Goal: Task Accomplishment & Management: Use online tool/utility

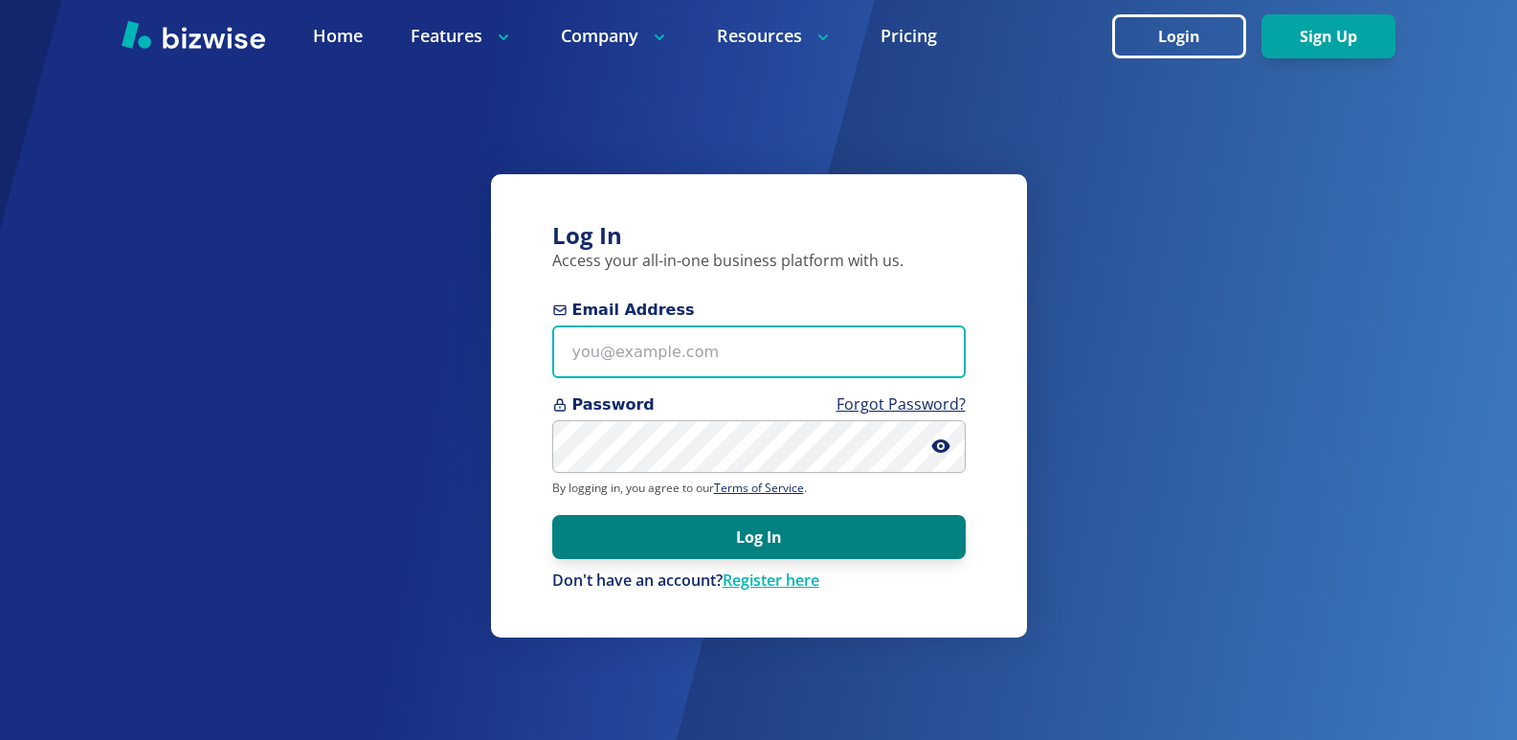
type input "[EMAIL_ADDRESS][DOMAIN_NAME]"
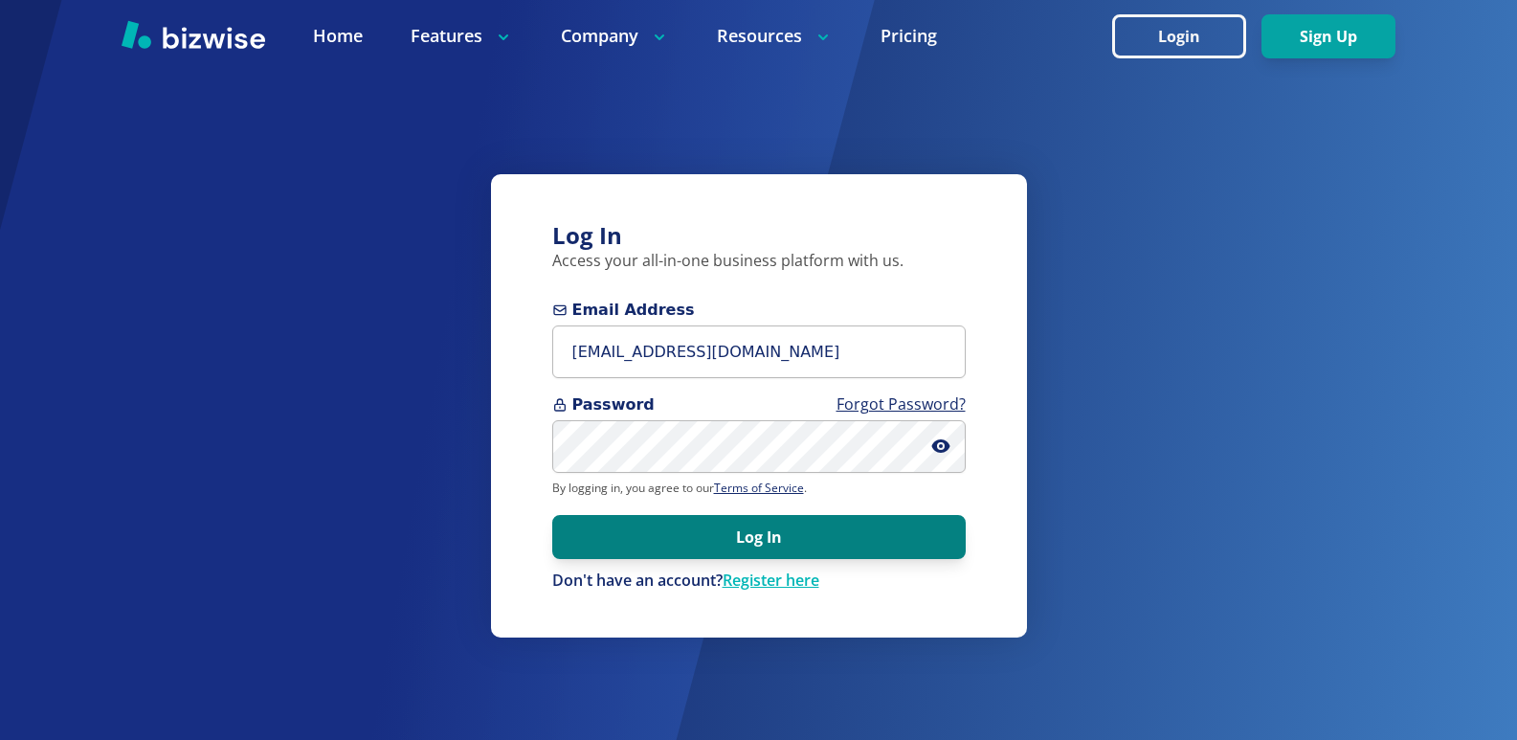
click at [716, 527] on button "Log In" at bounding box center [759, 537] width 414 height 44
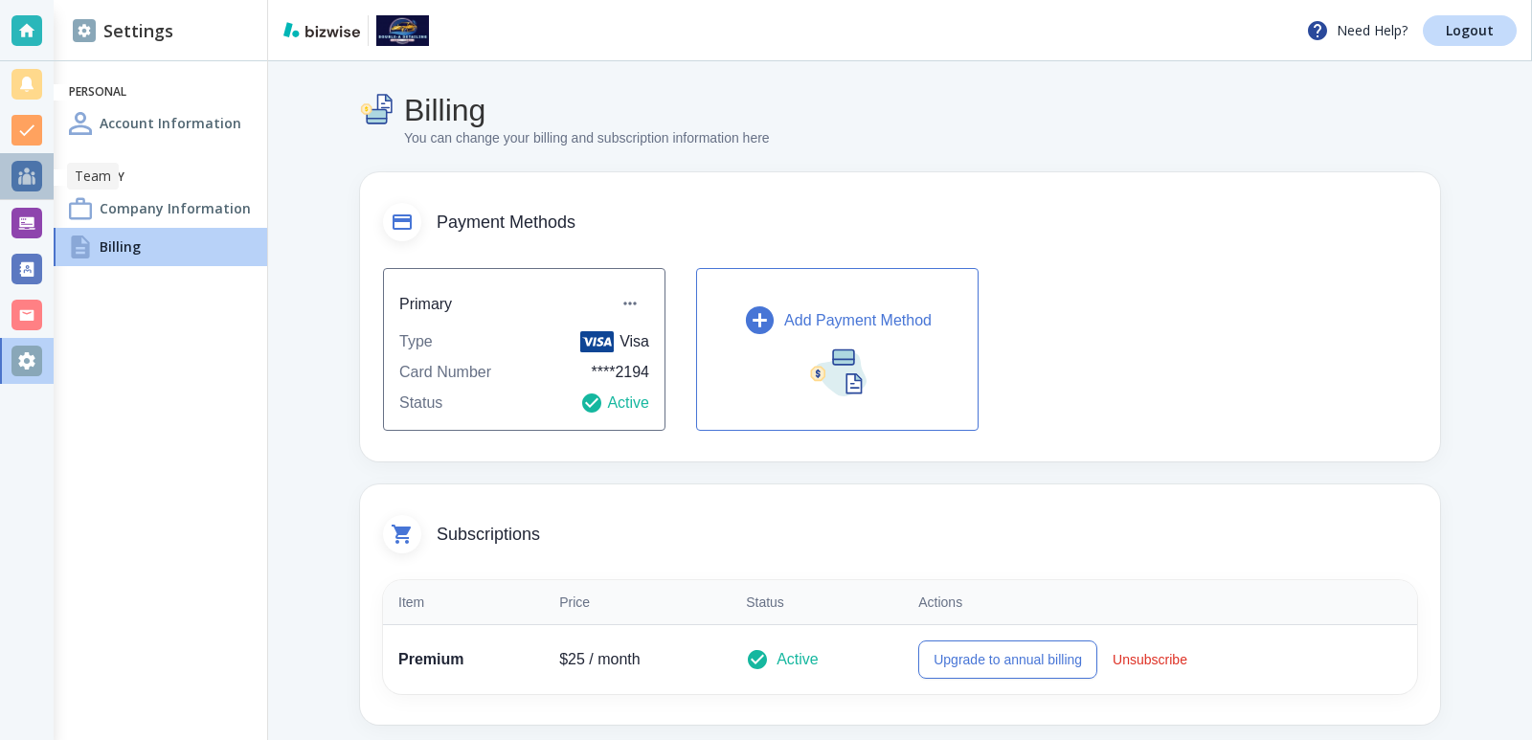
click at [12, 172] on div at bounding box center [26, 176] width 31 height 31
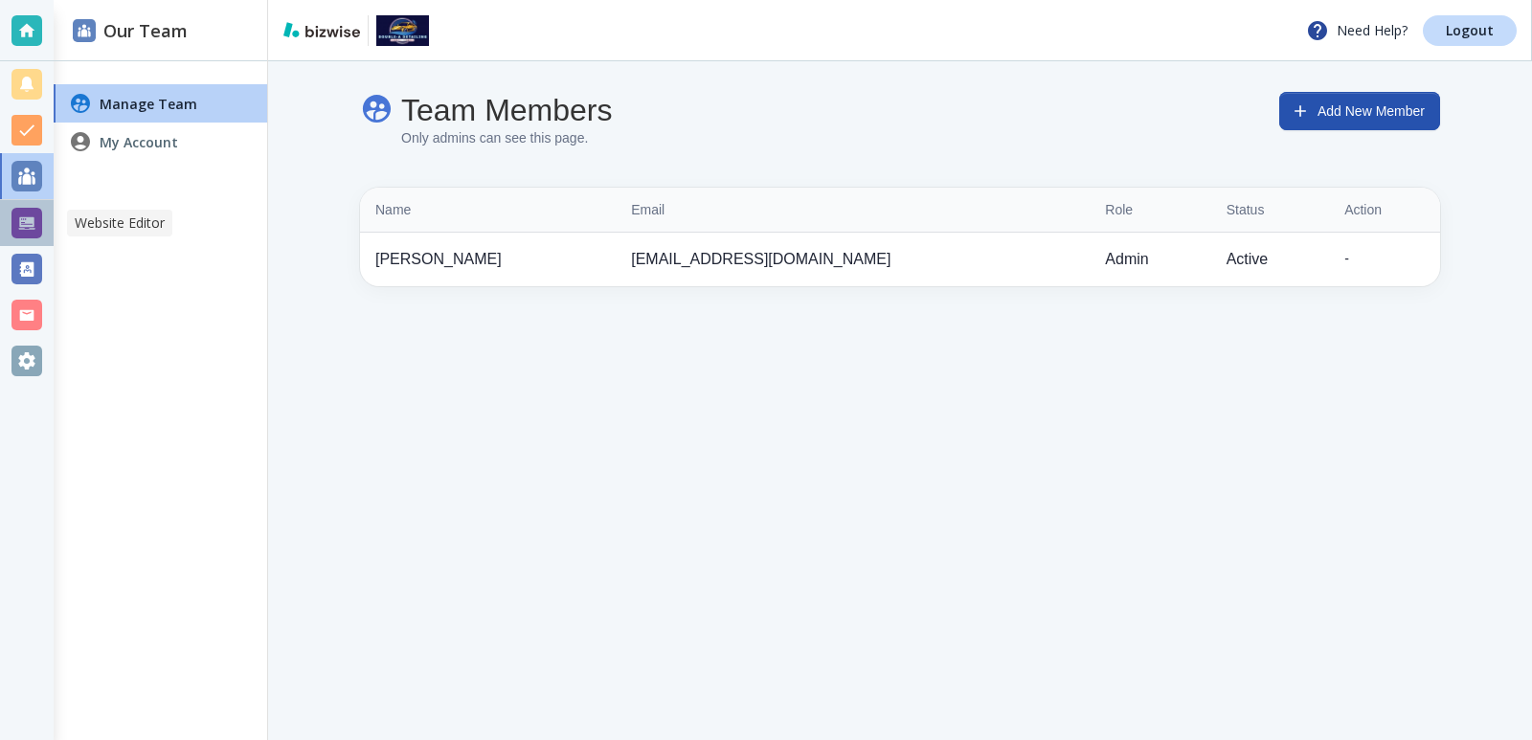
click at [14, 211] on div at bounding box center [26, 223] width 31 height 31
click at [26, 173] on div at bounding box center [26, 176] width 31 height 31
click at [11, 212] on div at bounding box center [26, 223] width 31 height 31
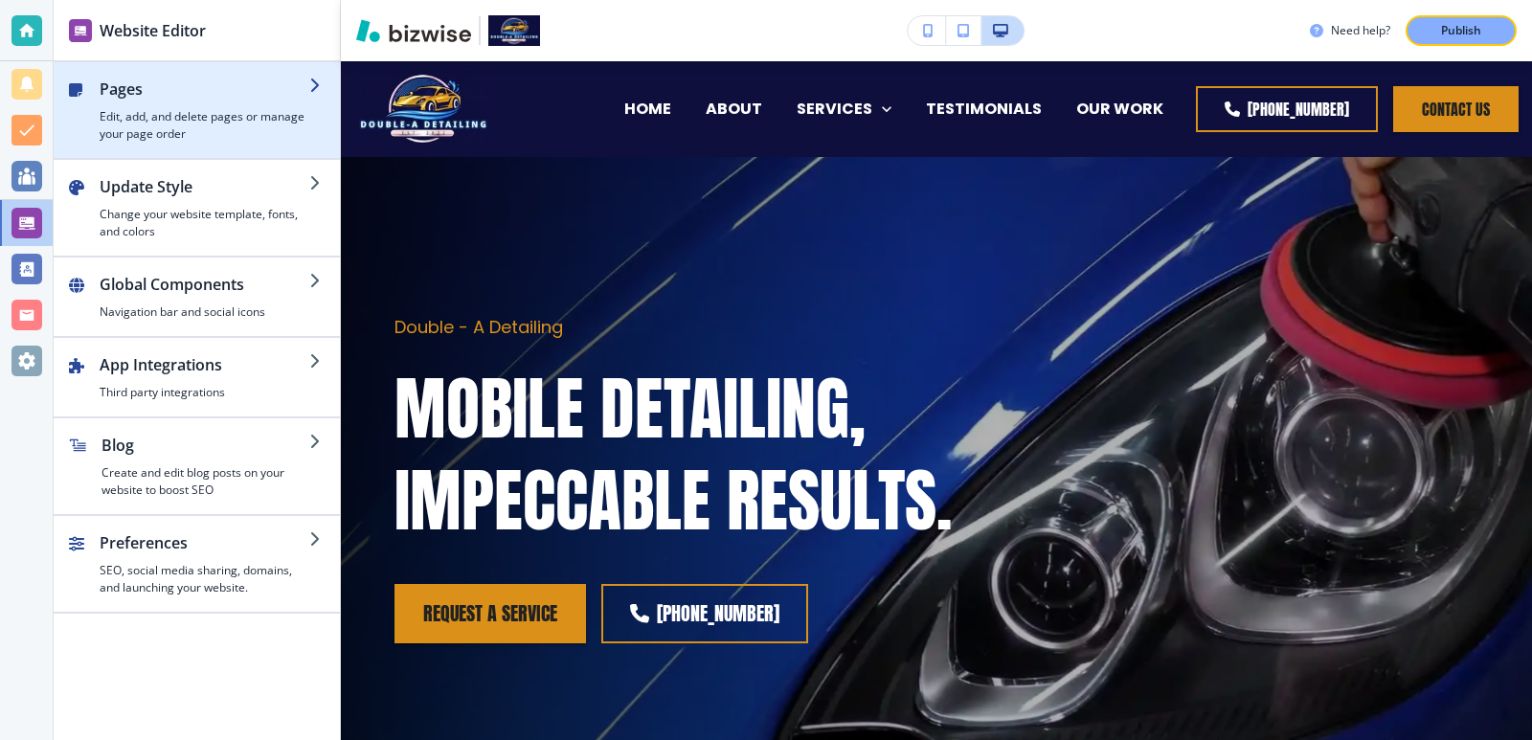
click at [238, 141] on h4 "Edit, add, and delete pages or manage your page order" at bounding box center [205, 125] width 210 height 34
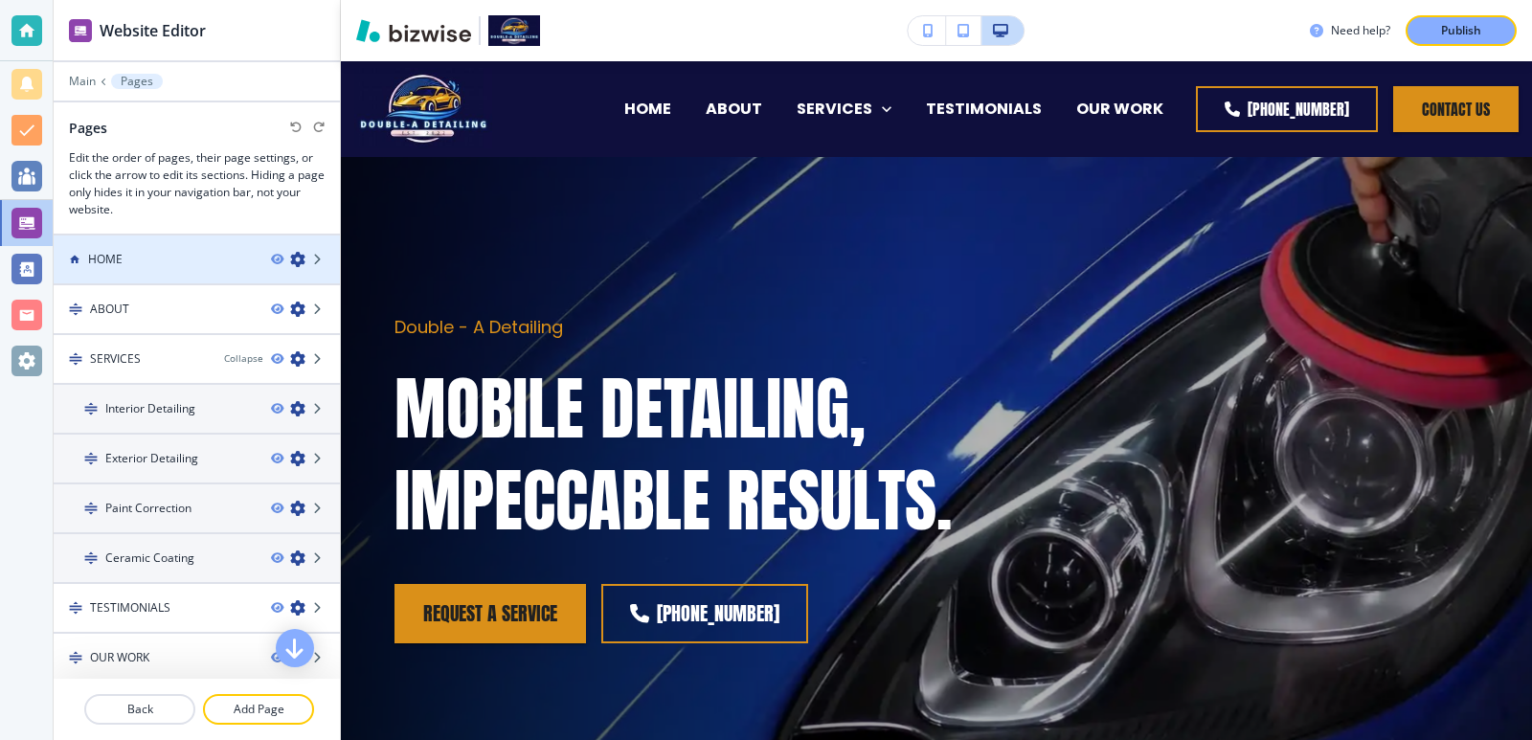
click at [205, 258] on div "HOME" at bounding box center [155, 259] width 202 height 17
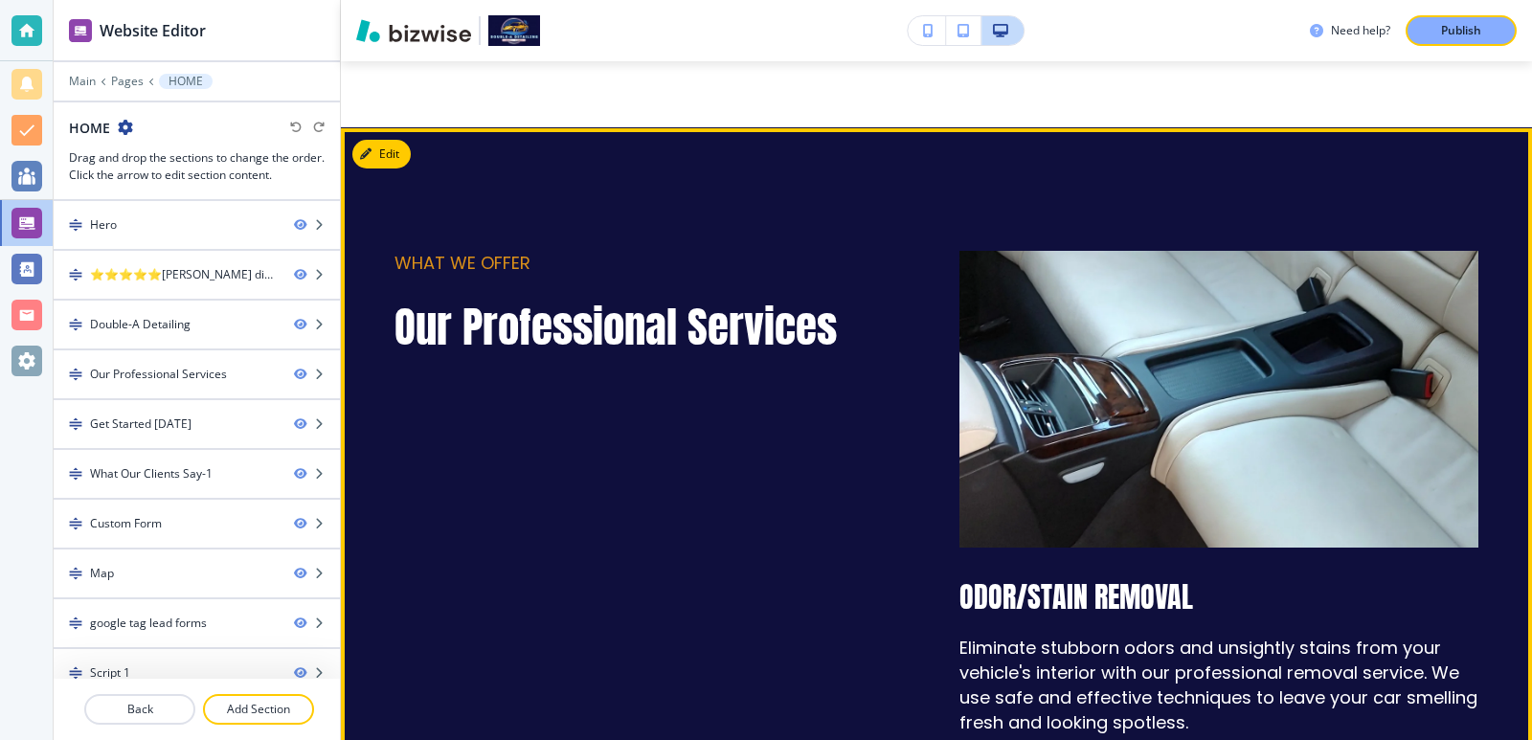
scroll to position [1532, 0]
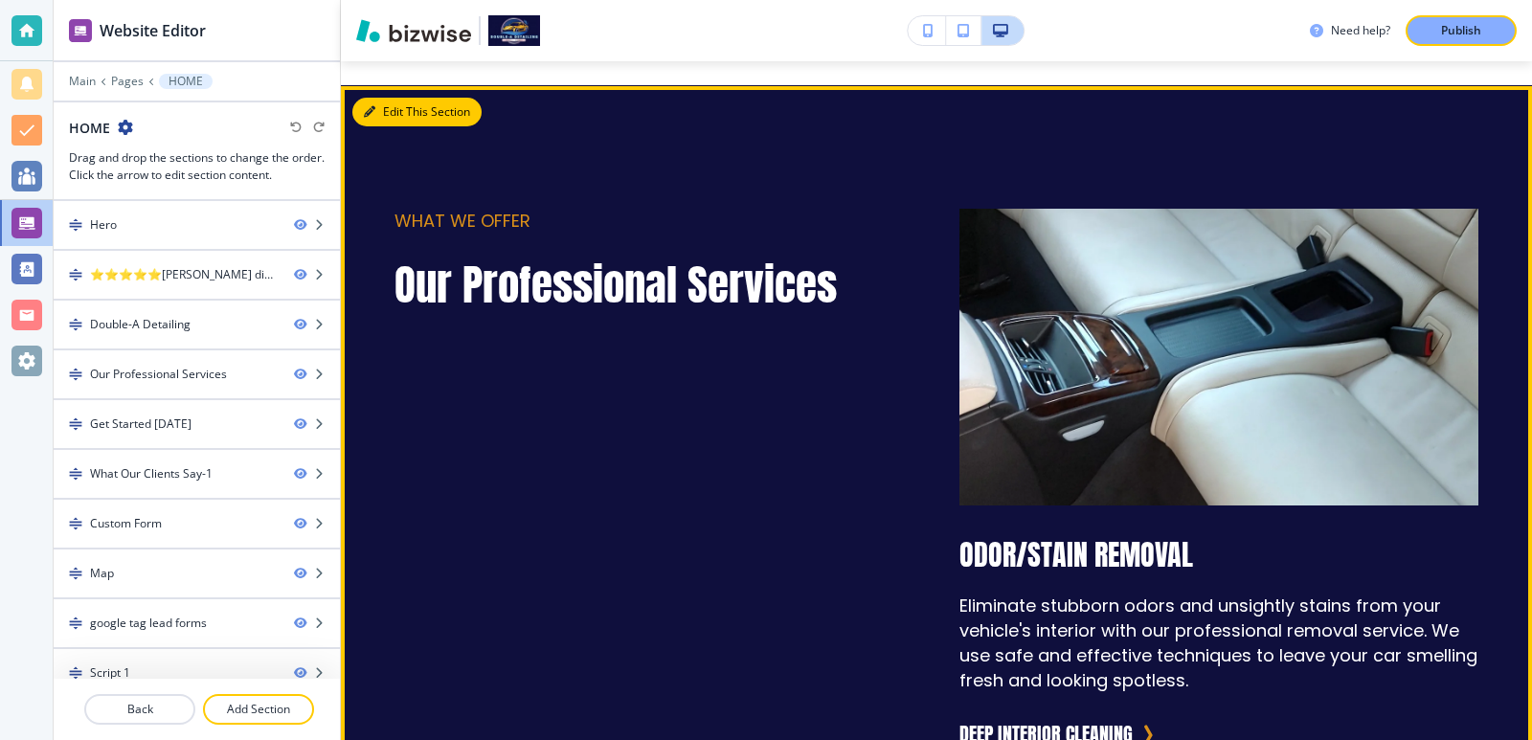
click at [389, 108] on button "Edit This Section" at bounding box center [416, 112] width 129 height 29
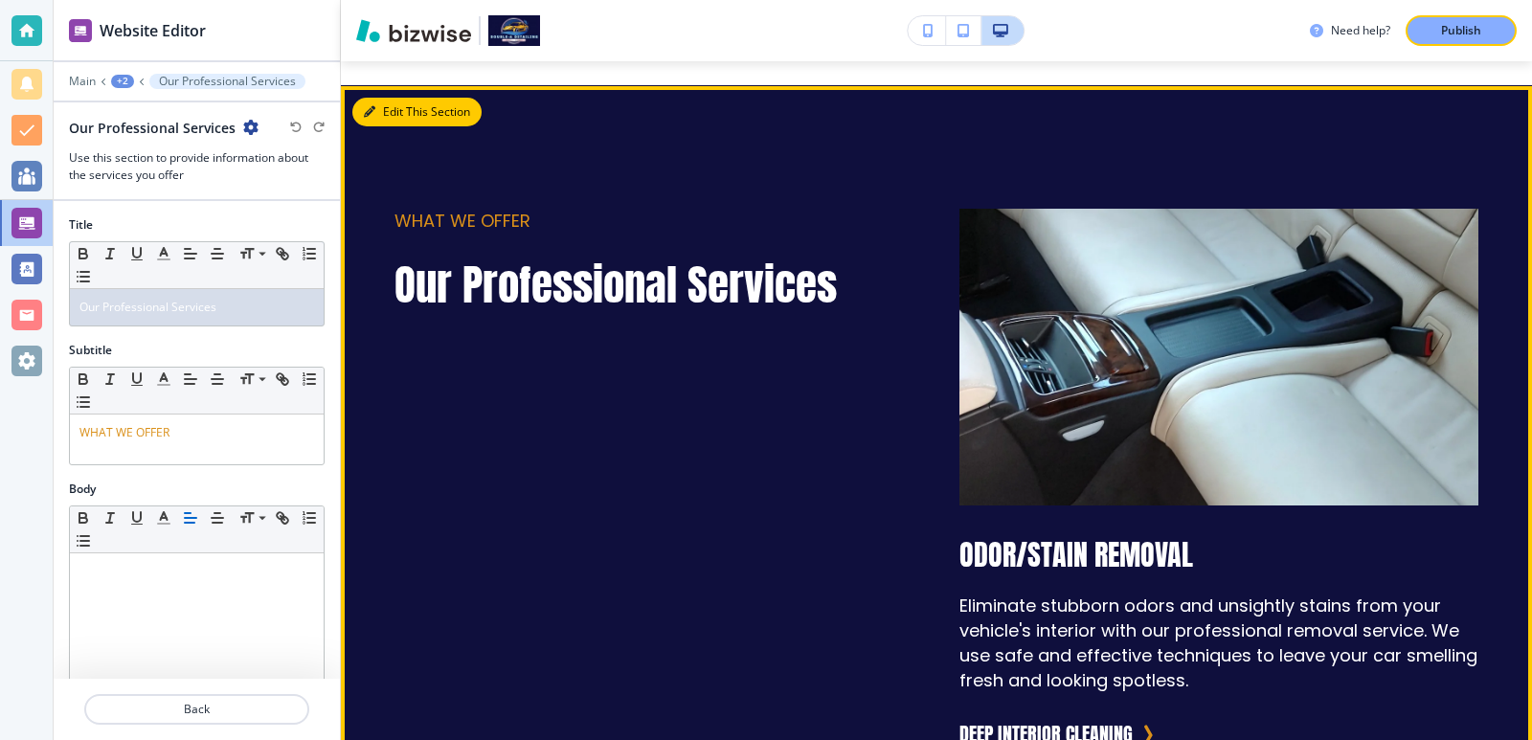
scroll to position [1557, 0]
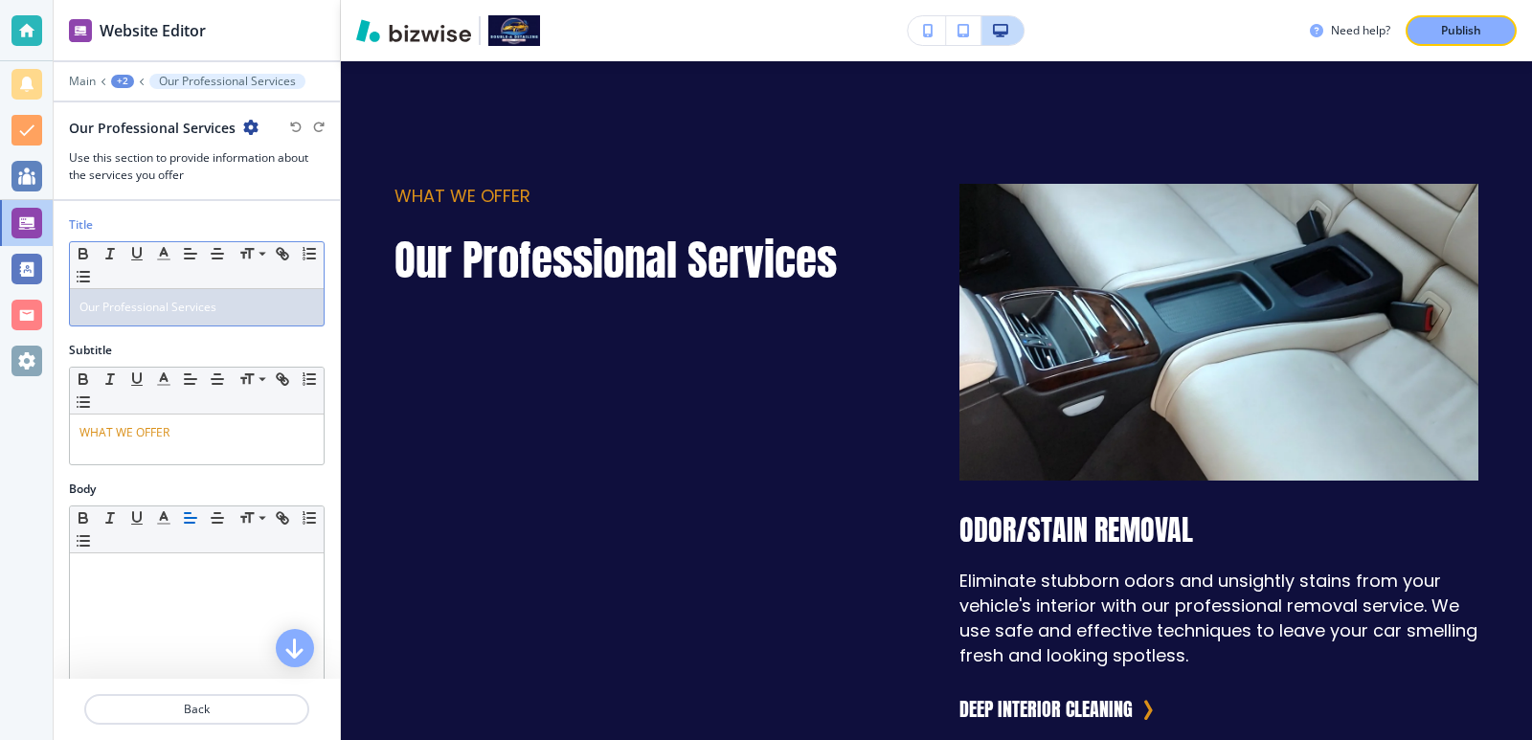
click at [221, 308] on p "Our Professional Services" at bounding box center [196, 307] width 235 height 17
click at [174, 303] on span "Our Professional Services" at bounding box center [147, 307] width 137 height 16
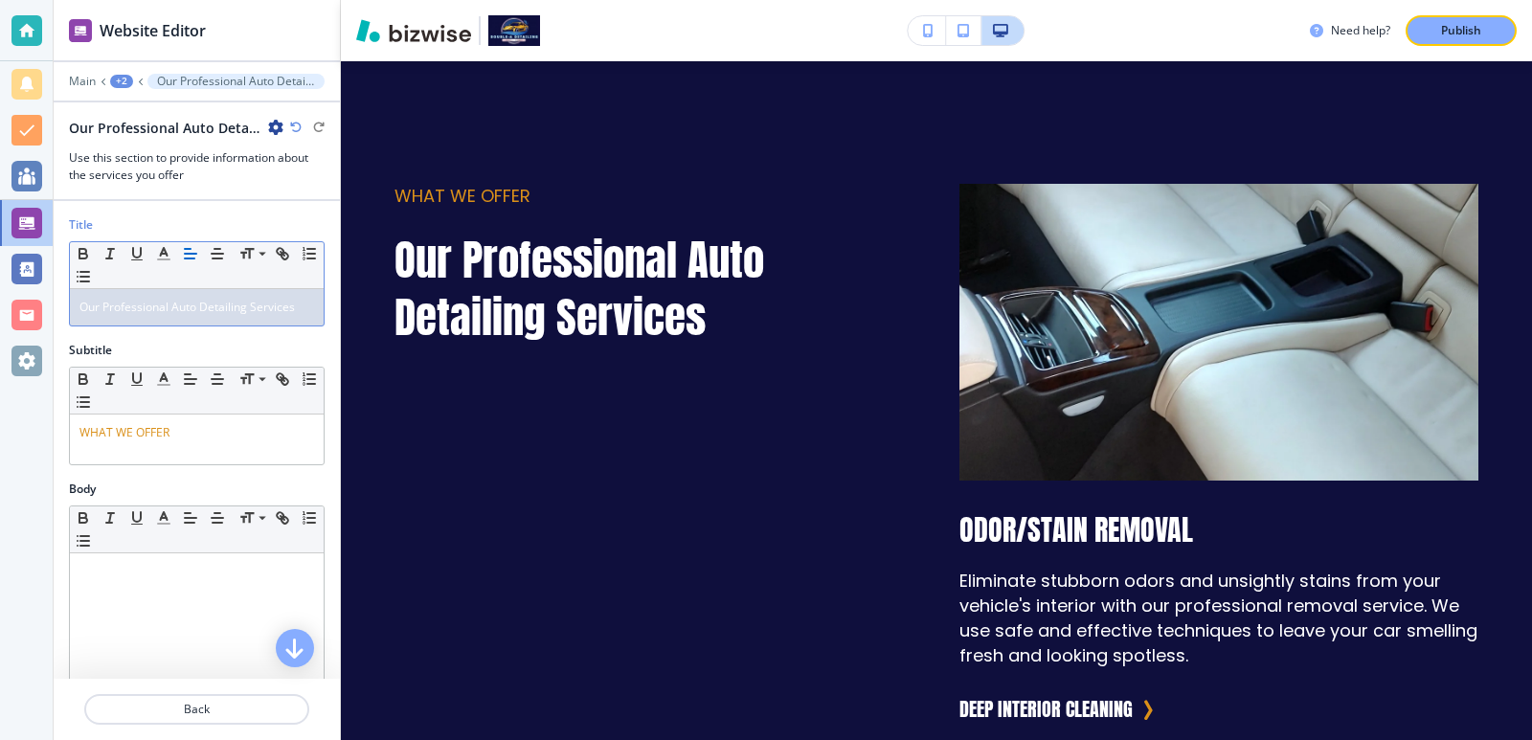
click at [217, 337] on div "Title Small Normal Large Huge Our Professional Auto Detailing Services" at bounding box center [197, 278] width 286 height 125
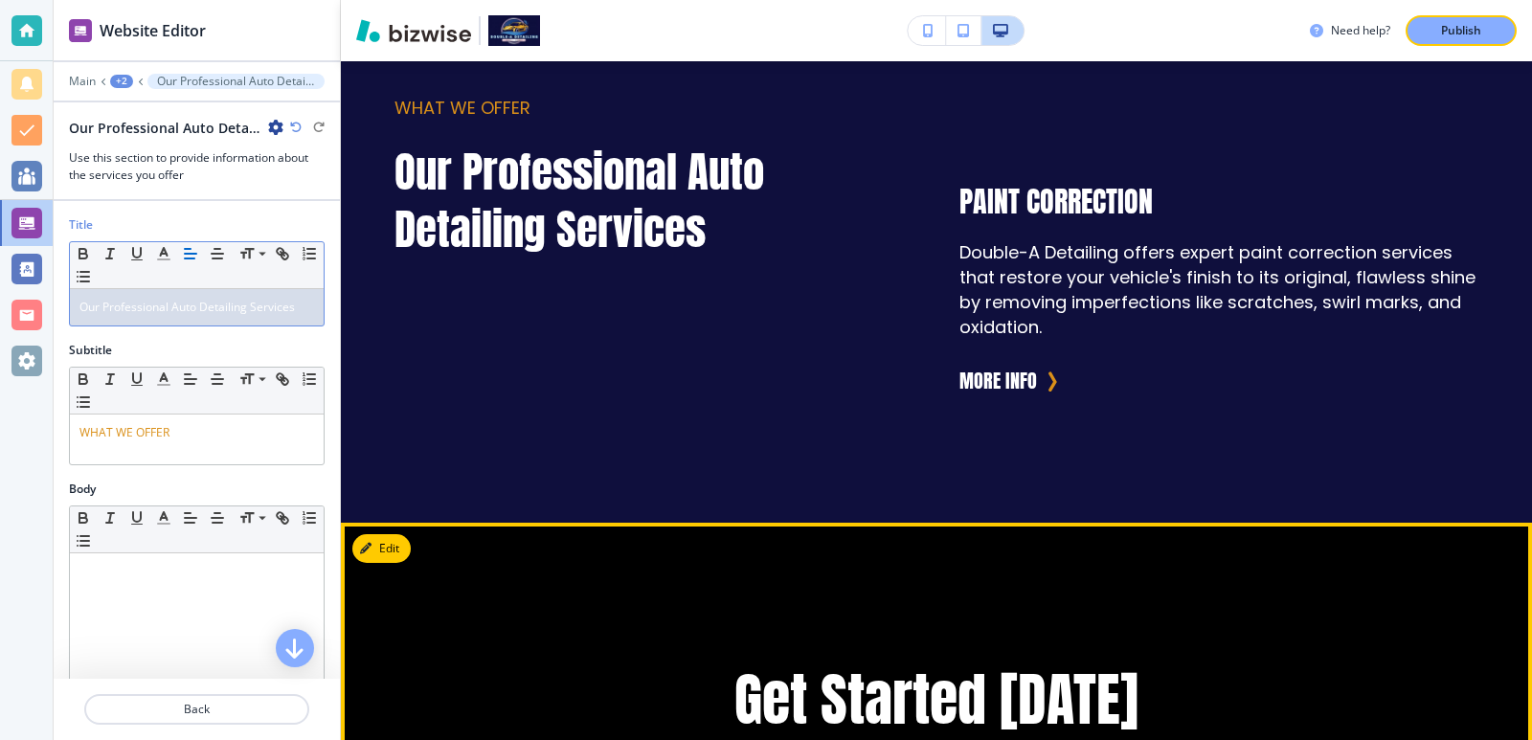
scroll to position [4110, 0]
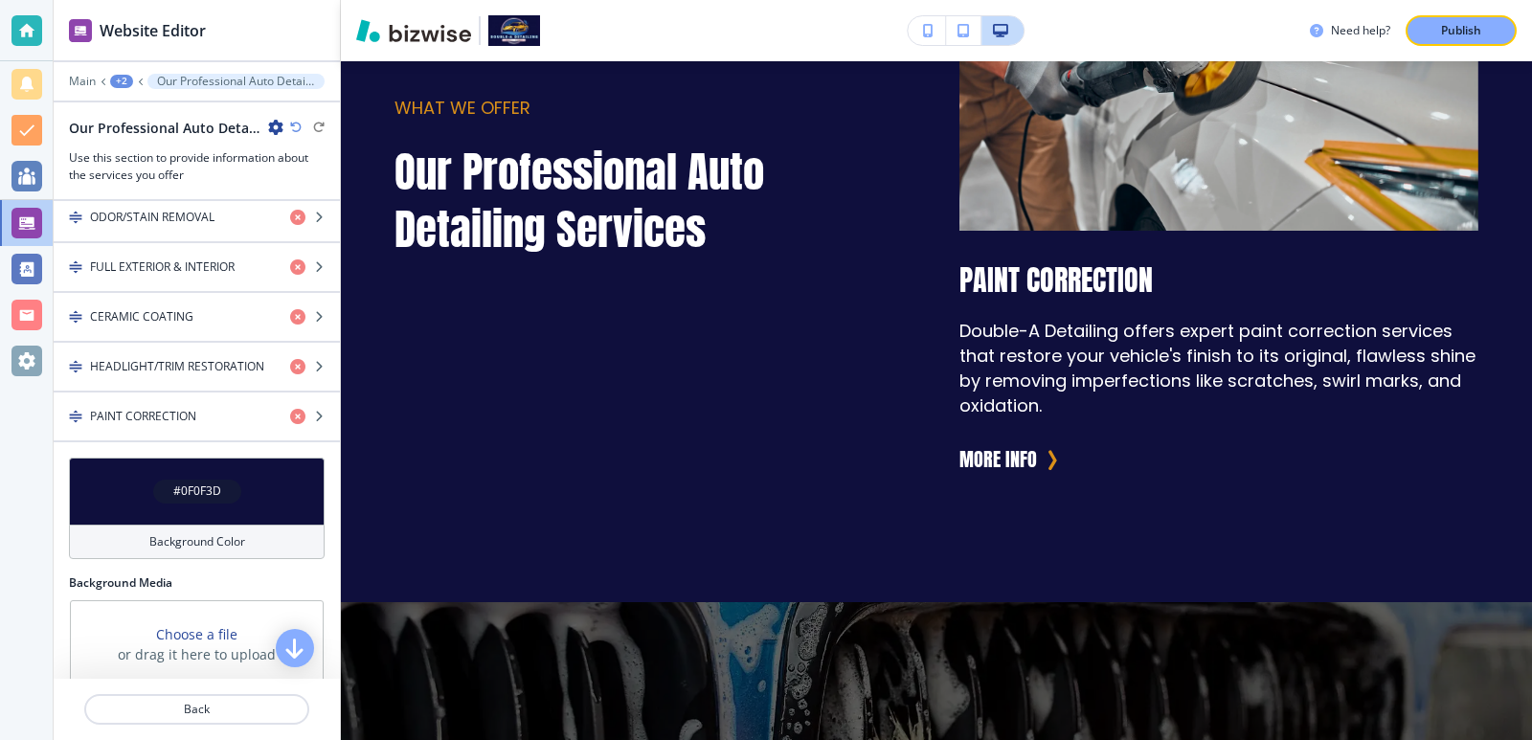
scroll to position [639, 0]
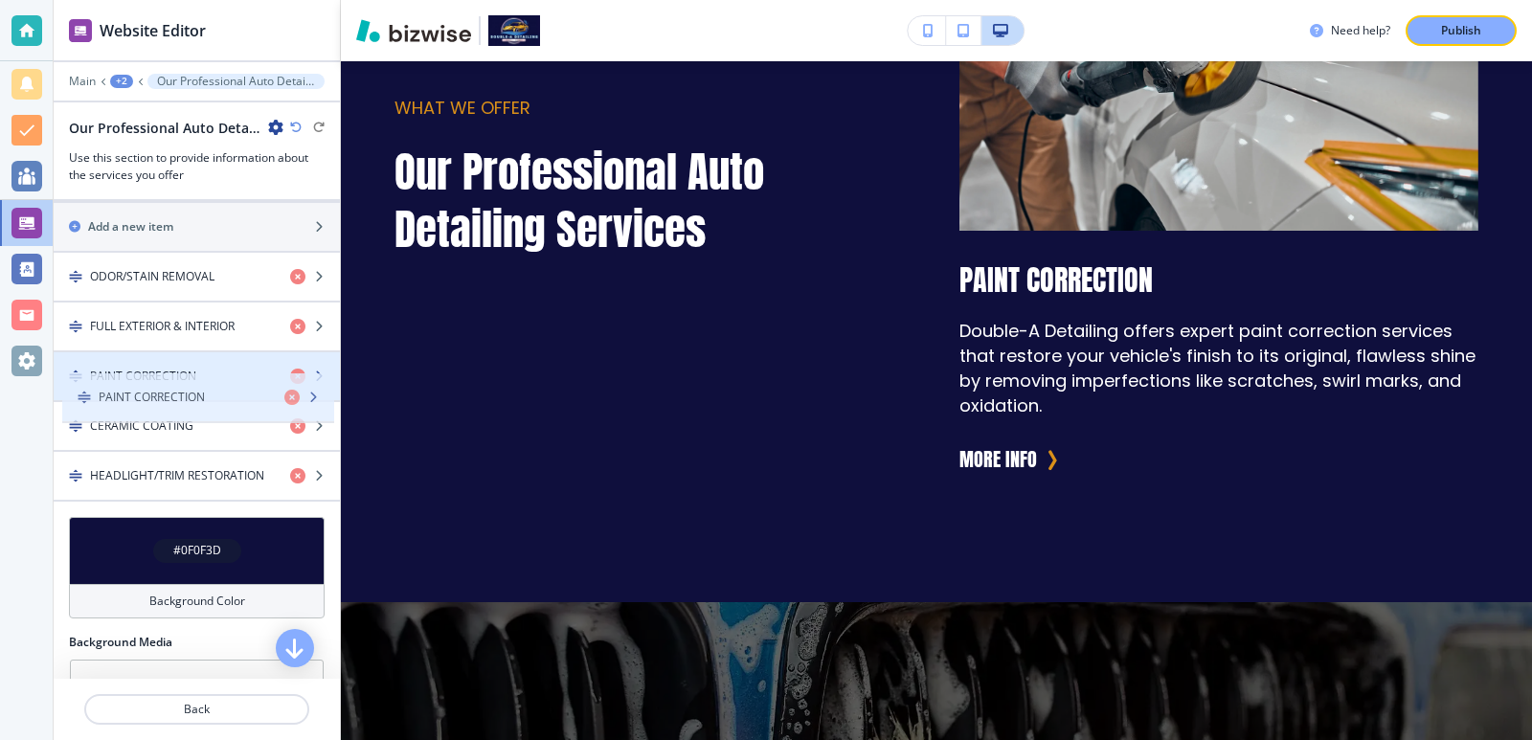
drag, startPoint x: 70, startPoint y: 470, endPoint x: 77, endPoint y: 380, distance: 90.2
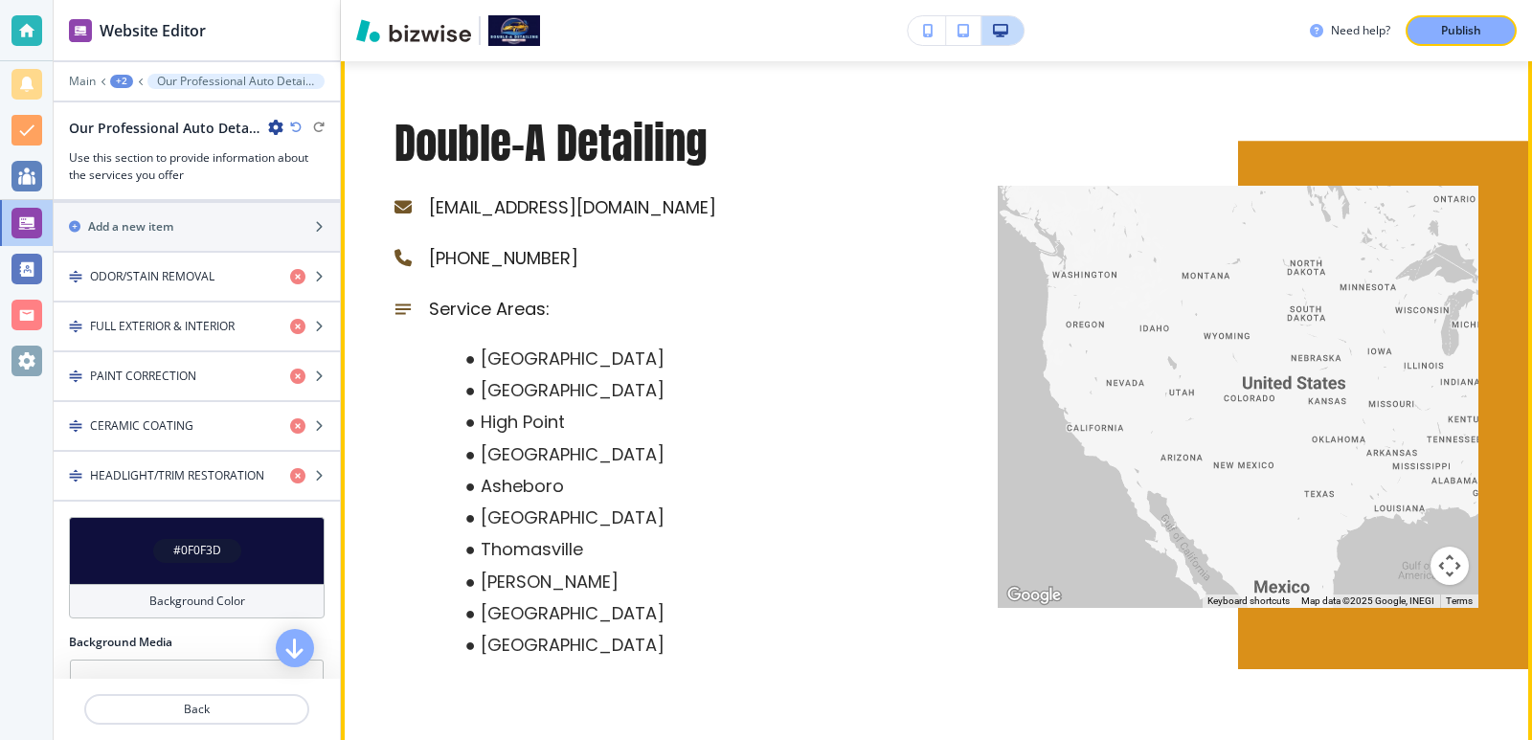
scroll to position [7121, 0]
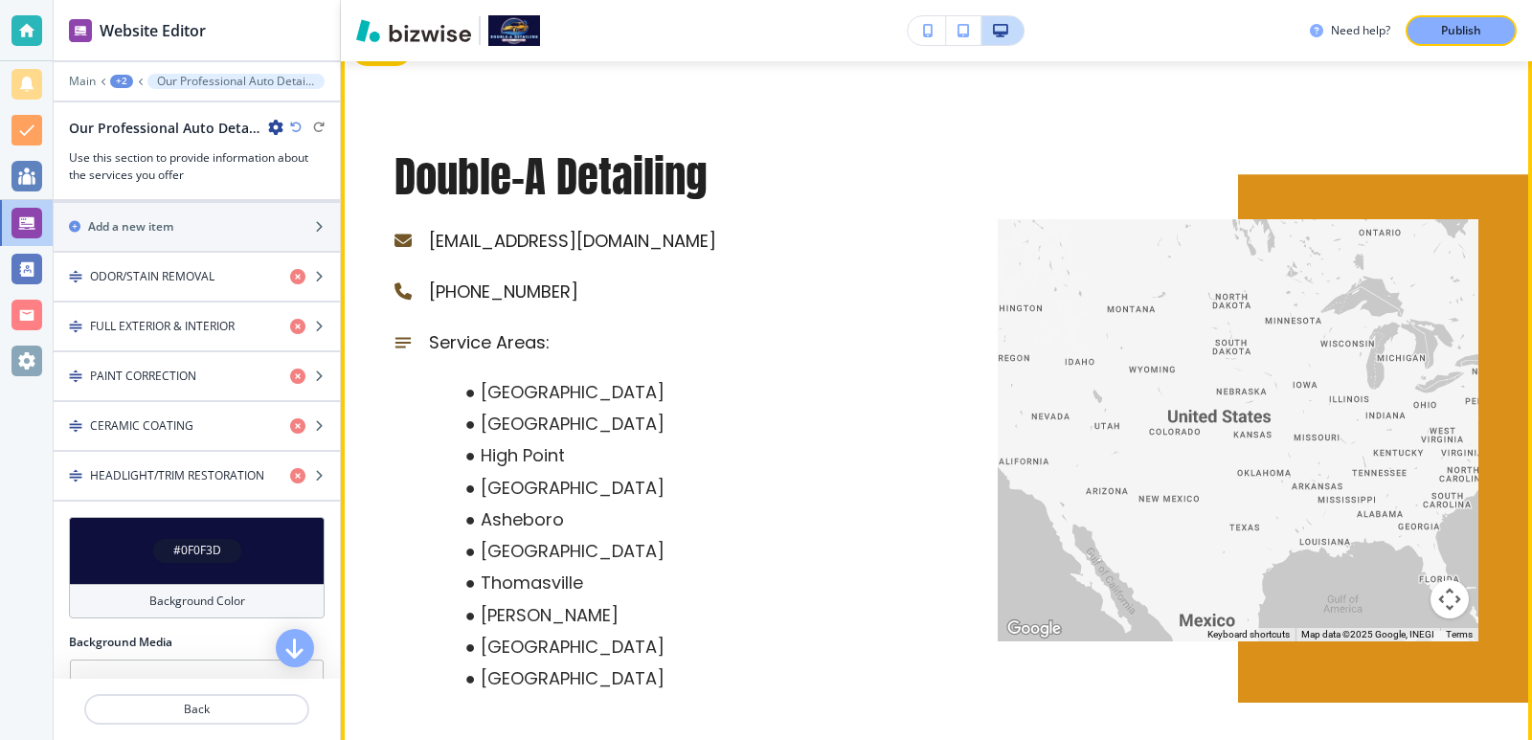
drag, startPoint x: 1232, startPoint y: 552, endPoint x: 1169, endPoint y: 542, distance: 64.1
click at [1169, 542] on div at bounding box center [1237, 430] width 481 height 423
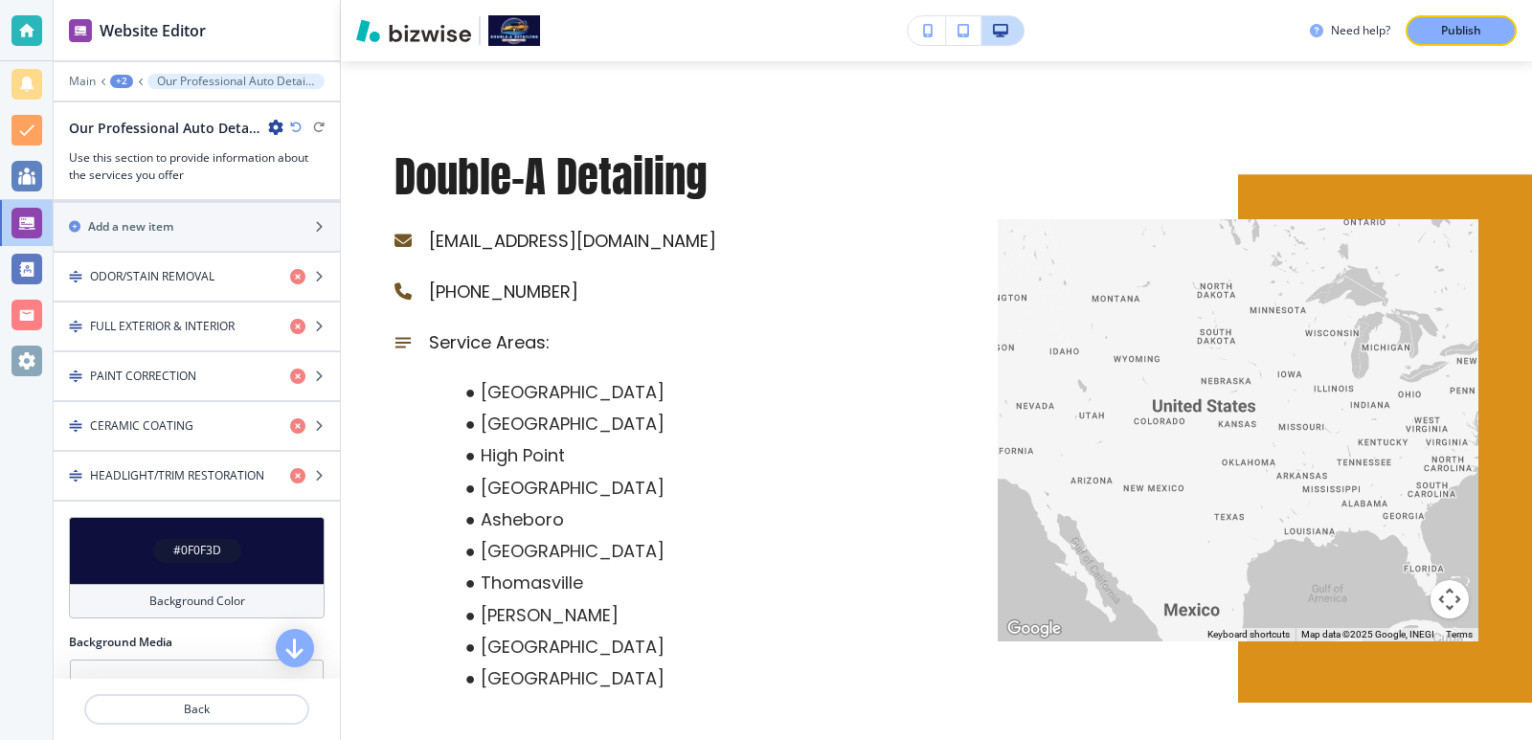
drag, startPoint x: 1169, startPoint y: 542, endPoint x: 1275, endPoint y: 555, distance: 107.1
click at [1275, 555] on div at bounding box center [1237, 430] width 481 height 423
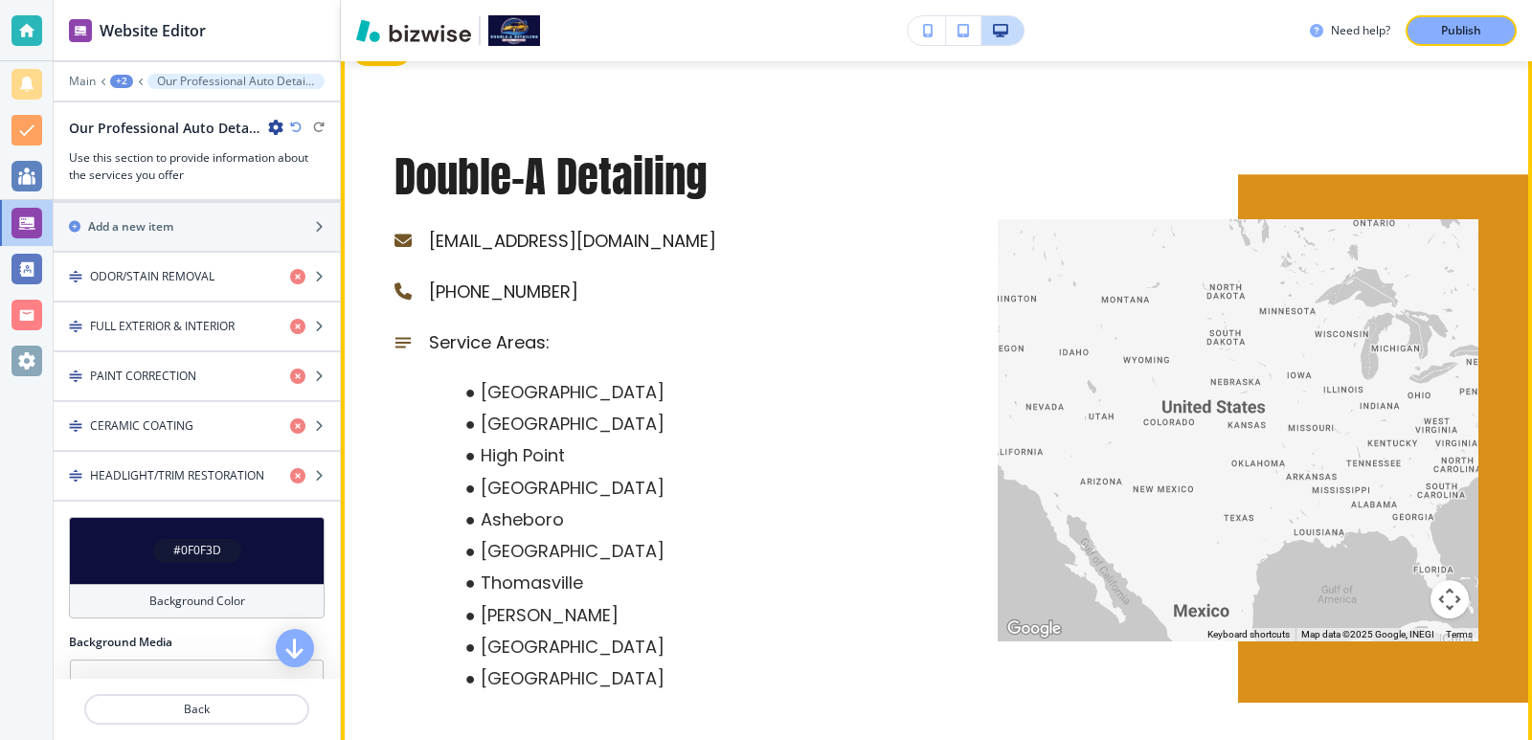
click at [949, 451] on div "← Move left → Move right ↑ Move up ↓ Move down + Zoom in - Zoom out Home Jump l…" at bounding box center [1176, 369] width 603 height 686
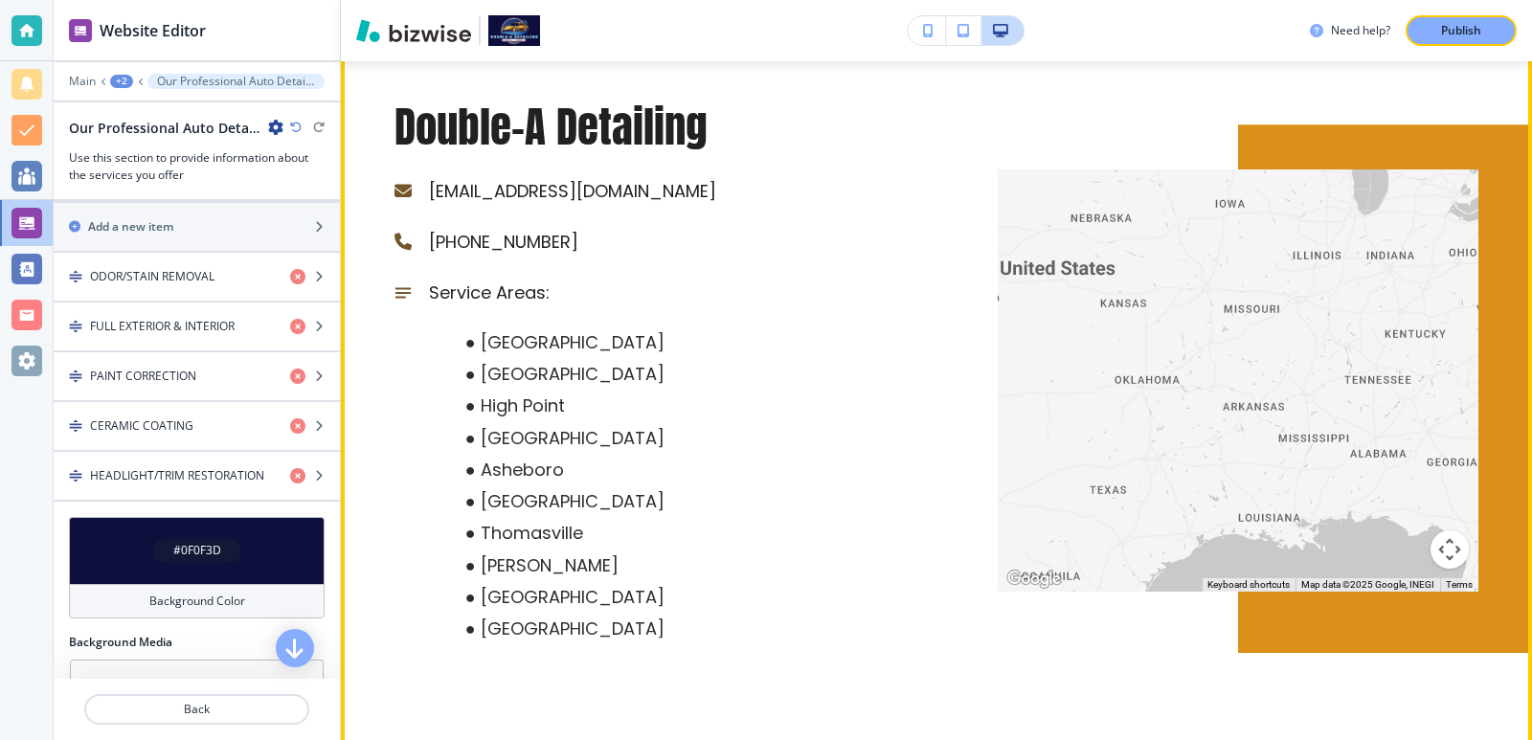
scroll to position [7172, 0]
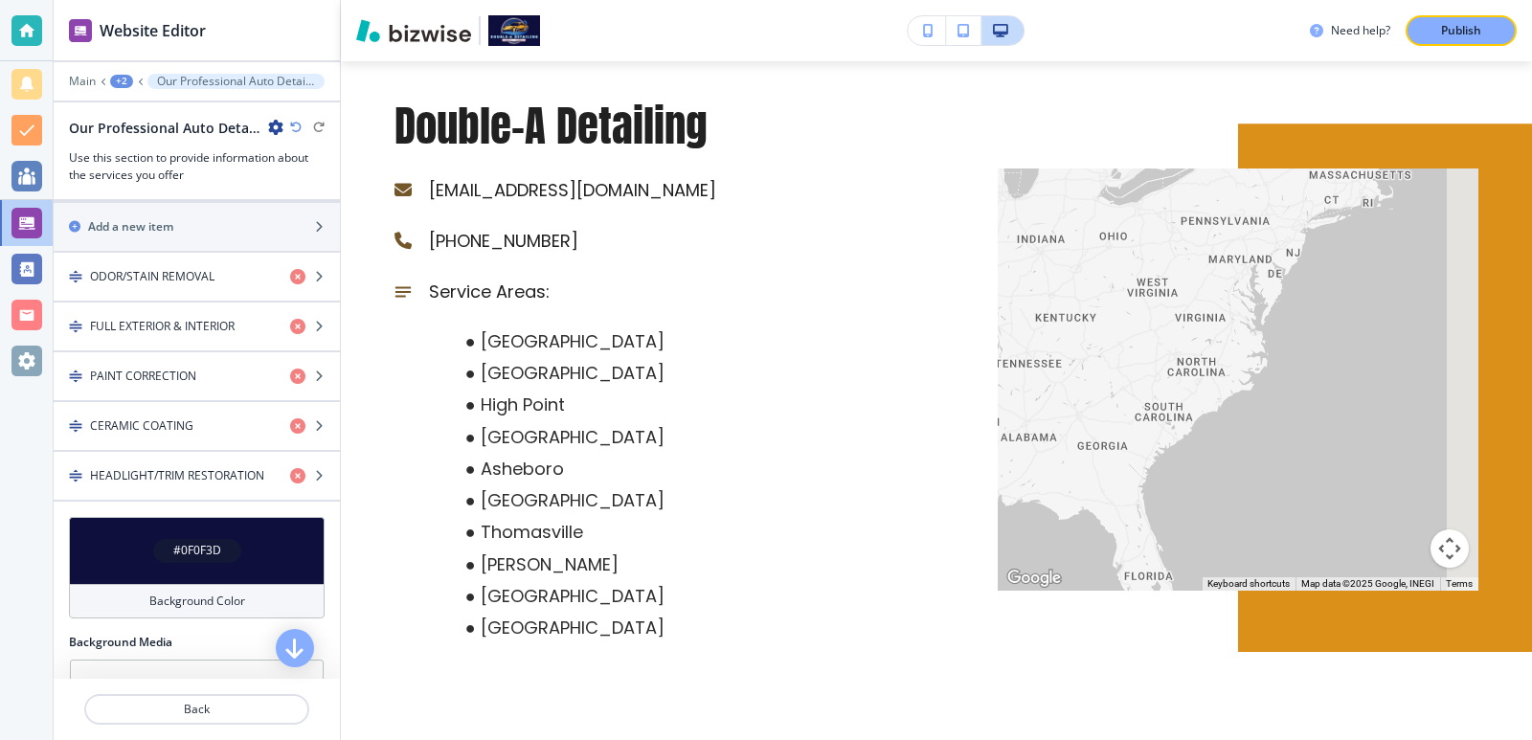
drag, startPoint x: 1391, startPoint y: 390, endPoint x: 1040, endPoint y: 370, distance: 351.8
click at [1018, 371] on div at bounding box center [1237, 379] width 481 height 423
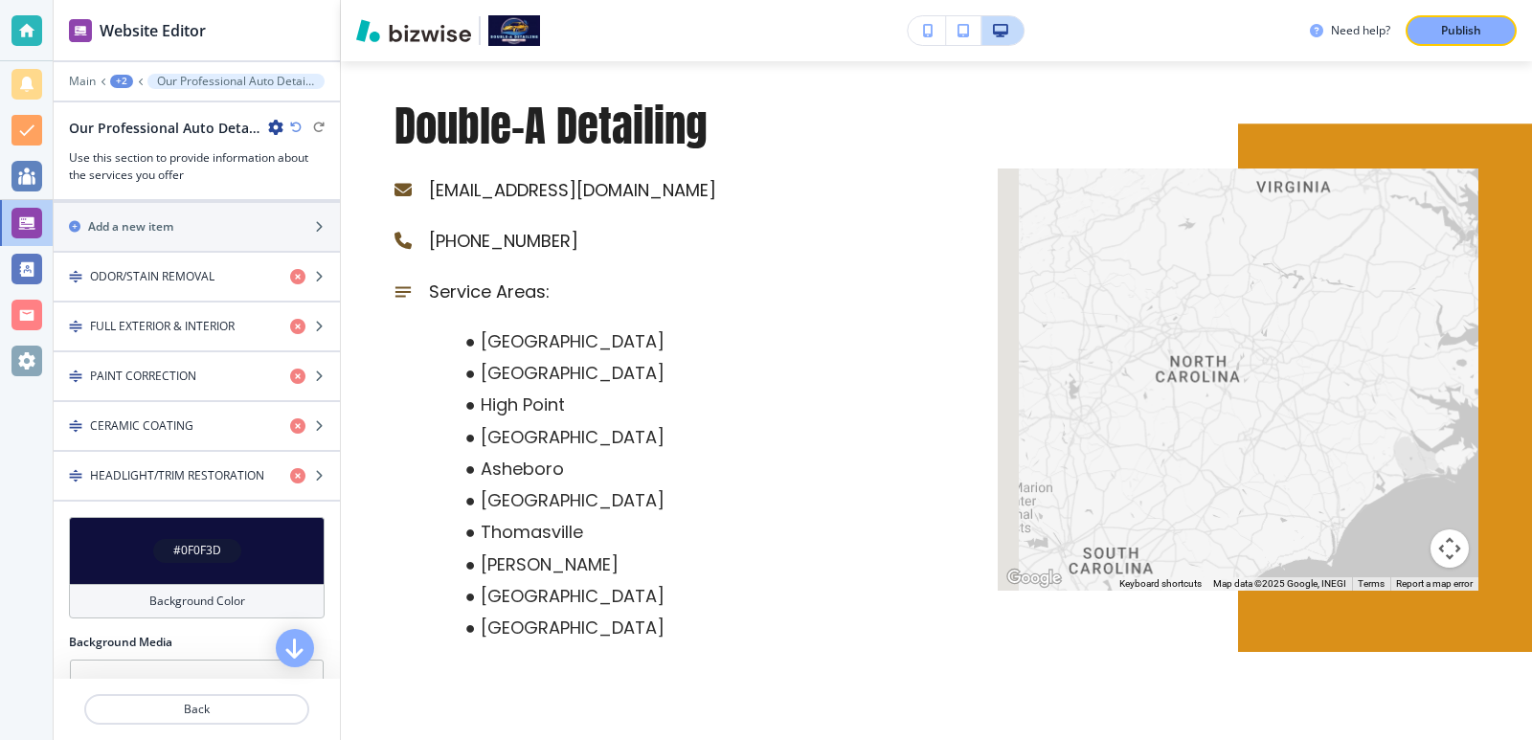
drag, startPoint x: 1087, startPoint y: 360, endPoint x: 1162, endPoint y: 397, distance: 83.5
click at [1160, 395] on div at bounding box center [1237, 379] width 481 height 423
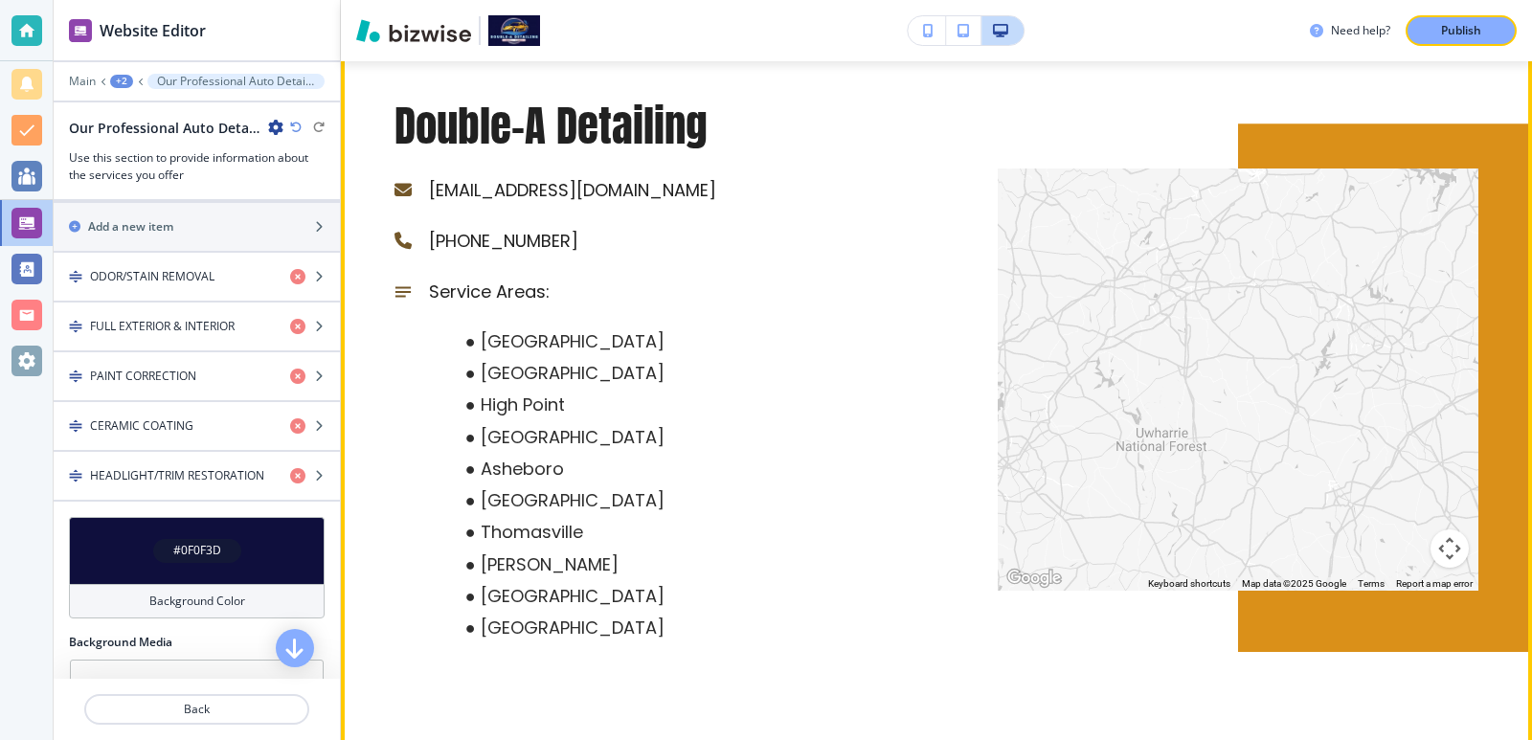
click at [1208, 404] on div at bounding box center [1237, 379] width 481 height 423
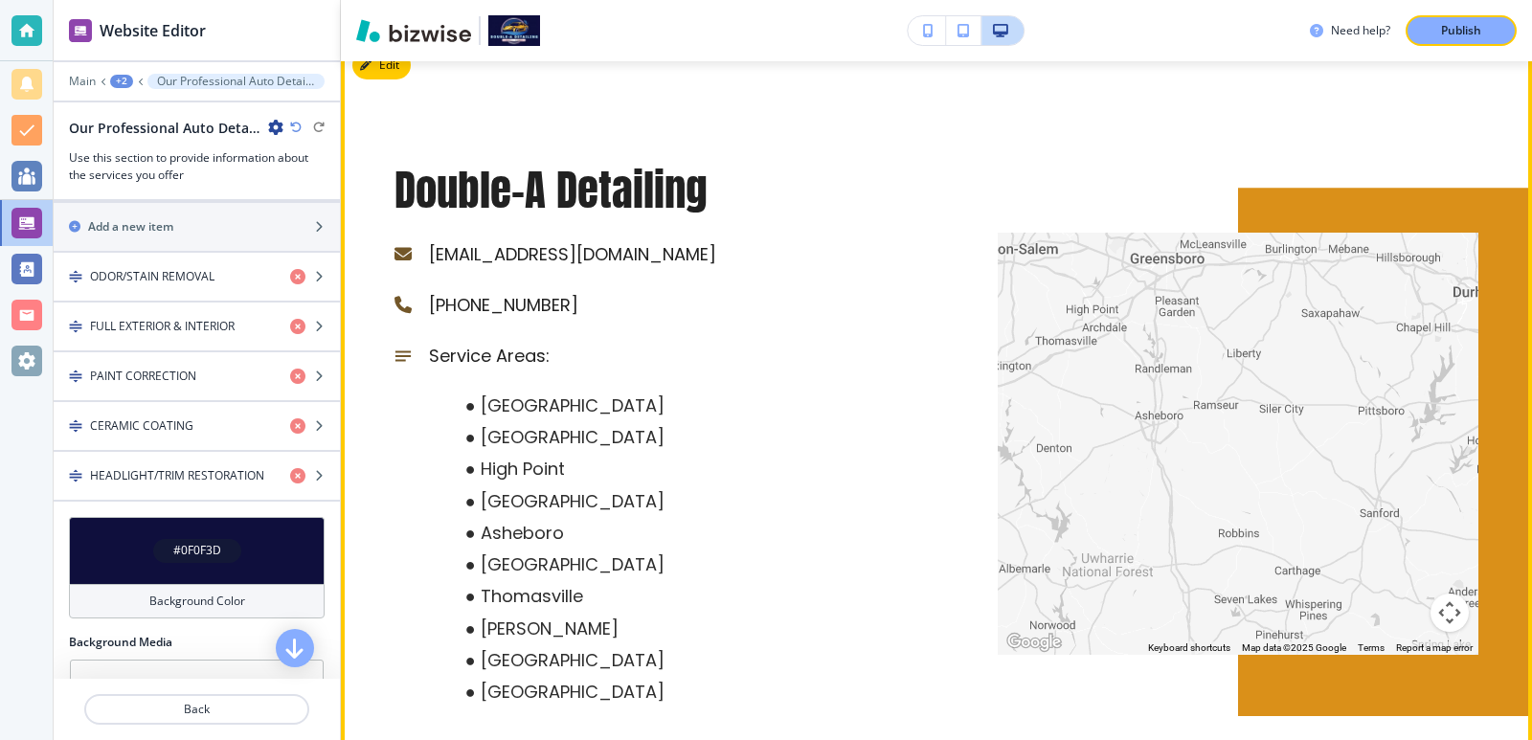
scroll to position [7096, 0]
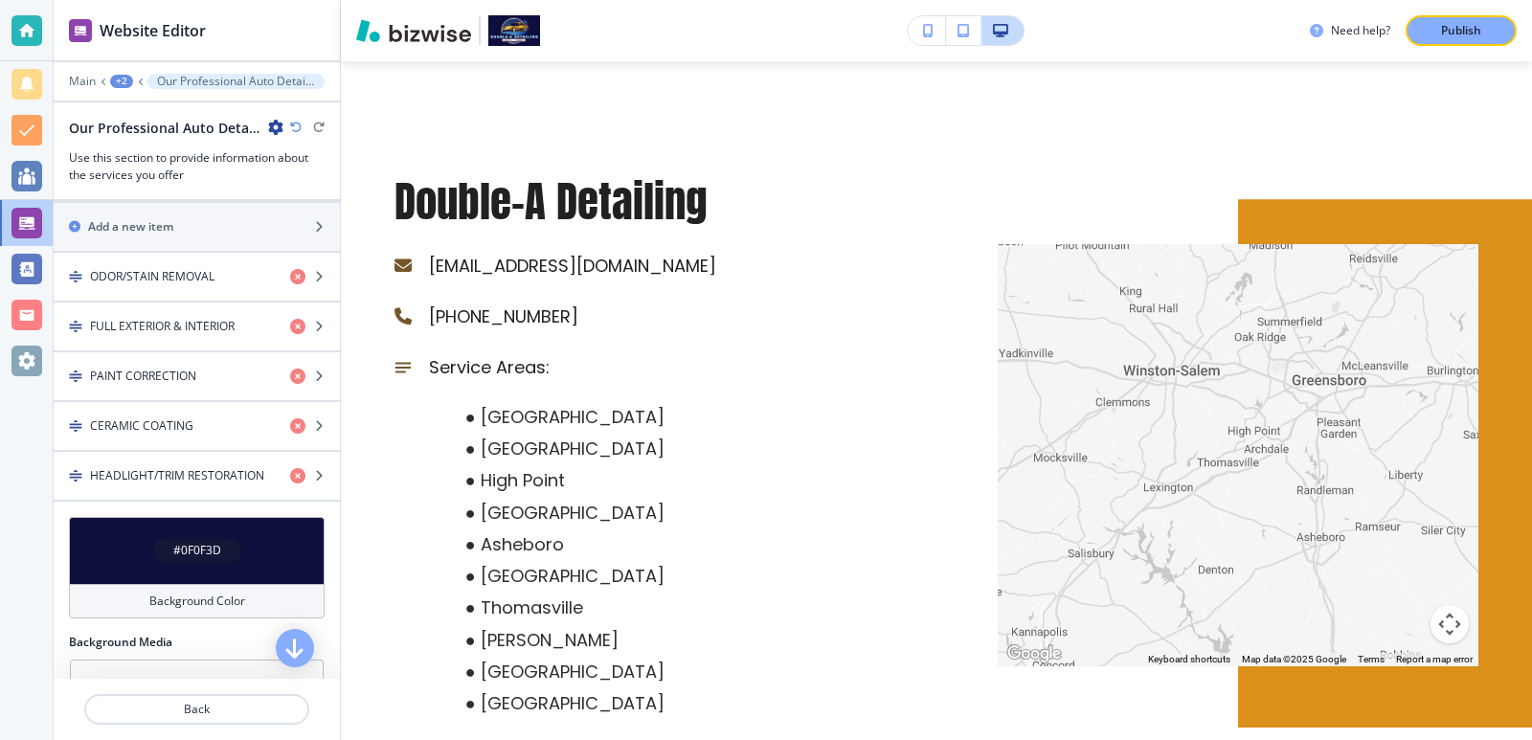
drag, startPoint x: 1200, startPoint y: 434, endPoint x: 1209, endPoint y: 495, distance: 61.9
click at [1328, 504] on div at bounding box center [1237, 455] width 481 height 423
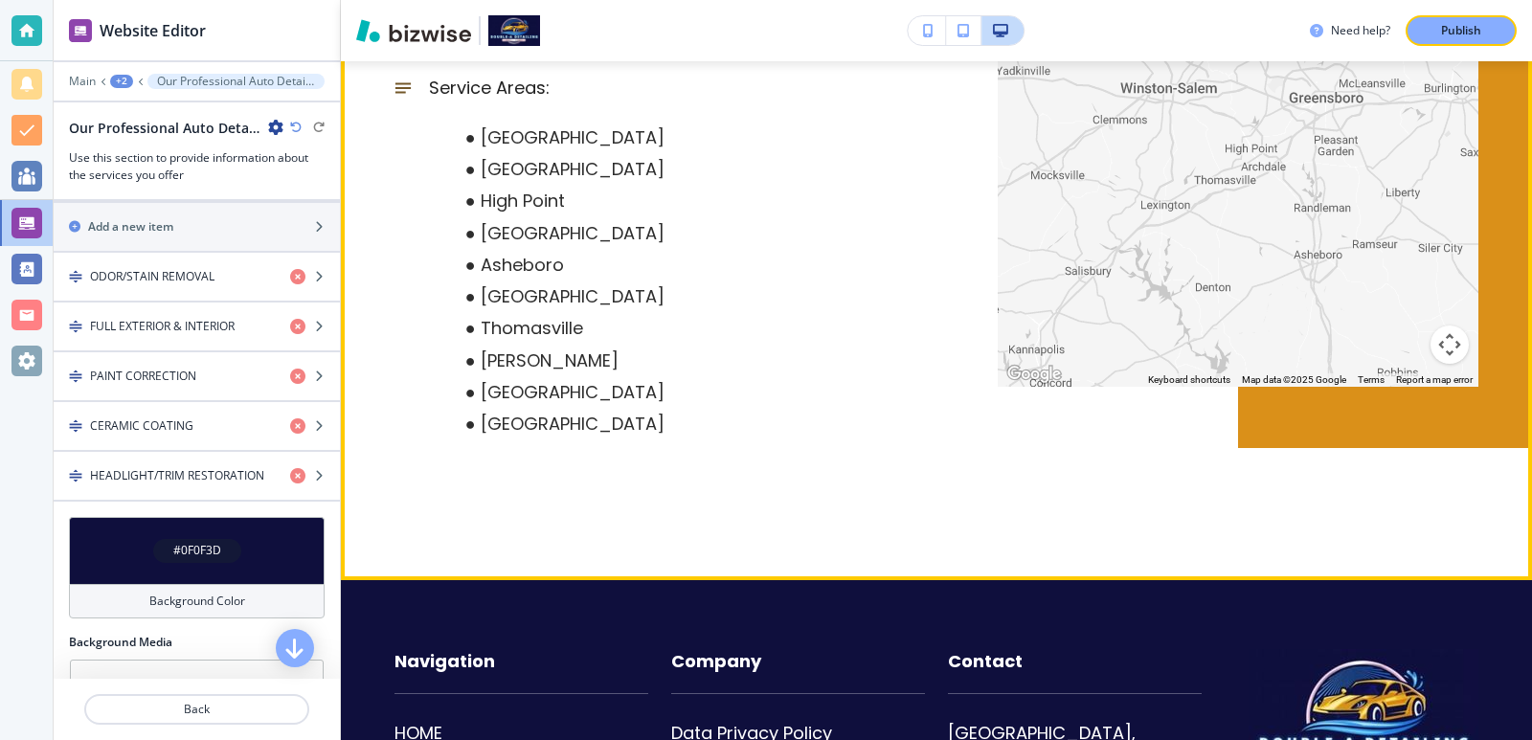
scroll to position [7631, 0]
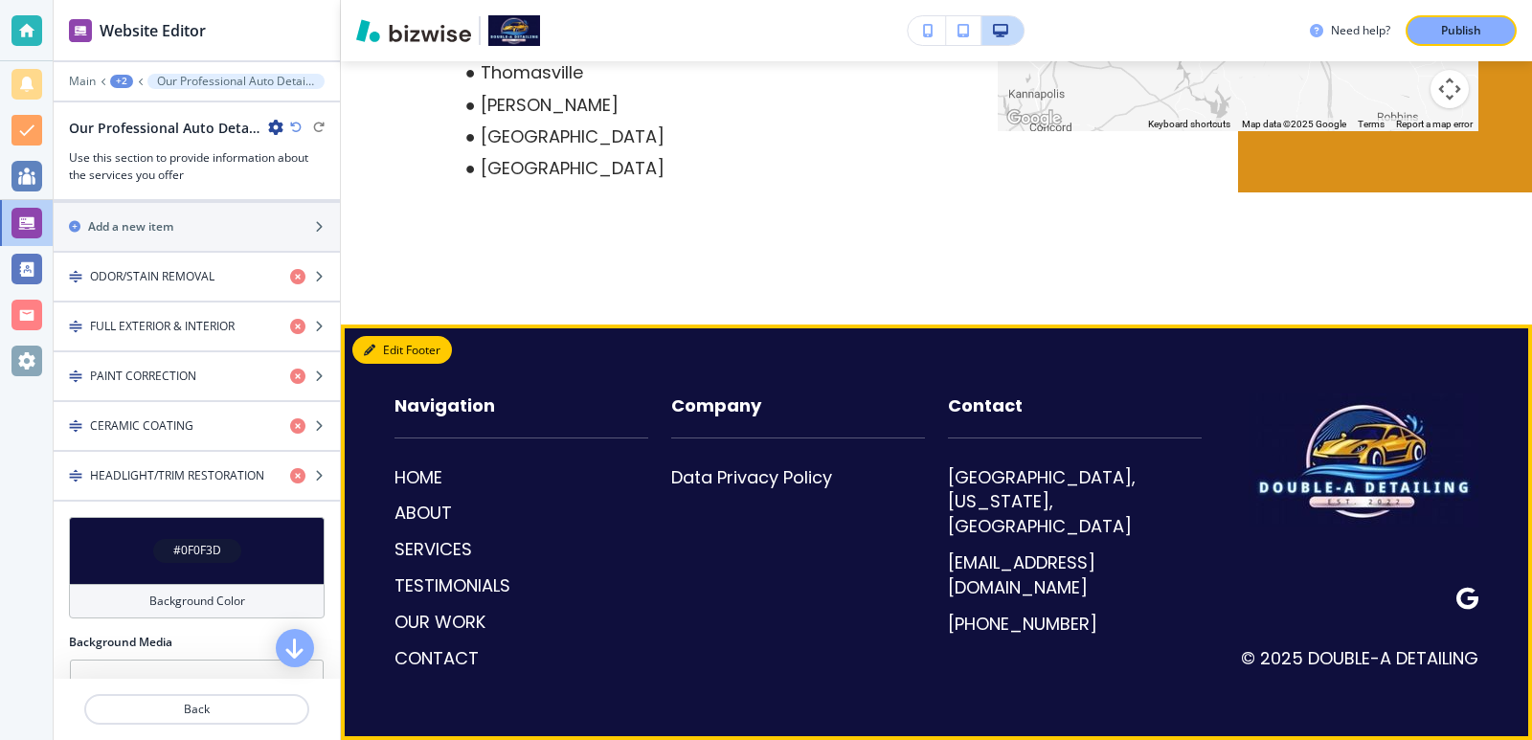
click at [398, 358] on button "Edit Footer" at bounding box center [402, 350] width 100 height 29
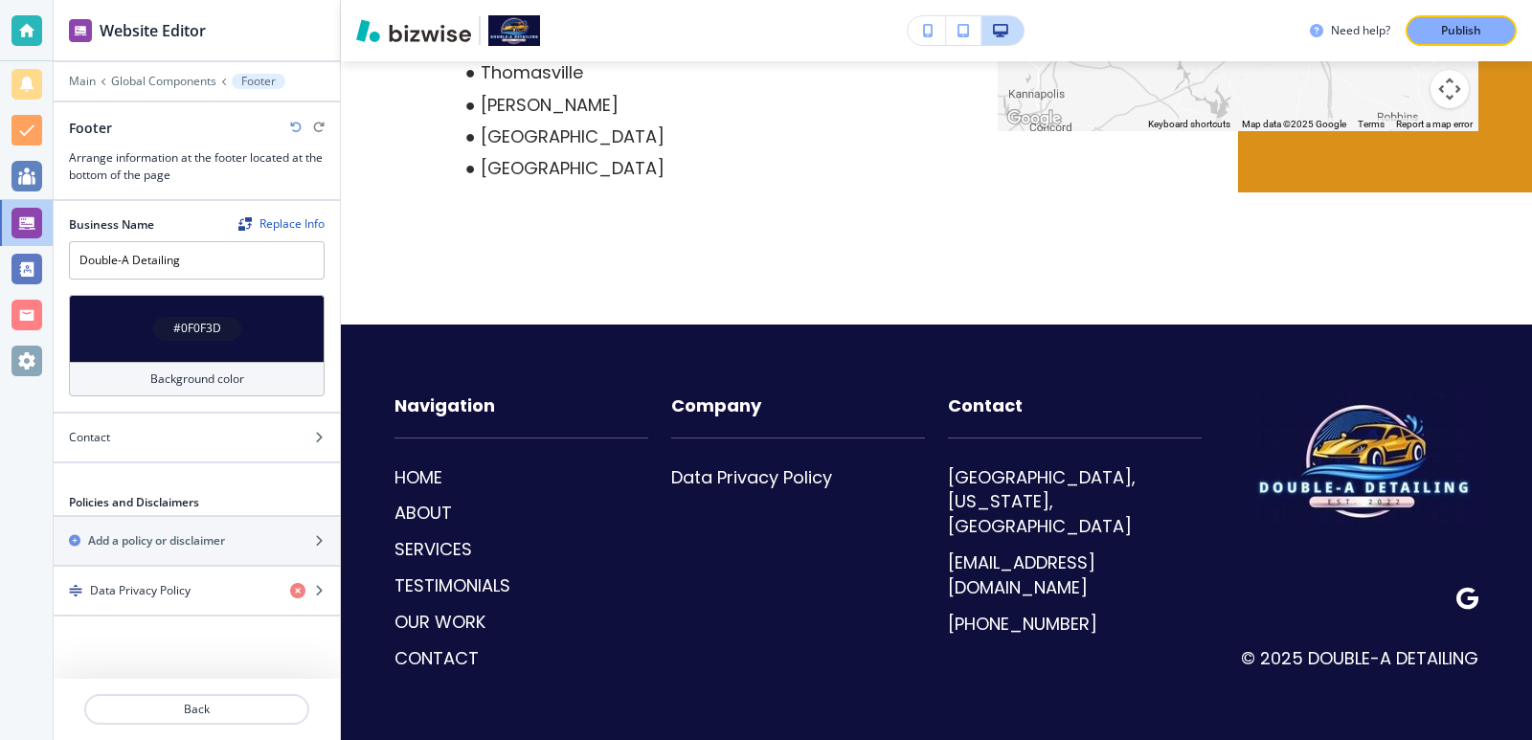
click at [146, 91] on div at bounding box center [197, 94] width 286 height 11
click at [151, 80] on p "Global Components" at bounding box center [163, 81] width 105 height 13
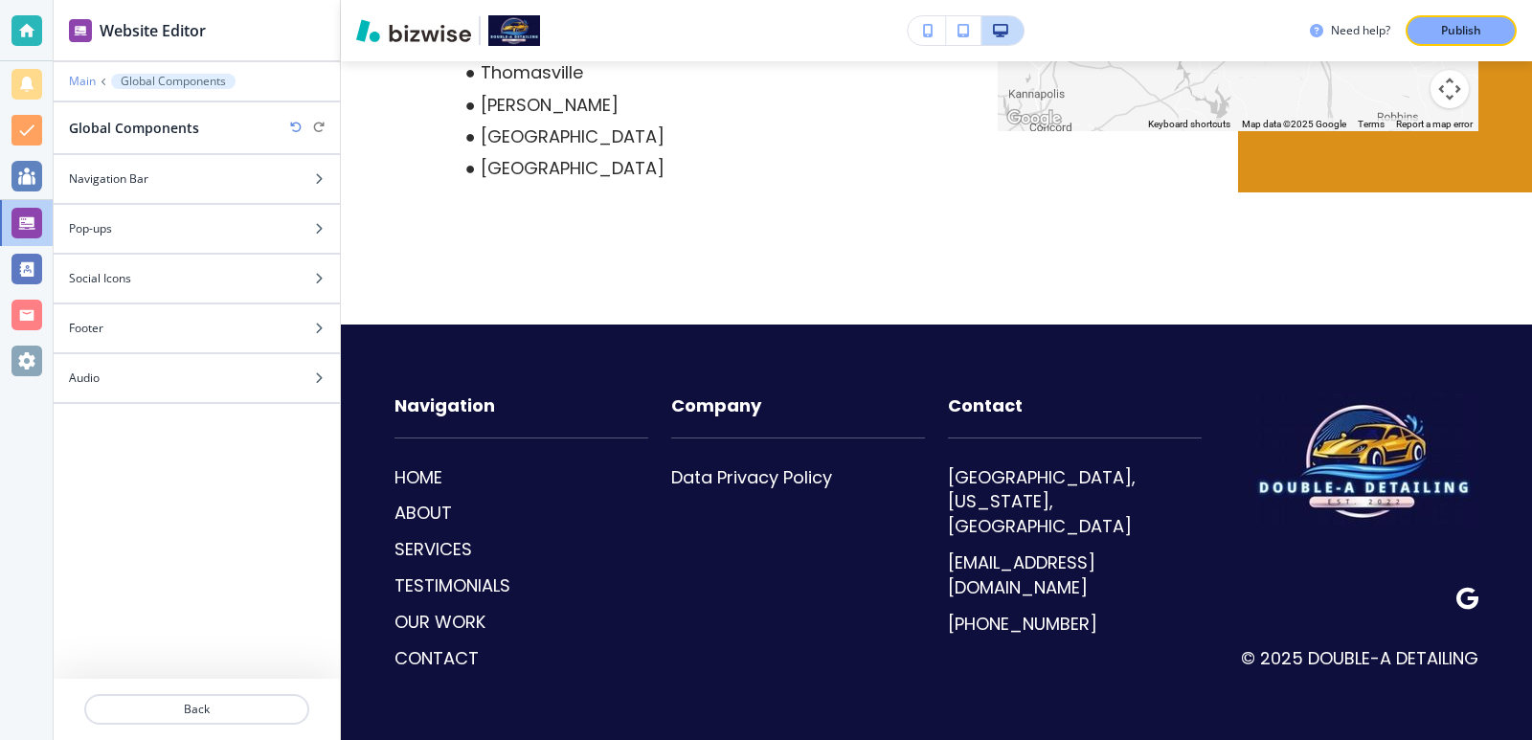
click at [82, 82] on p "Main" at bounding box center [82, 81] width 27 height 13
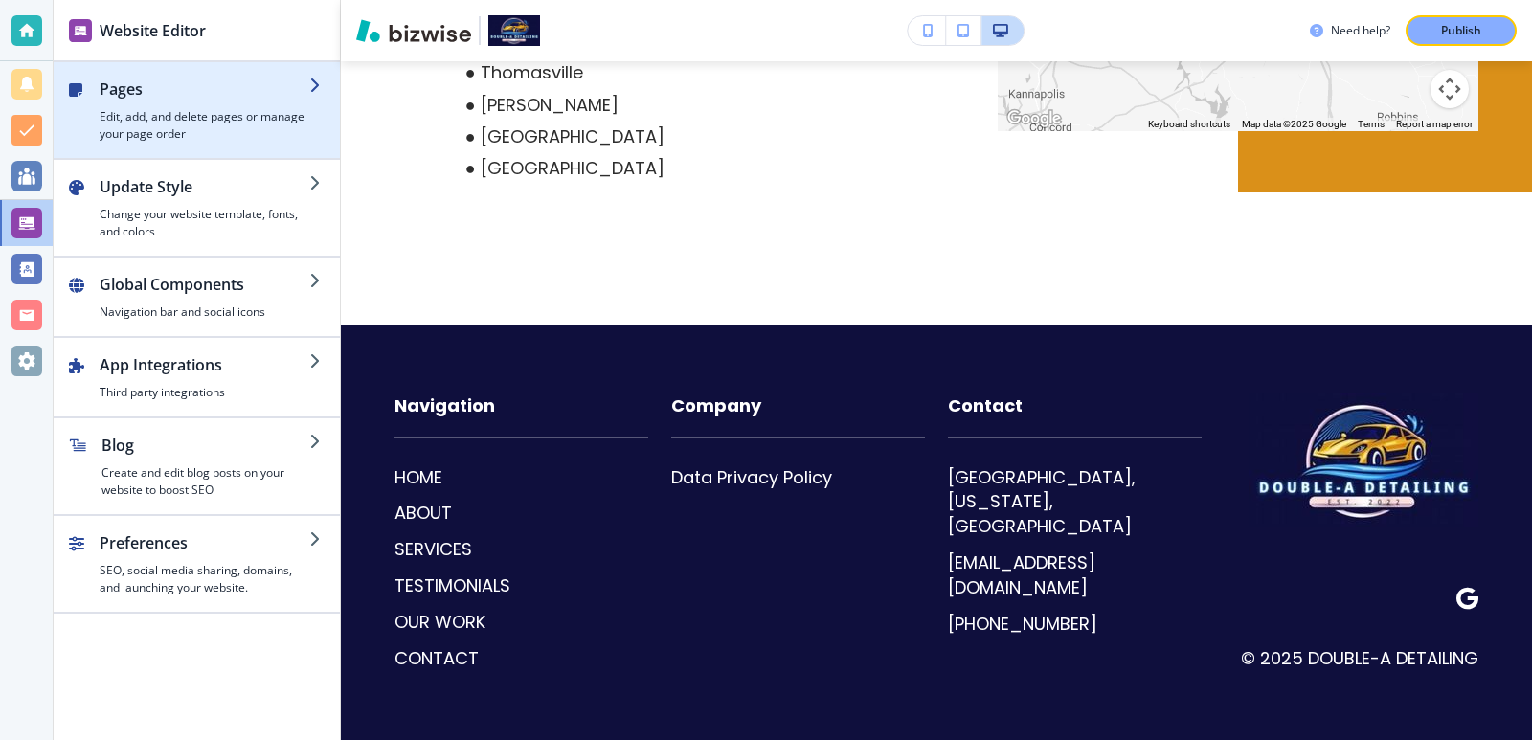
click at [176, 111] on h4 "Edit, add, and delete pages or manage your page order" at bounding box center [205, 125] width 210 height 34
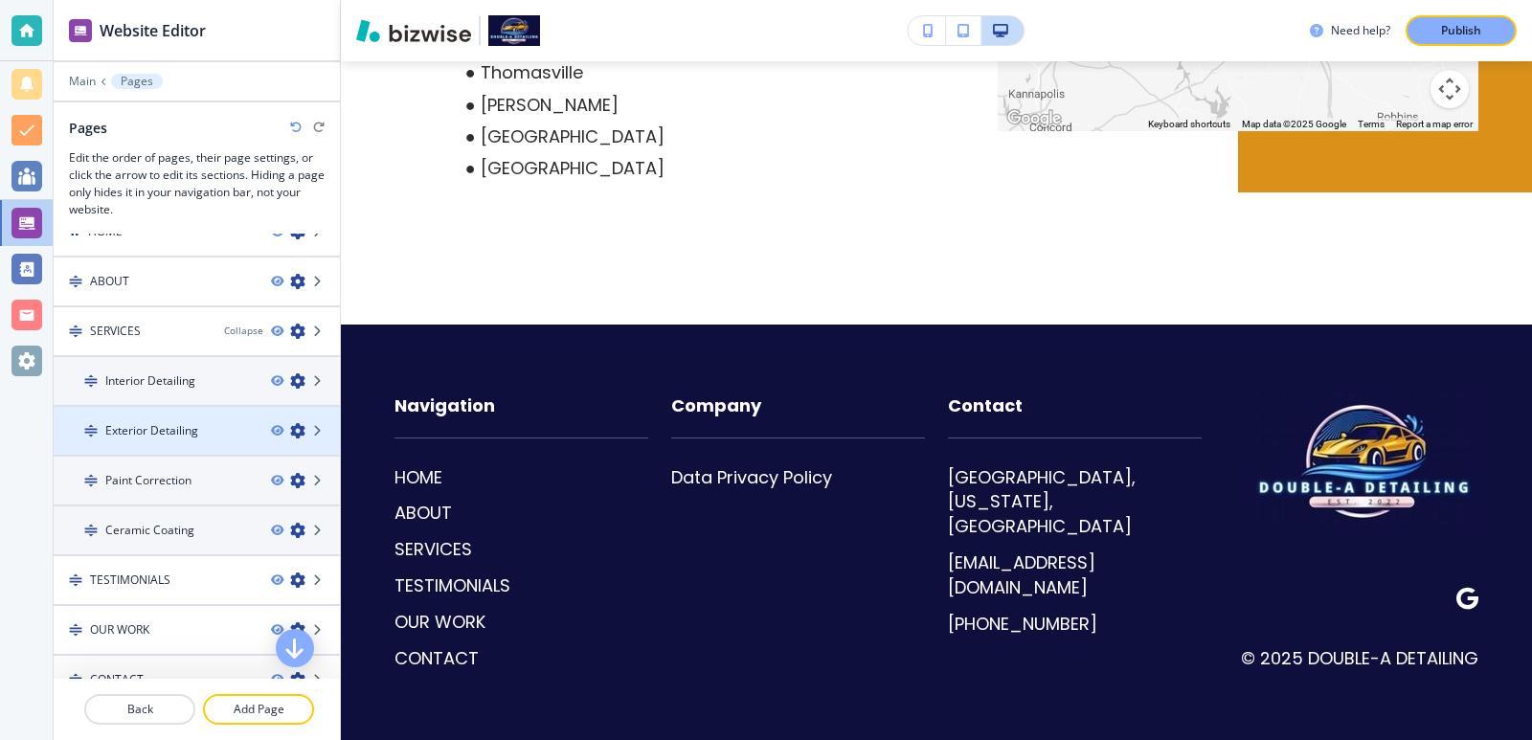
scroll to position [55, 0]
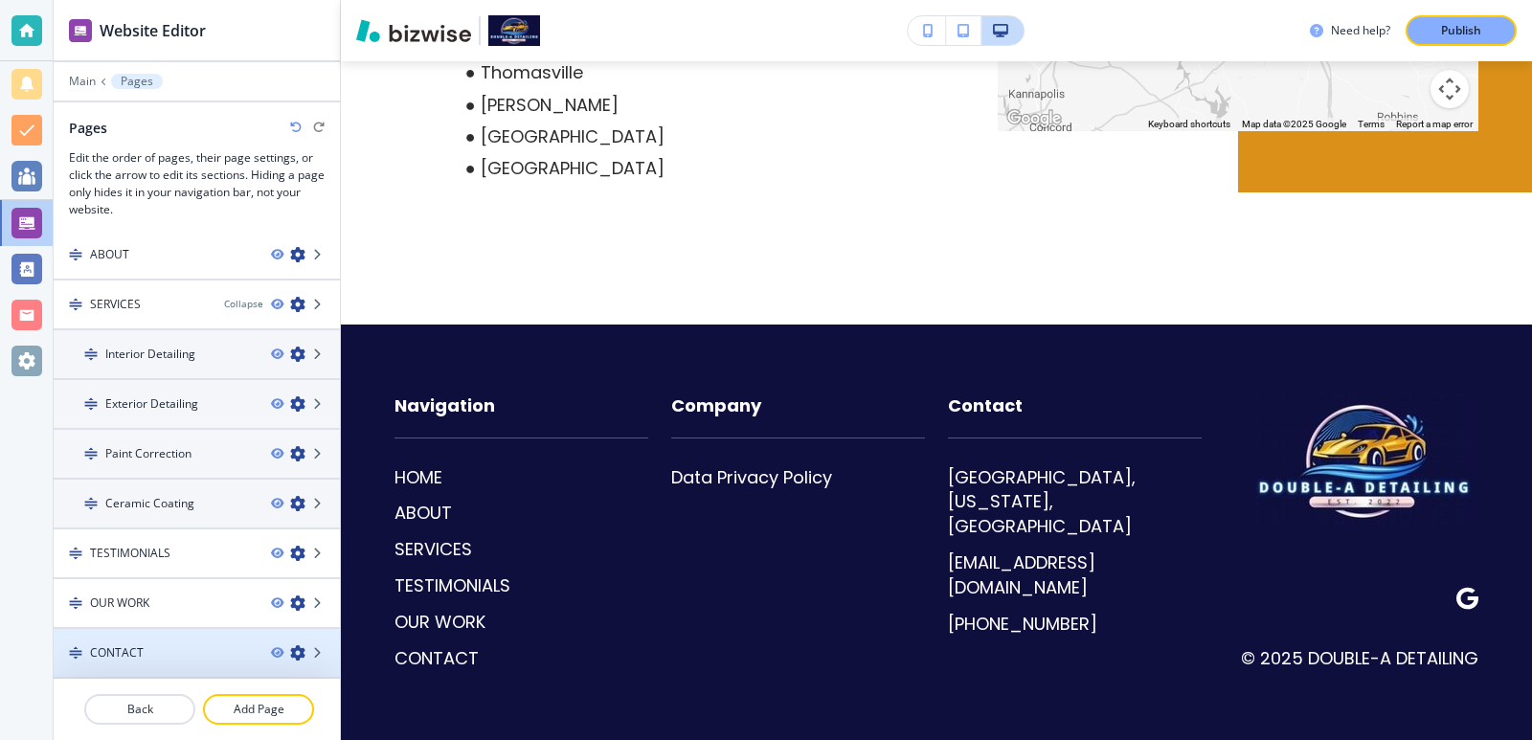
click at [180, 633] on div at bounding box center [197, 636] width 286 height 15
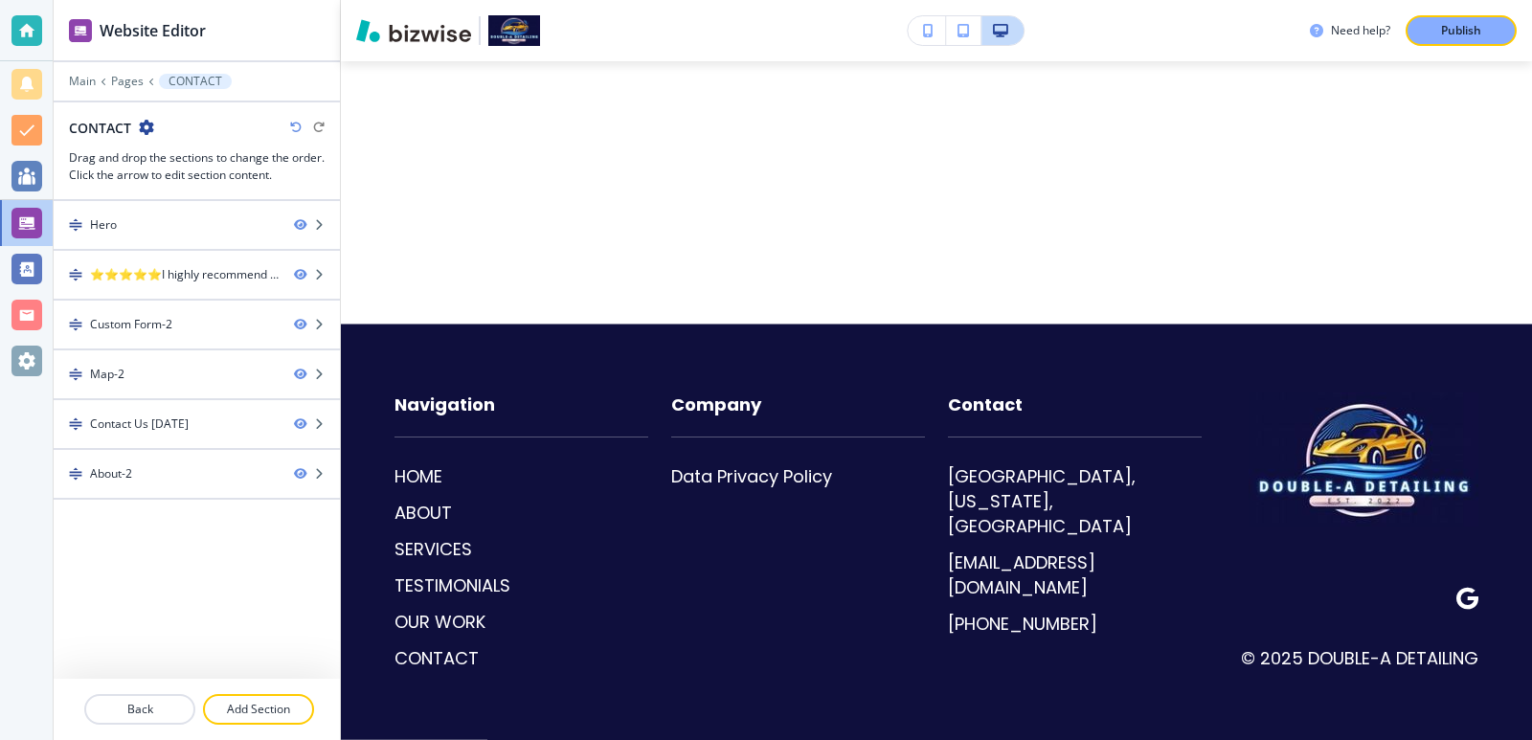
scroll to position [0, 0]
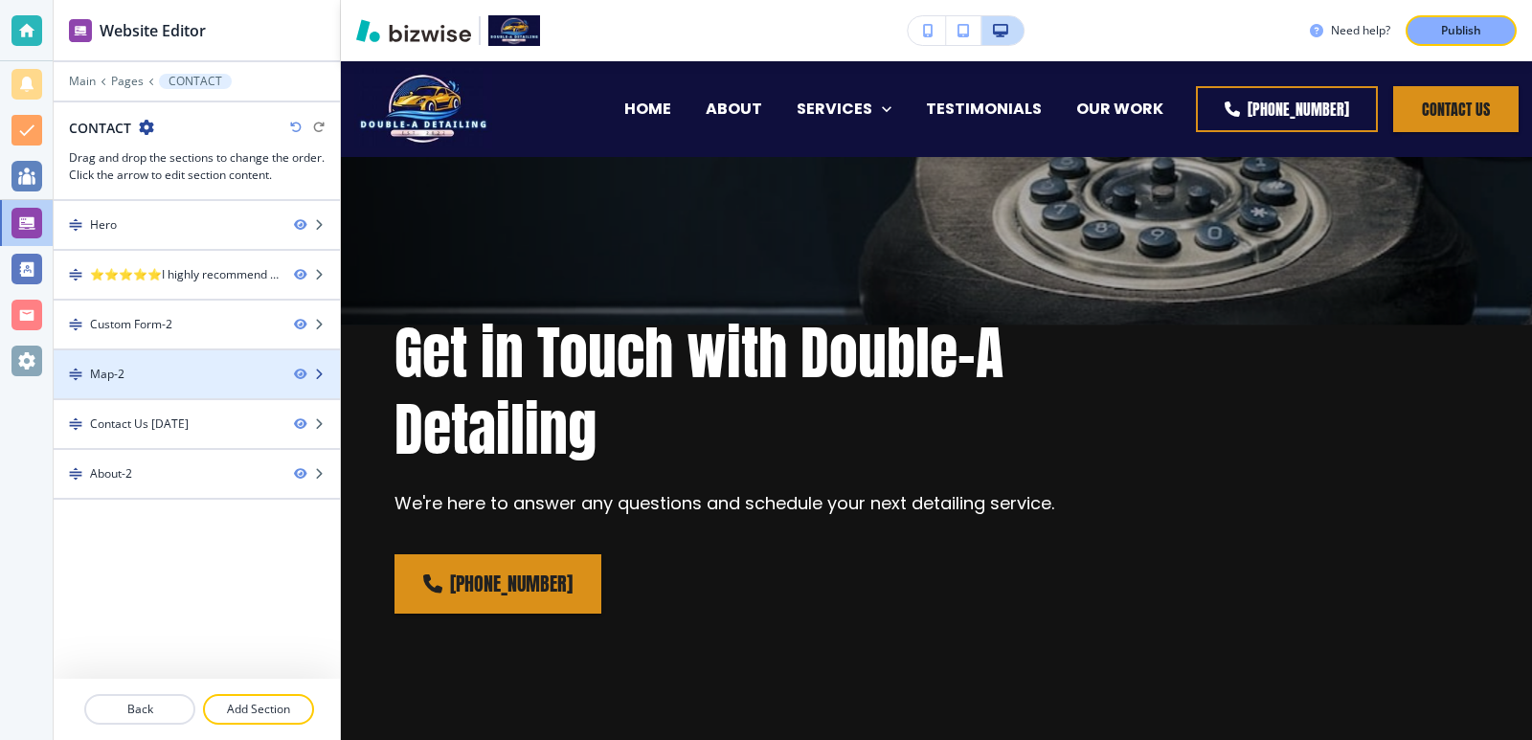
click at [185, 376] on div "Map-2" at bounding box center [166, 374] width 225 height 17
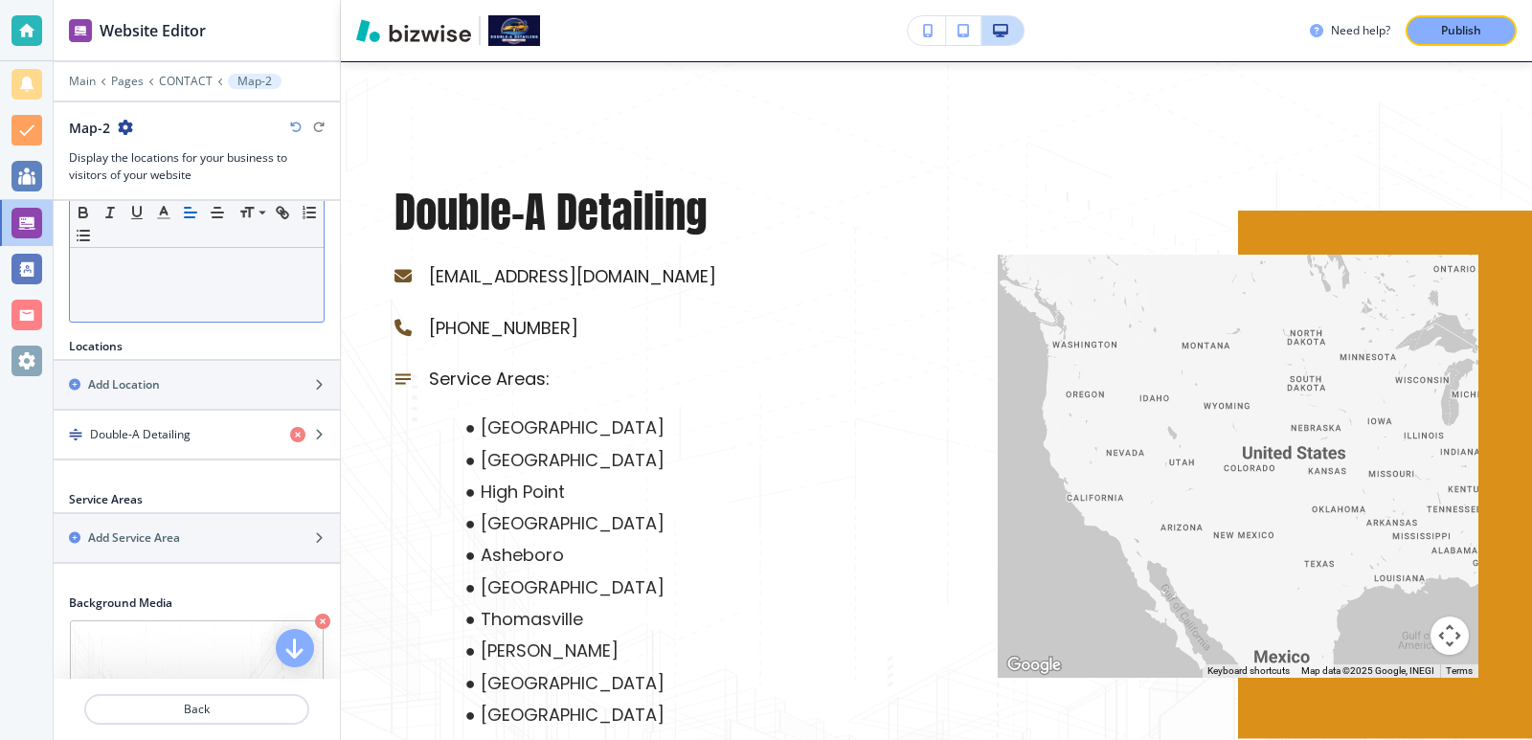
scroll to position [510, 0]
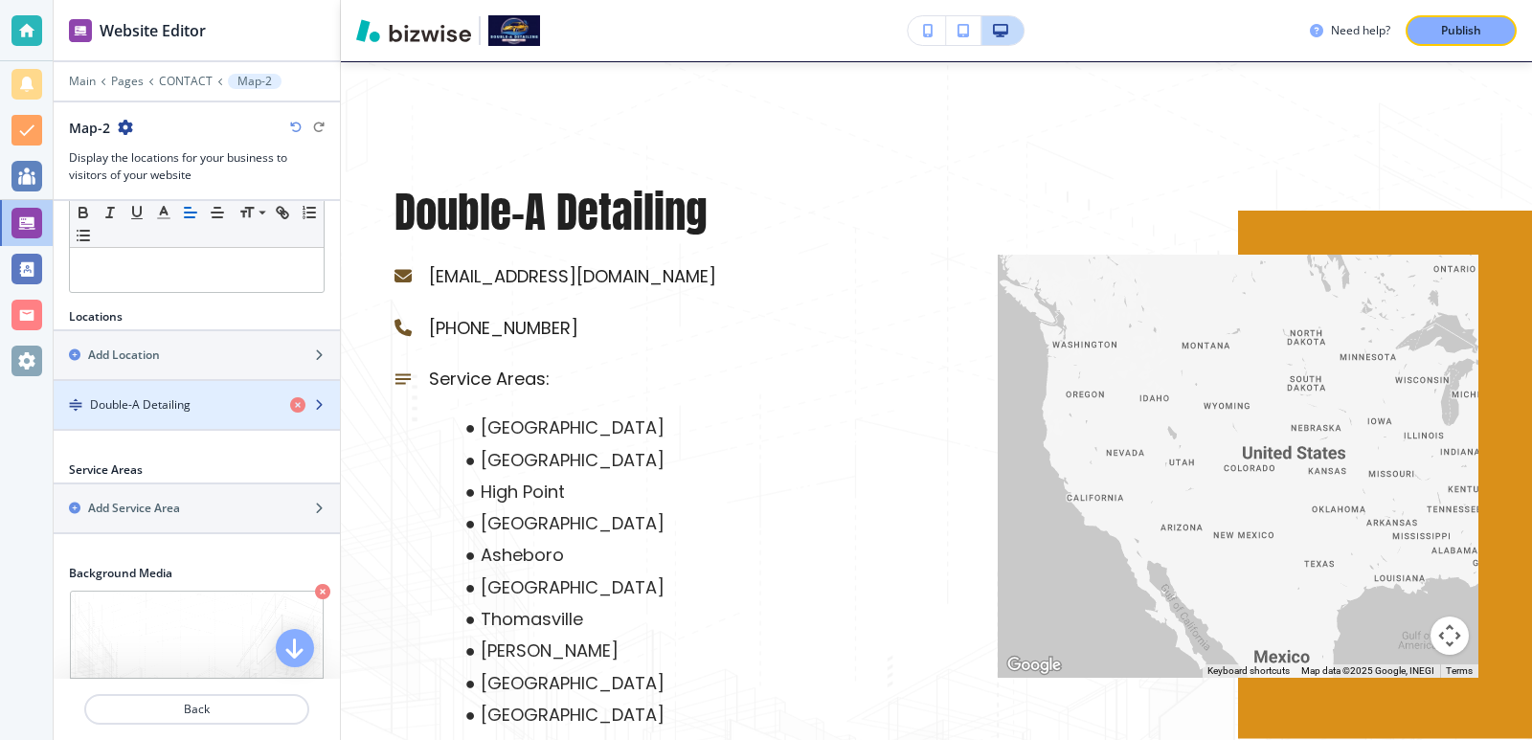
click at [198, 406] on div "Double-A Detailing" at bounding box center [164, 404] width 221 height 17
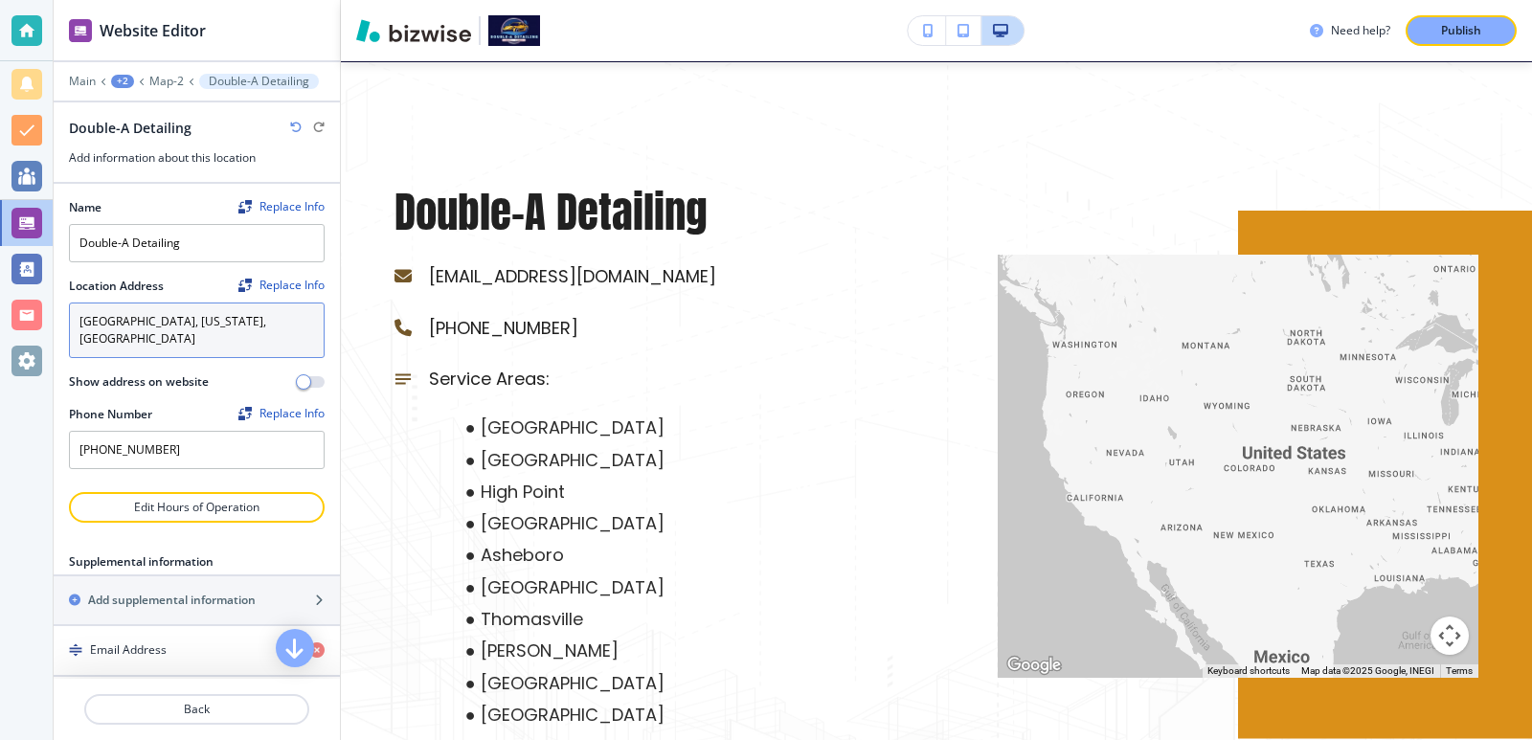
click at [98, 324] on textarea "Triad Area, North Carolina, USA" at bounding box center [197, 331] width 256 height 56
drag, startPoint x: 98, startPoint y: 324, endPoint x: 115, endPoint y: 326, distance: 17.5
click at [115, 326] on textarea "Triad Area, North Carolina, USA" at bounding box center [197, 331] width 256 height 56
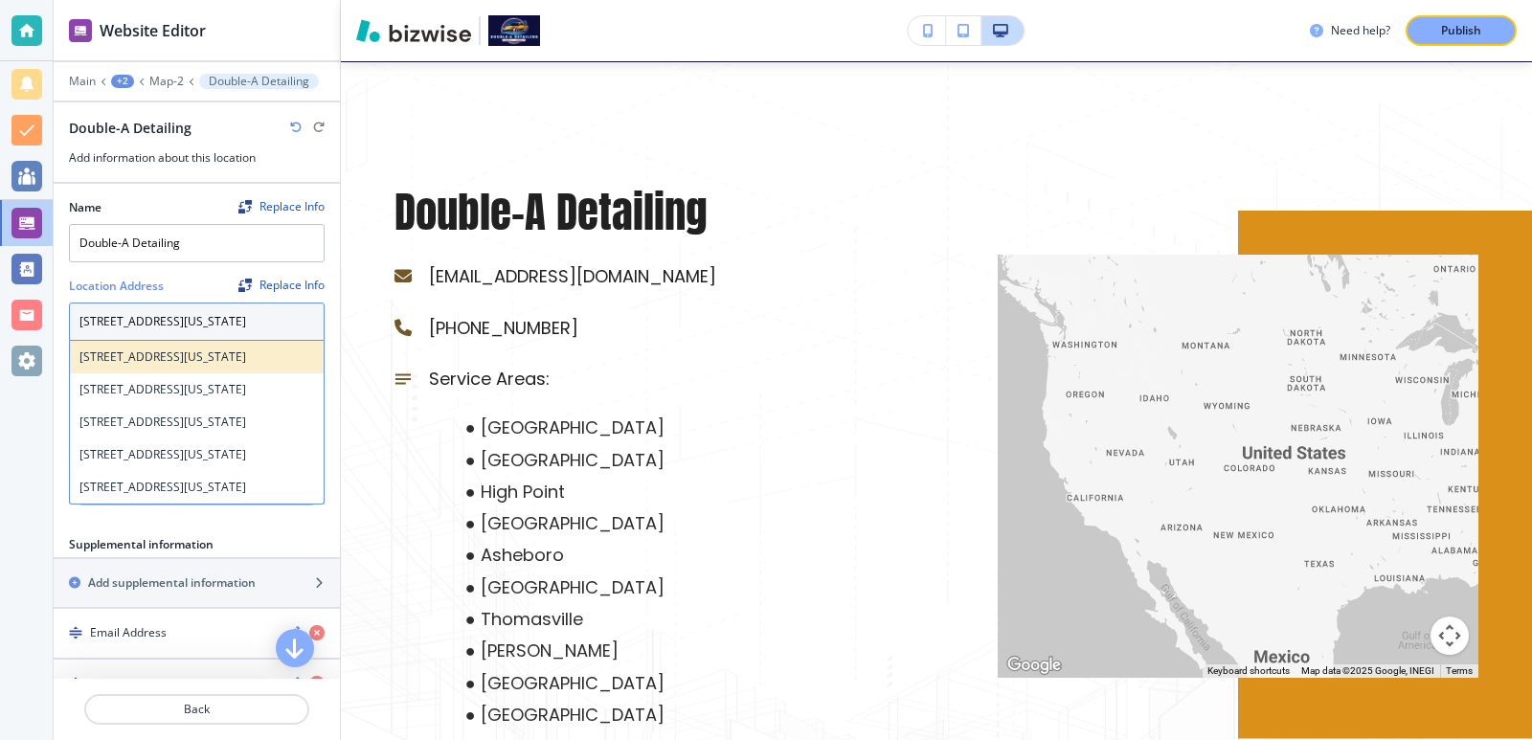
click at [168, 362] on h4 "251 Valley Drive, Winston-Salem, North Carolina, USA" at bounding box center [196, 356] width 235 height 17
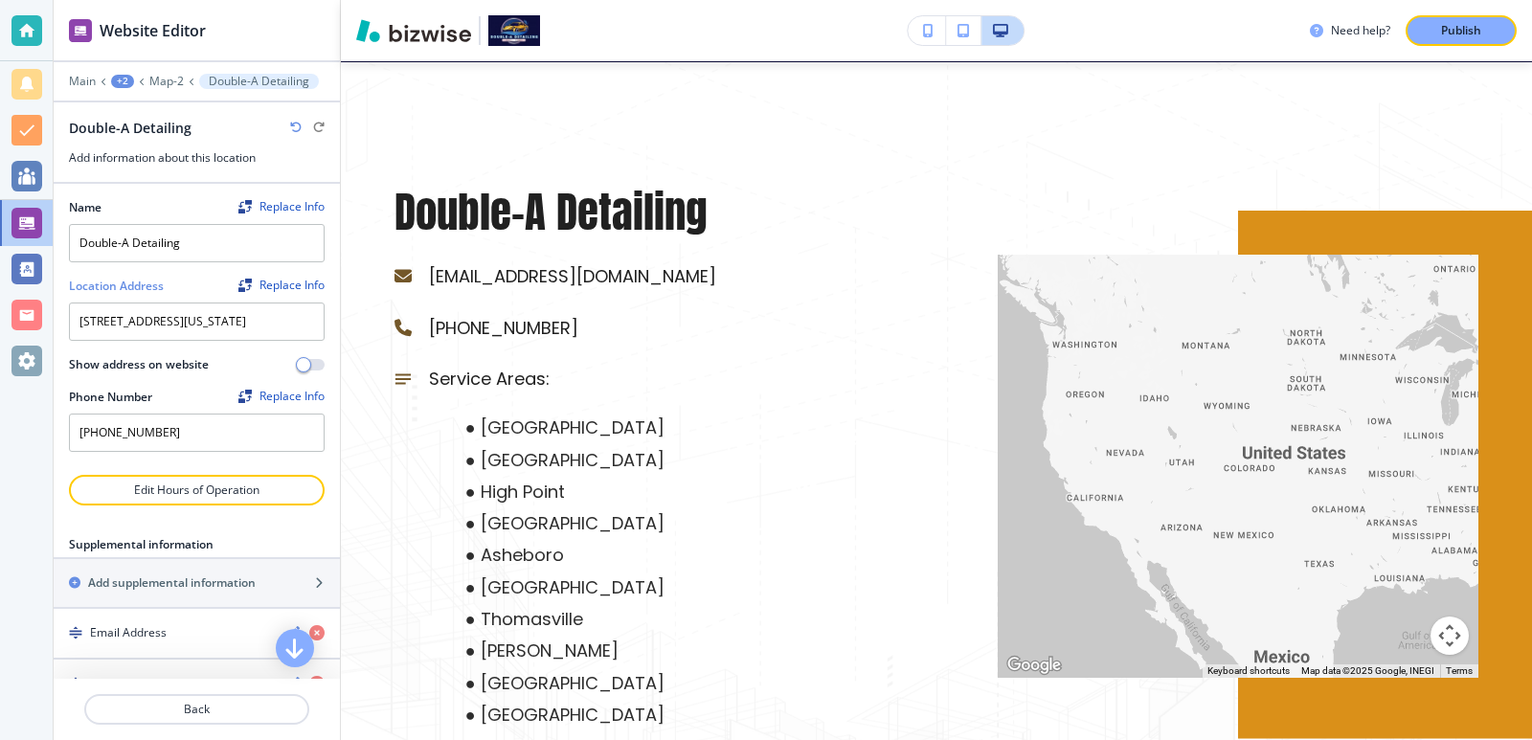
click at [231, 356] on div at bounding box center [197, 348] width 256 height 15
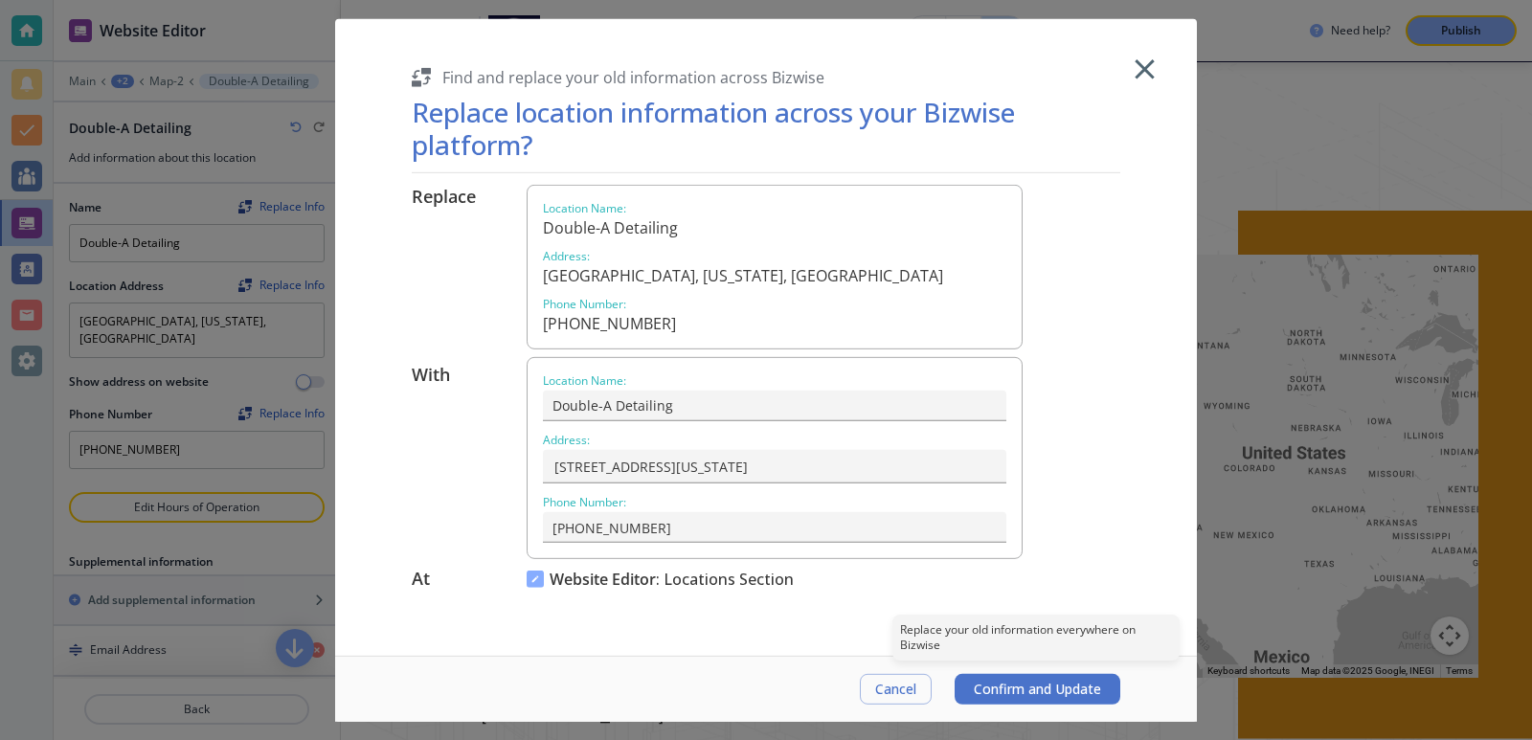
click at [1049, 696] on span "Confirm and Update" at bounding box center [1037, 689] width 127 height 15
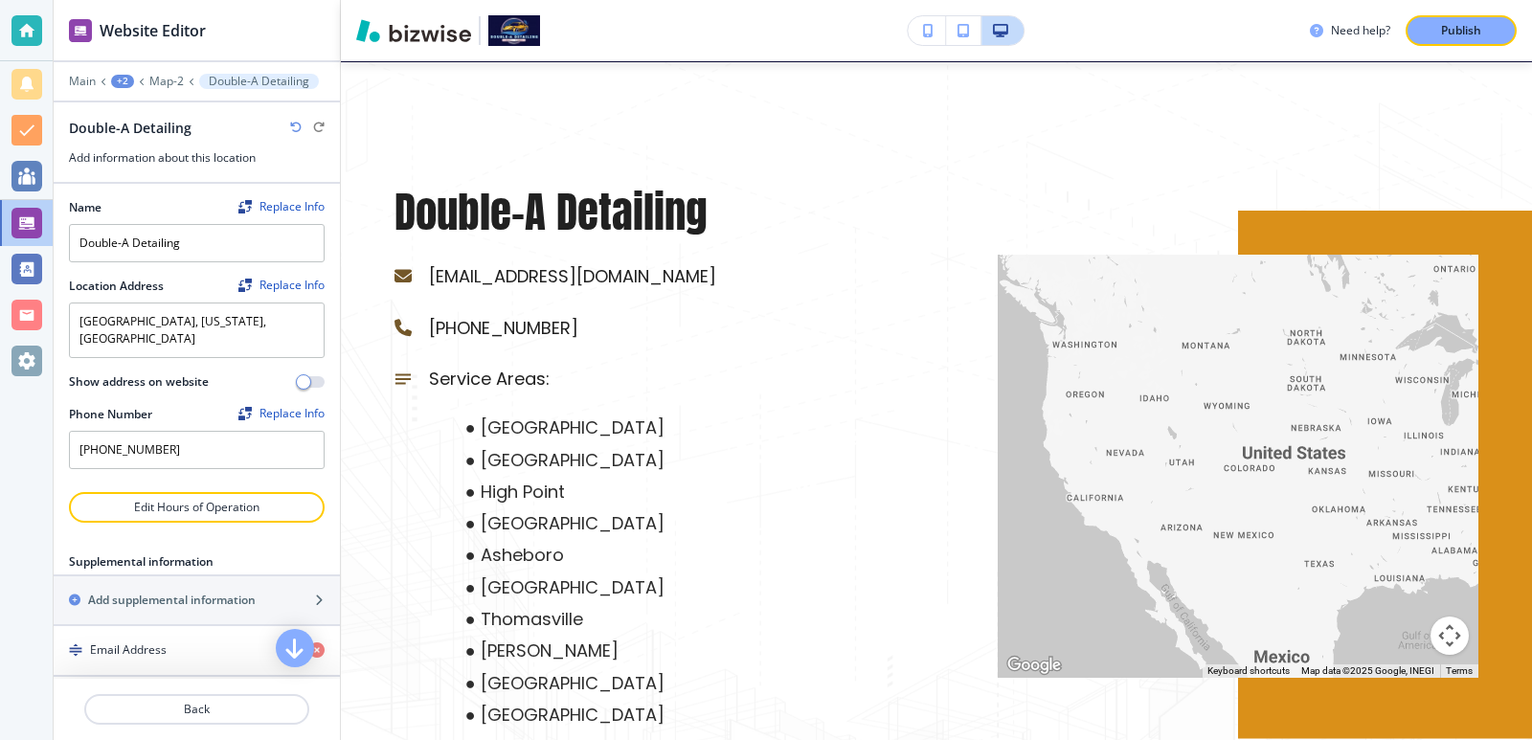
type textarea "251 Valley Drive, Winston-Salem, North Carolina, USA"
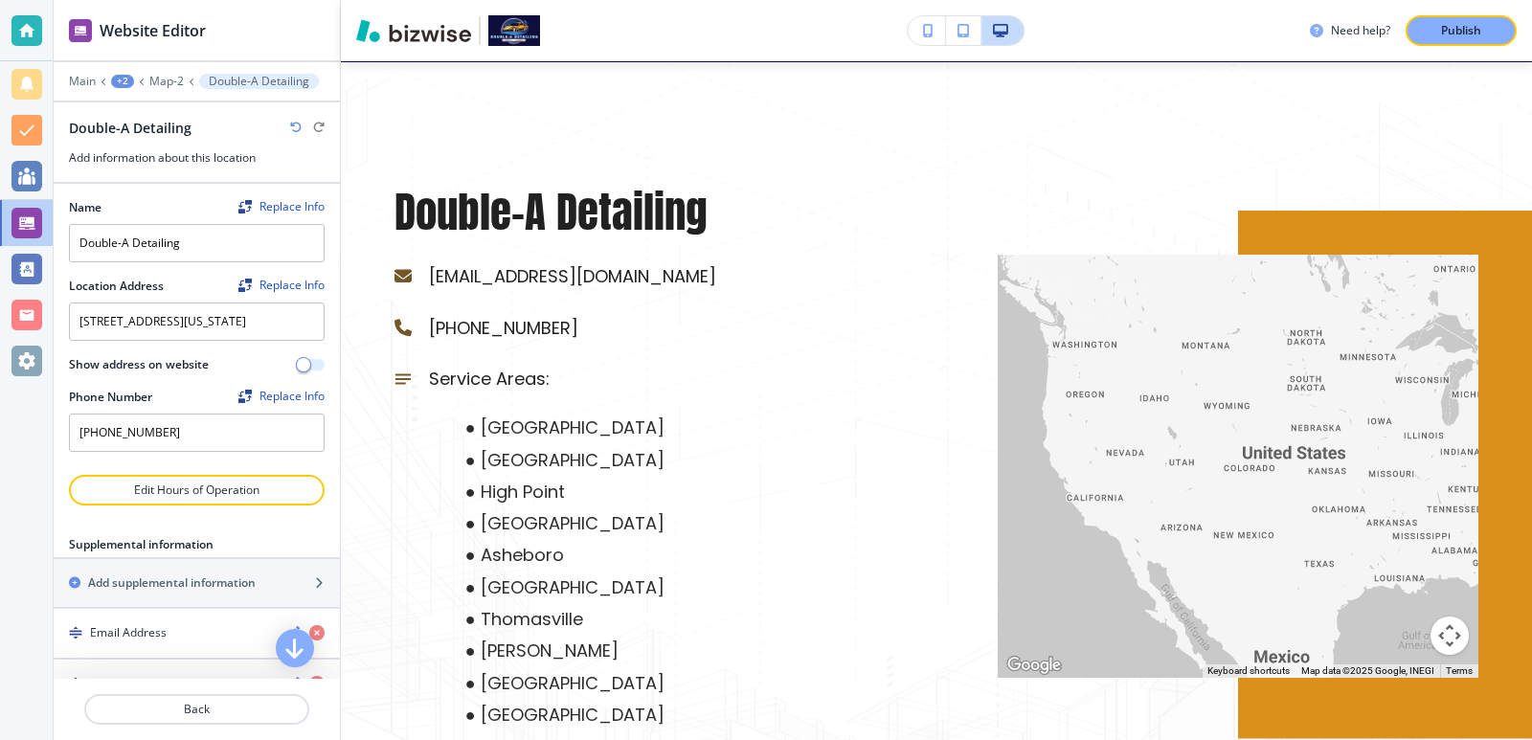
click at [296, 372] on span "button" at bounding box center [303, 364] width 15 height 15
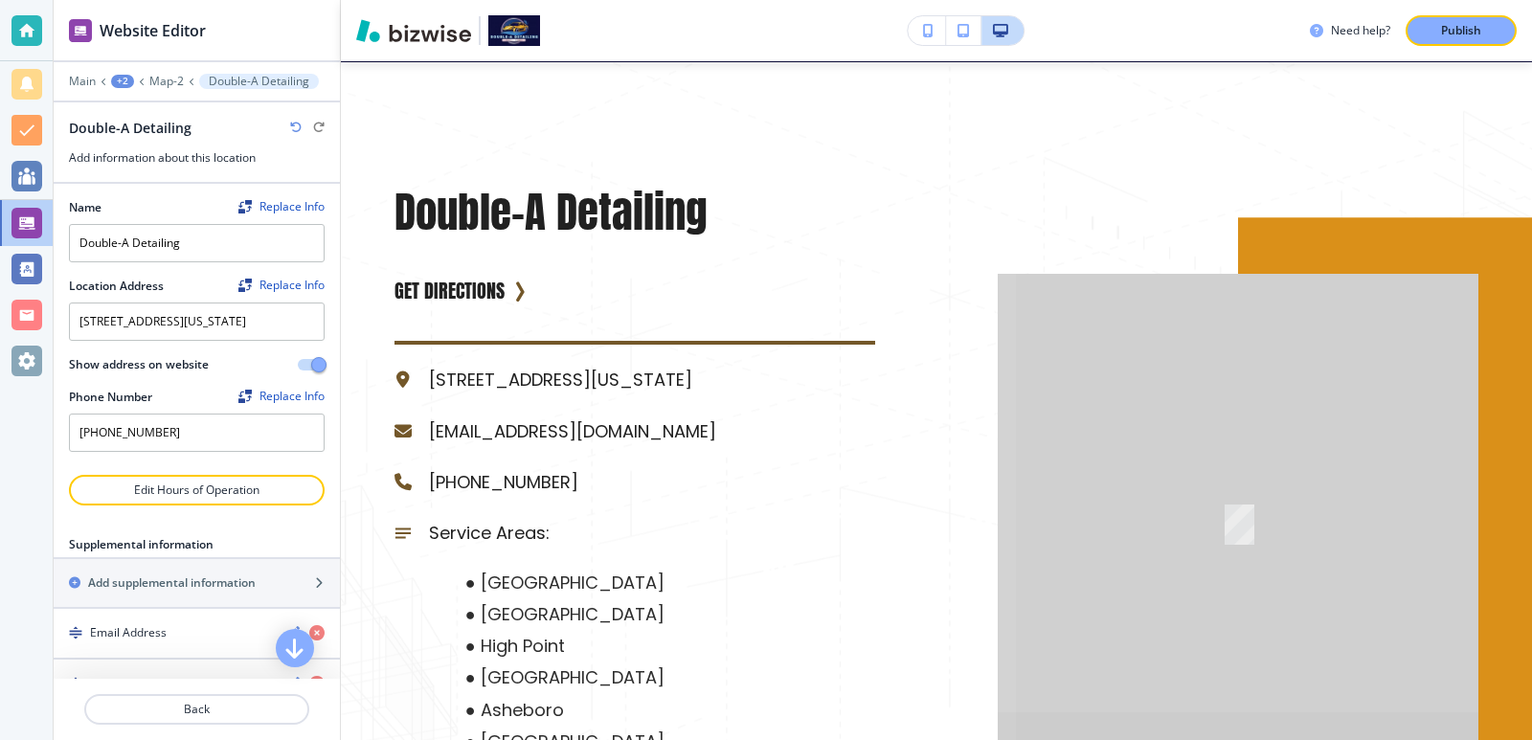
click at [268, 373] on div "Show address on website" at bounding box center [197, 364] width 256 height 17
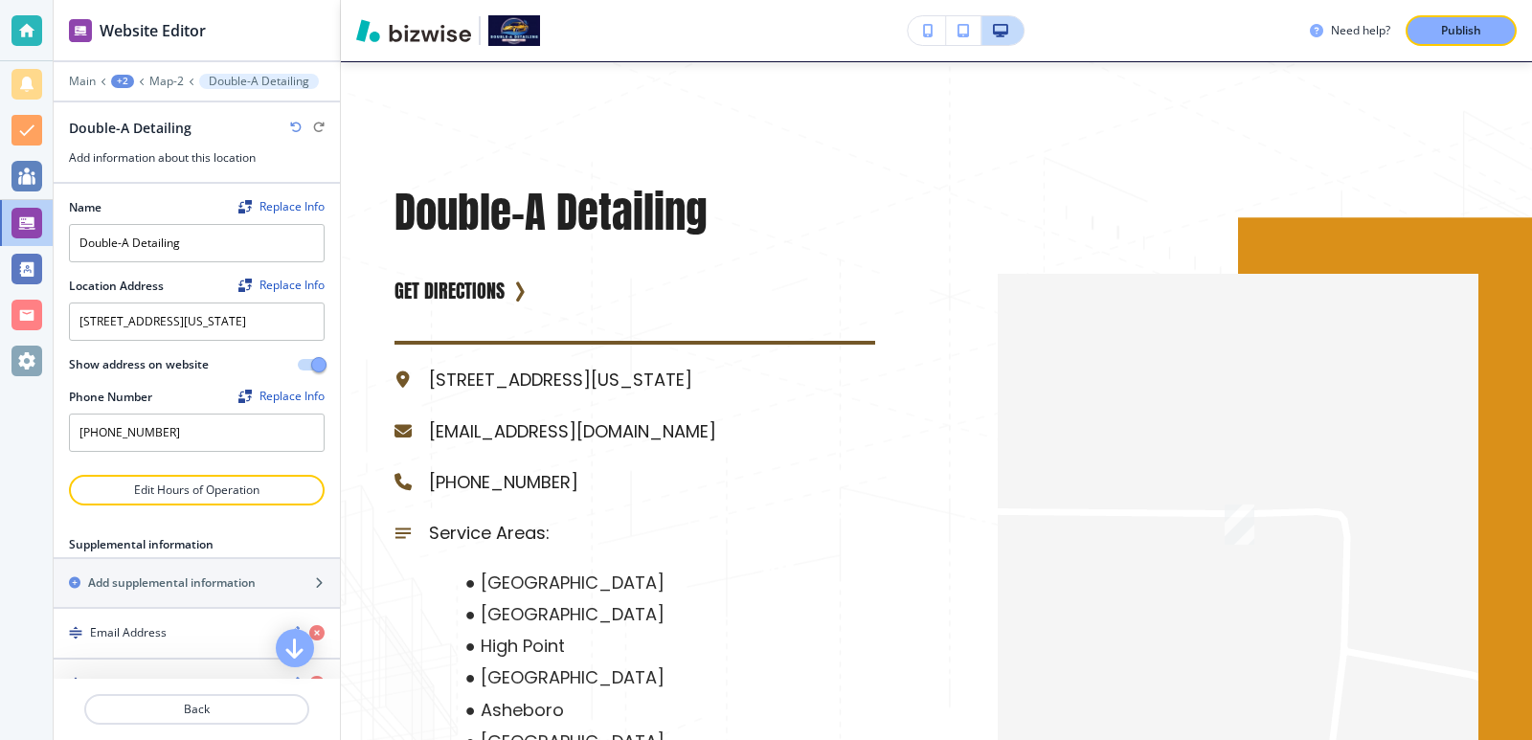
click at [311, 372] on span "button" at bounding box center [318, 364] width 15 height 15
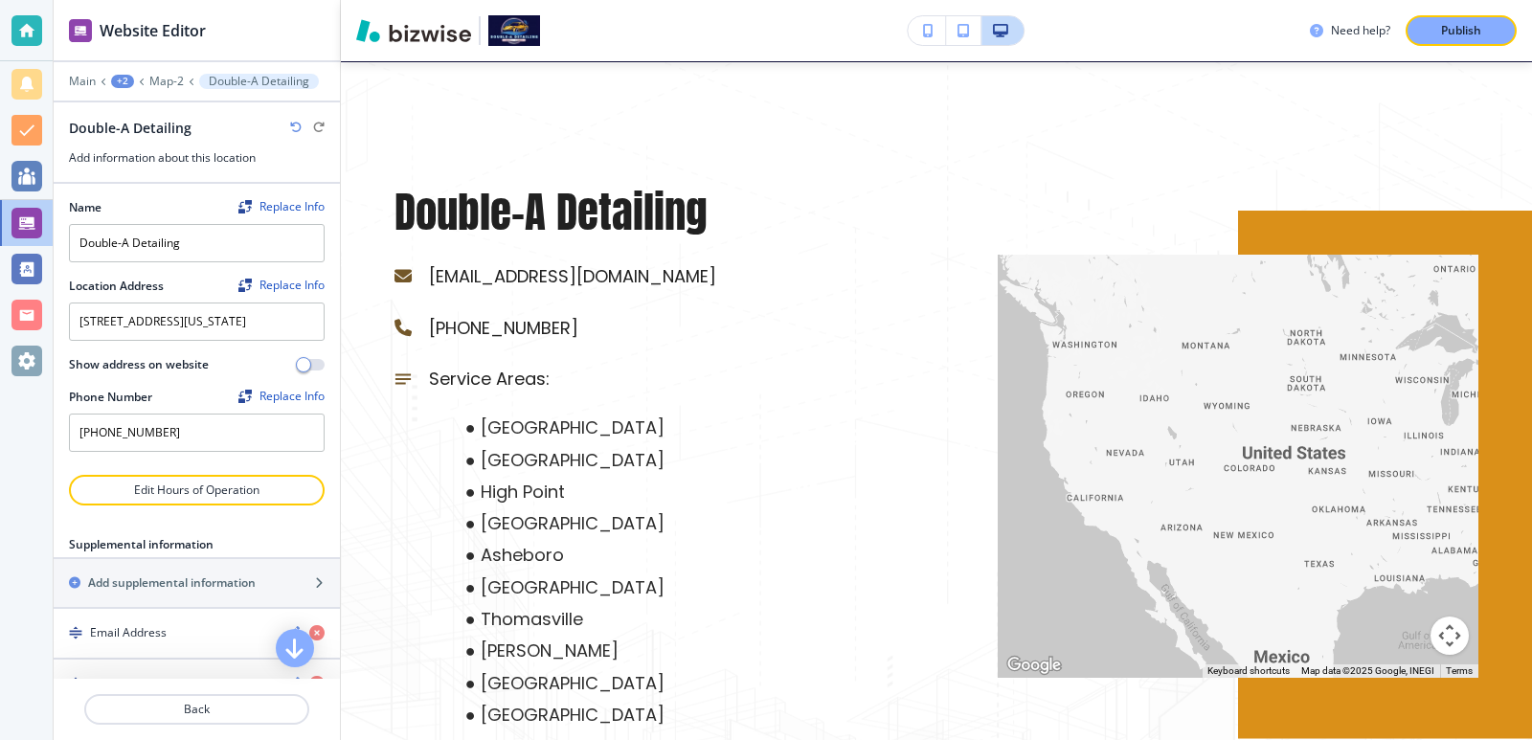
click at [282, 287] on div "Replace Info" at bounding box center [281, 285] width 86 height 13
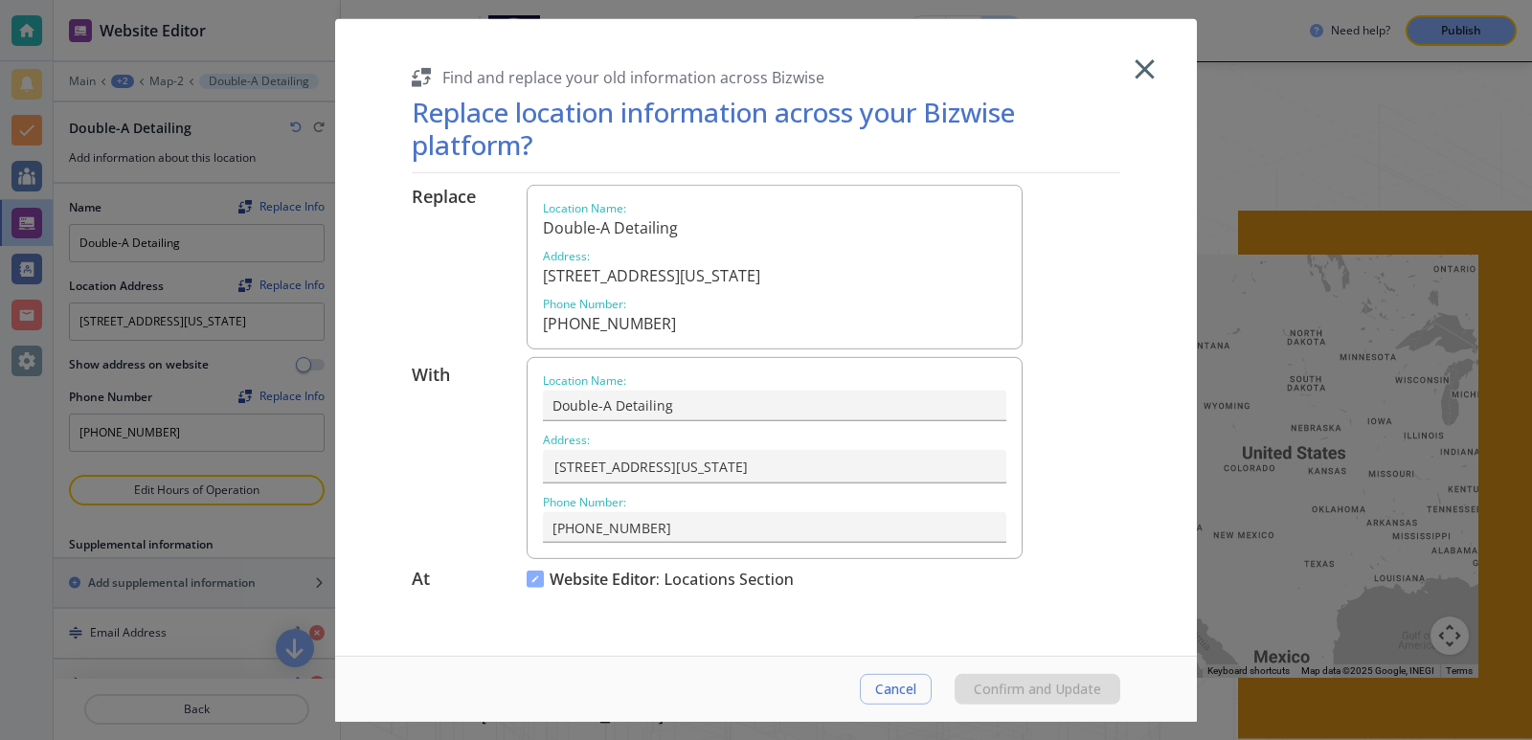
click at [282, 287] on div at bounding box center [766, 370] width 1532 height 740
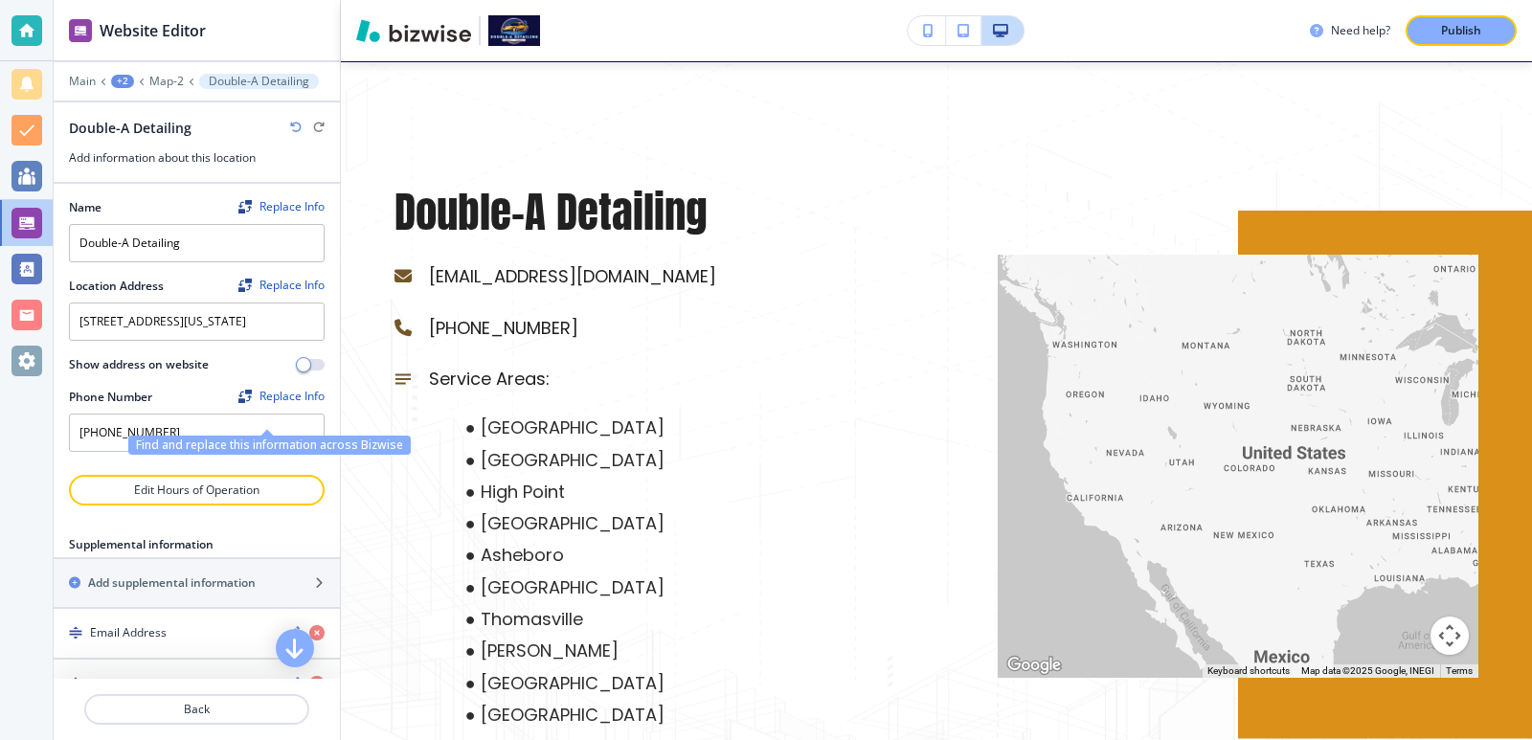
click at [280, 403] on div "Replace Info" at bounding box center [281, 396] width 86 height 13
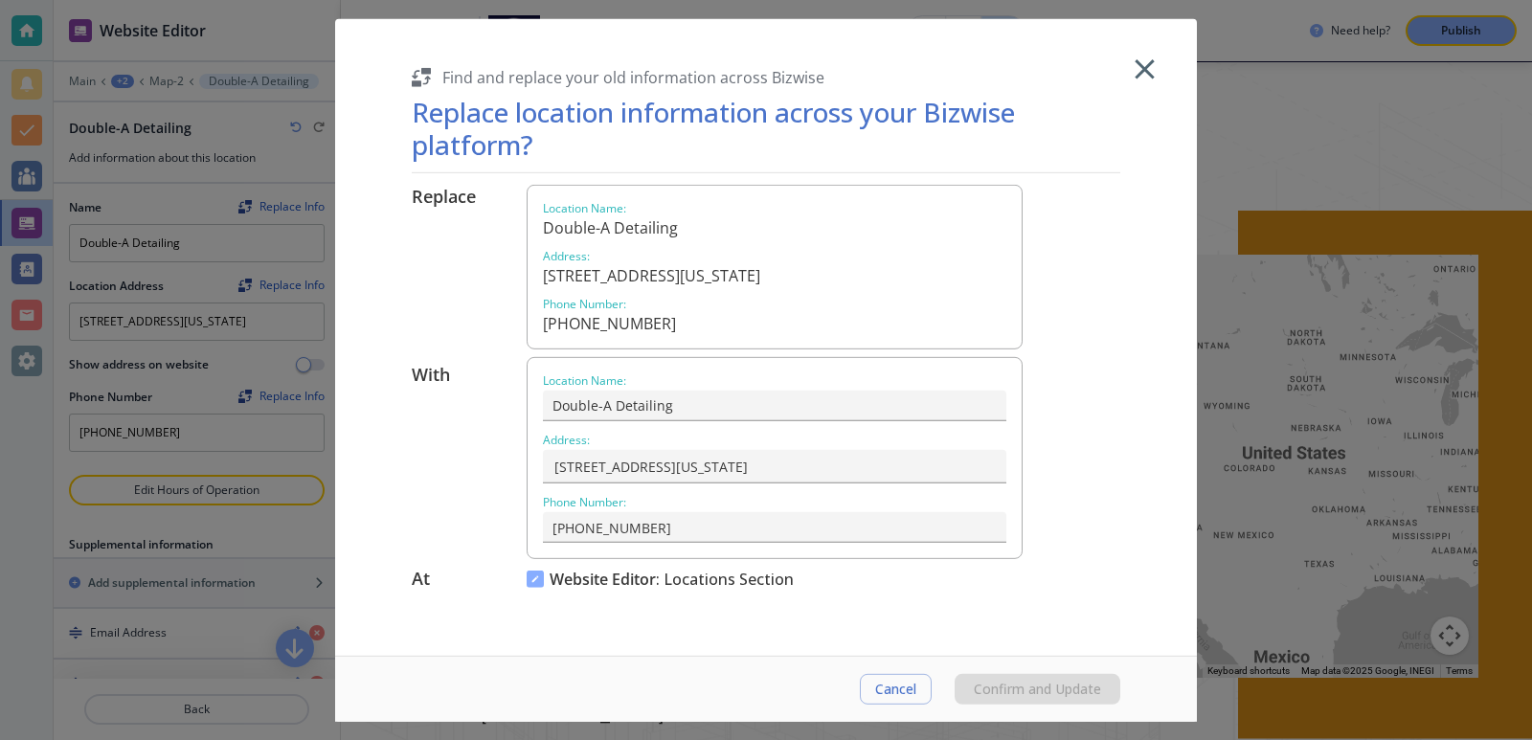
click at [259, 399] on div at bounding box center [766, 370] width 1532 height 740
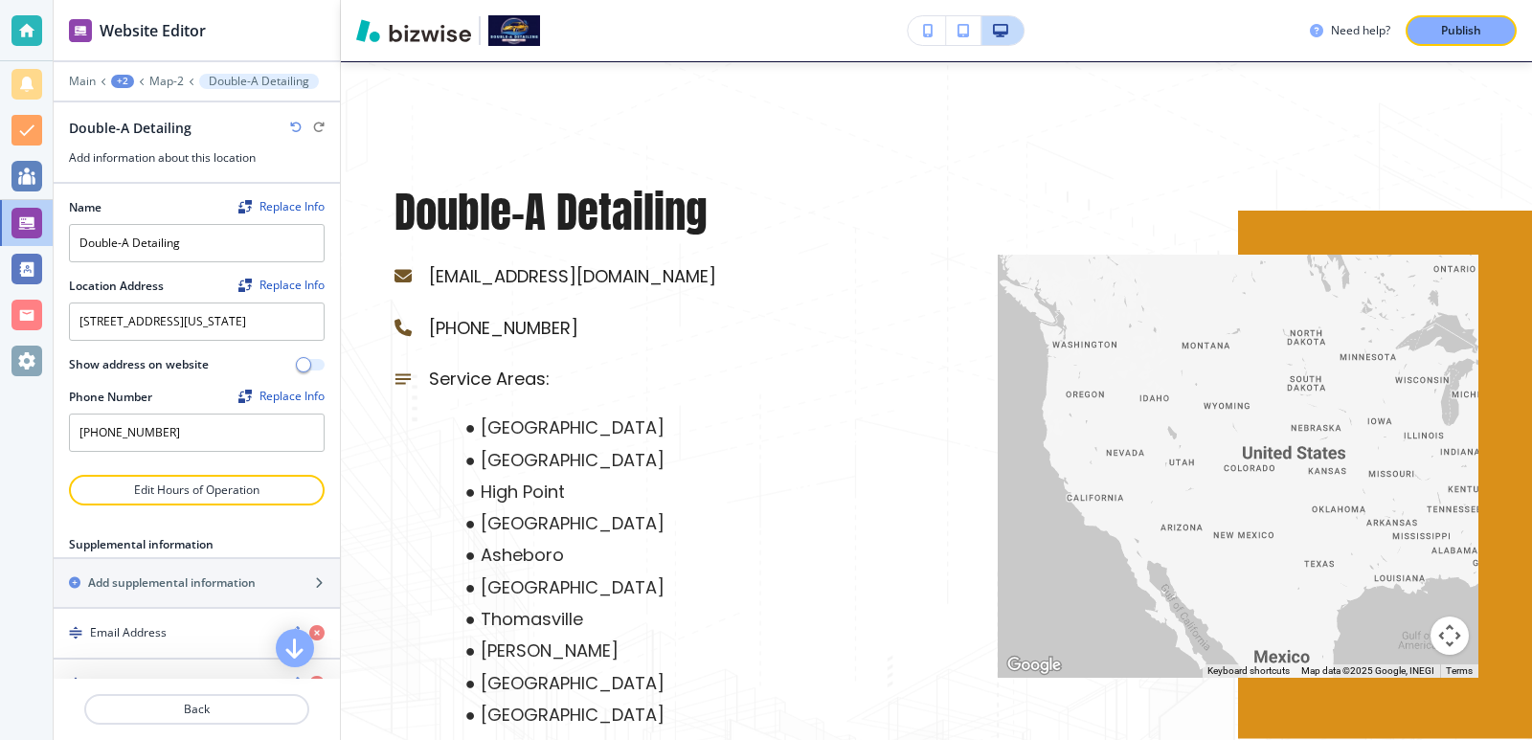
click at [298, 370] on button "button" at bounding box center [311, 364] width 27 height 11
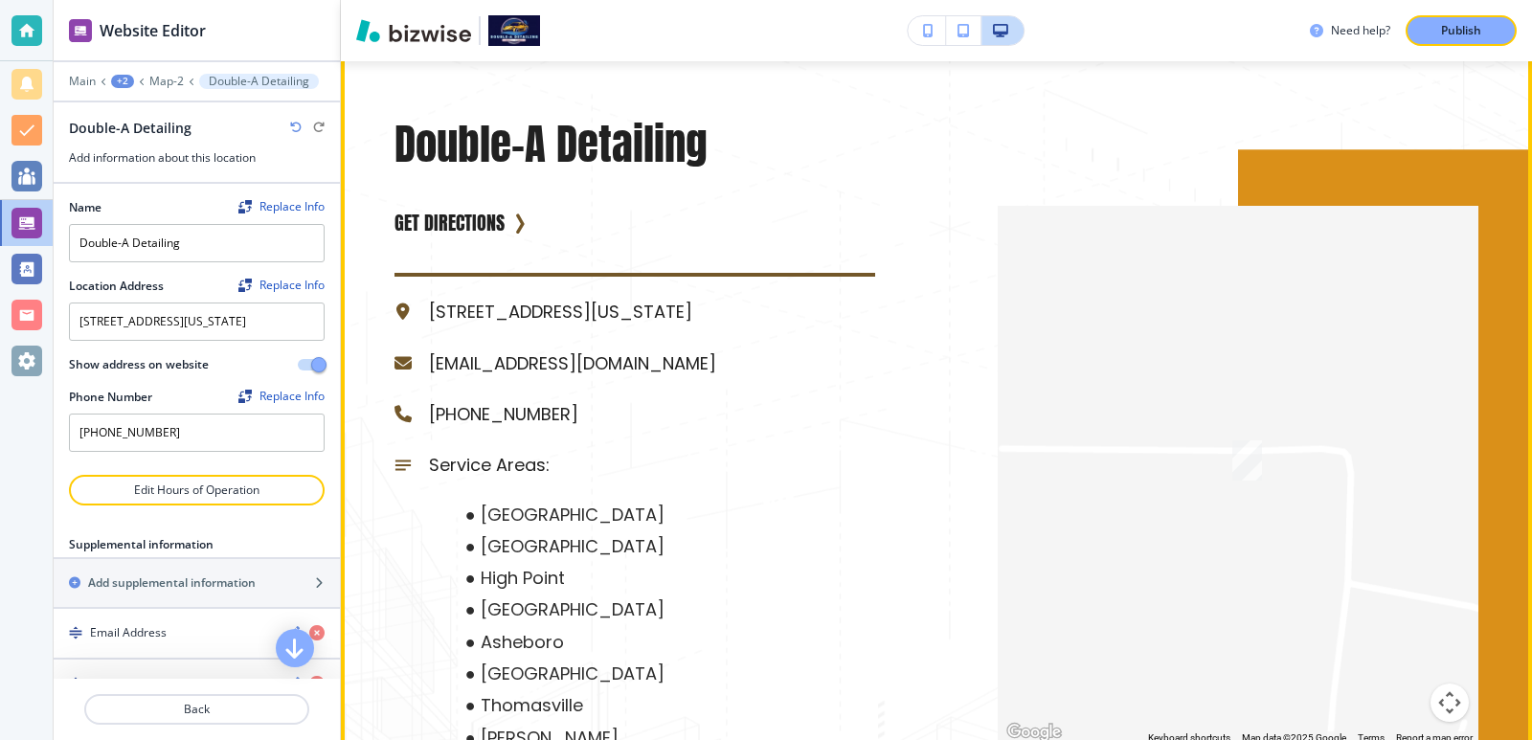
scroll to position [2013, 0]
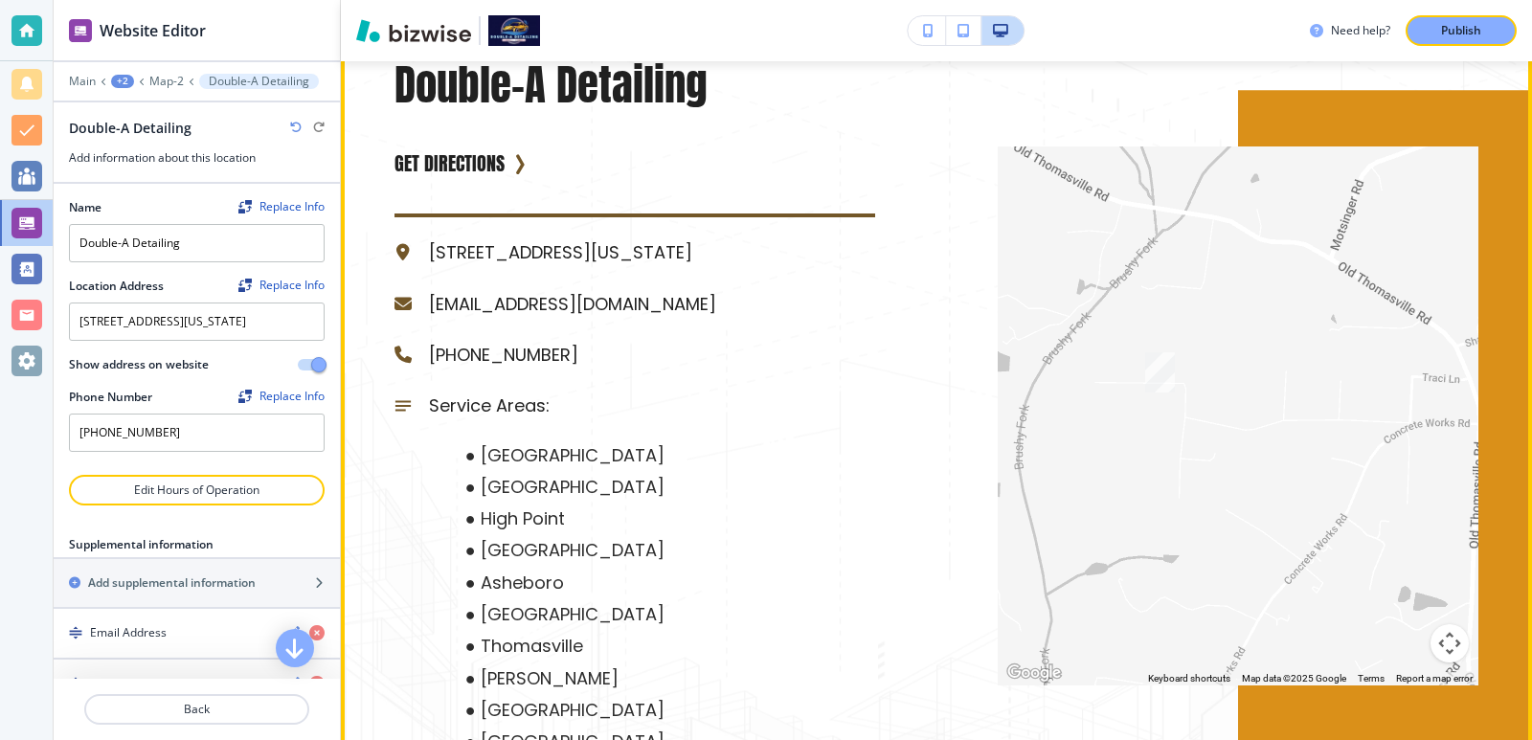
drag, startPoint x: 1283, startPoint y: 562, endPoint x: 1094, endPoint y: 426, distance: 232.5
click at [1094, 426] on div at bounding box center [1237, 415] width 481 height 539
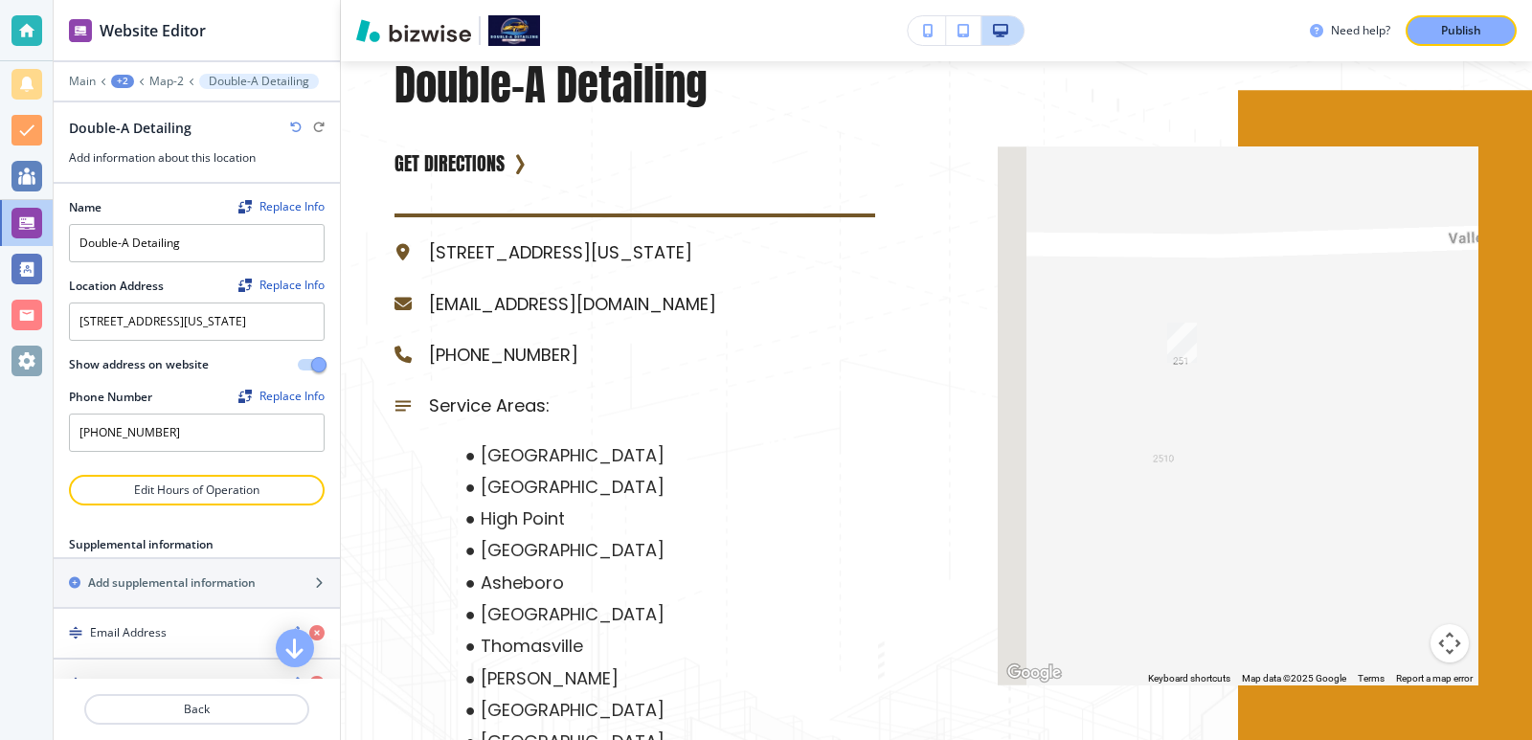
drag, startPoint x: 1177, startPoint y: 408, endPoint x: 1302, endPoint y: 684, distance: 302.5
click at [1302, 684] on div at bounding box center [1237, 415] width 481 height 539
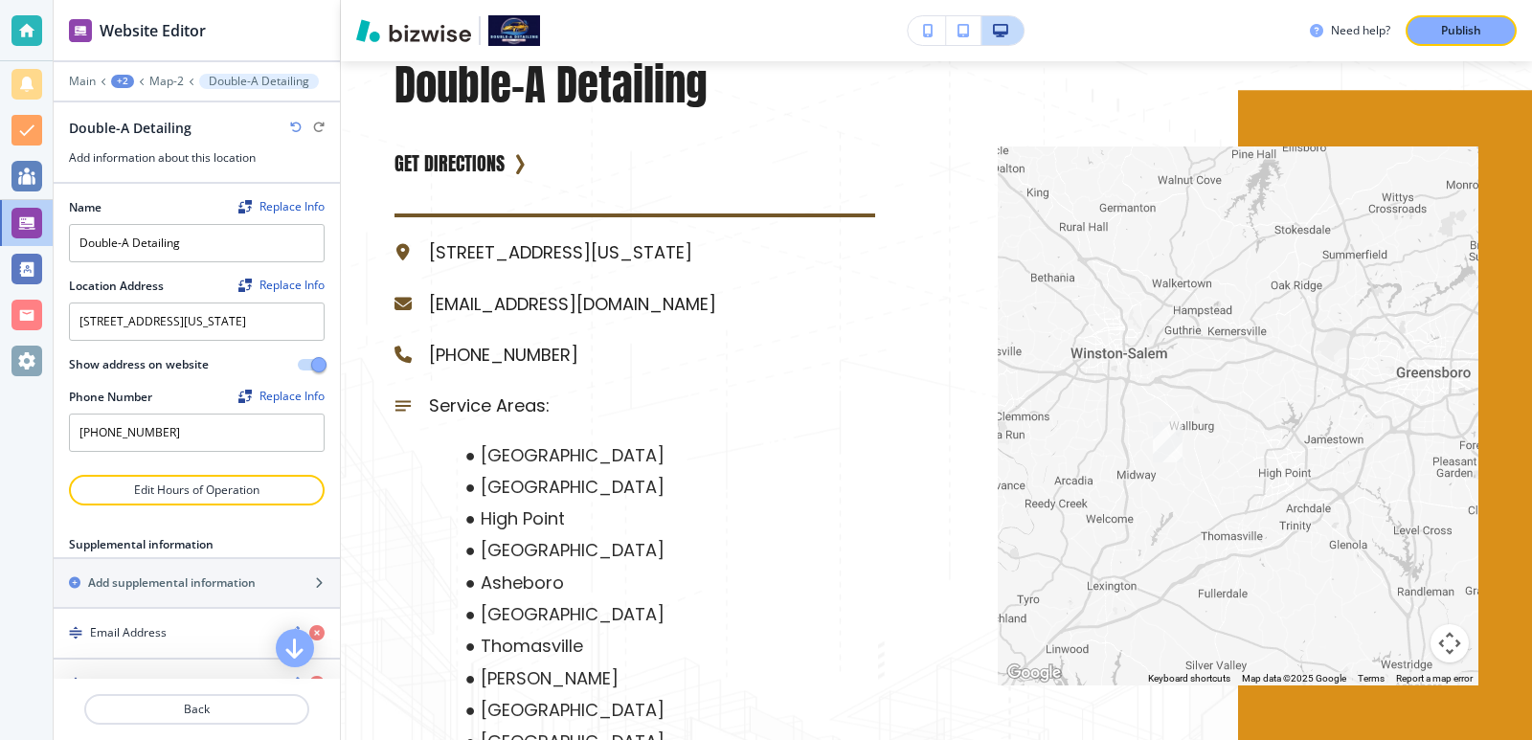
drag, startPoint x: 1247, startPoint y: 536, endPoint x: 1165, endPoint y: 491, distance: 93.8
click at [1165, 491] on div at bounding box center [1237, 415] width 481 height 539
click at [311, 372] on span "button" at bounding box center [318, 364] width 15 height 15
click at [303, 370] on button "button" at bounding box center [311, 364] width 27 height 11
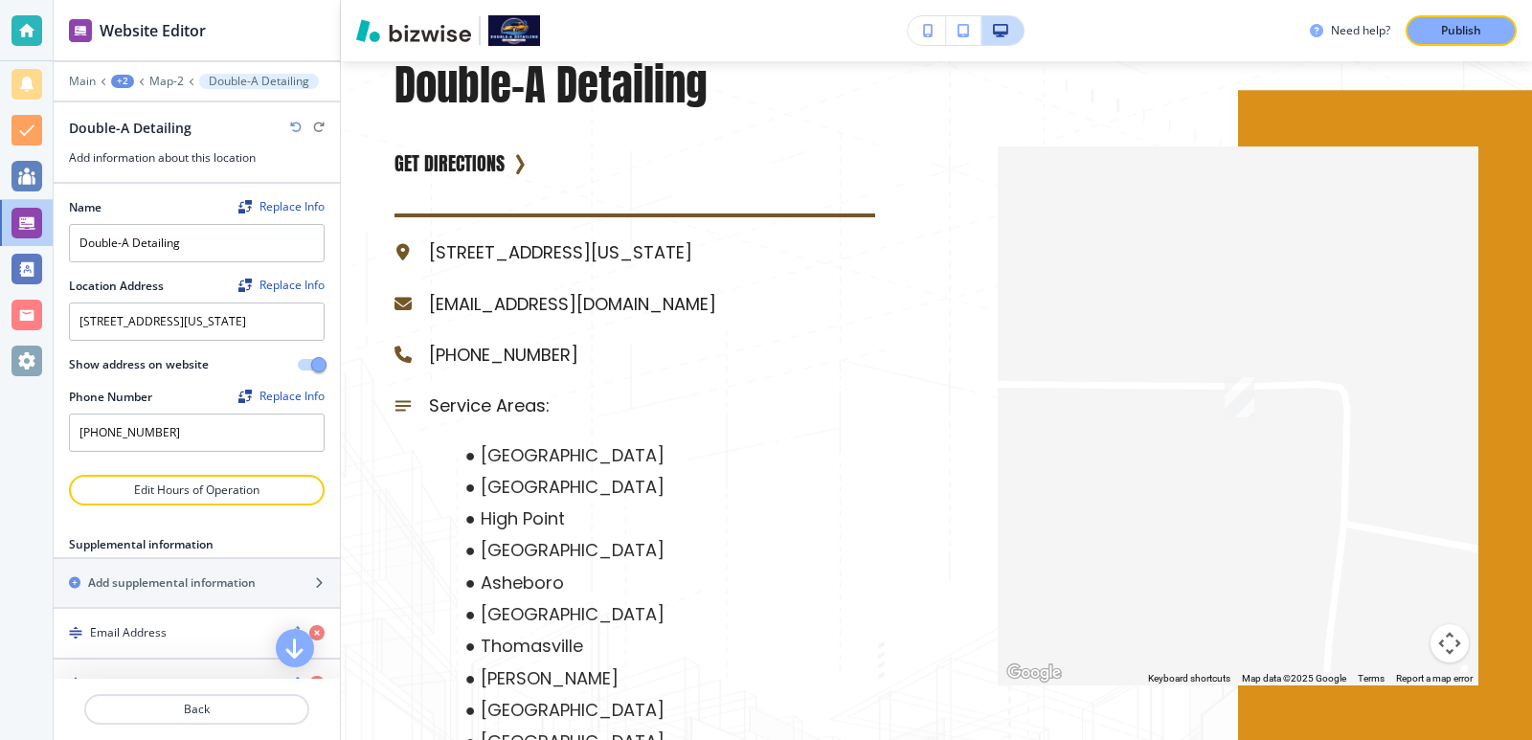
click at [311, 372] on span "button" at bounding box center [318, 364] width 15 height 15
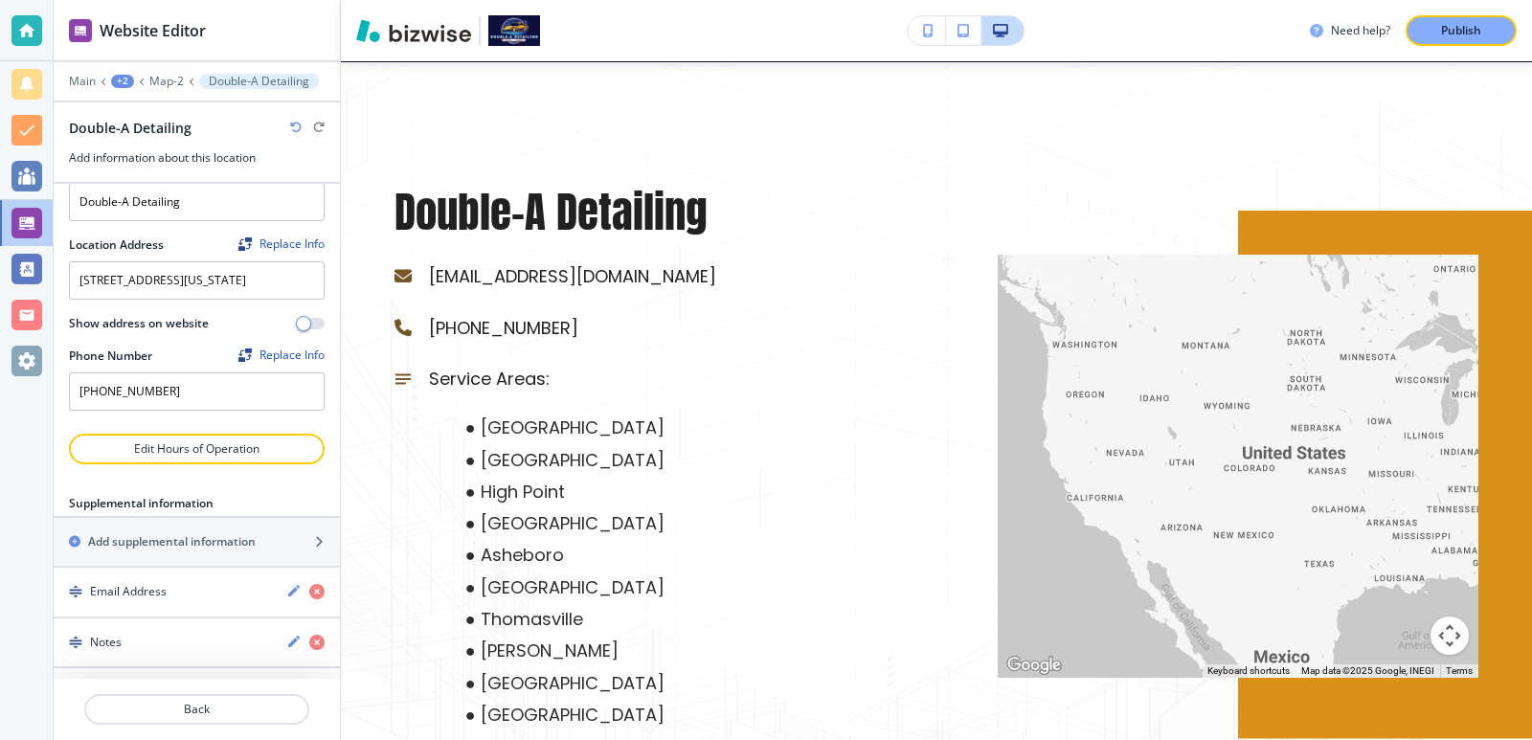
scroll to position [63, 0]
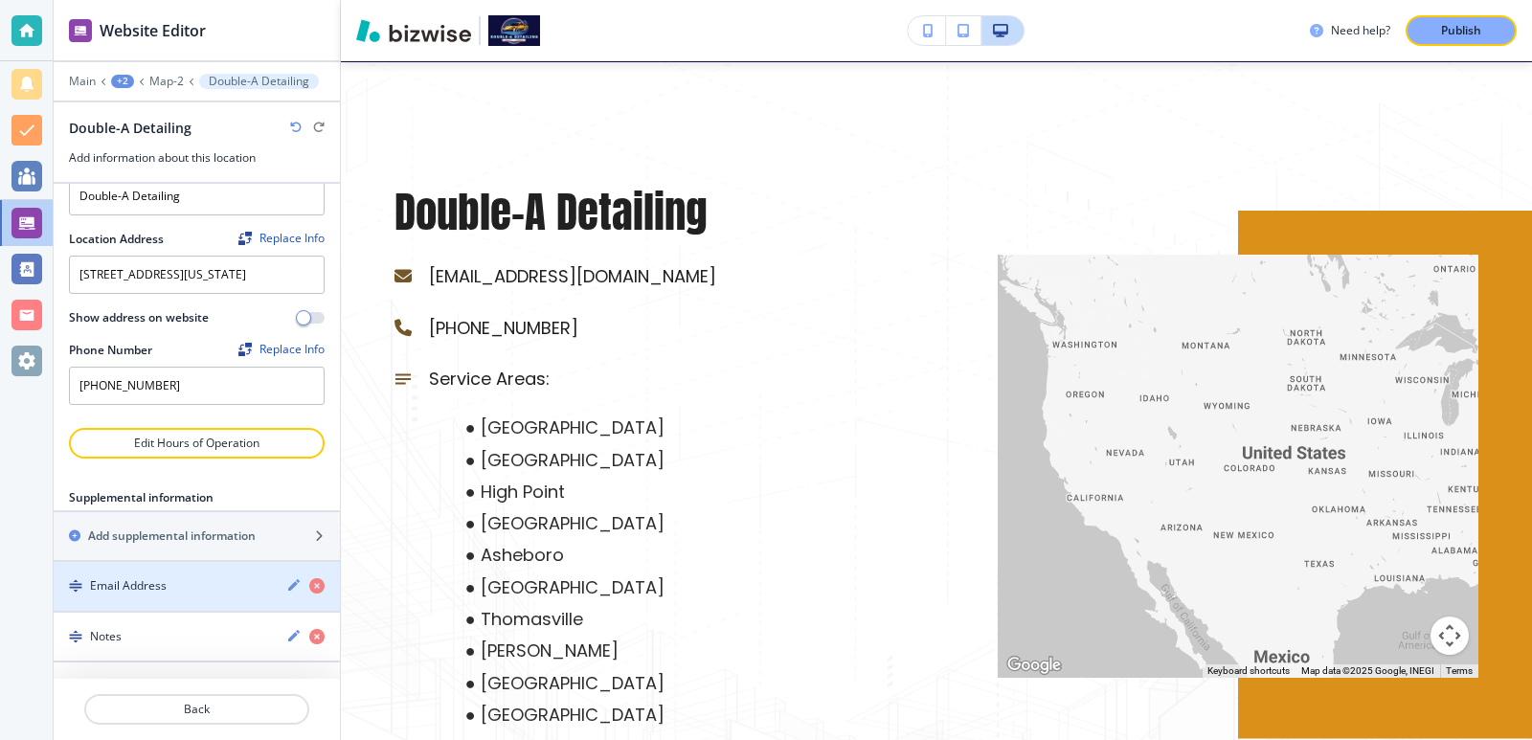
click at [230, 573] on div "button" at bounding box center [197, 569] width 286 height 15
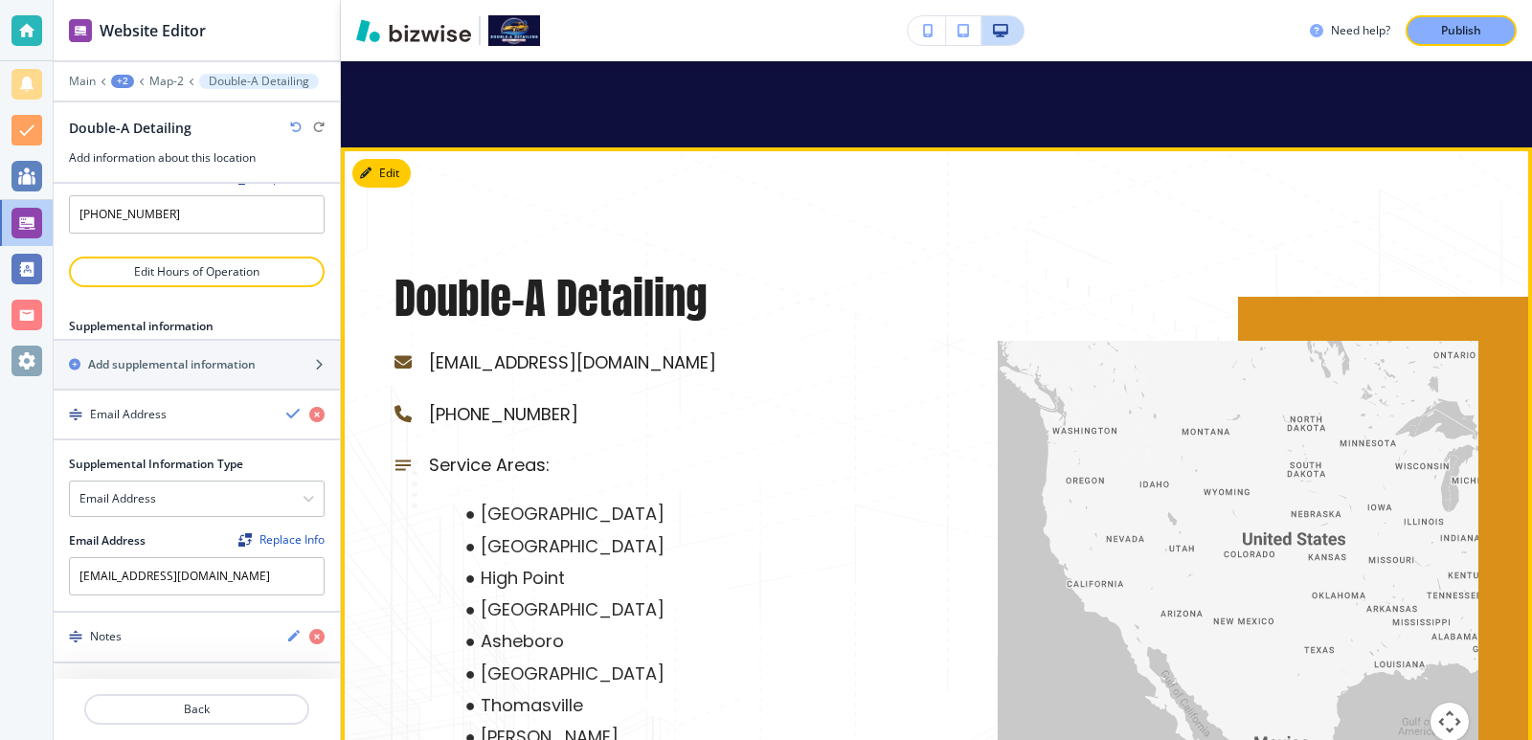
scroll to position [1886, 0]
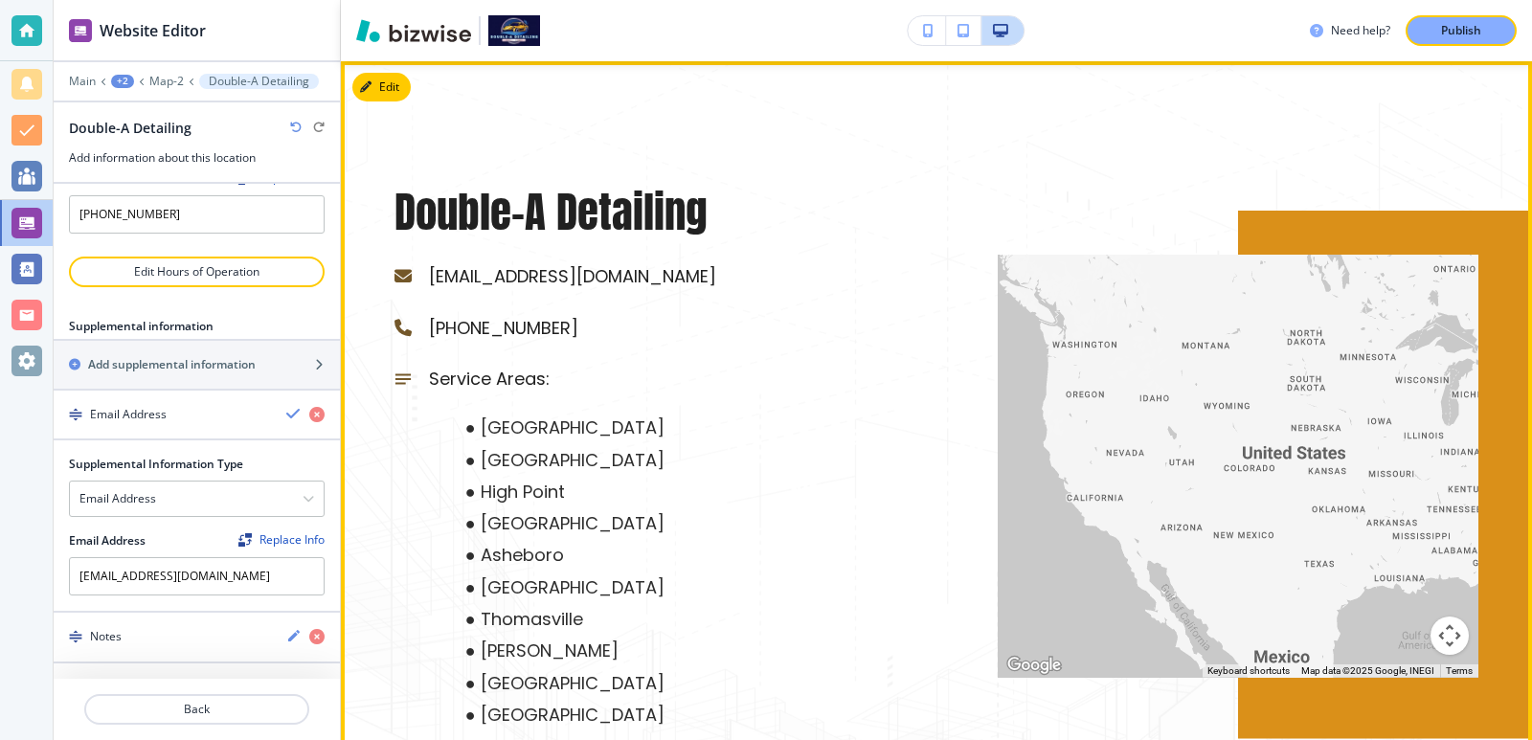
click at [472, 506] on li "High Point" at bounding box center [665, 492] width 420 height 32
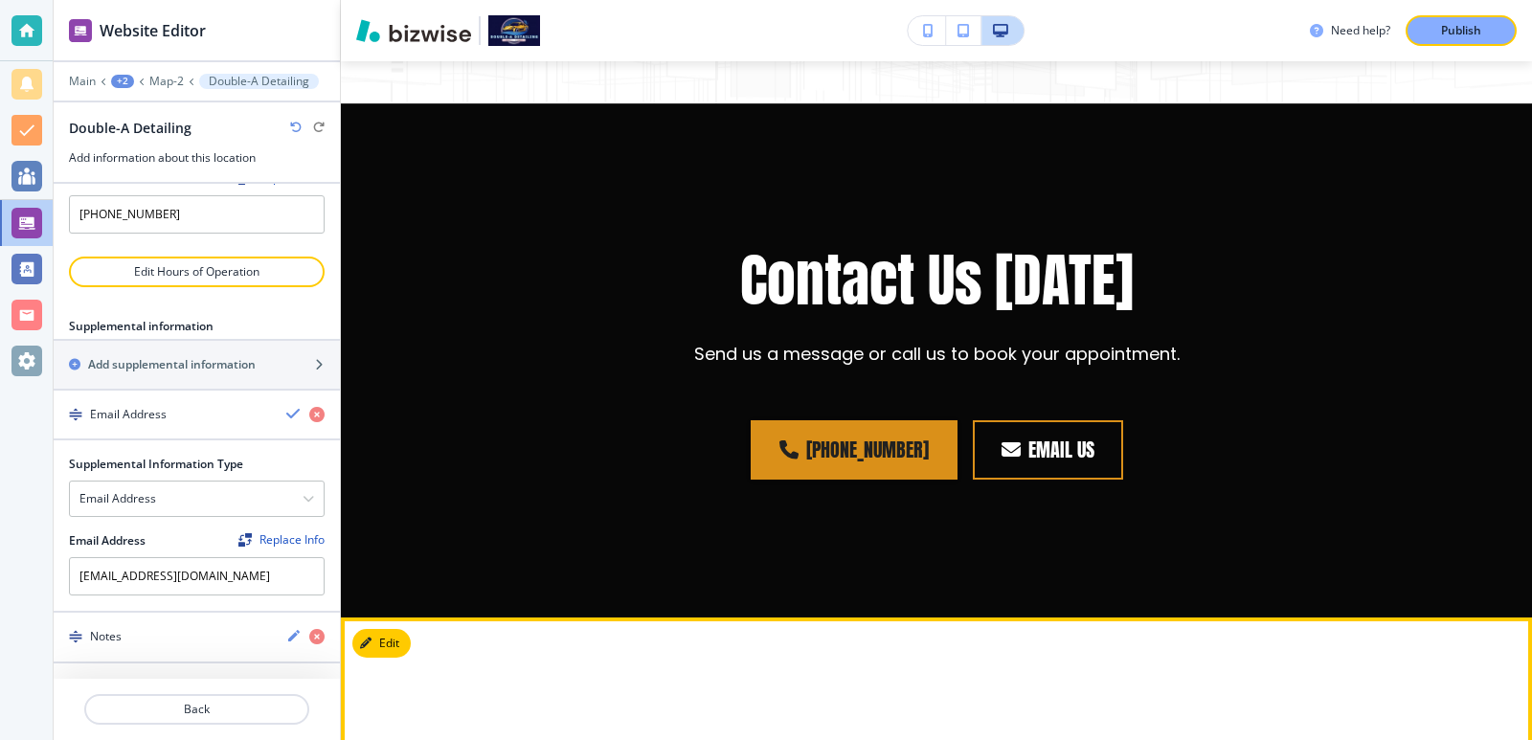
scroll to position [2524, 0]
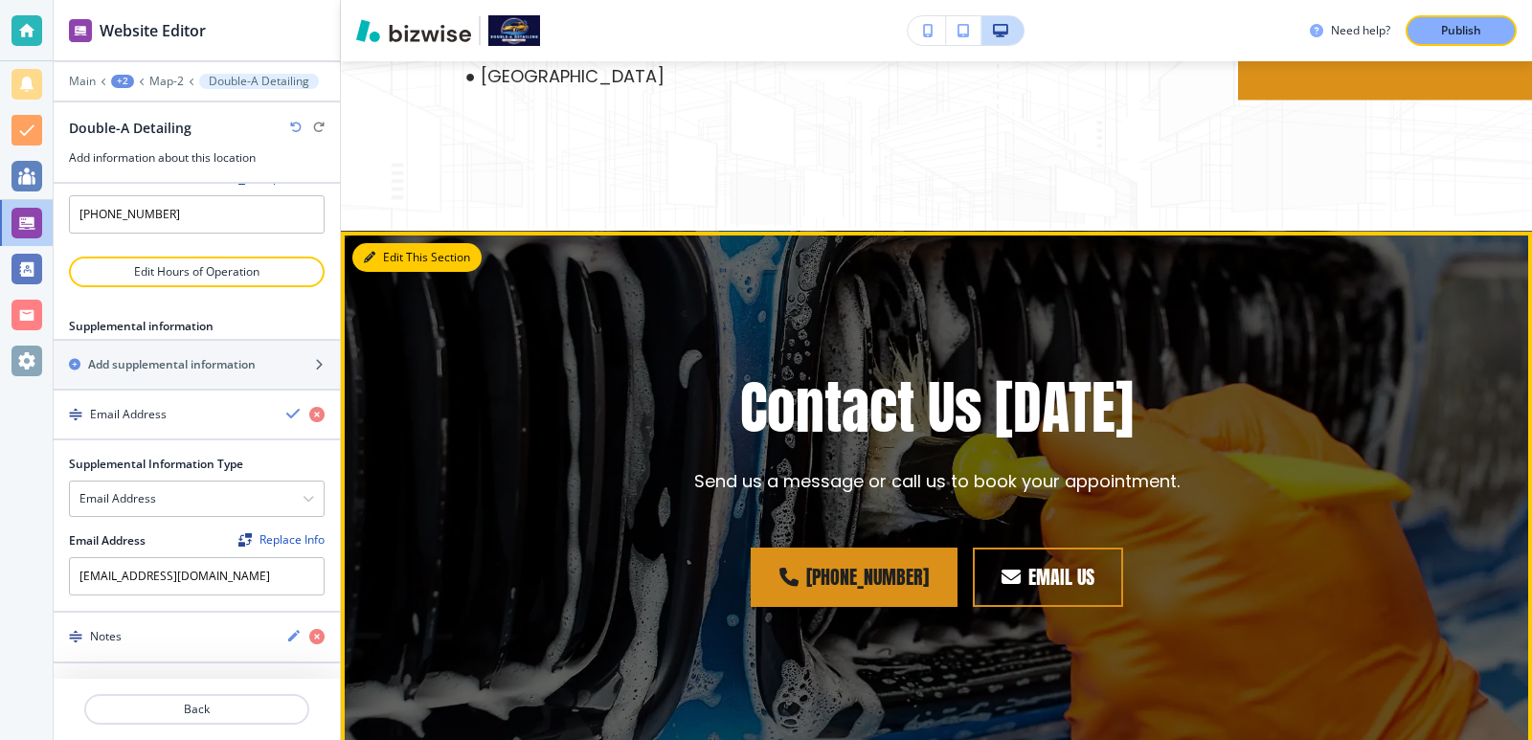
click at [387, 260] on button "Edit This Section" at bounding box center [416, 257] width 129 height 29
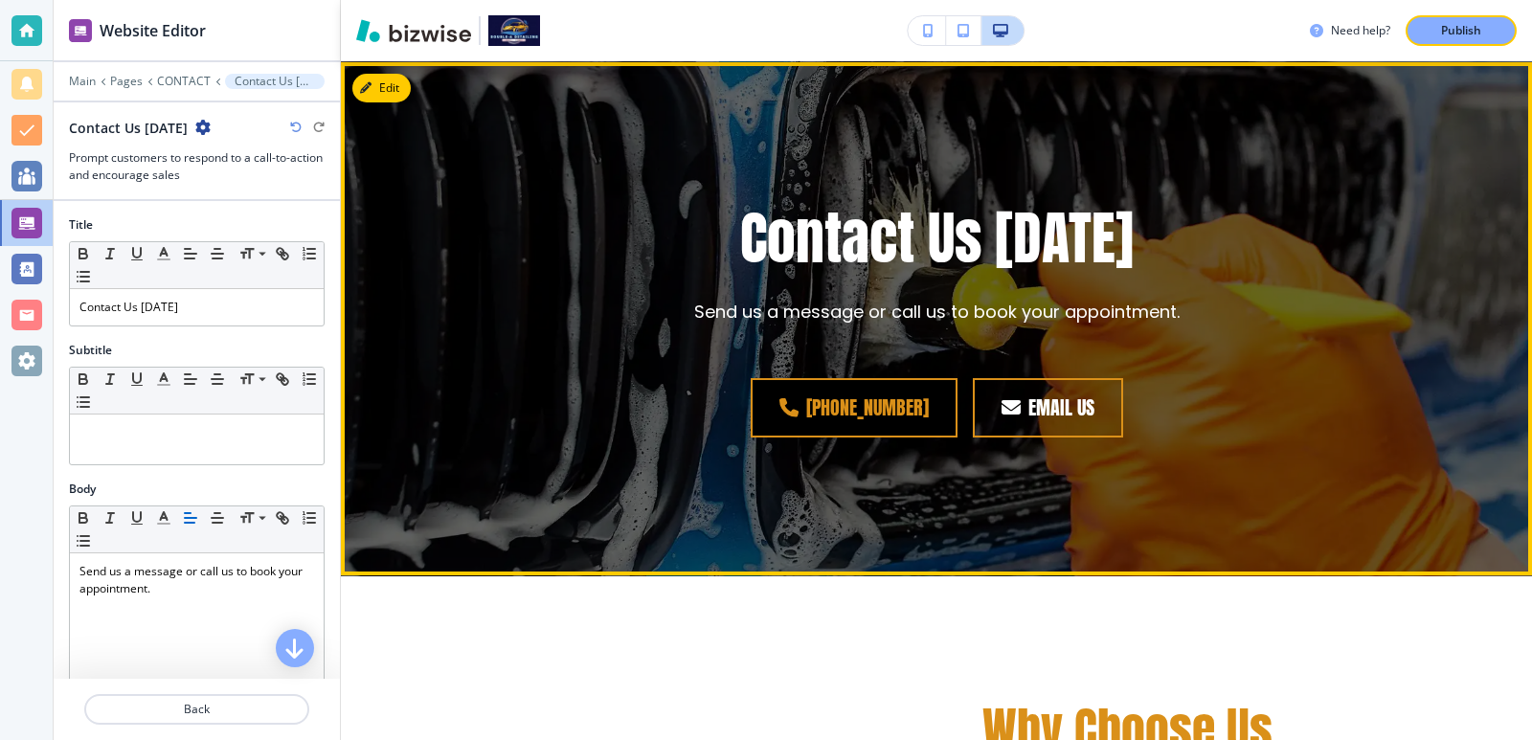
scroll to position [2695, 0]
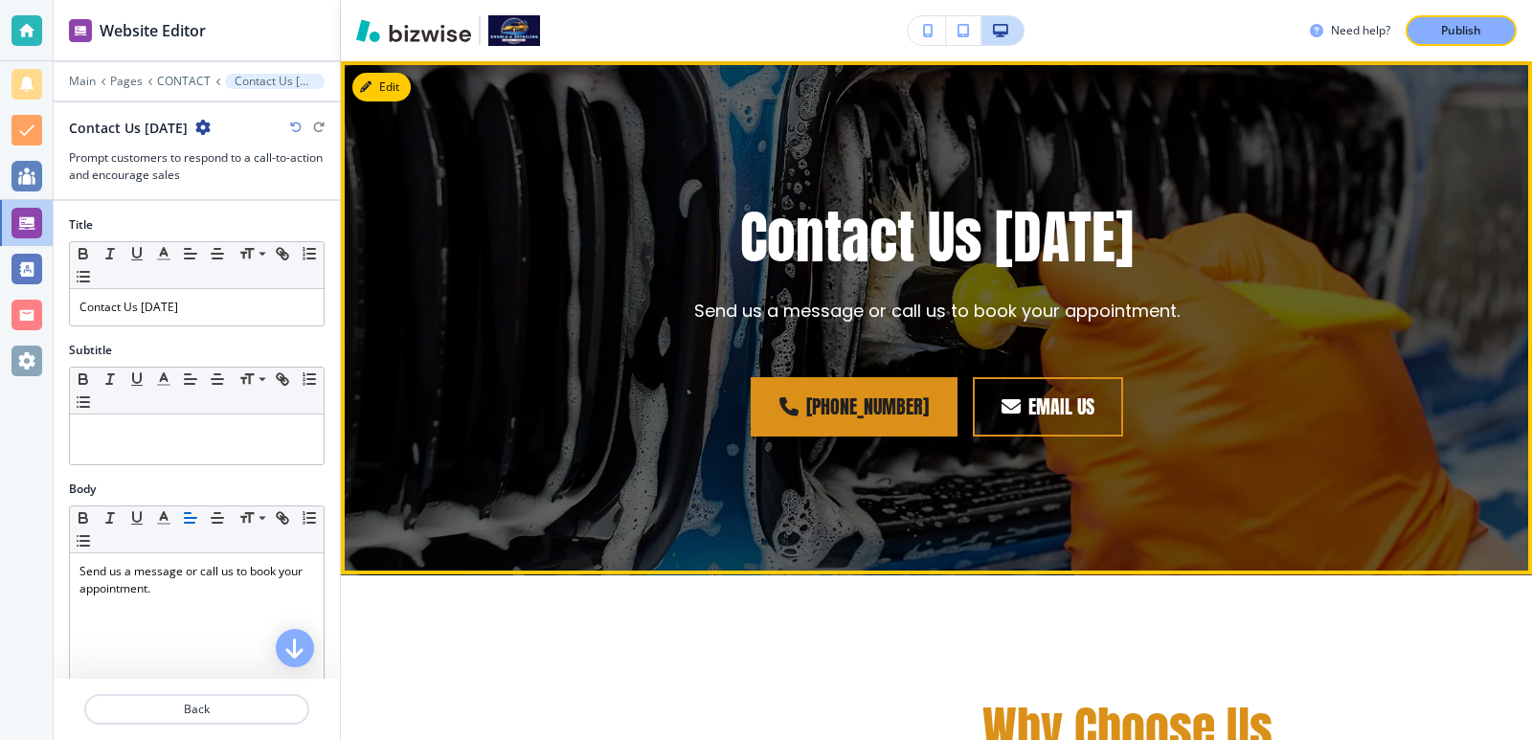
click at [1043, 307] on p "Send us a message or call us to book your appointment." at bounding box center [936, 311] width 485 height 25
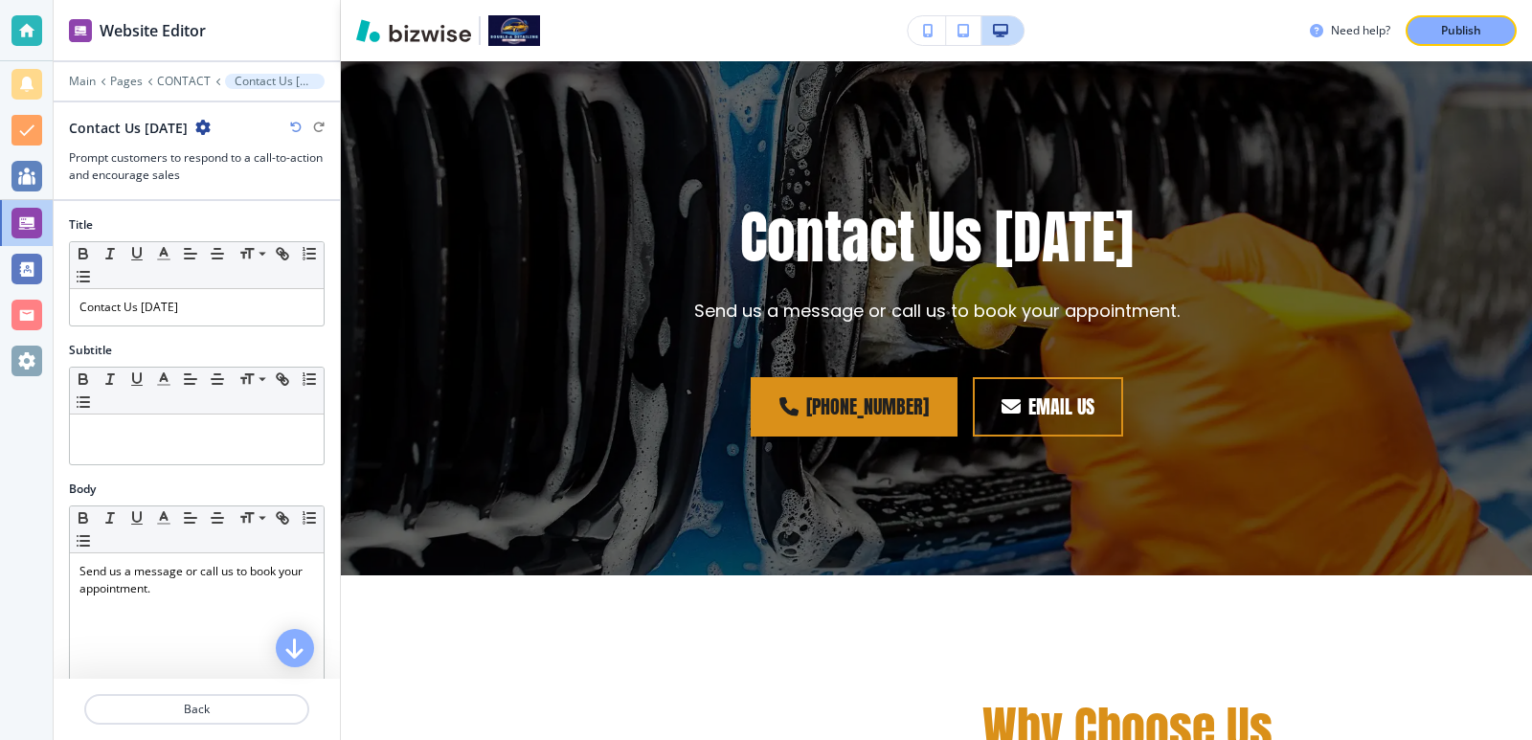
scroll to position [127, 0]
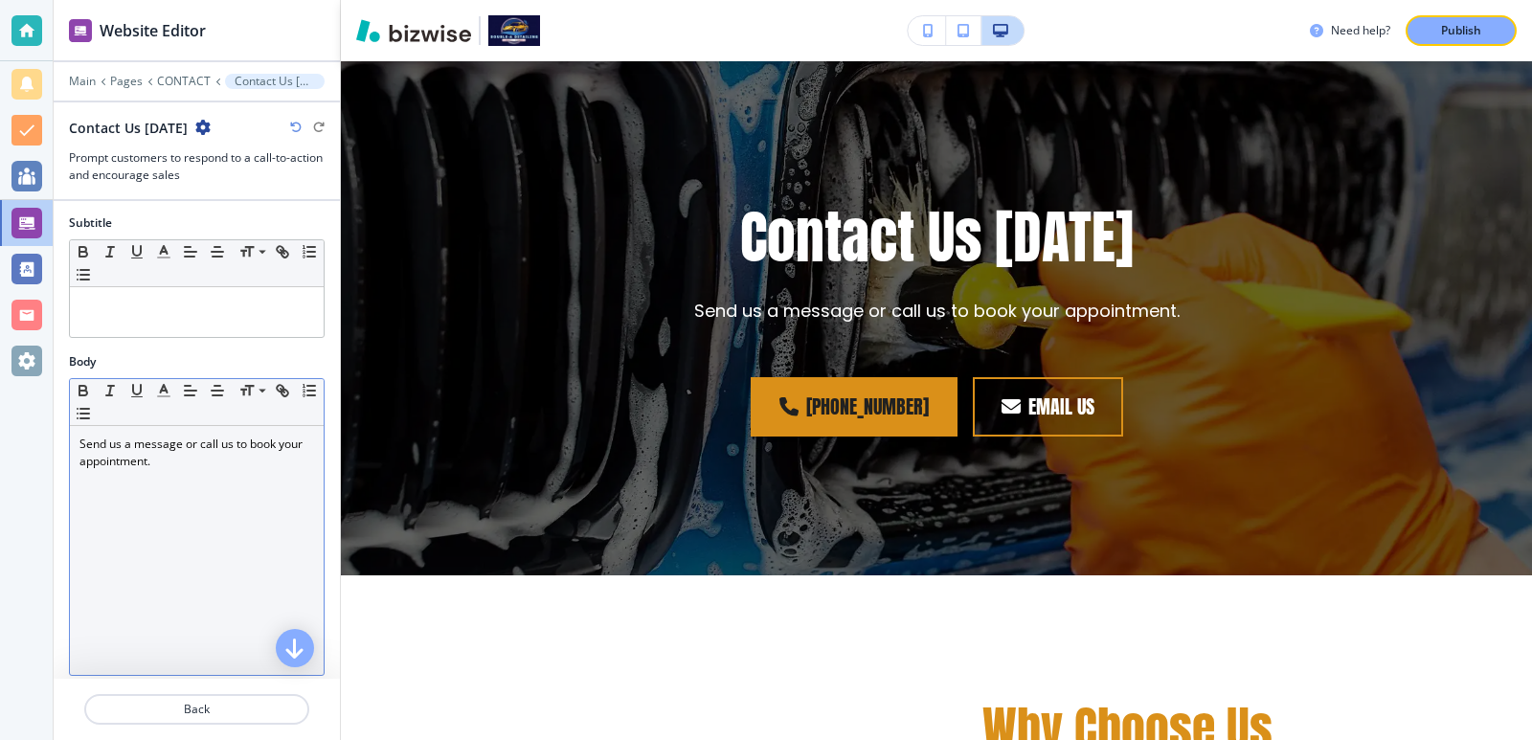
click at [244, 470] on div "Send us a message or call us to book your appointment." at bounding box center [197, 550] width 254 height 249
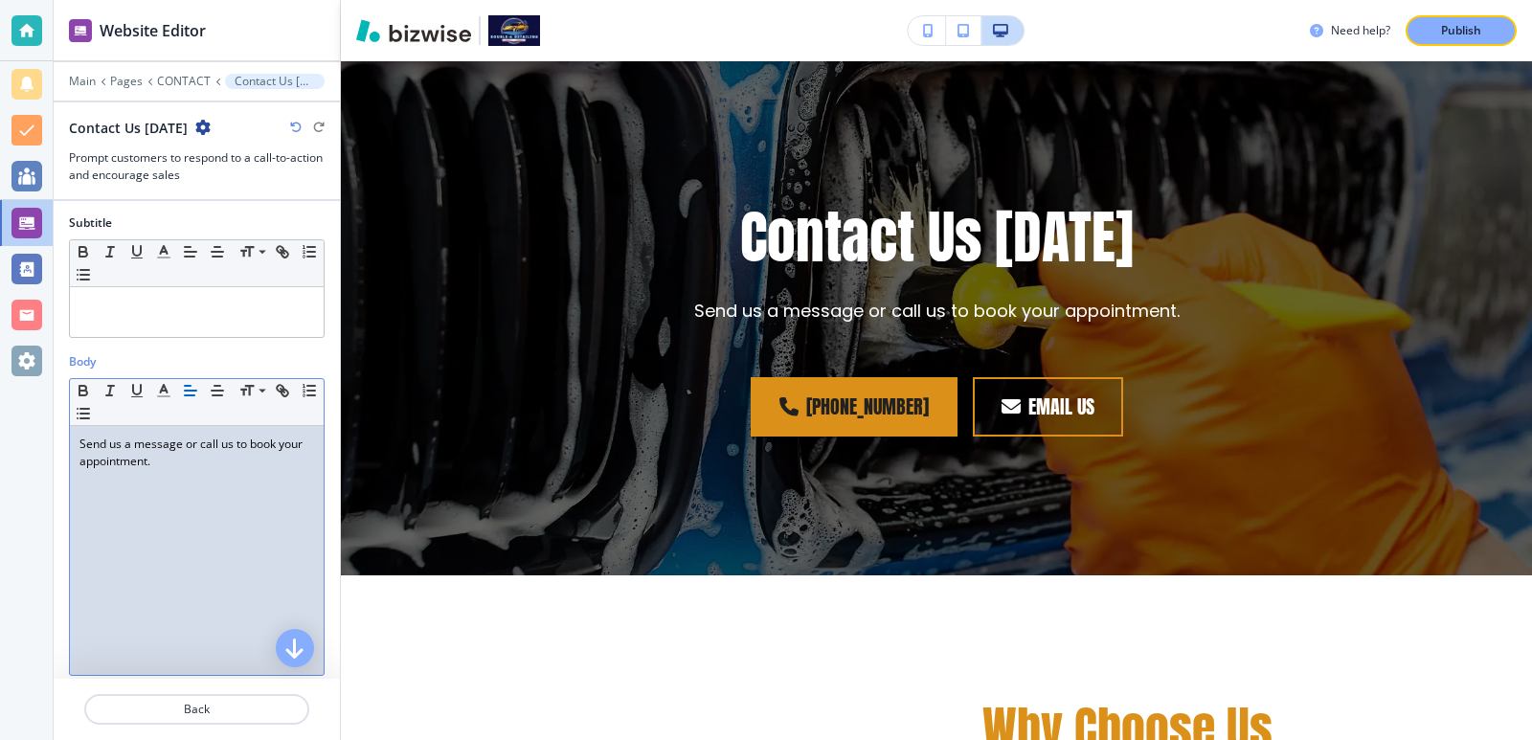
click at [106, 468] on p "Send us a message or call us to book your appointment." at bounding box center [196, 453] width 235 height 34
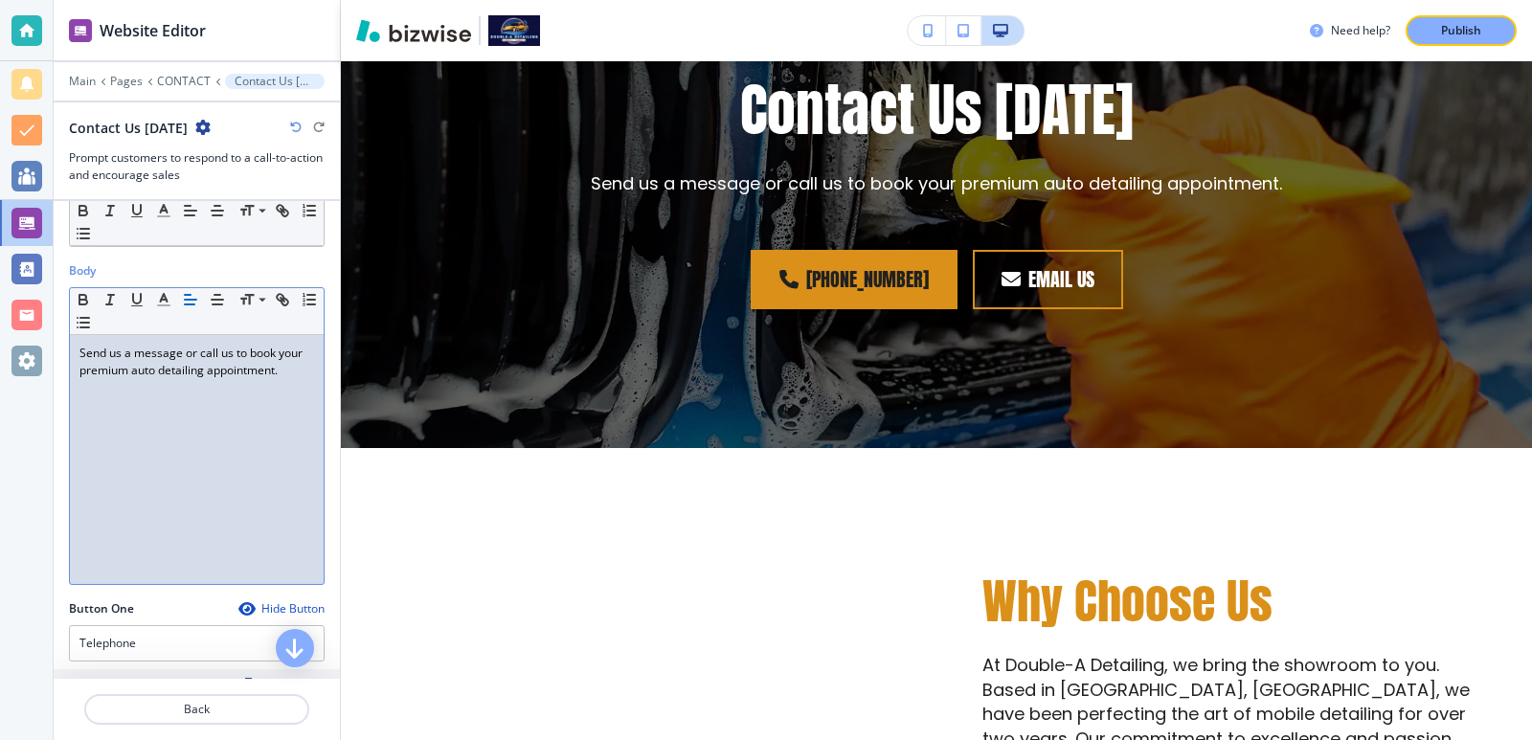
scroll to position [256, 0]
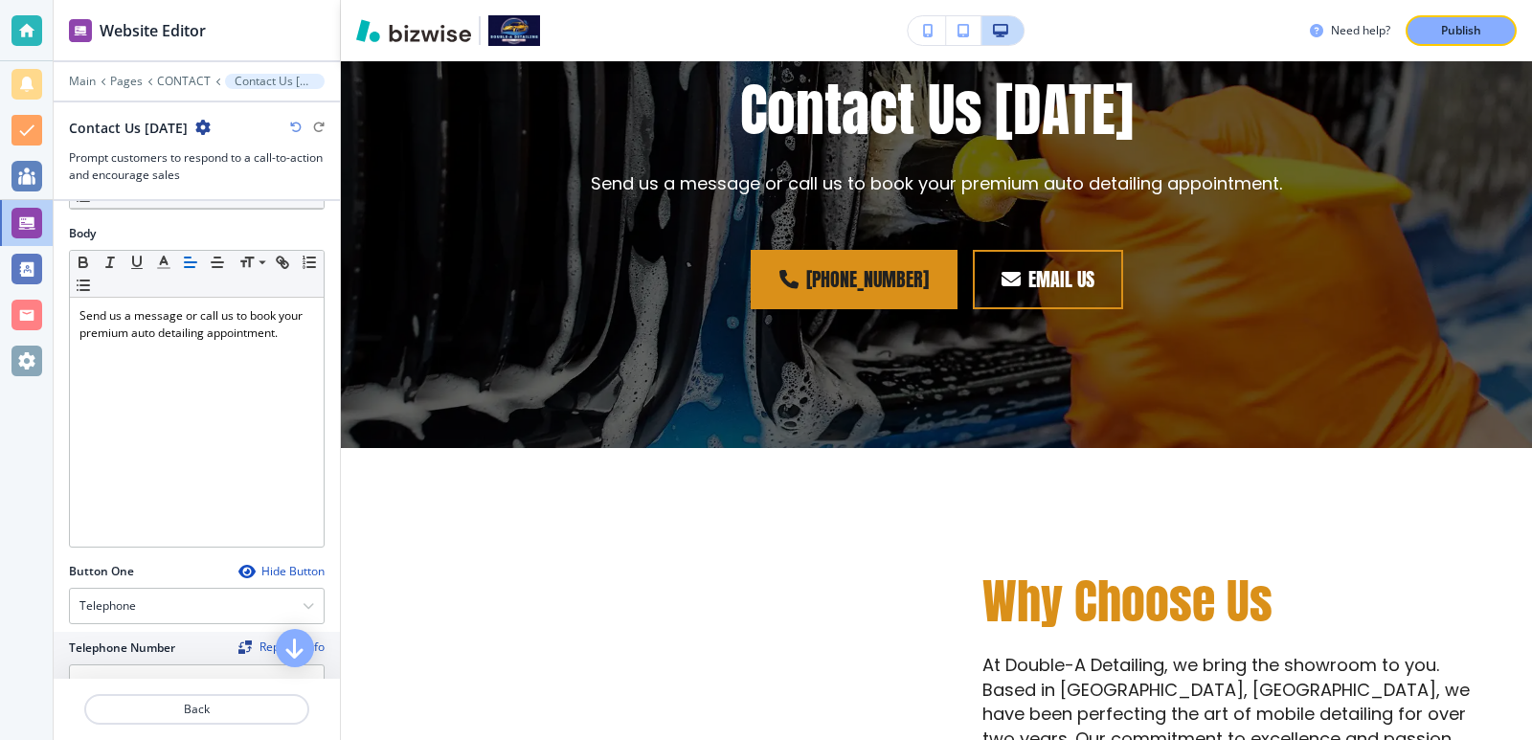
click at [324, 587] on div "Button One Hide Button Telephone Telephone External Link Social Media Email Fil…" at bounding box center [197, 652] width 286 height 178
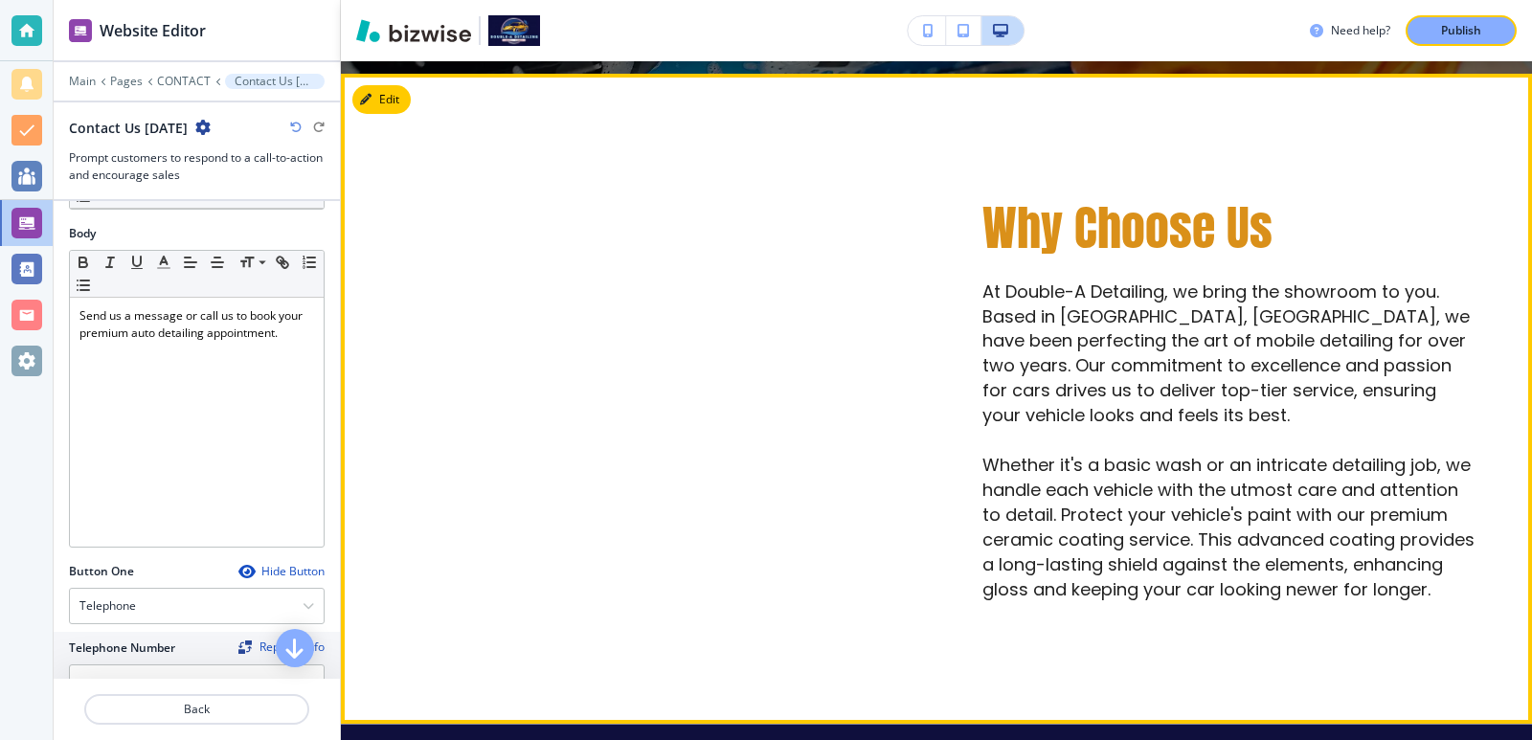
scroll to position [3205, 0]
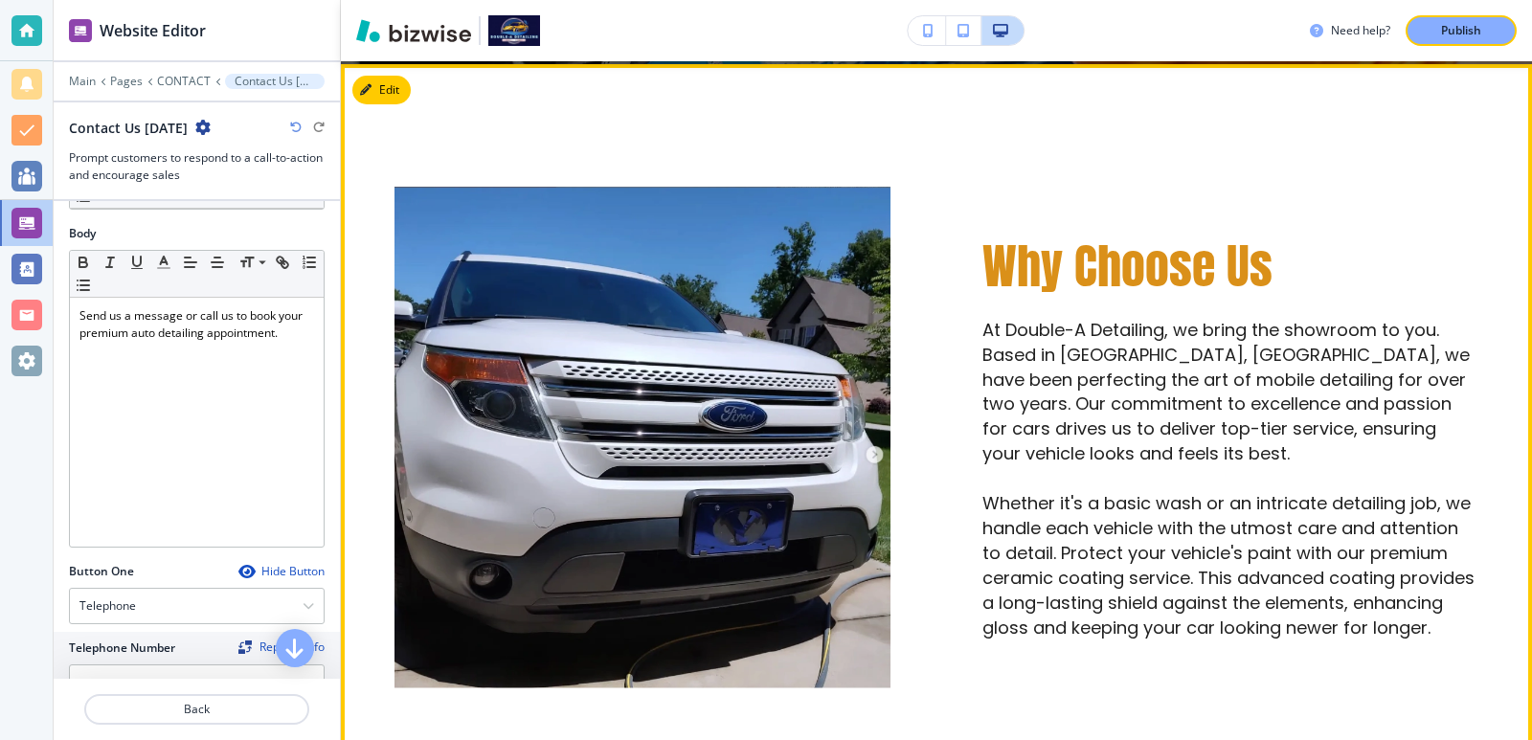
click at [1114, 369] on p "At Double-A Detailing, we bring the showroom to you. Based in Midway, NC, we ha…" at bounding box center [1230, 392] width 496 height 148
click at [362, 92] on button "Edit This Section" at bounding box center [416, 90] width 129 height 29
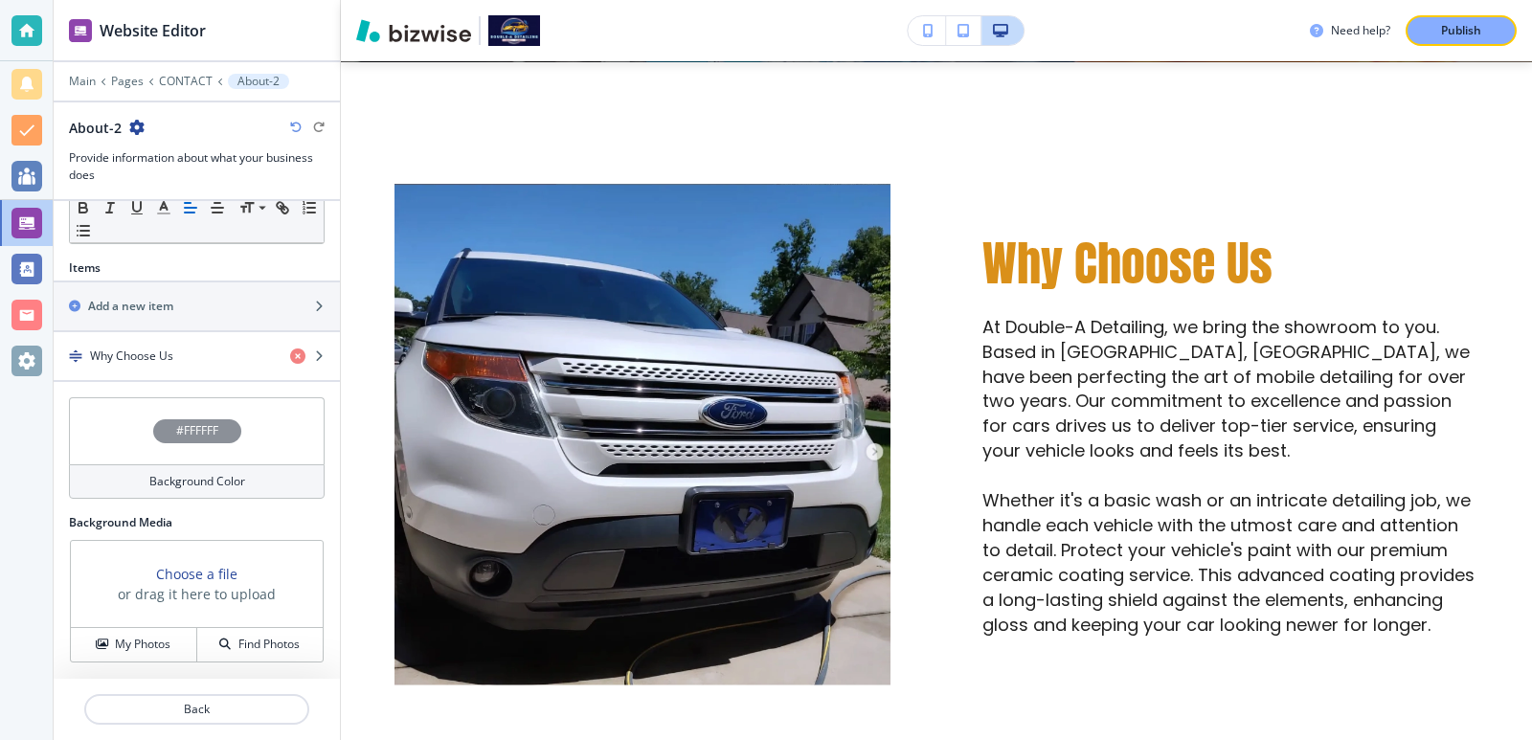
scroll to position [432, 0]
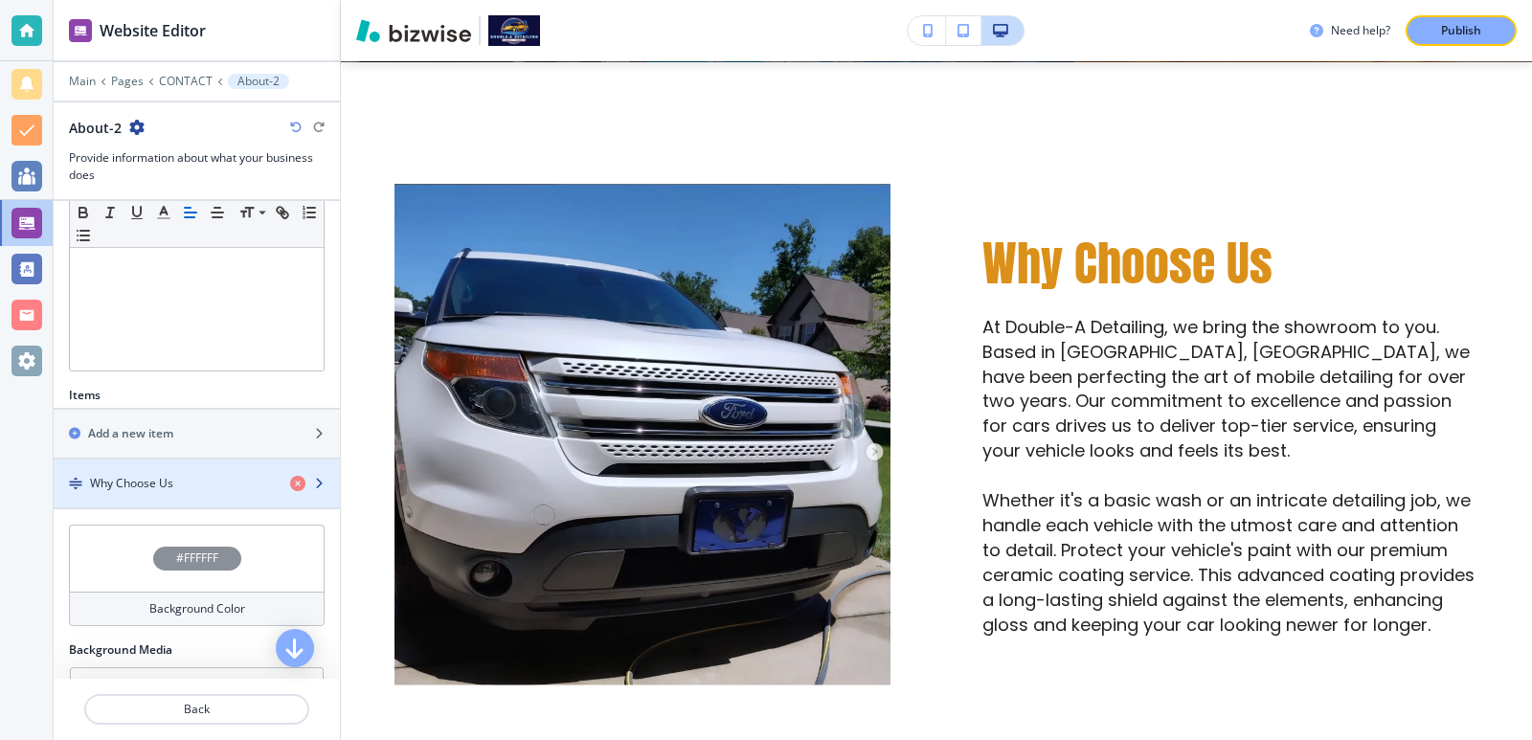
click at [198, 481] on div "Why Choose Us" at bounding box center [164, 483] width 221 height 17
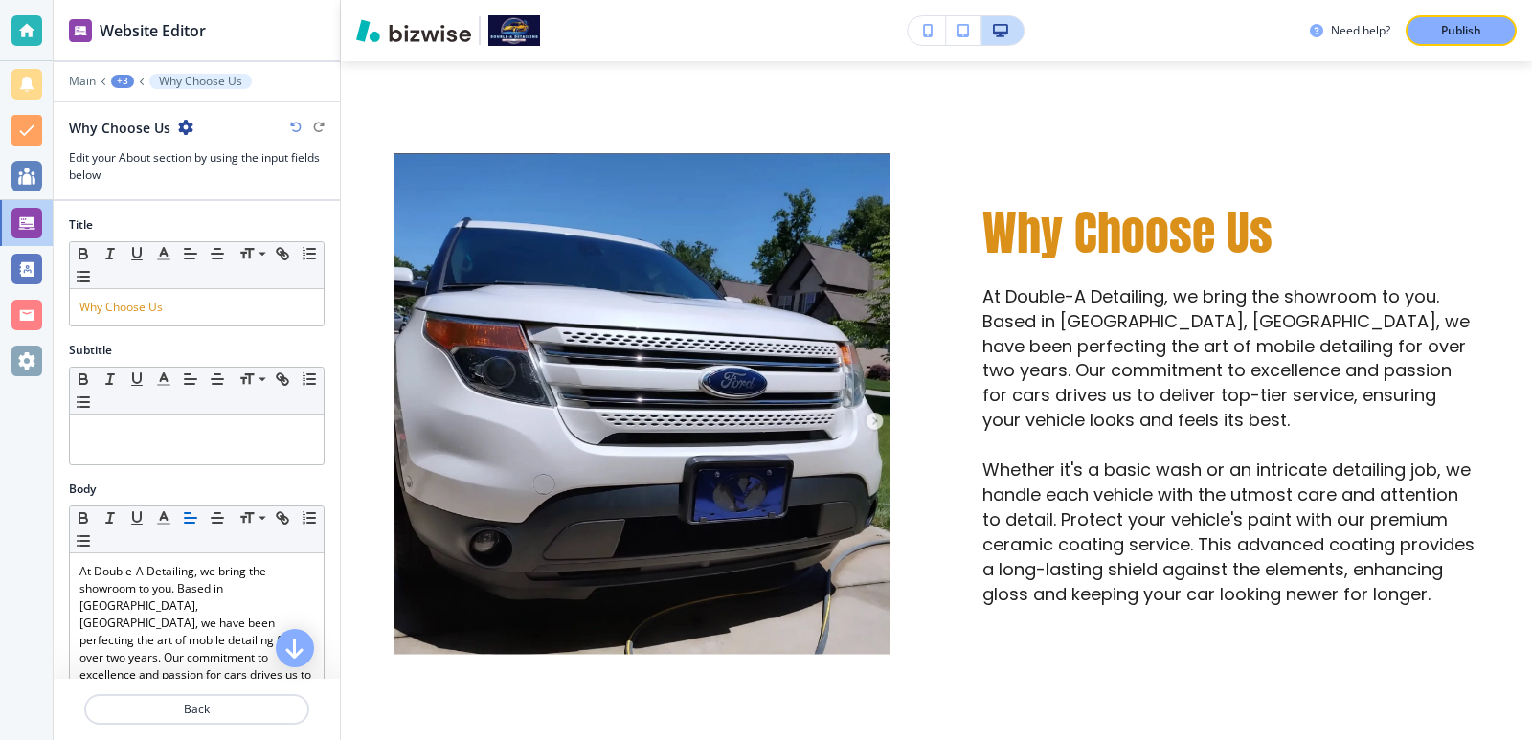
scroll to position [127, 0]
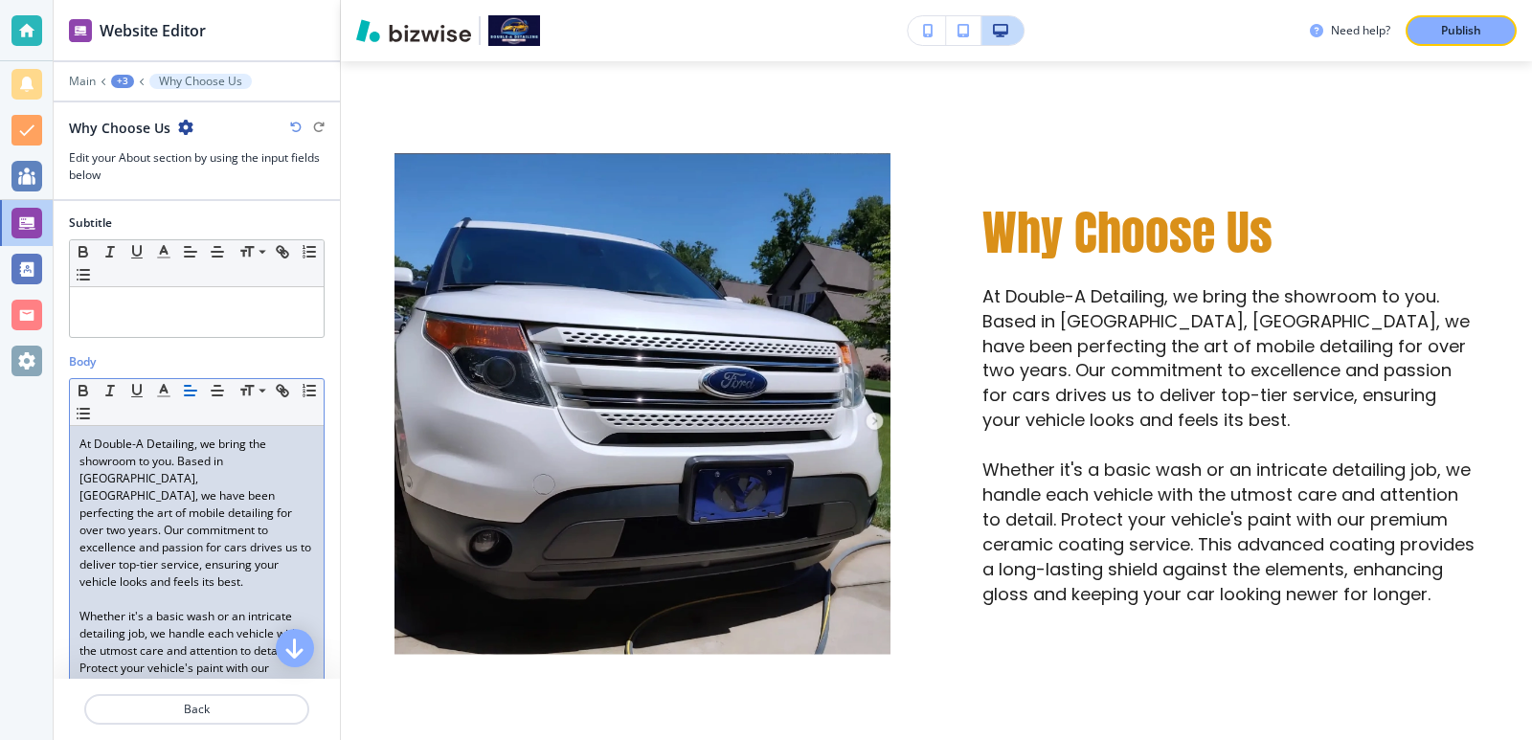
click at [120, 494] on p "At Double-A Detailing, we bring the showroom to you. Based in Midway, NC, we ha…" at bounding box center [196, 513] width 235 height 155
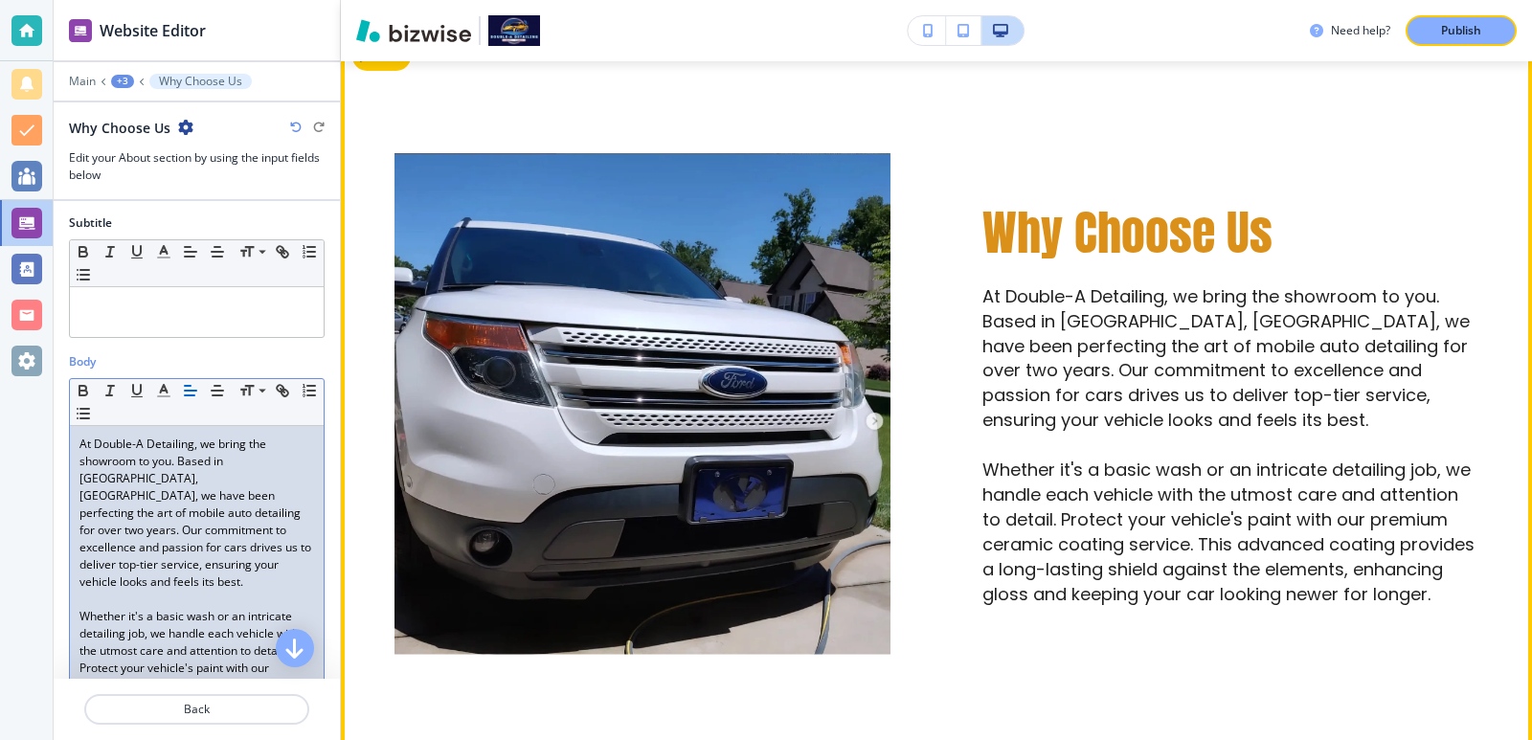
click at [894, 504] on div "Why Choose Us At Double-A Detailing, we bring the showroom to you. Based in Mid…" at bounding box center [1184, 357] width 588 height 593
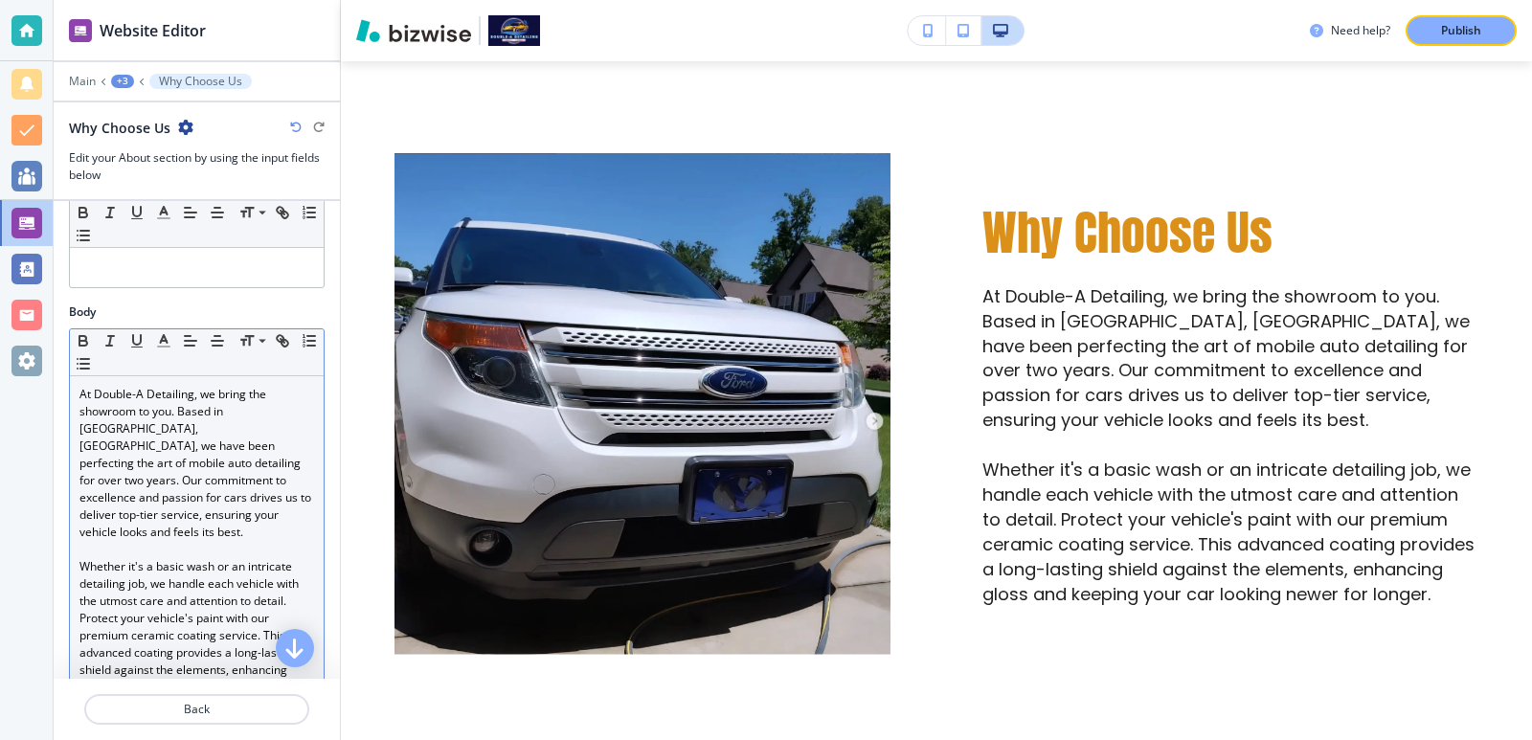
scroll to position [256, 0]
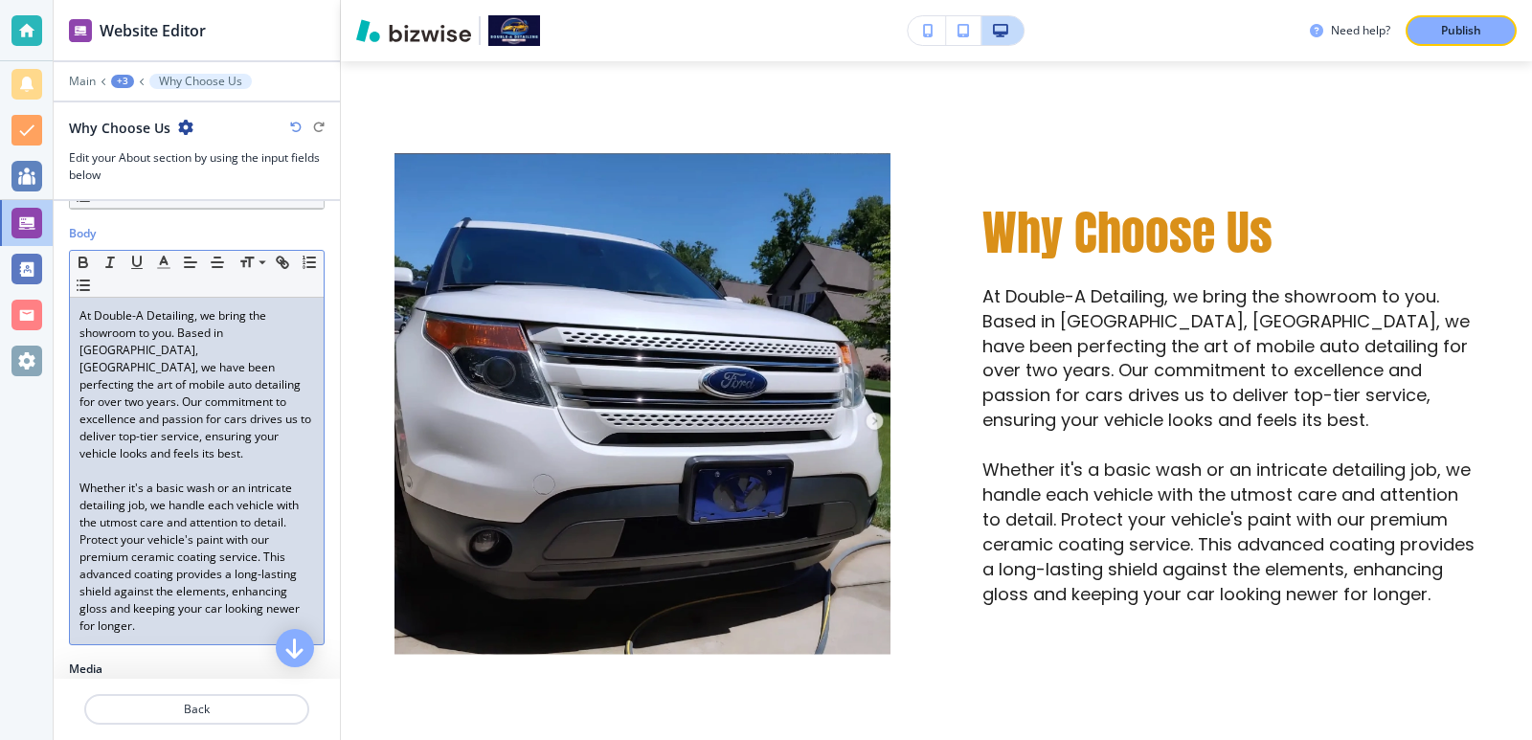
click at [119, 520] on p "Whether it's a basic wash or an intricate detailing job, we handle each vehicle…" at bounding box center [196, 557] width 235 height 155
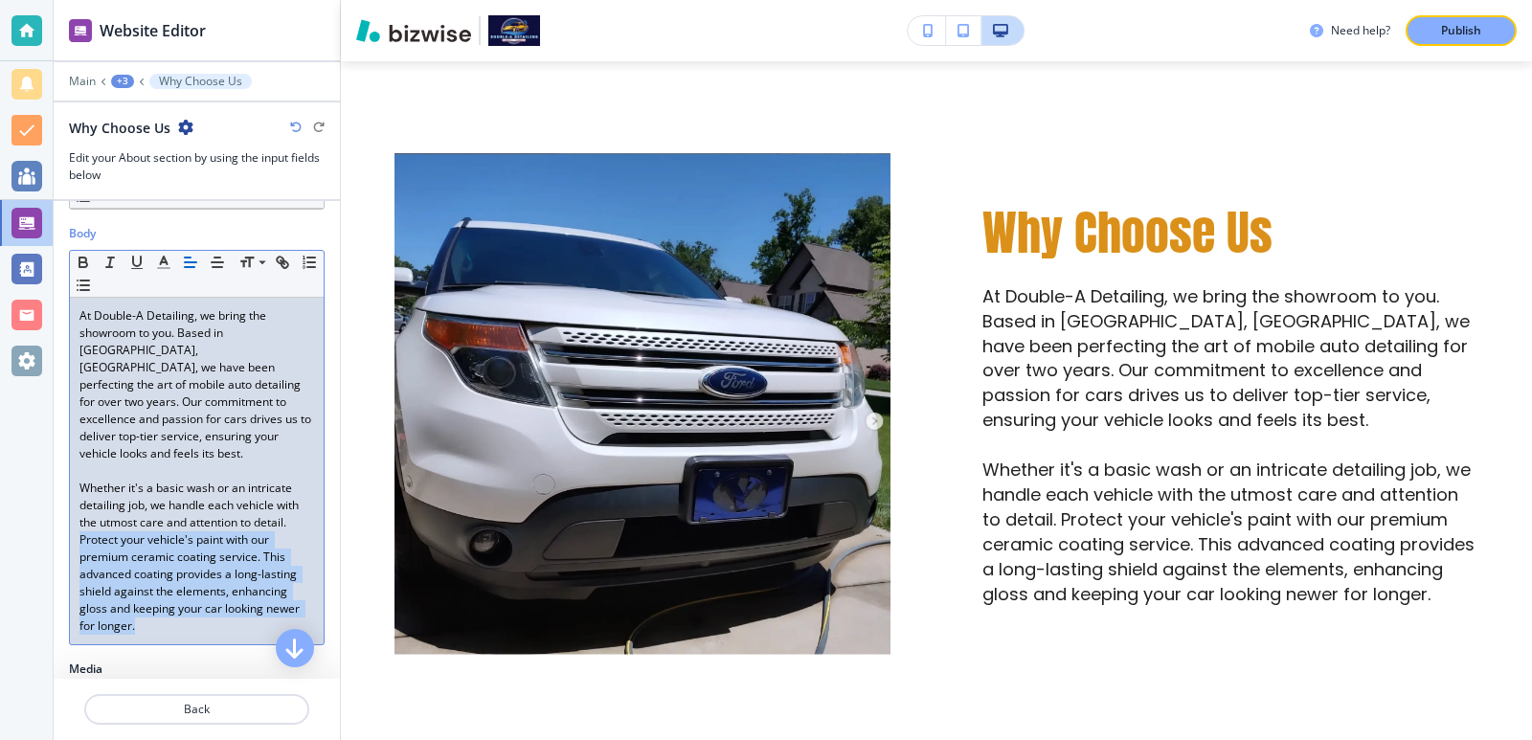
drag, startPoint x: 119, startPoint y: 520, endPoint x: 213, endPoint y: 616, distance: 134.7
click at [213, 616] on p "Whether it's a basic wash or an intricate detailing job, we handle each vehicle…" at bounding box center [196, 557] width 235 height 155
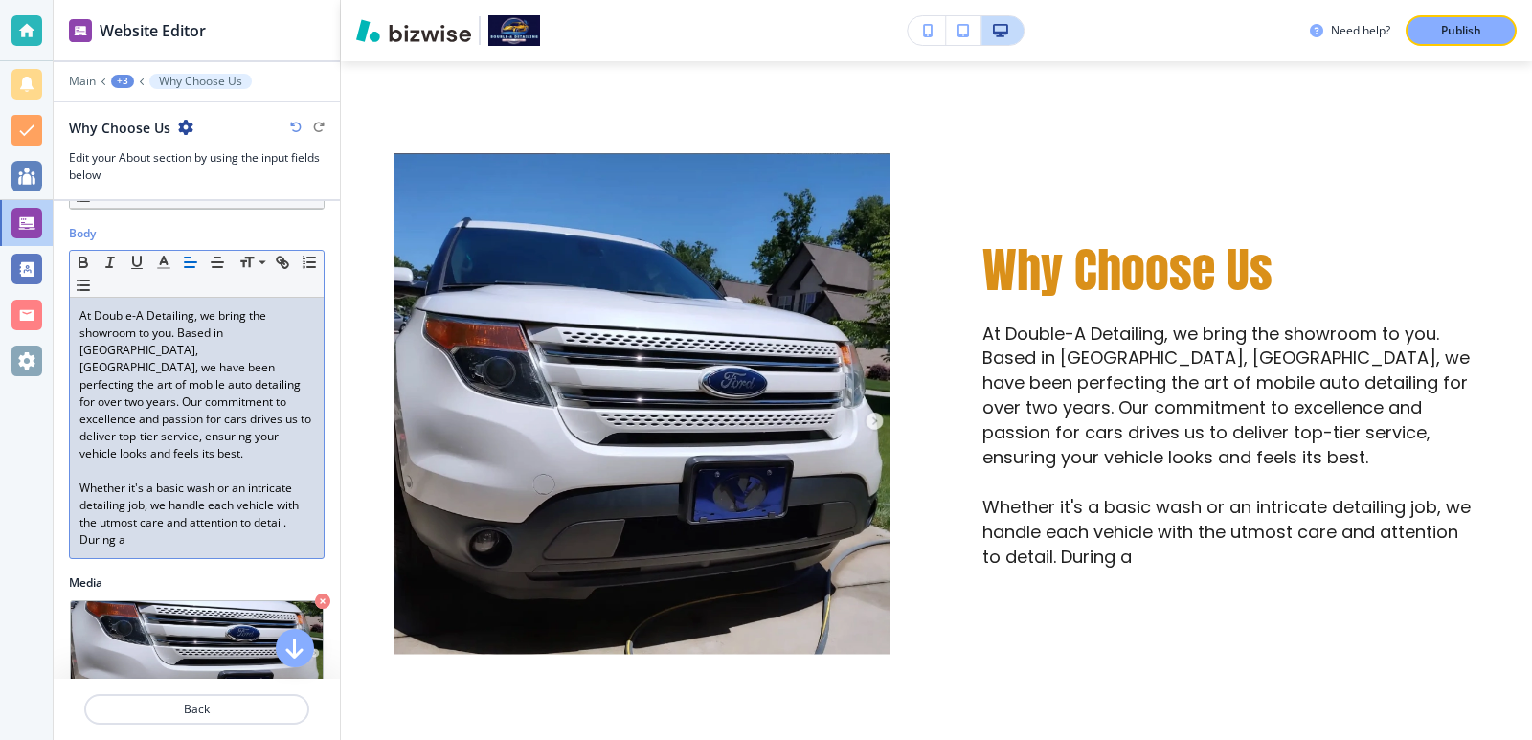
click at [259, 529] on p "Whether it's a basic wash or an intricate detailing job, we handle each vehicle…" at bounding box center [196, 514] width 235 height 69
click at [136, 530] on p "Whether it's a basic wash or an intricate detailing job, we handle each vehicle…" at bounding box center [196, 514] width 235 height 69
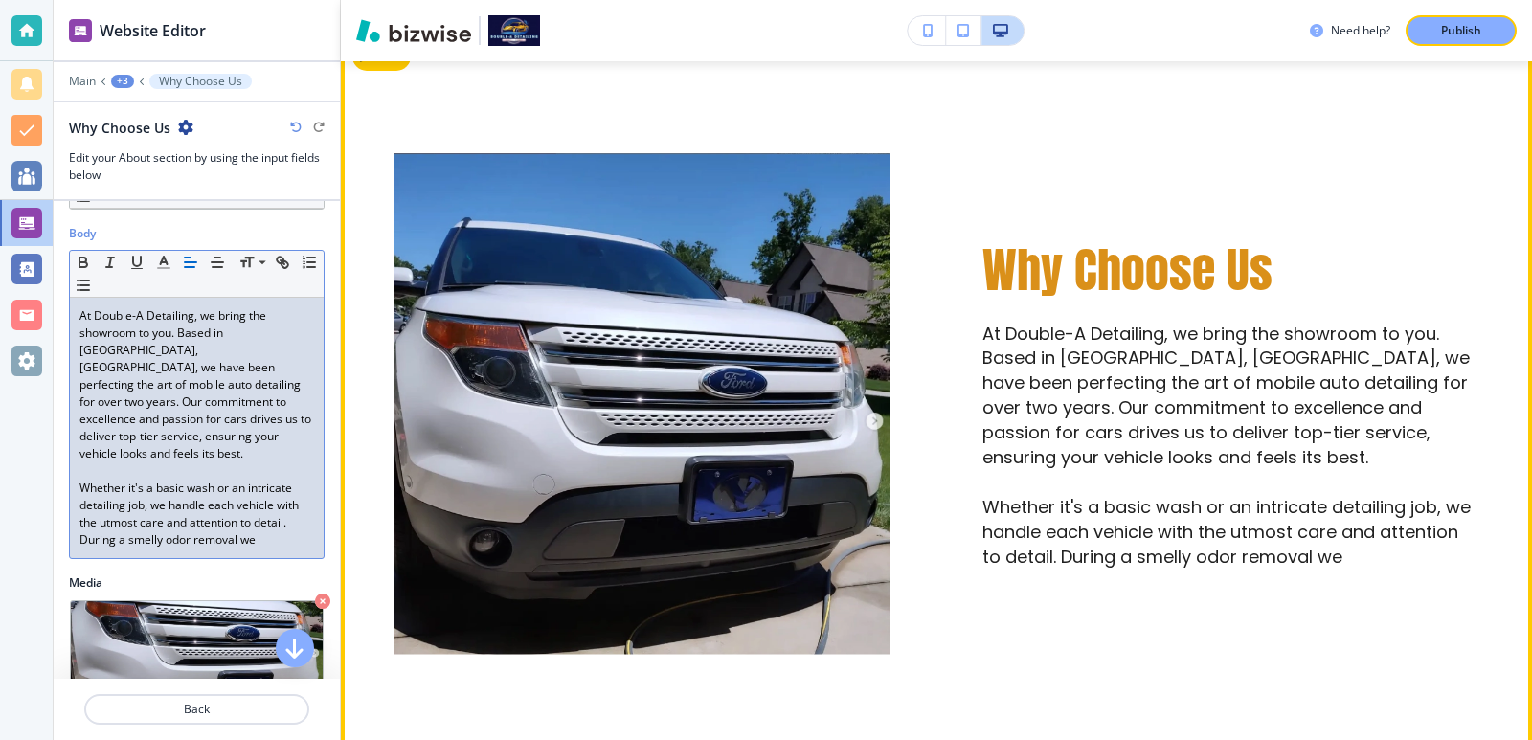
drag, startPoint x: 136, startPoint y: 530, endPoint x: 349, endPoint y: 542, distance: 213.8
click at [349, 542] on div "Website Editor Main +3 Why Choose Us Why Choose Us Edit your About section by u…" at bounding box center [793, 370] width 1478 height 740
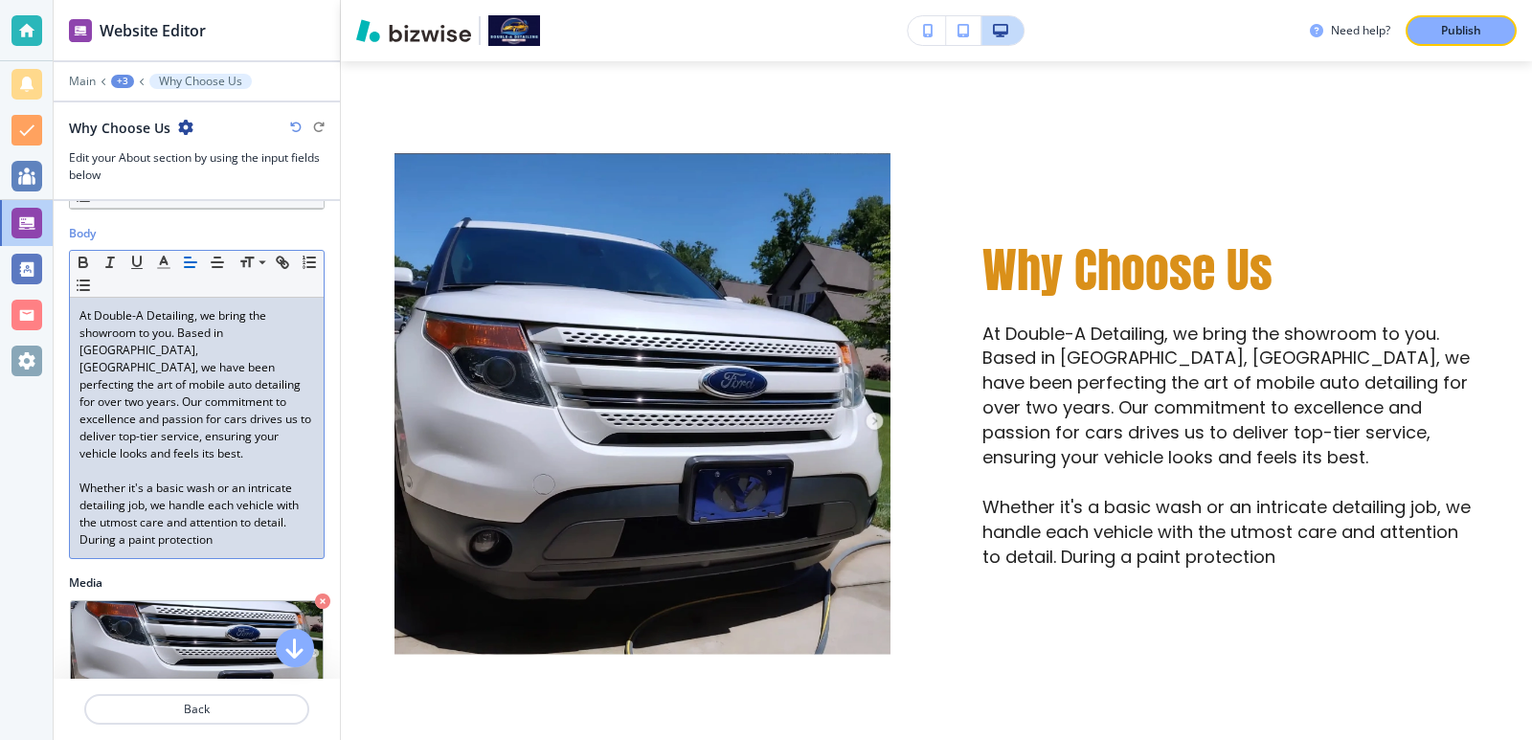
click at [124, 527] on p "Whether it's a basic wash or an intricate detailing job, we handle each vehicle…" at bounding box center [196, 514] width 235 height 69
drag, startPoint x: 124, startPoint y: 527, endPoint x: 319, endPoint y: 556, distance: 196.4
click at [318, 558] on div "Body Small Normal Large Huge At Double-A Detailing, we bring the showroom to yo…" at bounding box center [197, 399] width 286 height 349
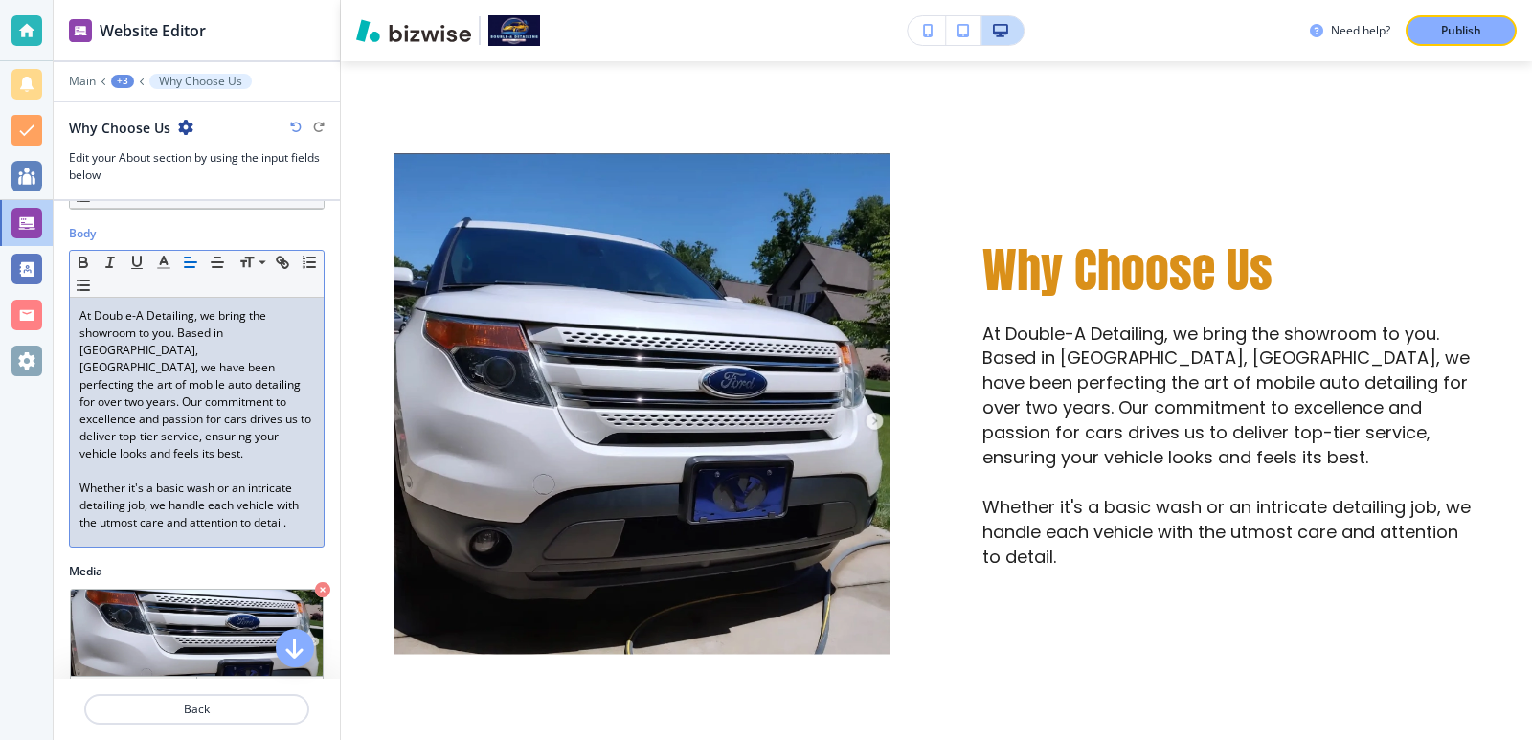
click at [258, 529] on p "Whether it's a basic wash or an intricate detailing job, we handle each vehicle…" at bounding box center [196, 506] width 235 height 52
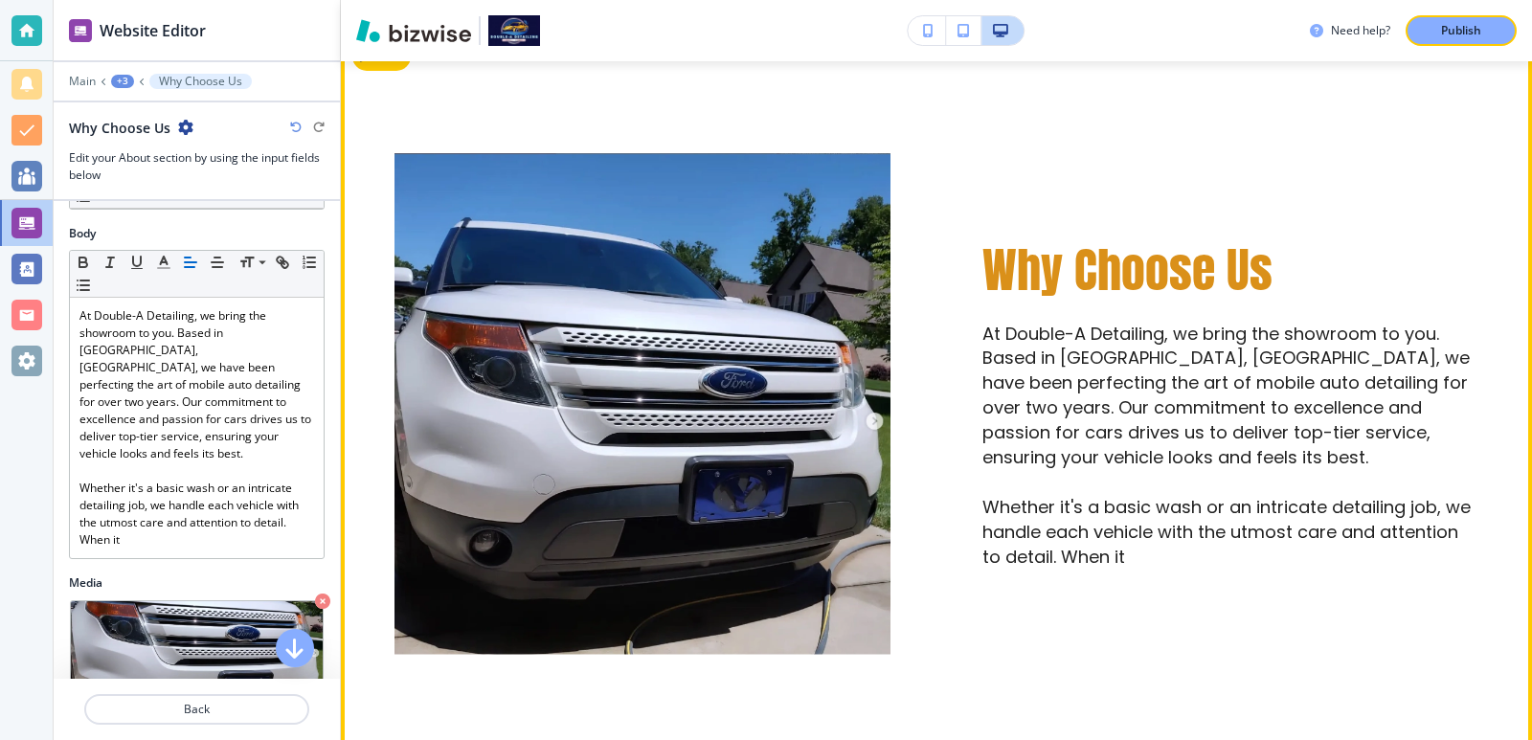
click at [1115, 544] on p "Whether it's a basic wash or an intricate detailing job, we handle each vehicle…" at bounding box center [1230, 532] width 496 height 75
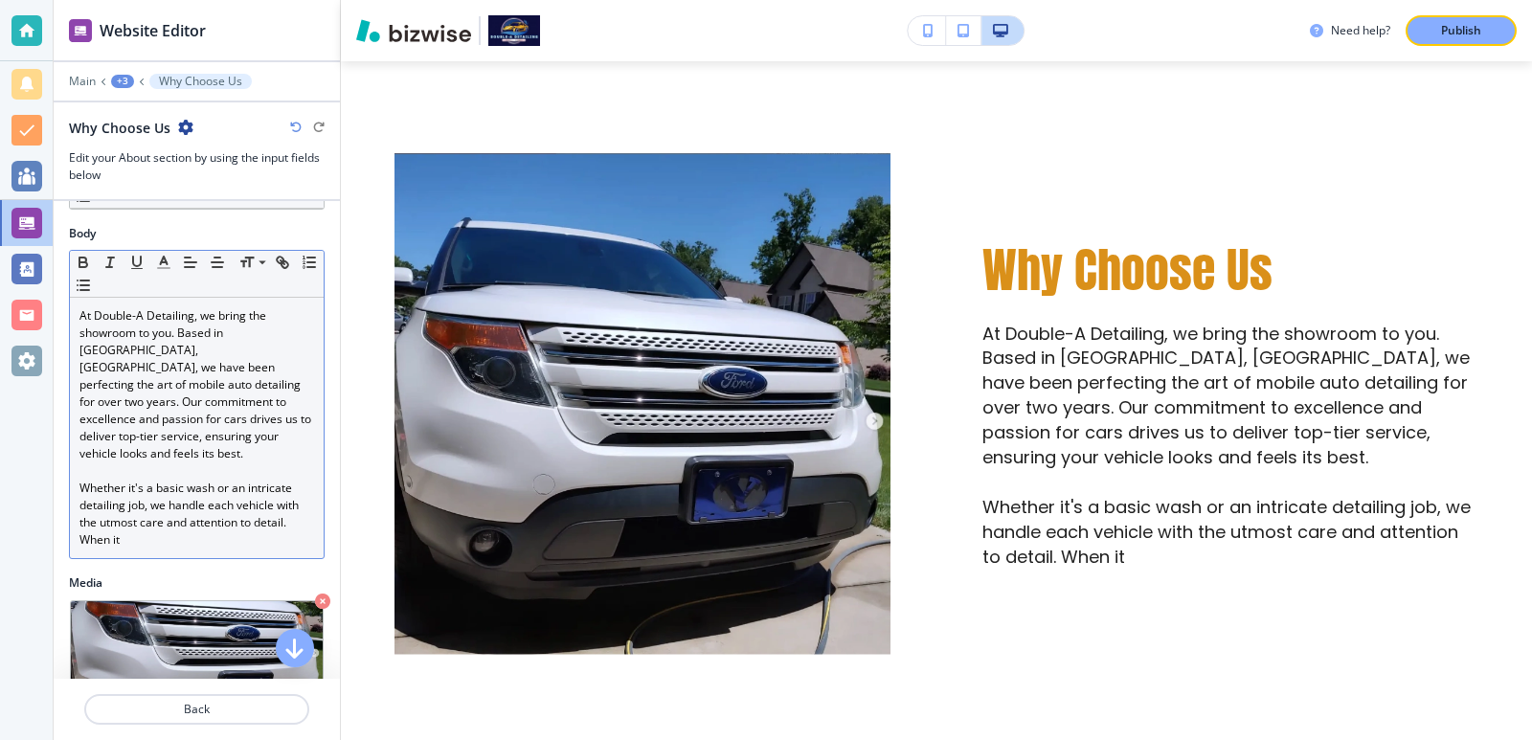
click at [289, 531] on div "At Double-A Detailing, we bring the showroom to you. Based in Midway, NC, we ha…" at bounding box center [197, 428] width 254 height 260
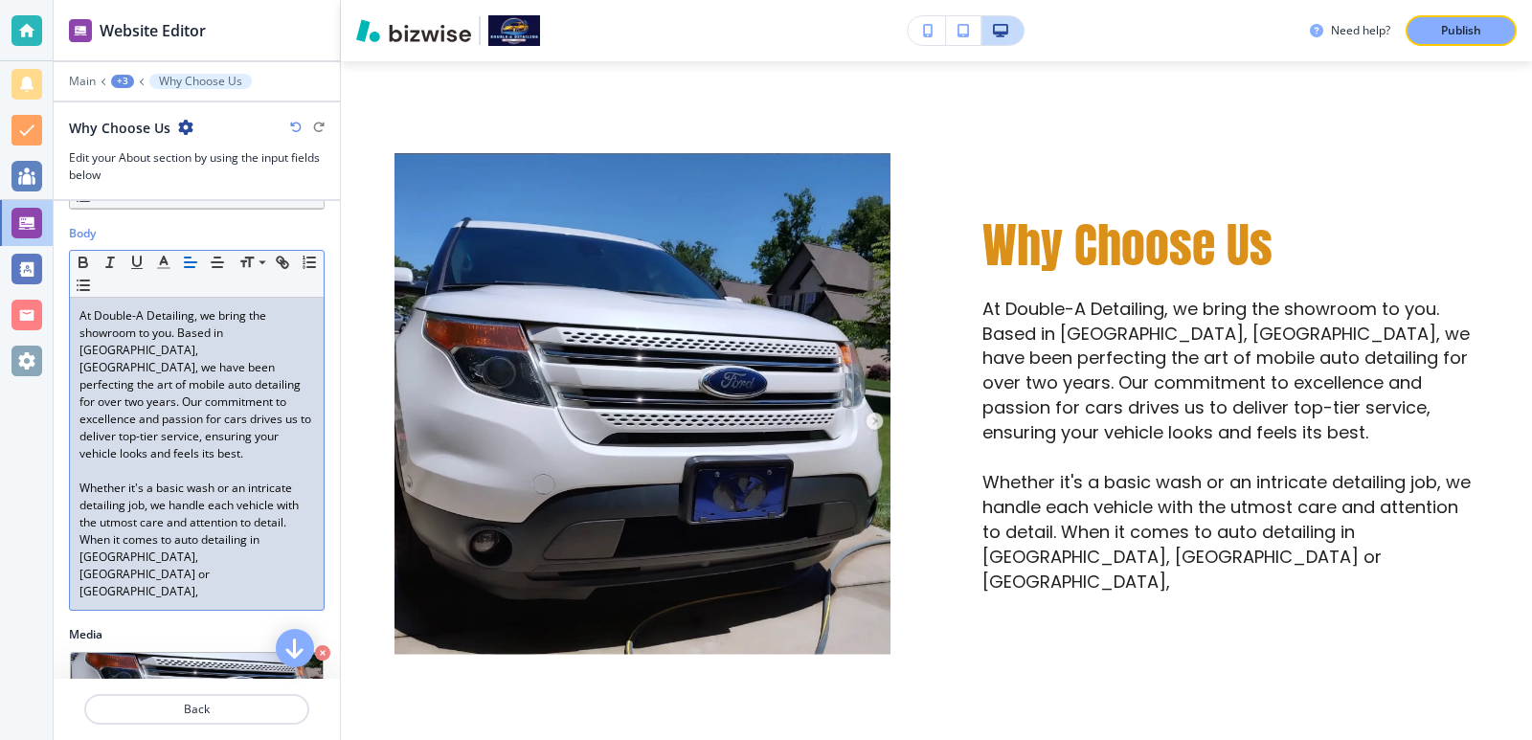
click at [156, 539] on p "Whether it's a basic wash or an intricate detailing job, we handle each vehicle…" at bounding box center [196, 540] width 235 height 121
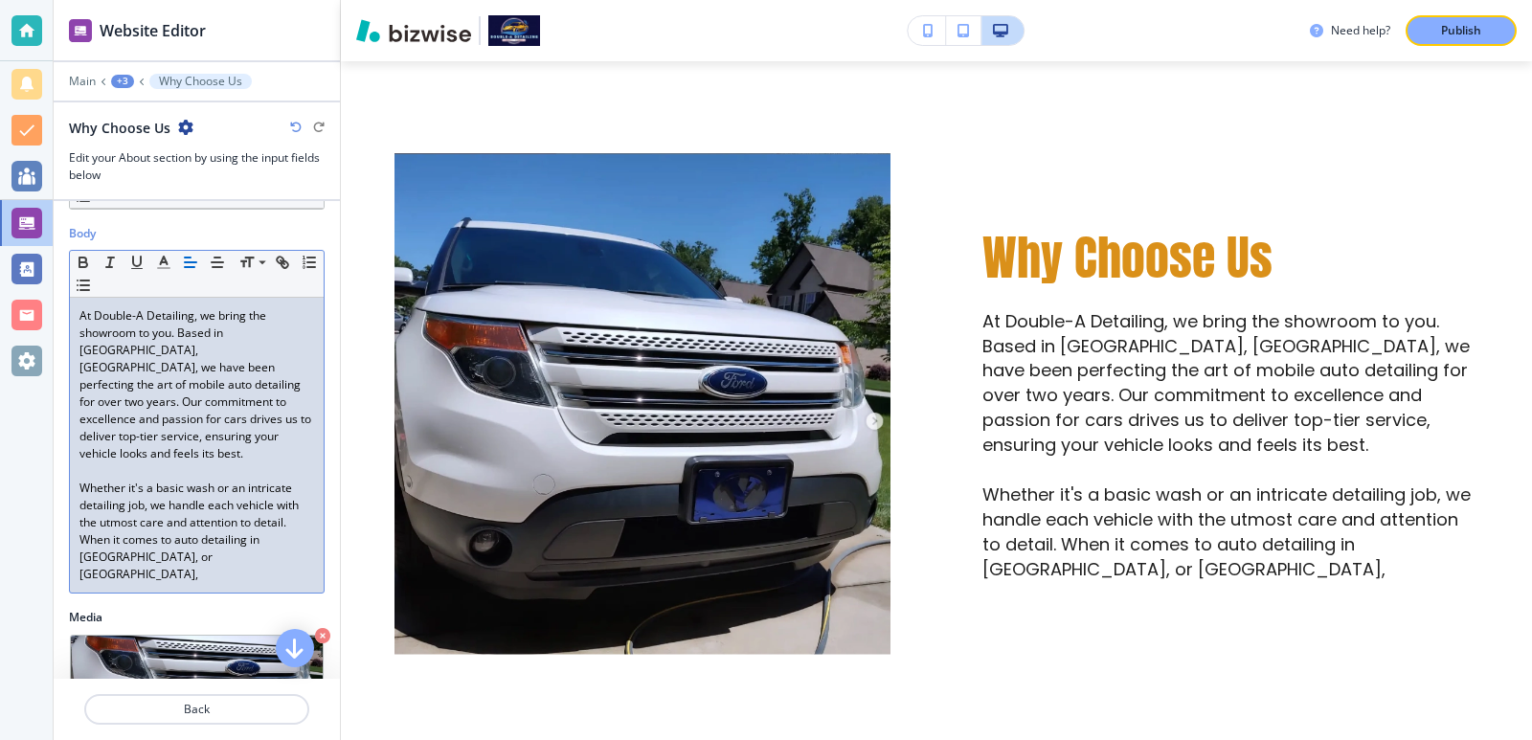
click at [302, 521] on div "At Double-A Detailing, we bring the showroom to you. Based in Midway, NC, we ha…" at bounding box center [197, 445] width 254 height 295
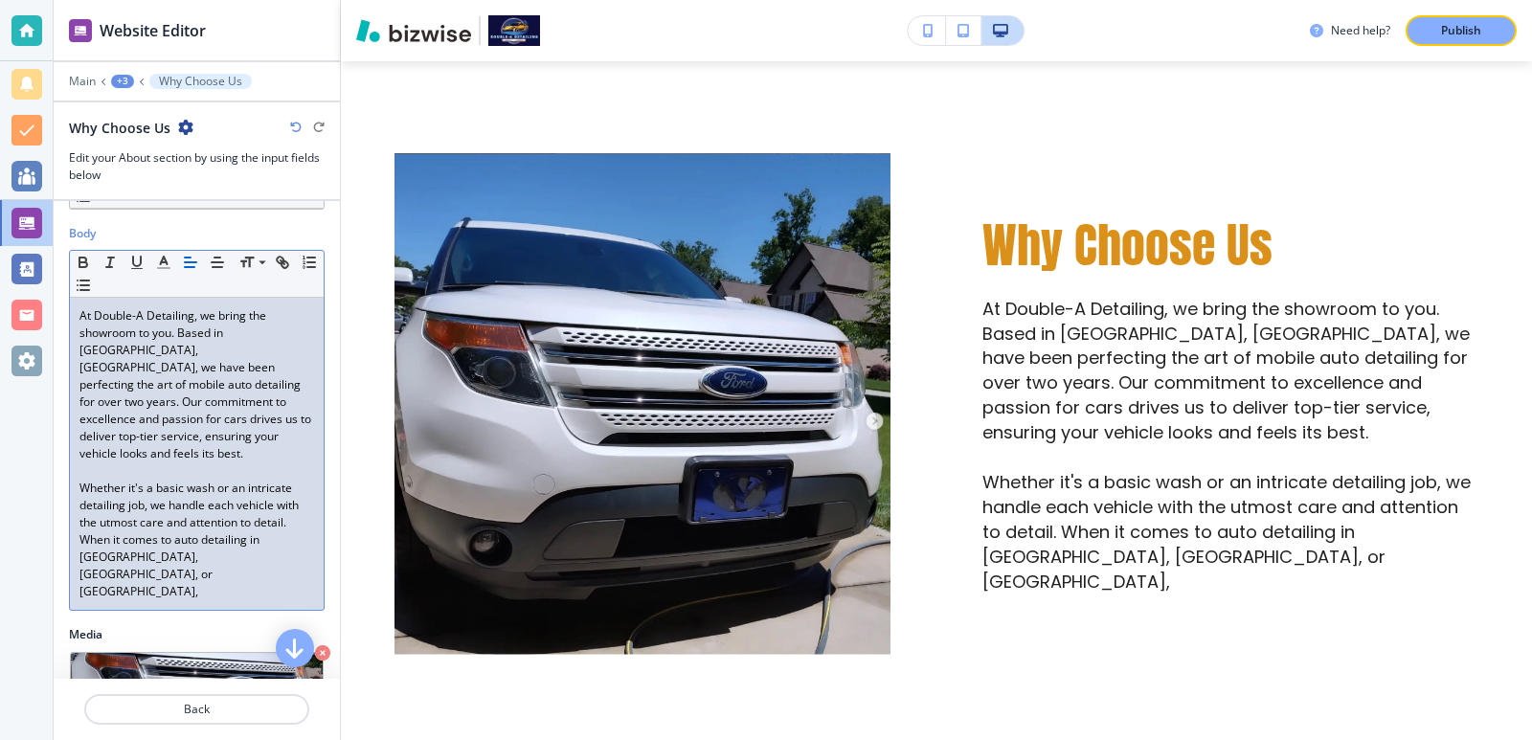
click at [197, 542] on p "Whether it's a basic wash or an intricate detailing job, we handle each vehicle…" at bounding box center [196, 540] width 235 height 121
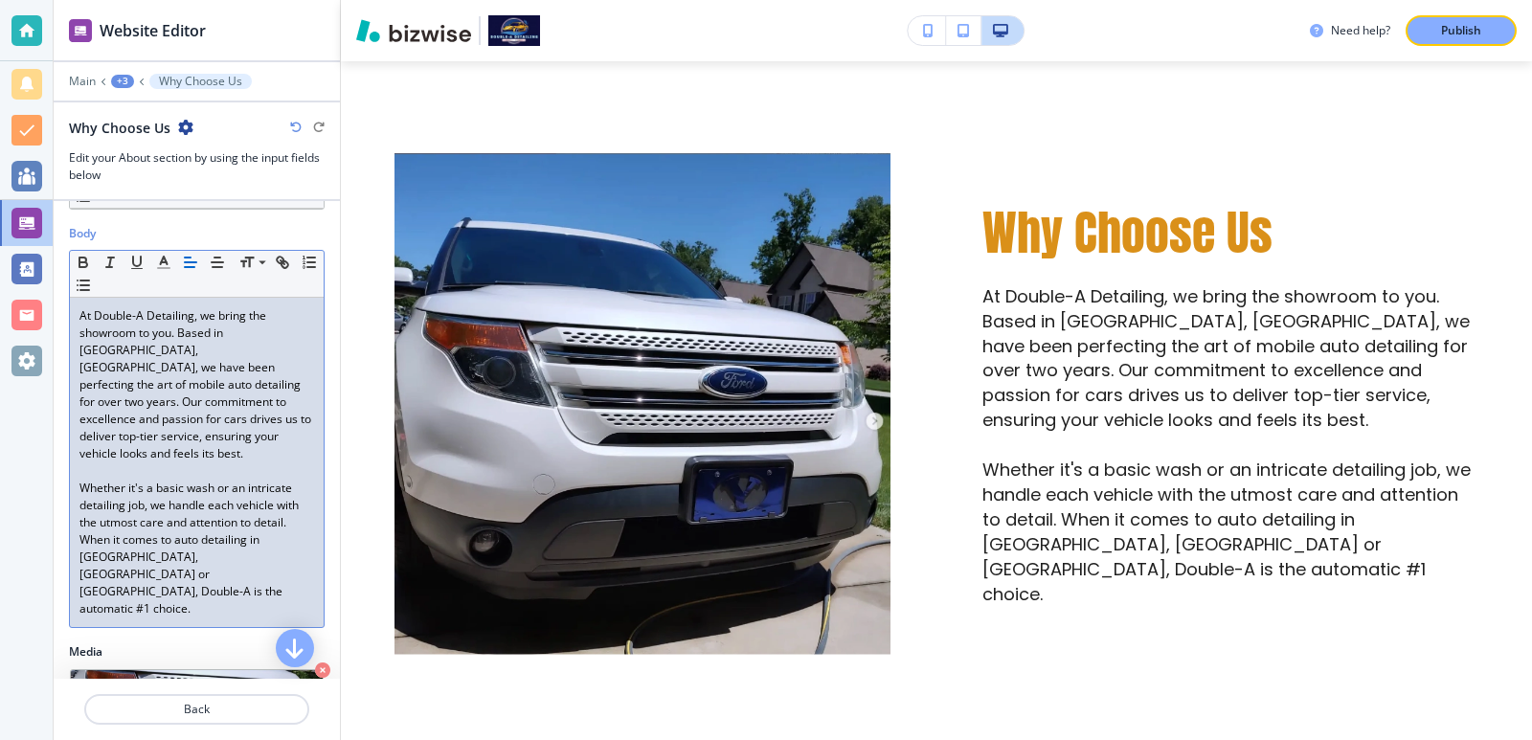
click at [229, 556] on p "Whether it's a basic wash or an intricate detailing job, we handle each vehicle…" at bounding box center [196, 549] width 235 height 138
click at [227, 557] on p "Whether it's a basic wash or an intricate detailing job, we handle each vehicle…" at bounding box center [196, 549] width 235 height 138
click at [201, 557] on p "Whether it's a basic wash or an intricate detailing job, we handle each vehicle…" at bounding box center [196, 549] width 235 height 138
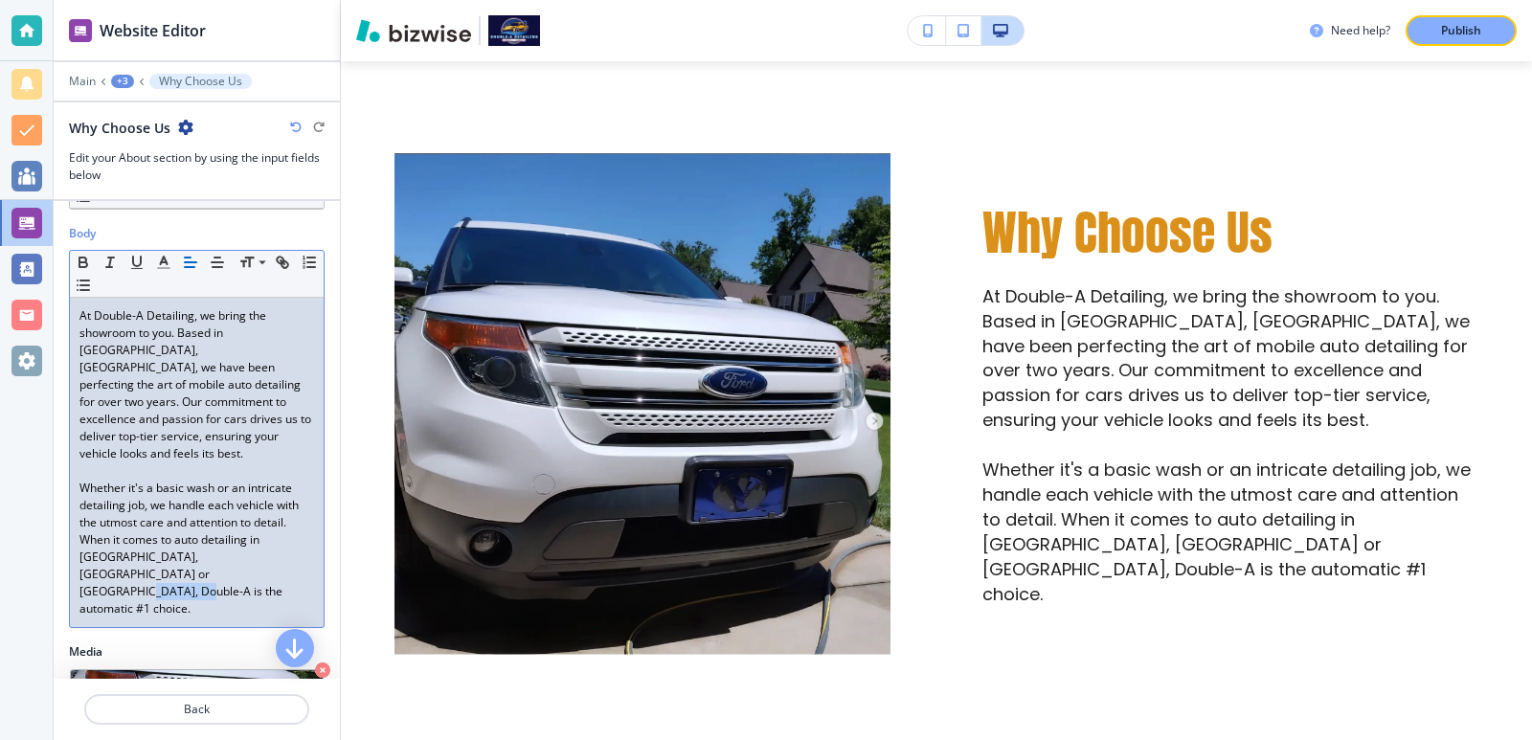
click at [201, 557] on p "Whether it's a basic wash or an intricate detailing job, we handle each vehicle…" at bounding box center [196, 549] width 235 height 138
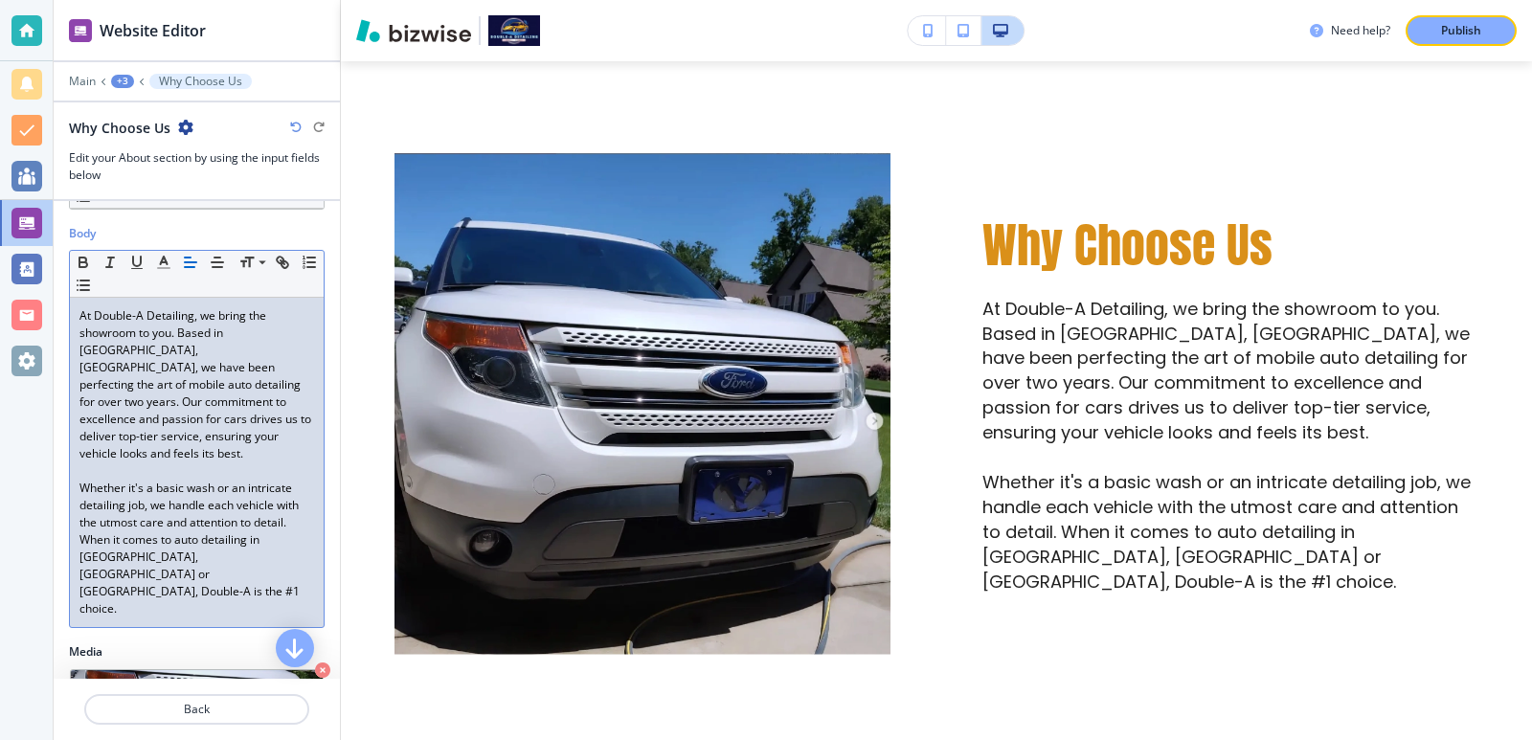
click at [194, 559] on p "Whether it's a basic wash or an intricate detailing job, we handle each vehicle…" at bounding box center [196, 549] width 235 height 138
click at [234, 331] on p "At Double-A Detailing, we bring the showroom to you. Based in Midway, NC, we ha…" at bounding box center [196, 384] width 235 height 155
drag, startPoint x: 234, startPoint y: 331, endPoint x: 279, endPoint y: 331, distance: 45.0
click at [279, 331] on p "At Double-A Detailing, we bring the showroom to you. Based in Midway, NC, we ha…" at bounding box center [196, 384] width 235 height 155
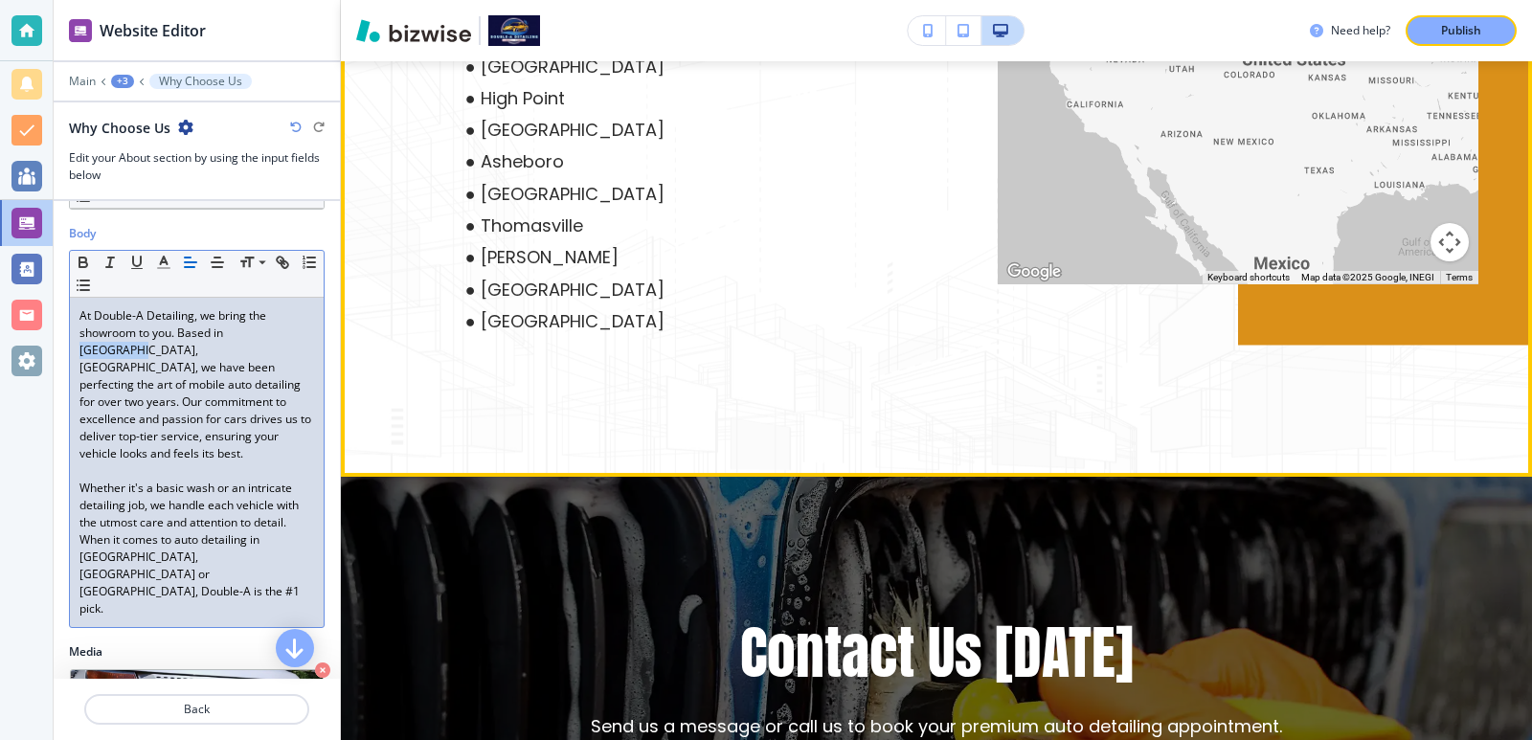
scroll to position [1769, 0]
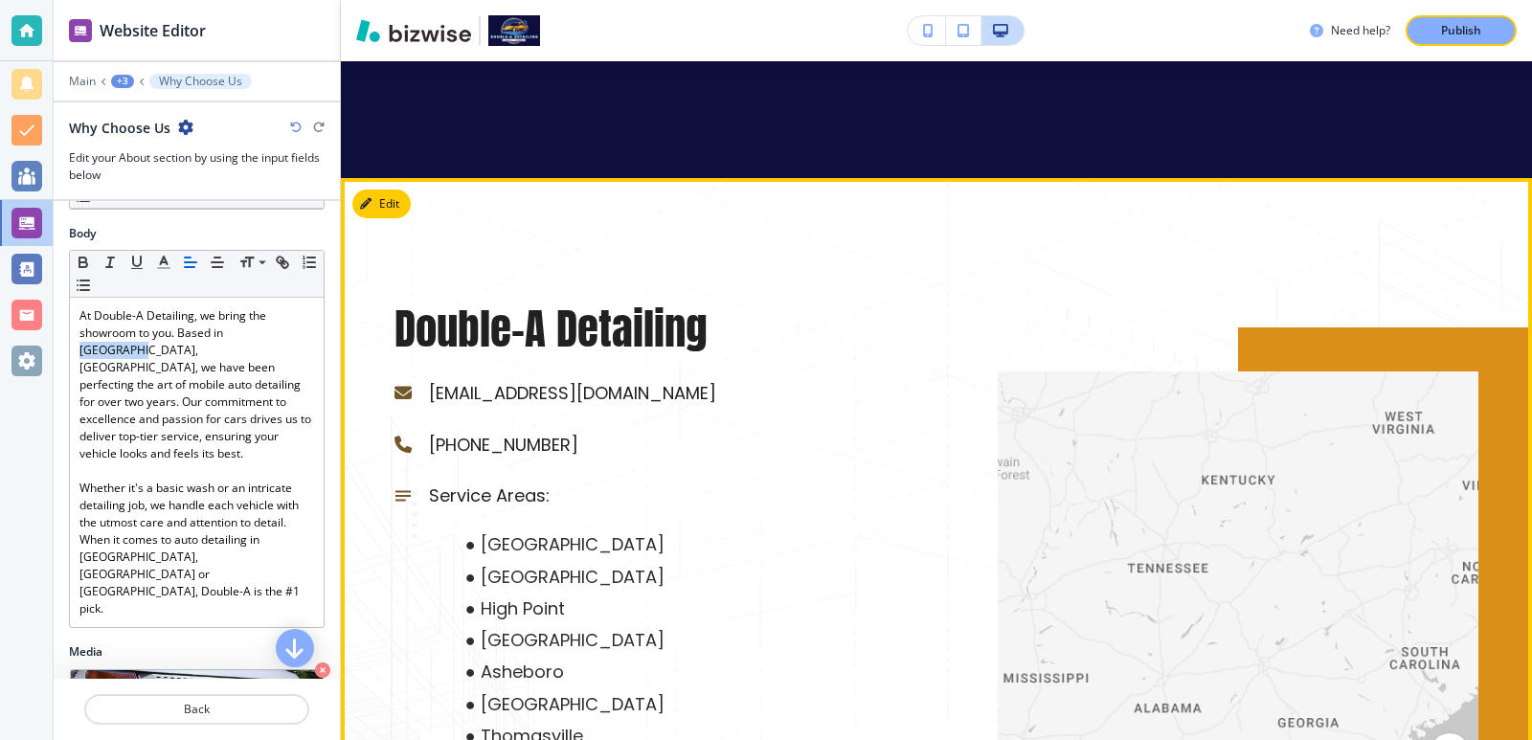
drag, startPoint x: 1277, startPoint y: 610, endPoint x: 1119, endPoint y: 563, distance: 164.8
click at [1119, 564] on div at bounding box center [1237, 582] width 481 height 423
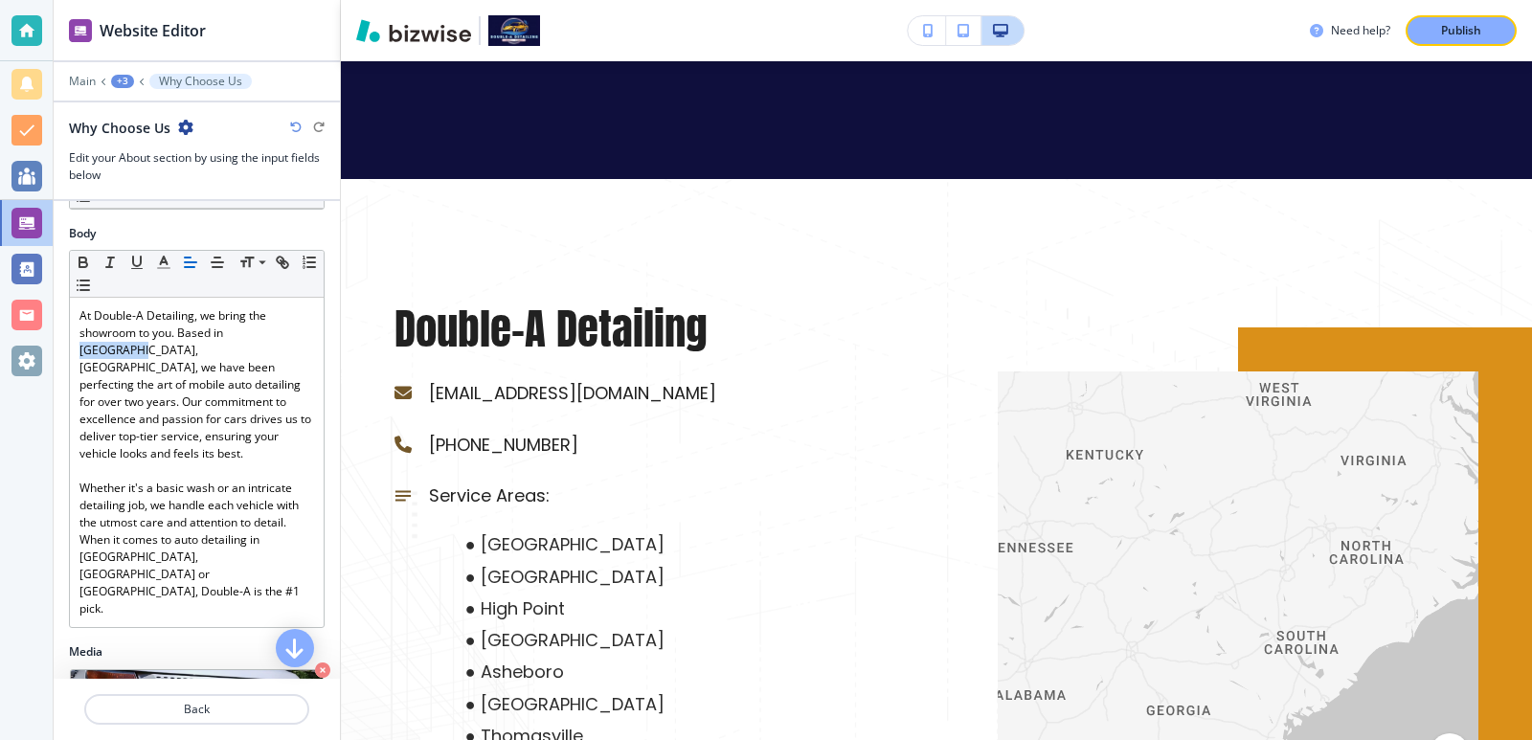
drag, startPoint x: 1342, startPoint y: 593, endPoint x: 1234, endPoint y: 597, distance: 108.3
click at [1193, 583] on div at bounding box center [1237, 582] width 481 height 423
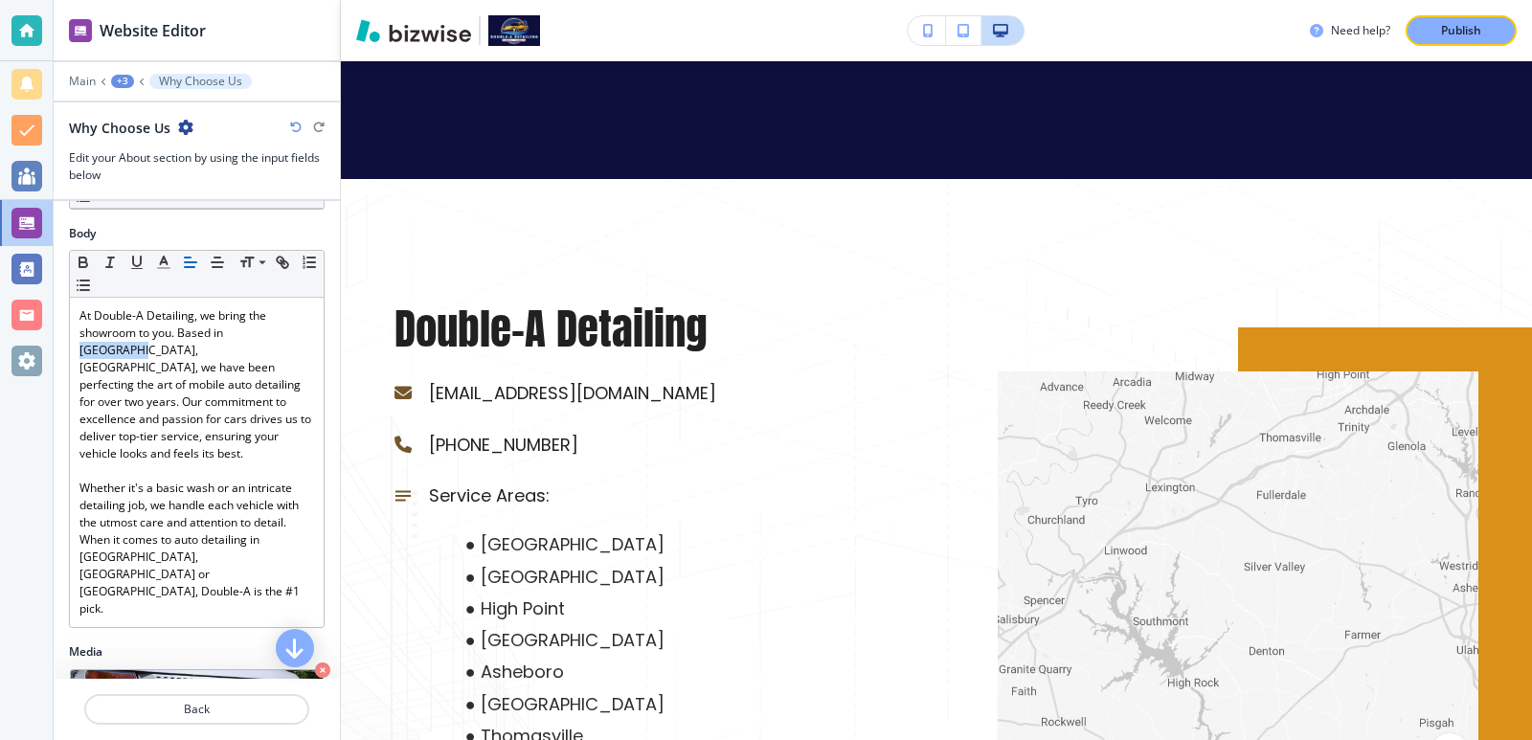
scroll to position [1826, 0]
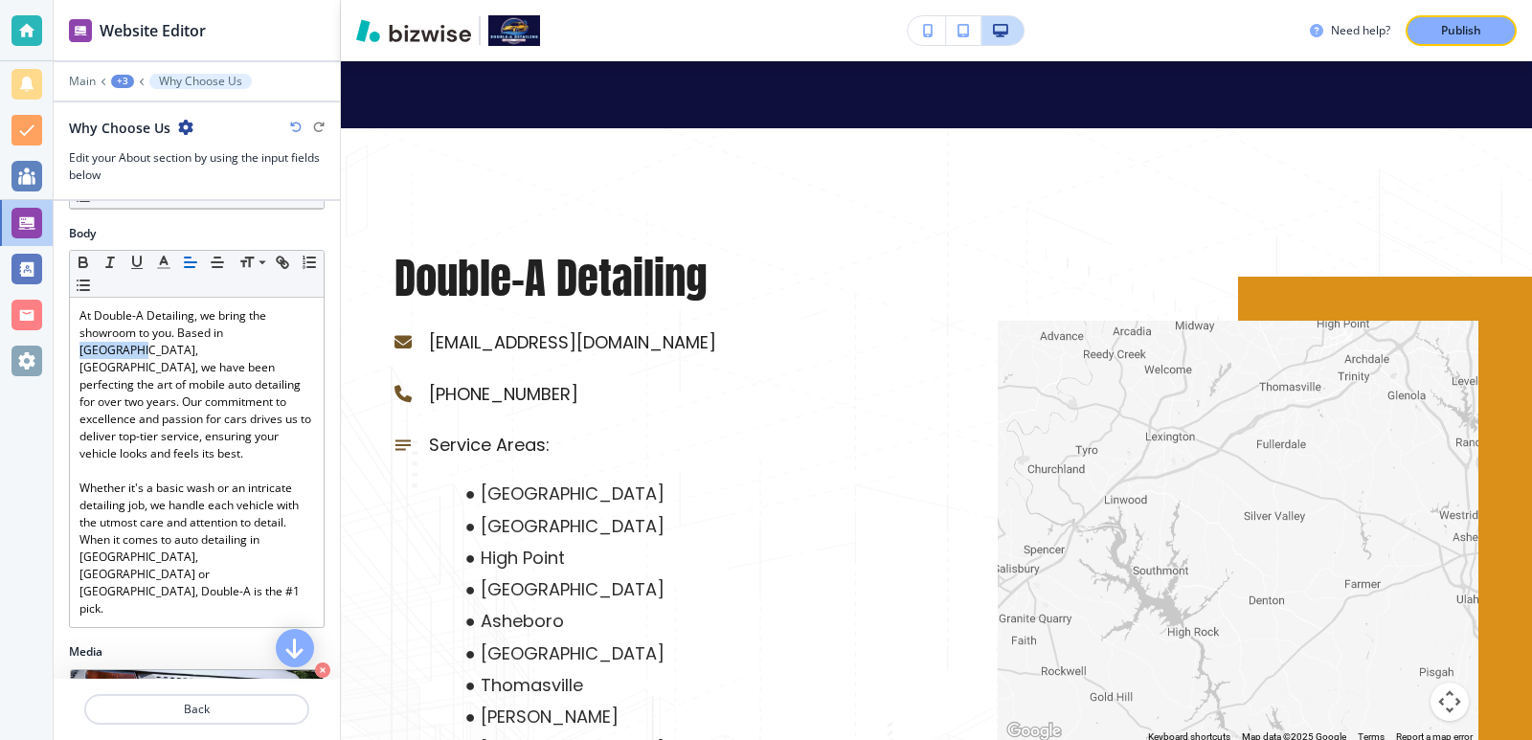
drag, startPoint x: 1248, startPoint y: 605, endPoint x: 1265, endPoint y: 727, distance: 122.7
click at [1265, 727] on div "Keyboard shortcuts Map Data Map data ©2025 Google Map data ©2025 Google 5 km Cl…" at bounding box center [1237, 532] width 481 height 423
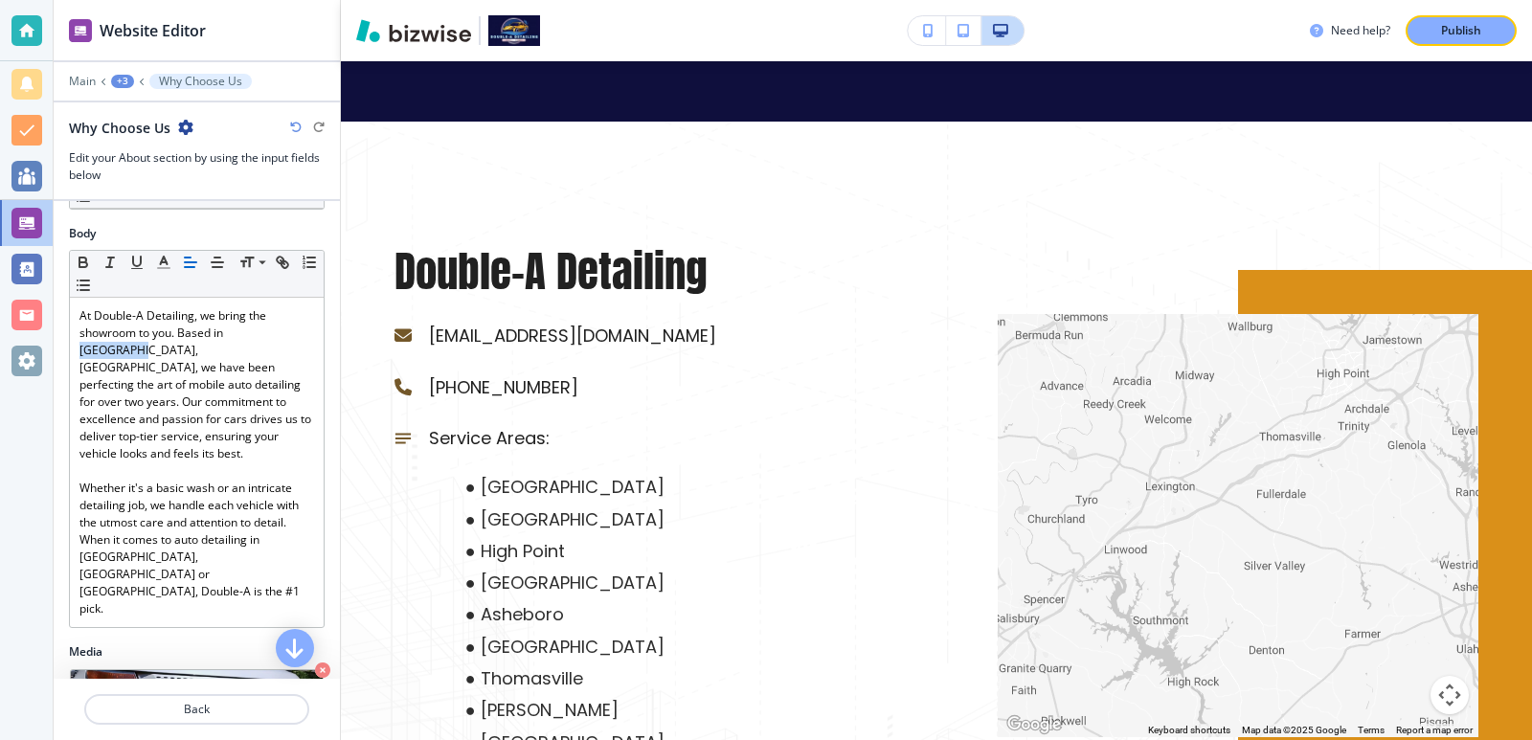
drag, startPoint x: 1268, startPoint y: 581, endPoint x: 1266, endPoint y: 713, distance: 132.1
click at [1266, 713] on div at bounding box center [1237, 525] width 481 height 423
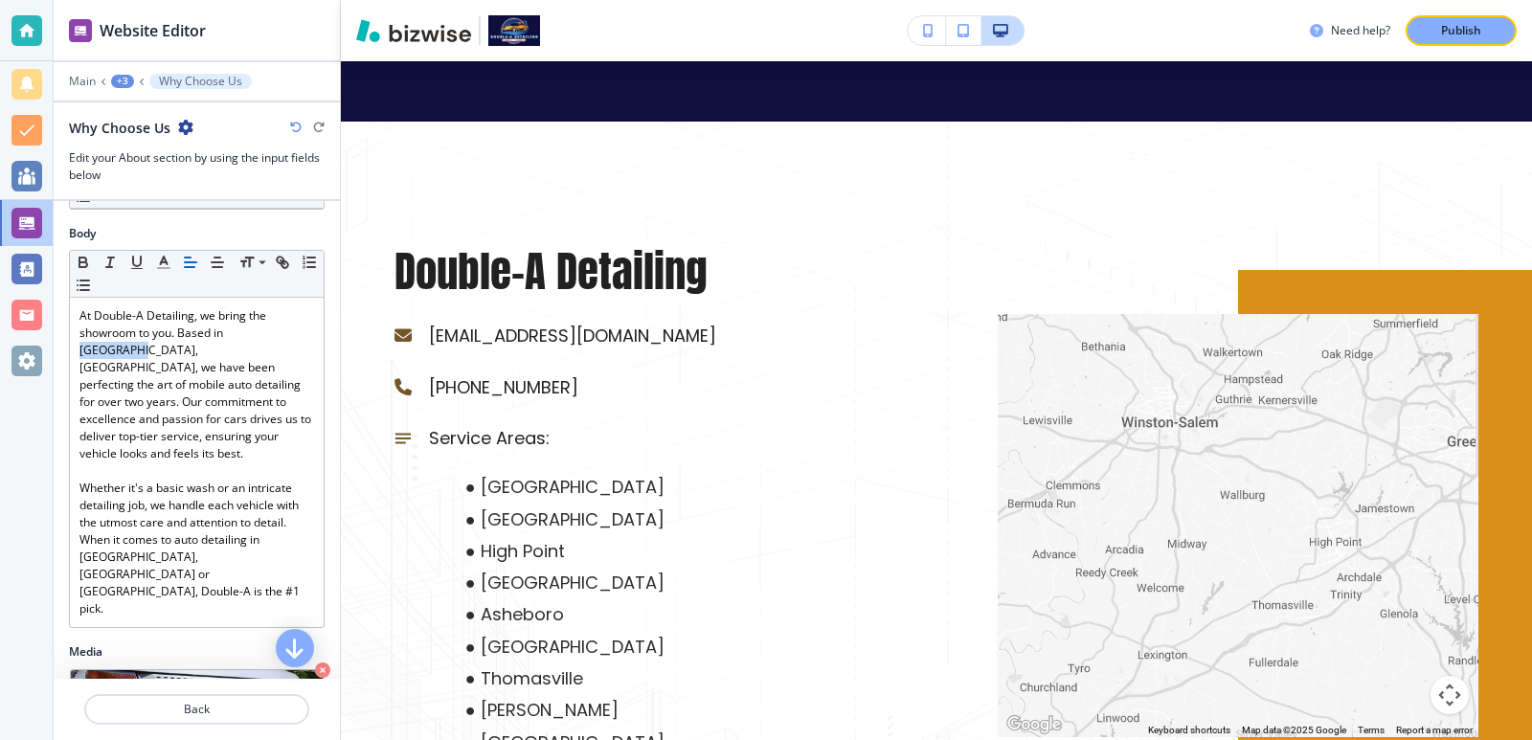
drag, startPoint x: 1279, startPoint y: 581, endPoint x: 1275, endPoint y: 662, distance: 81.5
click at [1275, 662] on div at bounding box center [1237, 525] width 481 height 423
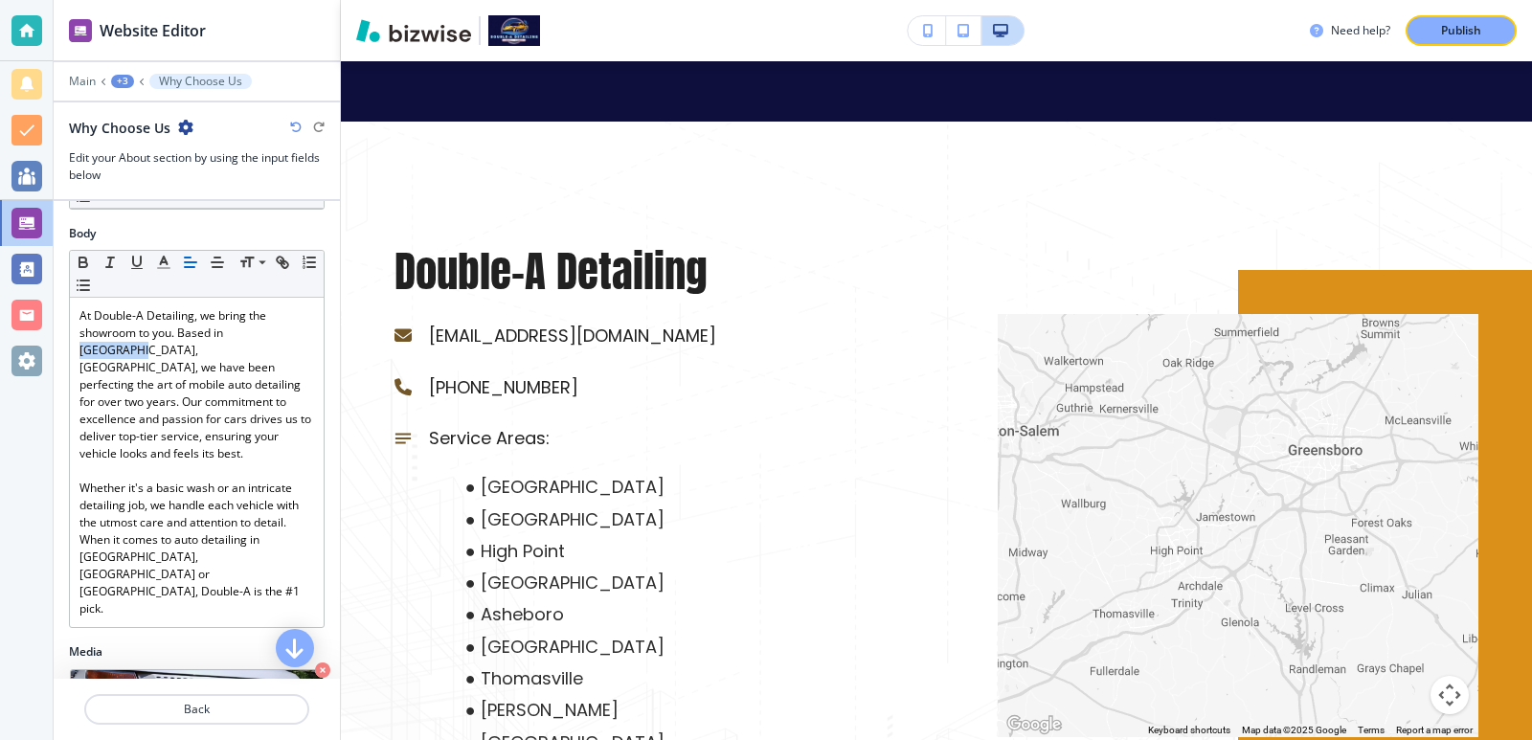
drag, startPoint x: 1286, startPoint y: 556, endPoint x: 1126, endPoint y: 573, distance: 160.8
click at [1126, 573] on div at bounding box center [1237, 525] width 481 height 423
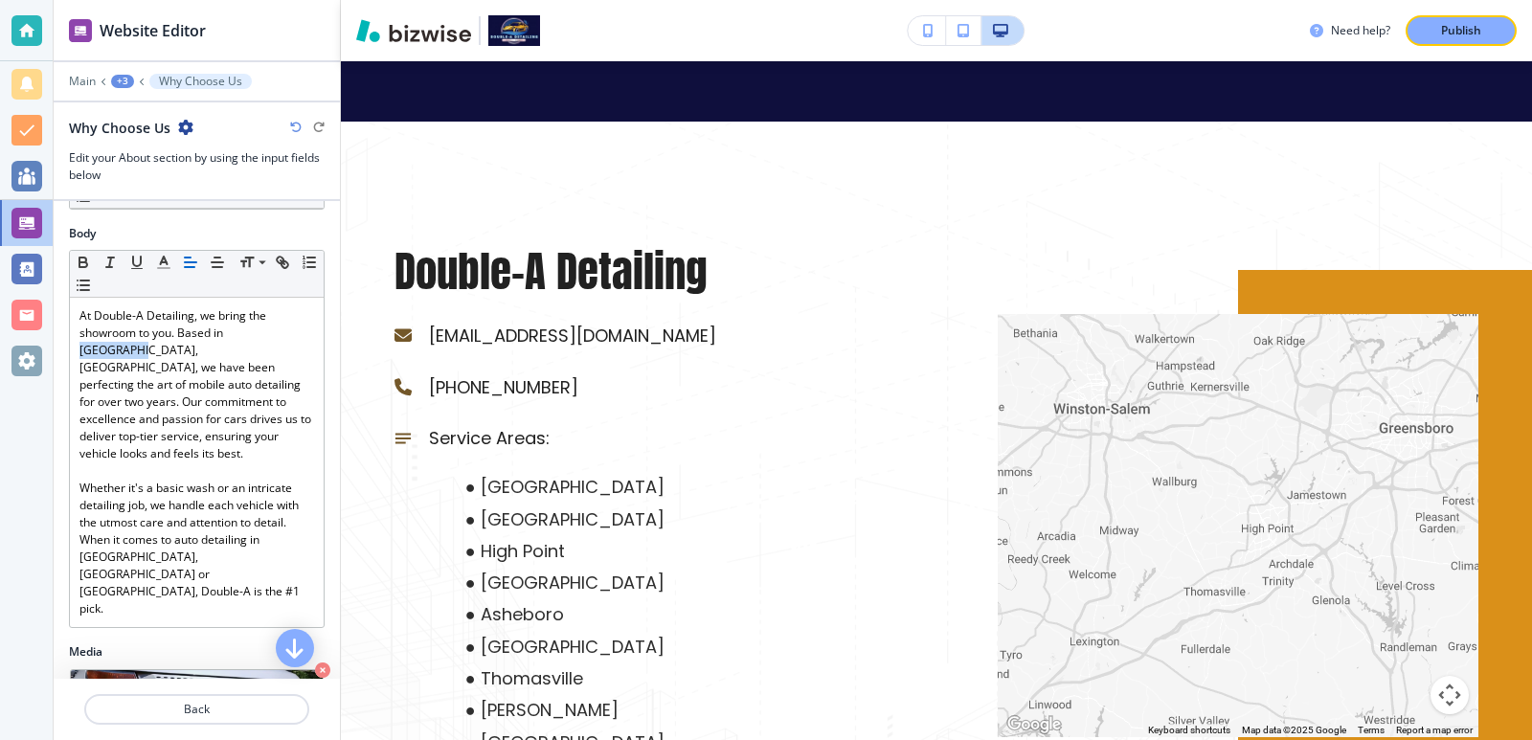
drag, startPoint x: 1140, startPoint y: 547, endPoint x: 1237, endPoint y: 520, distance: 100.3
click at [1237, 520] on div at bounding box center [1237, 525] width 481 height 423
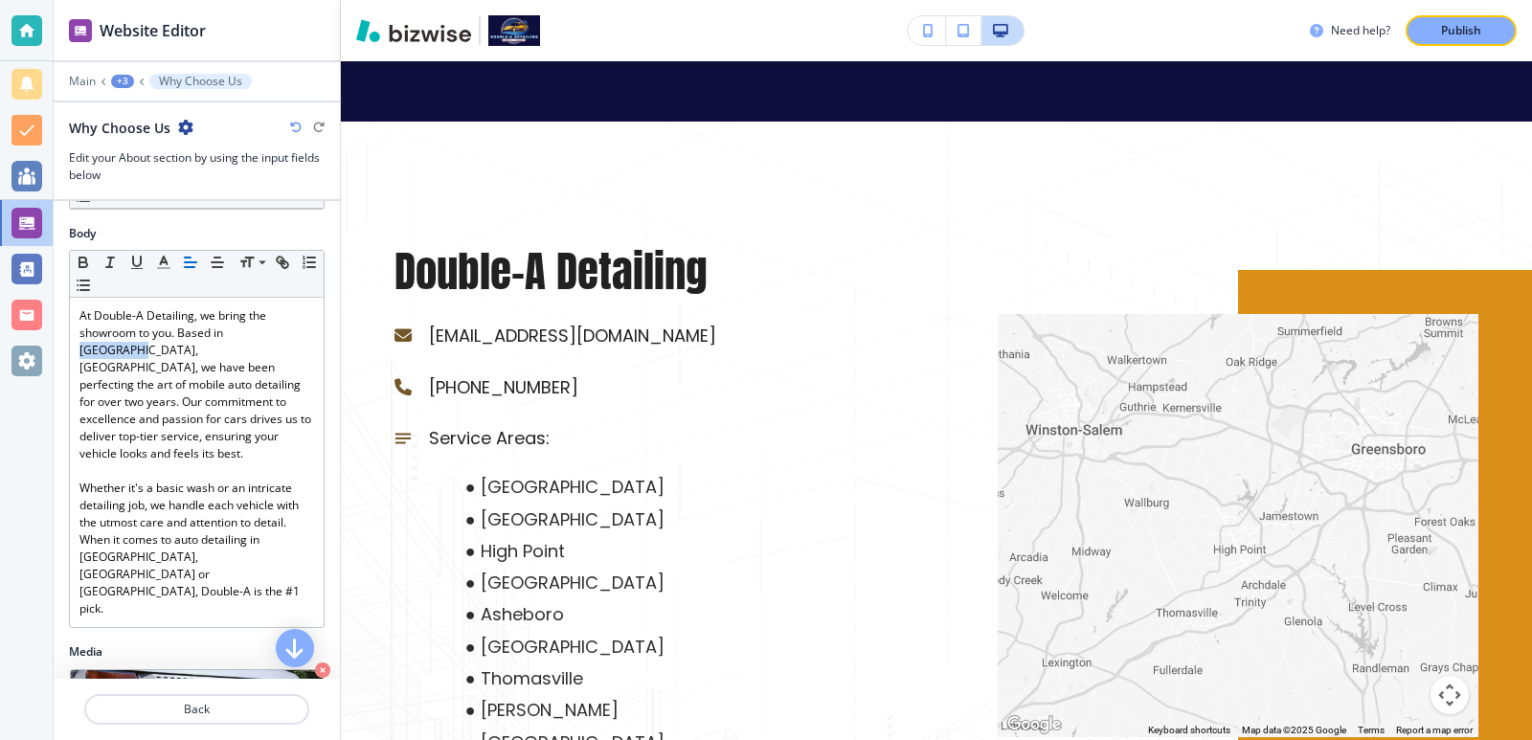
drag, startPoint x: 1152, startPoint y: 456, endPoint x: 1148, endPoint y: 477, distance: 21.4
click at [1148, 477] on div at bounding box center [1237, 525] width 481 height 423
click at [1180, 475] on div at bounding box center [1237, 525] width 481 height 423
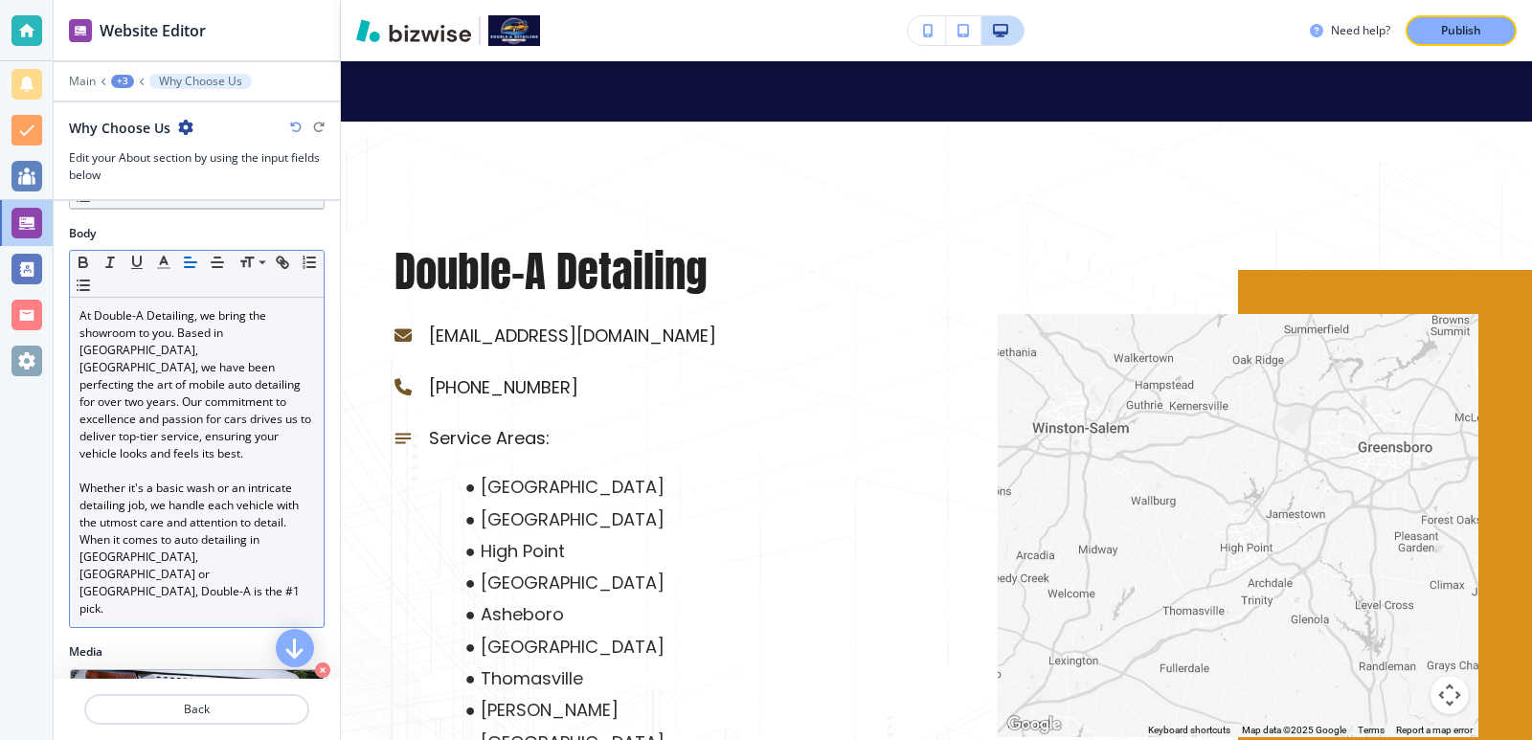
click at [169, 488] on p "Whether it's a basic wash or an intricate detailing job, we handle each vehicle…" at bounding box center [196, 549] width 235 height 138
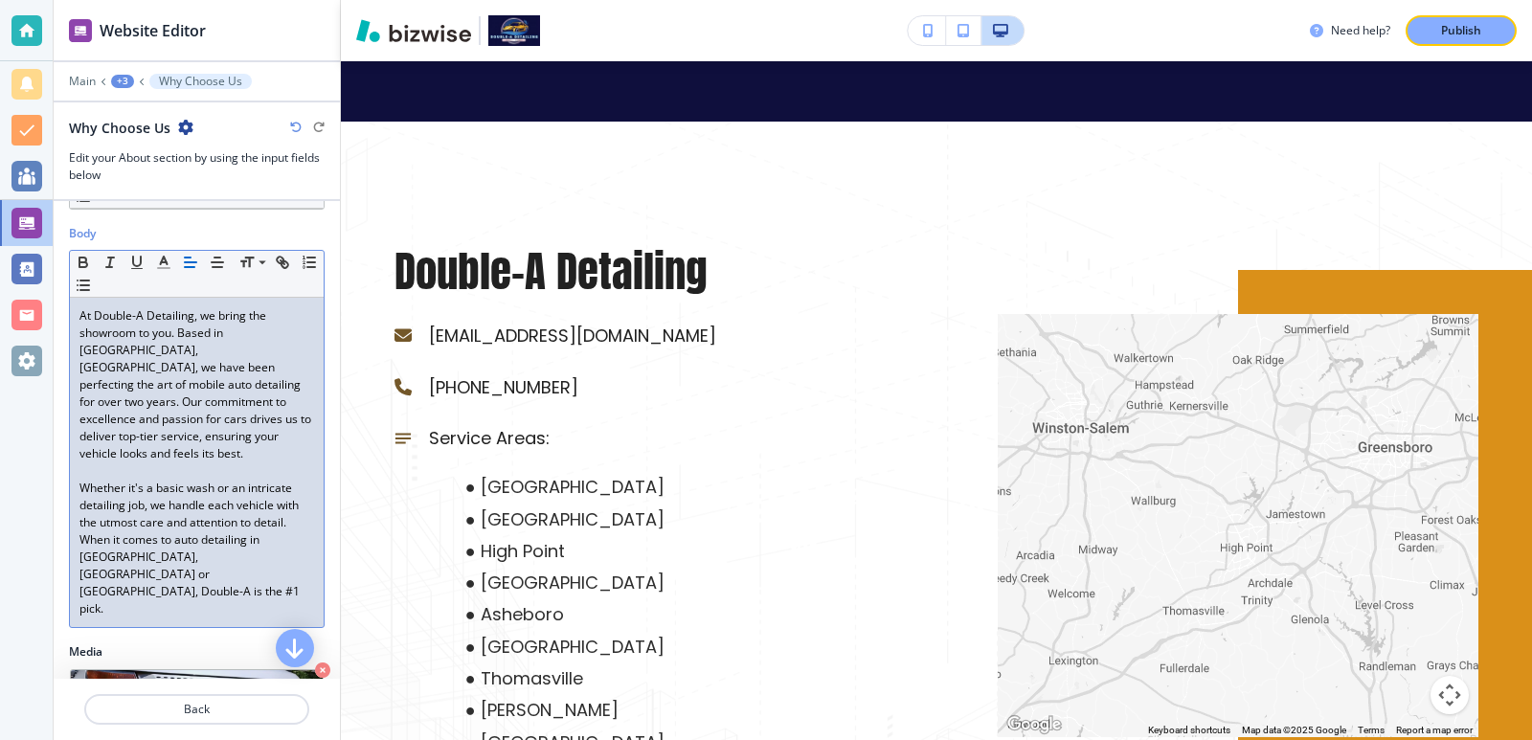
click at [220, 560] on p "Whether it's a basic wash or an intricate detailing job, we handle each vehicle…" at bounding box center [196, 549] width 235 height 138
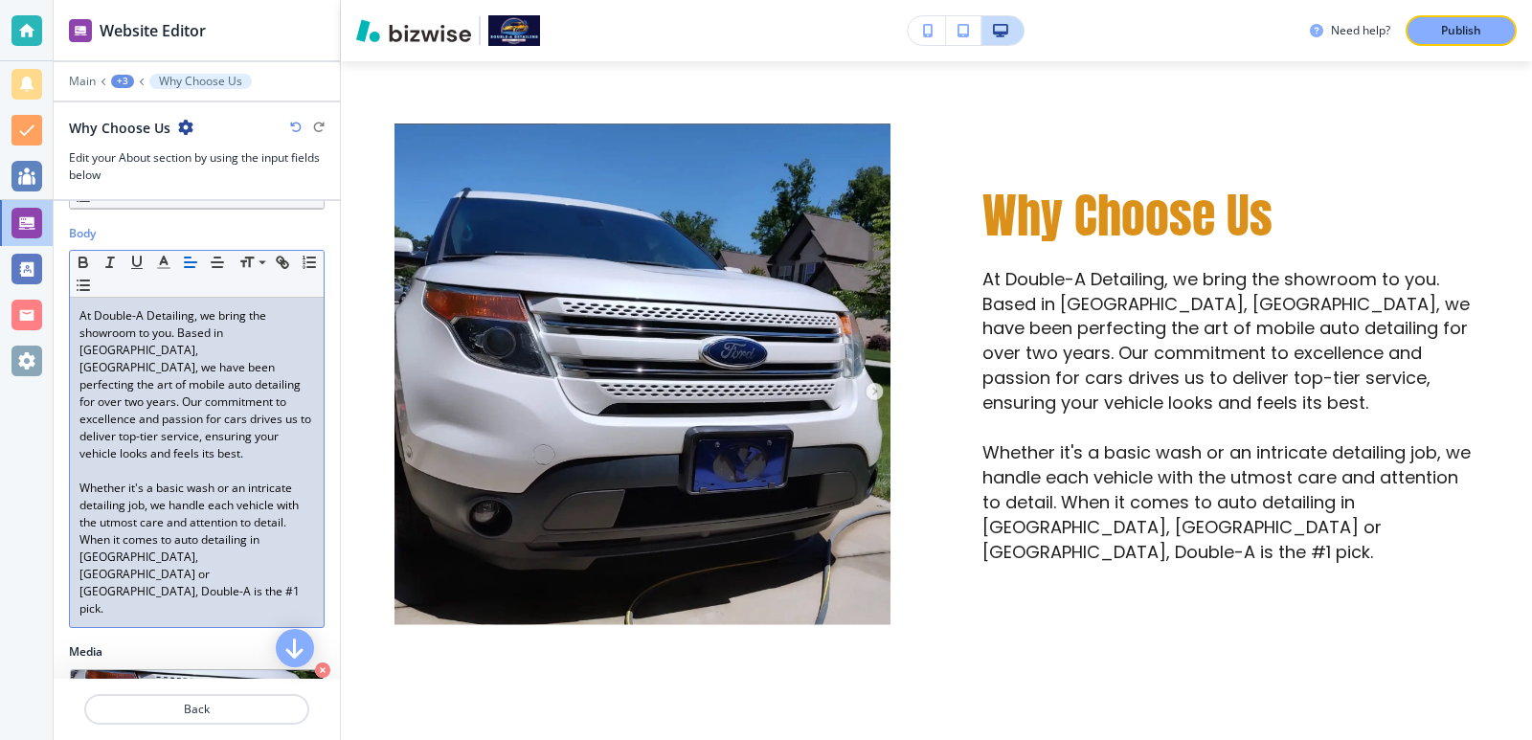
scroll to position [3231, 0]
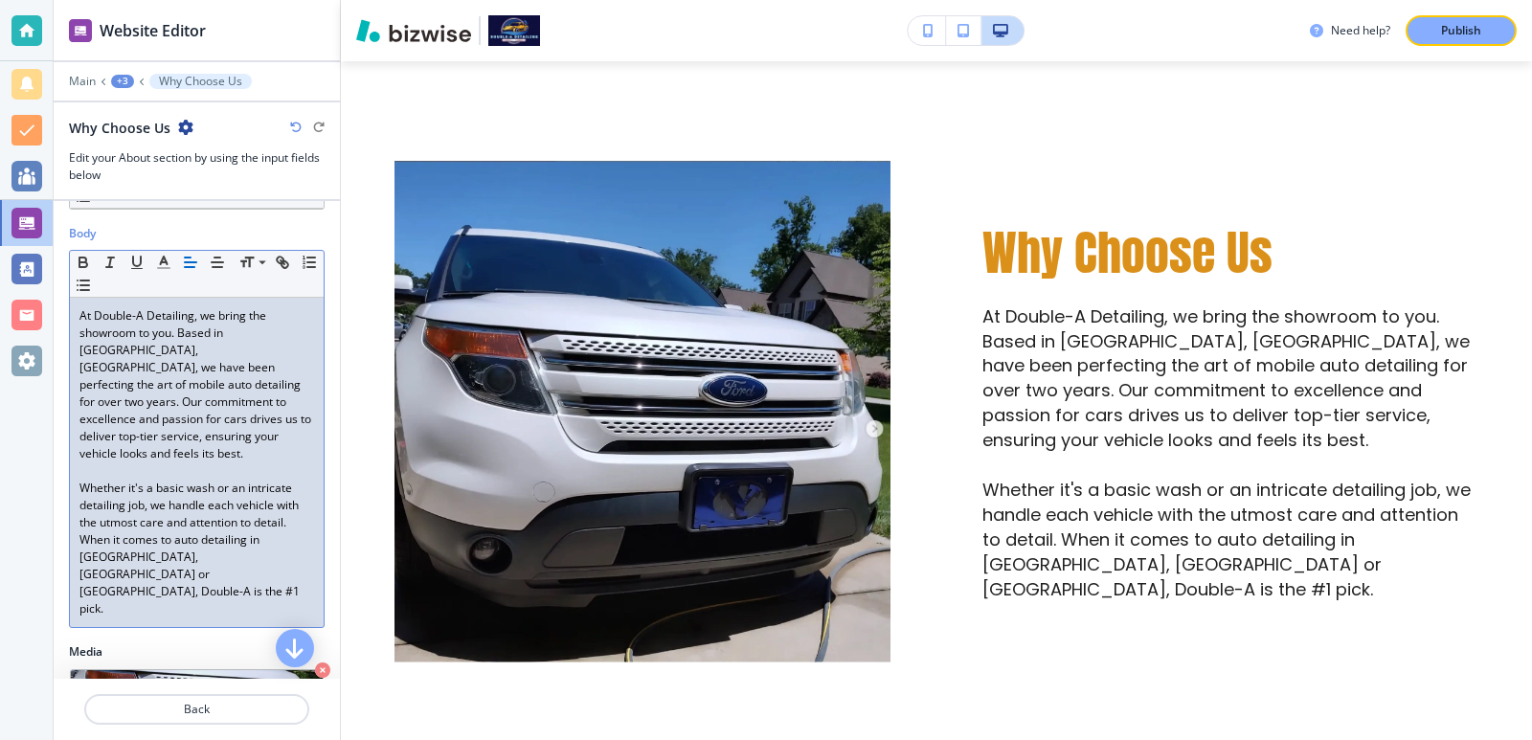
click at [222, 395] on p "At Double-A Detailing, we bring the showroom to you. Based in Midway, NC, we ha…" at bounding box center [196, 384] width 235 height 155
click at [242, 334] on p "At Double-A Detailing, we bring the showroom to you. Based in Midway, NC, we ha…" at bounding box center [196, 384] width 235 height 155
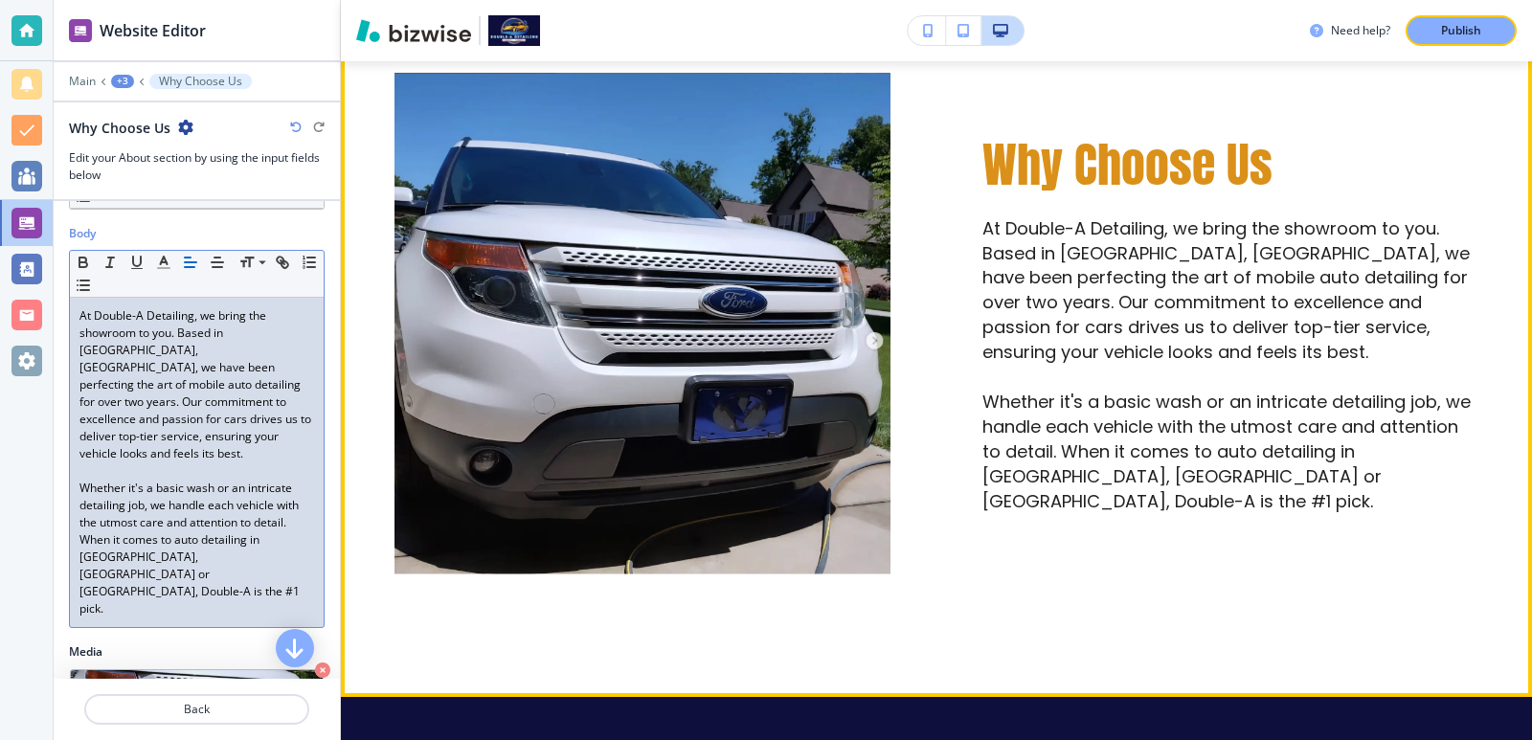
scroll to position [3358, 0]
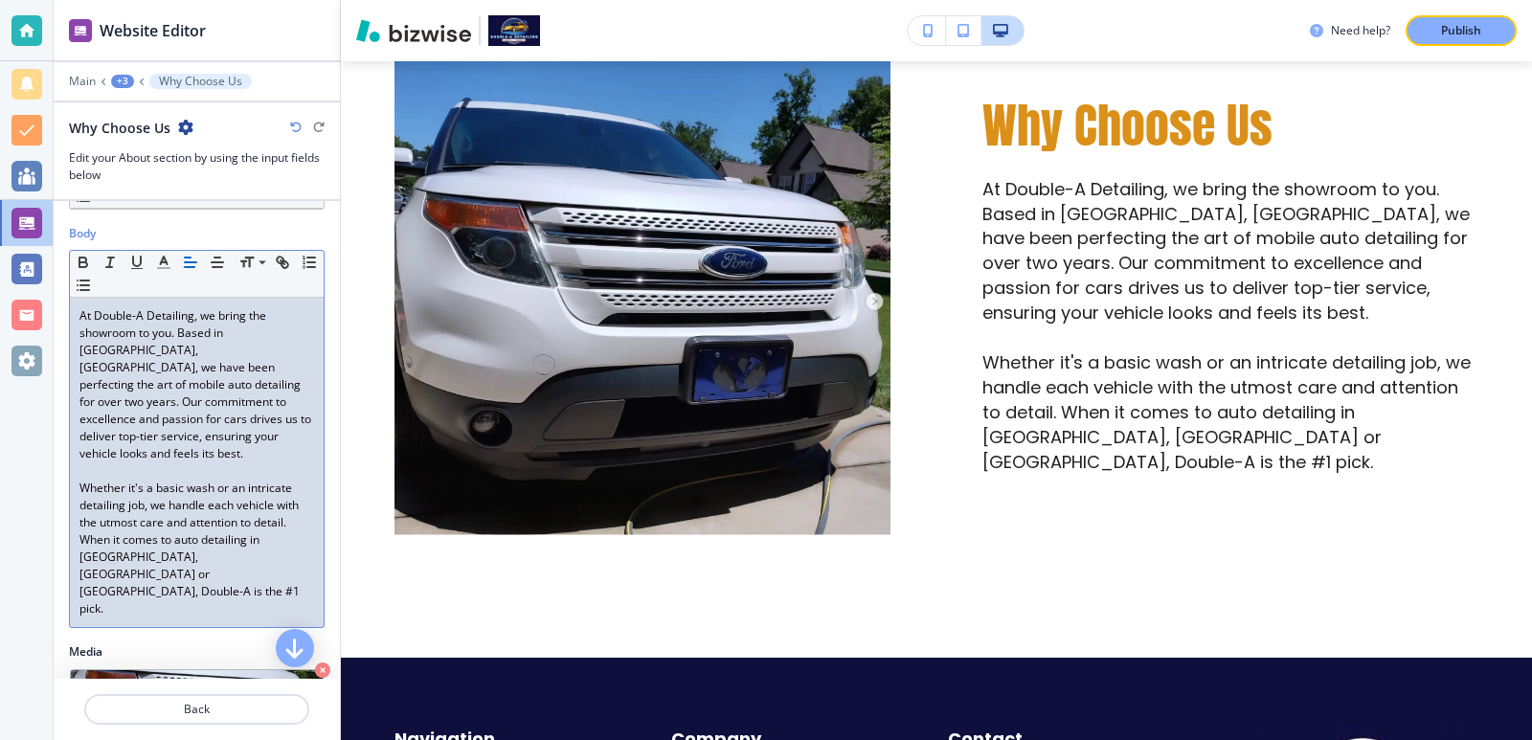
click at [274, 555] on p "Whether it's a basic wash or an intricate detailing job, we handle each vehicle…" at bounding box center [196, 549] width 235 height 138
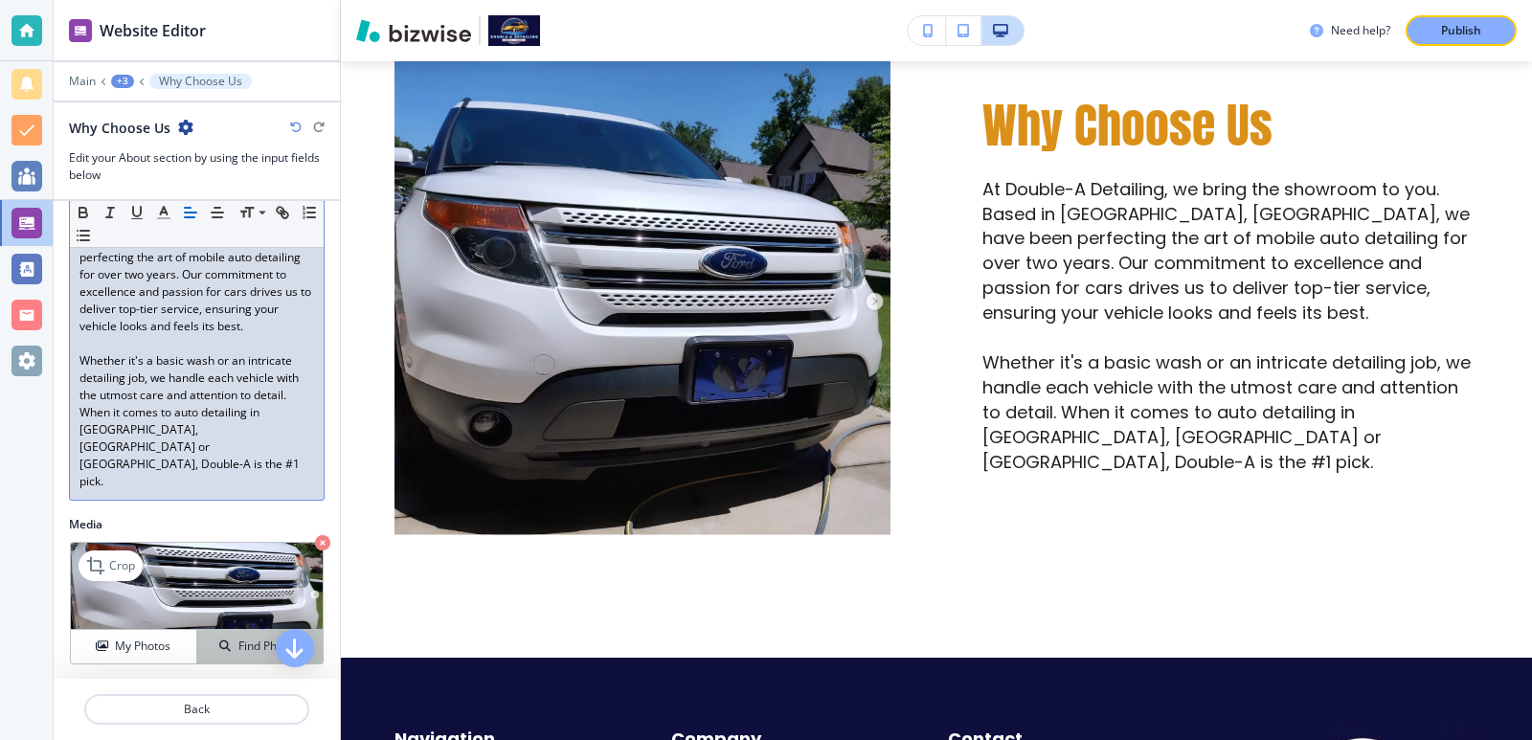
scroll to position [486, 0]
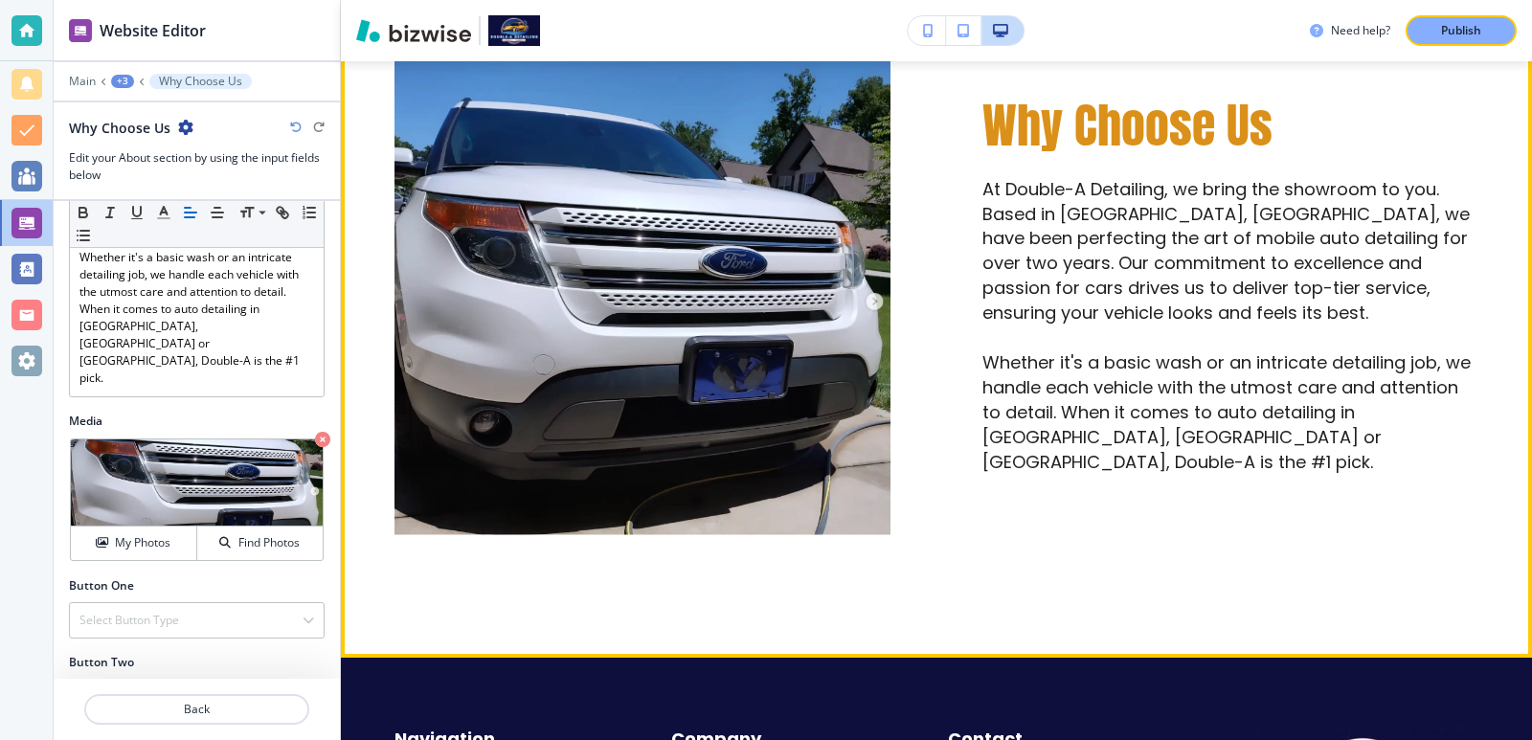
click at [535, 568] on div "Why Choose Us At Double-A Detailing, we bring the showroom to you. Based in Hig…" at bounding box center [936, 284] width 1191 height 746
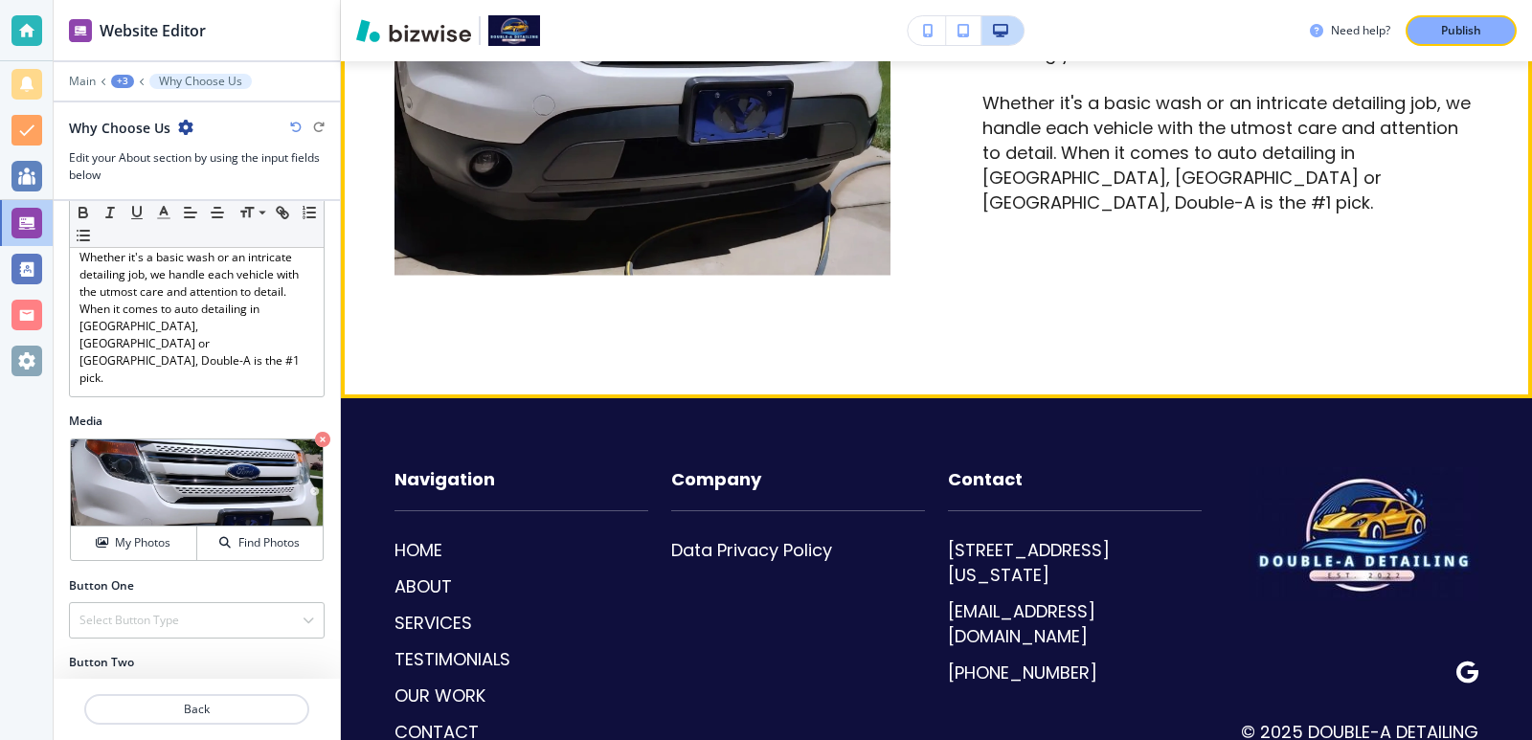
scroll to position [3684, 0]
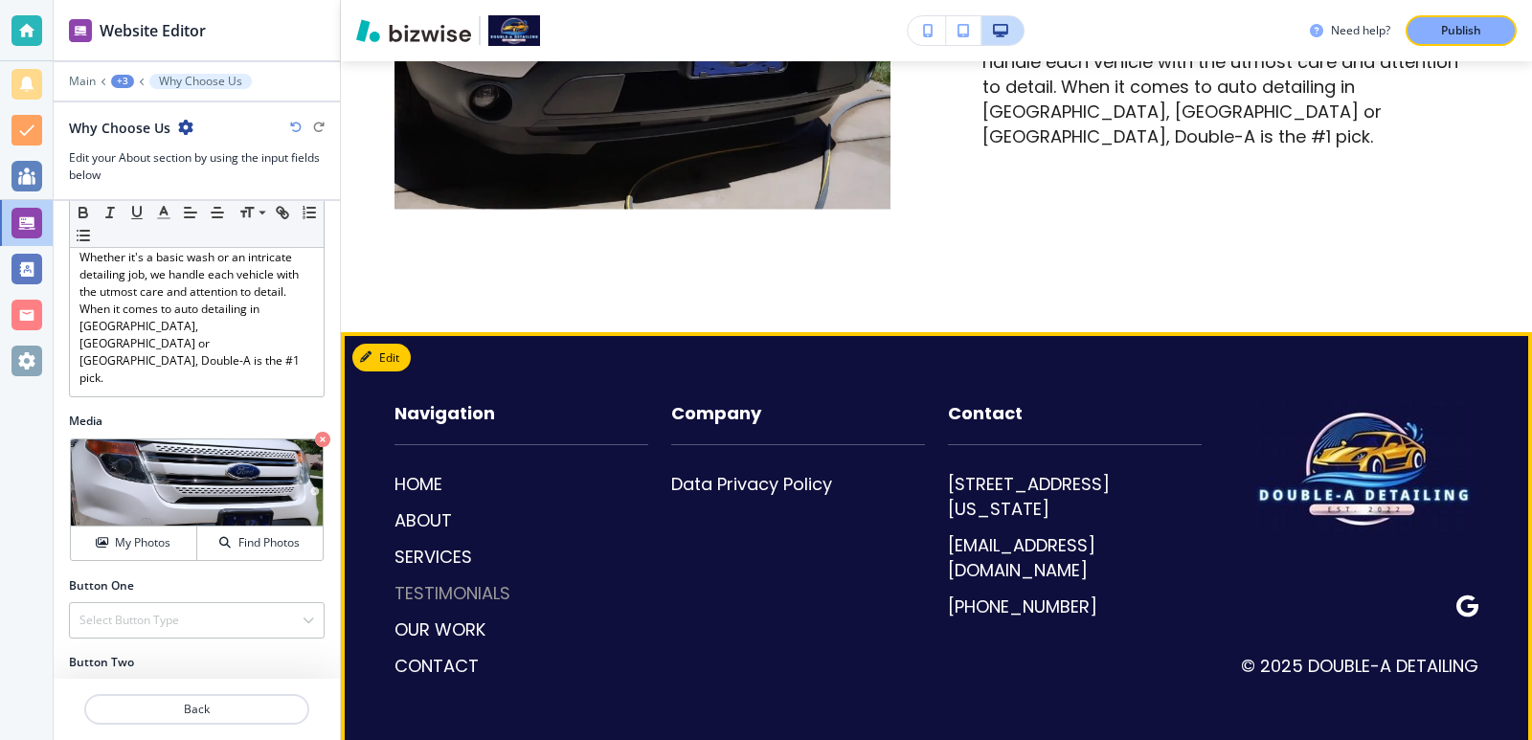
click at [458, 592] on p "TESTIMONIALS" at bounding box center [452, 593] width 116 height 25
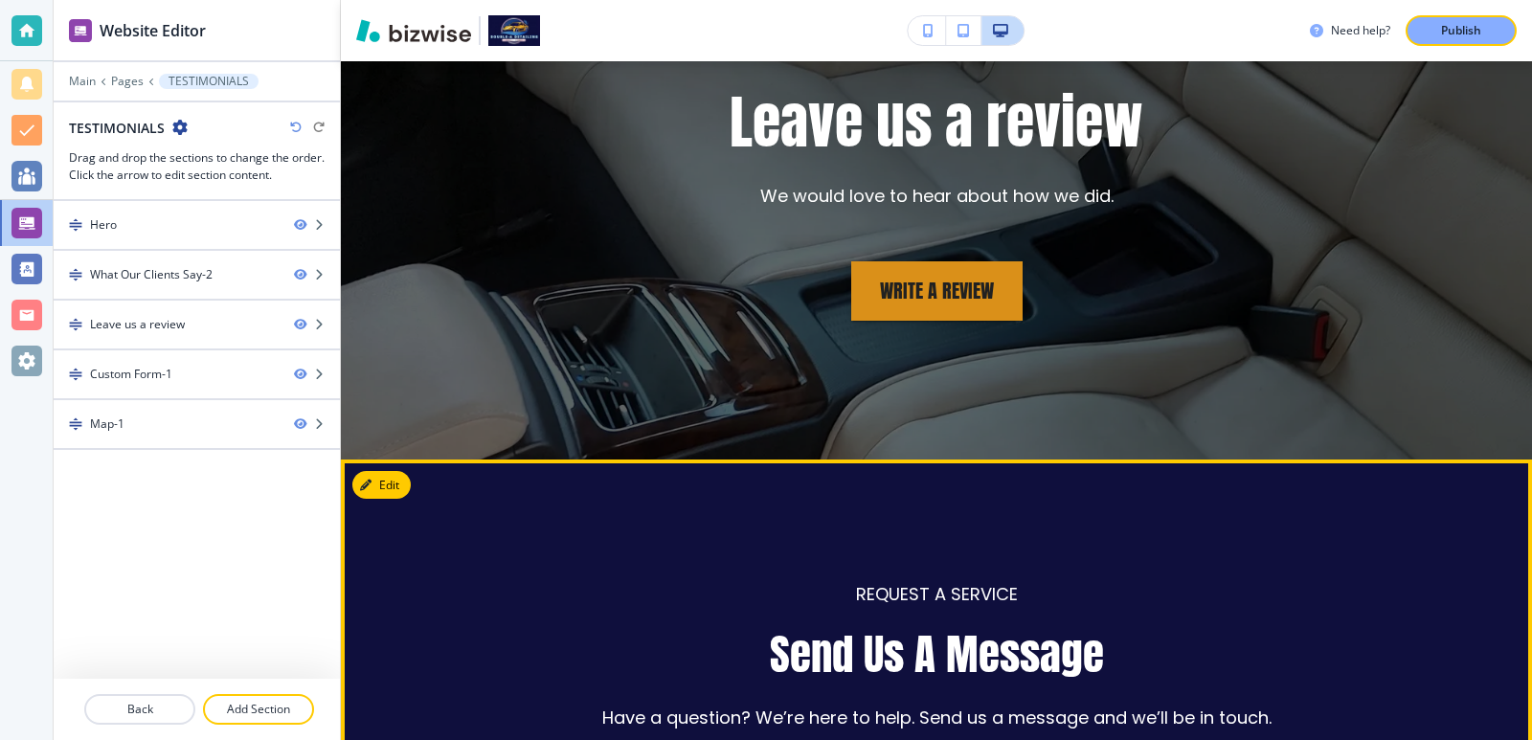
scroll to position [3574, 0]
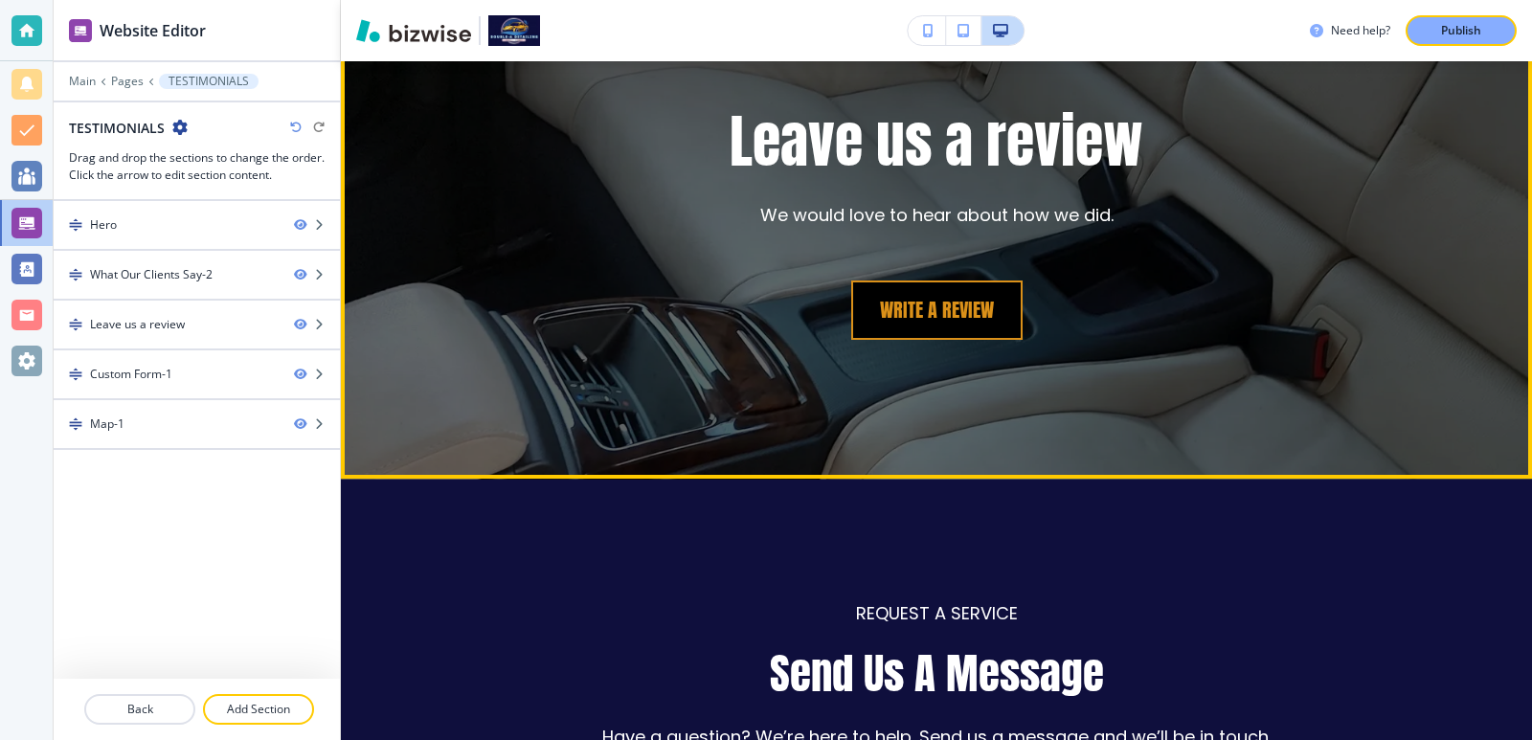
click at [922, 309] on link "Write a review" at bounding box center [936, 309] width 171 height 59
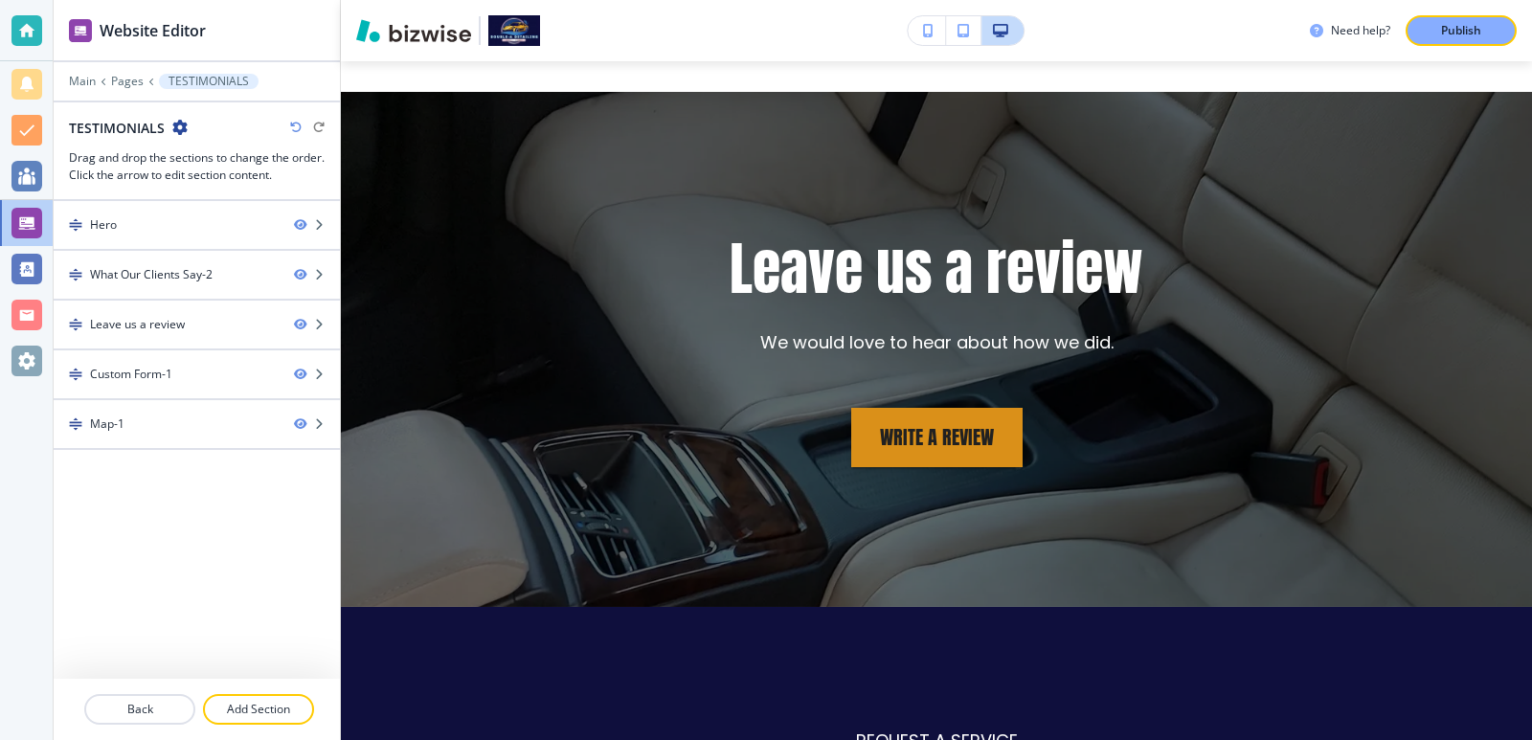
click at [799, 115] on div "Leave us a review We would love to hear about how we did. Write a review" at bounding box center [936, 349] width 1191 height 513
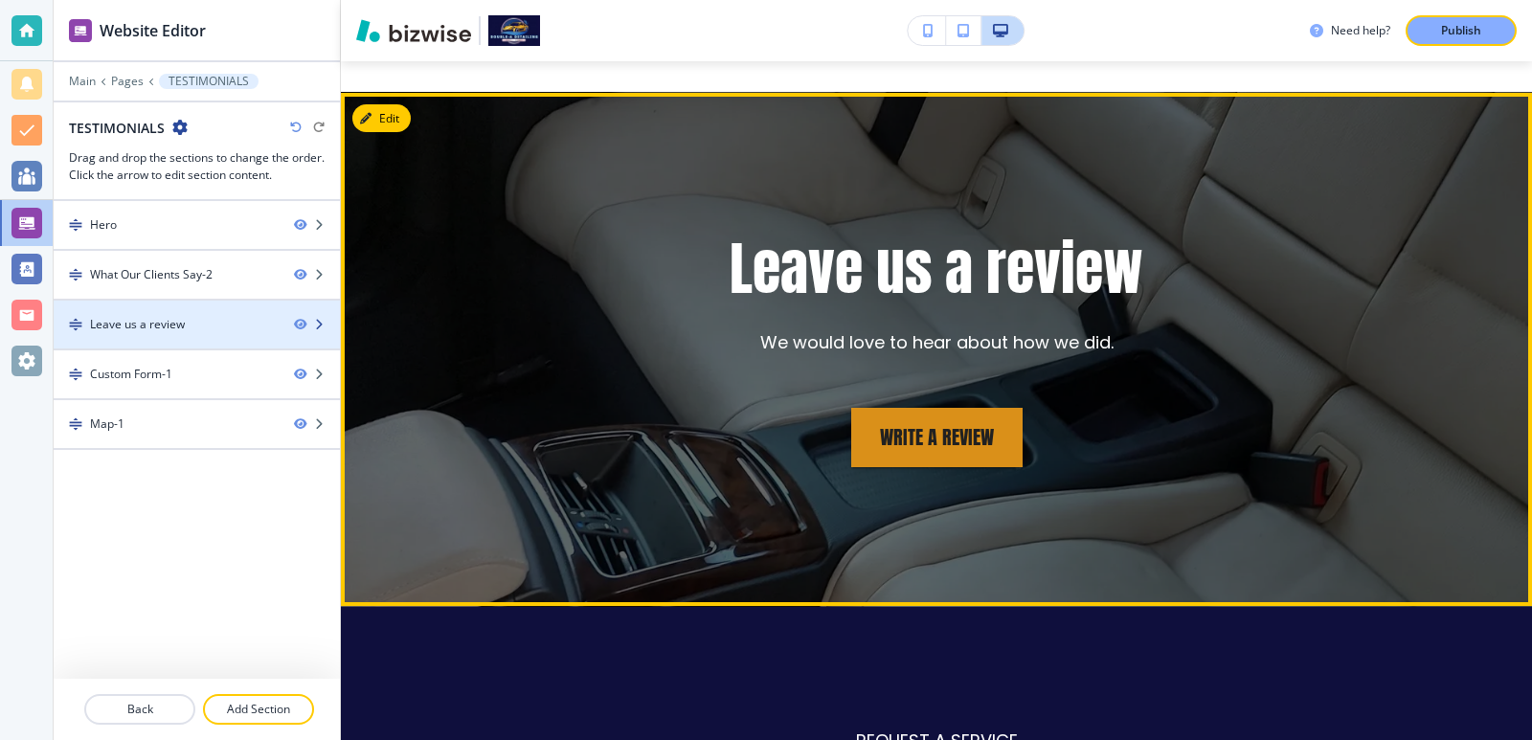
click at [221, 337] on div at bounding box center [197, 340] width 286 height 15
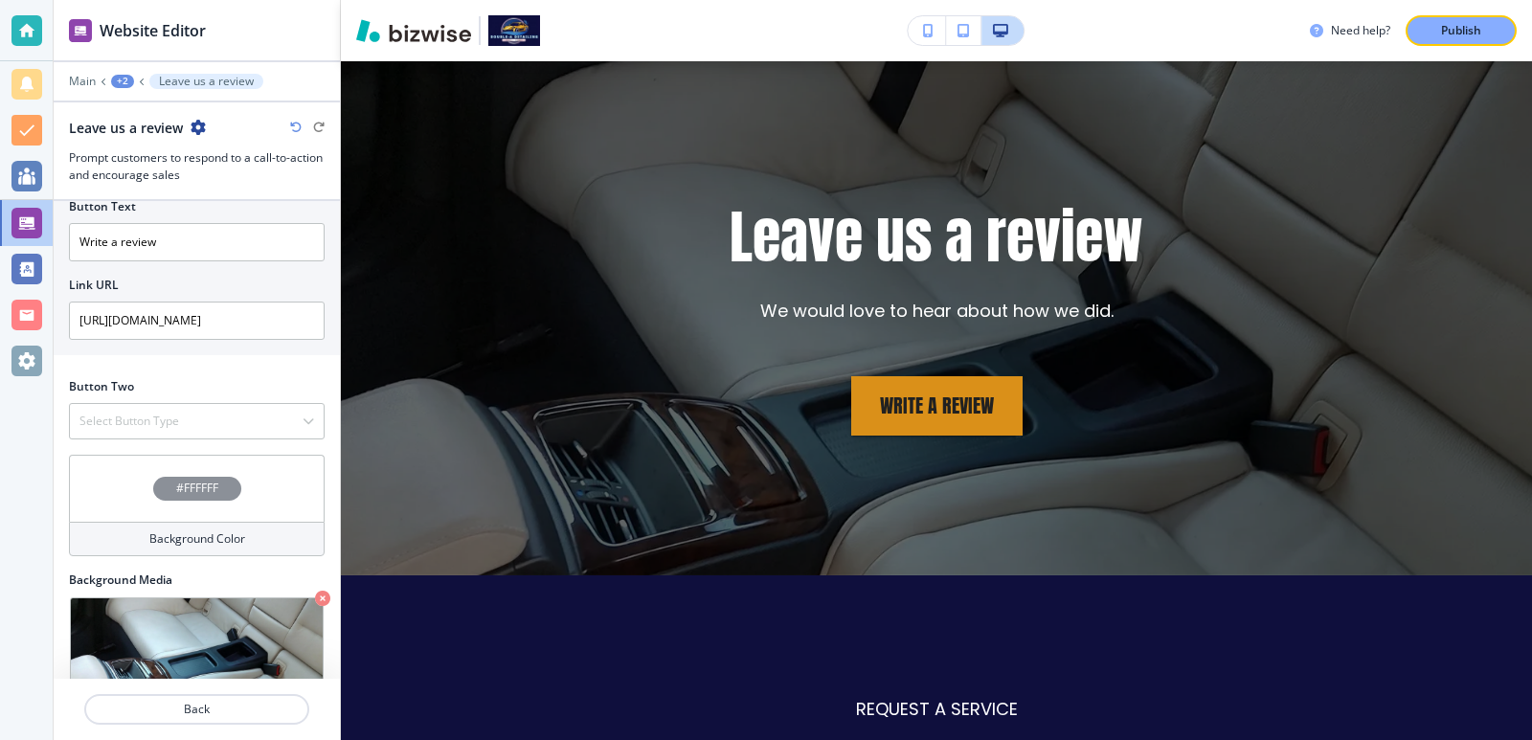
scroll to position [754, 0]
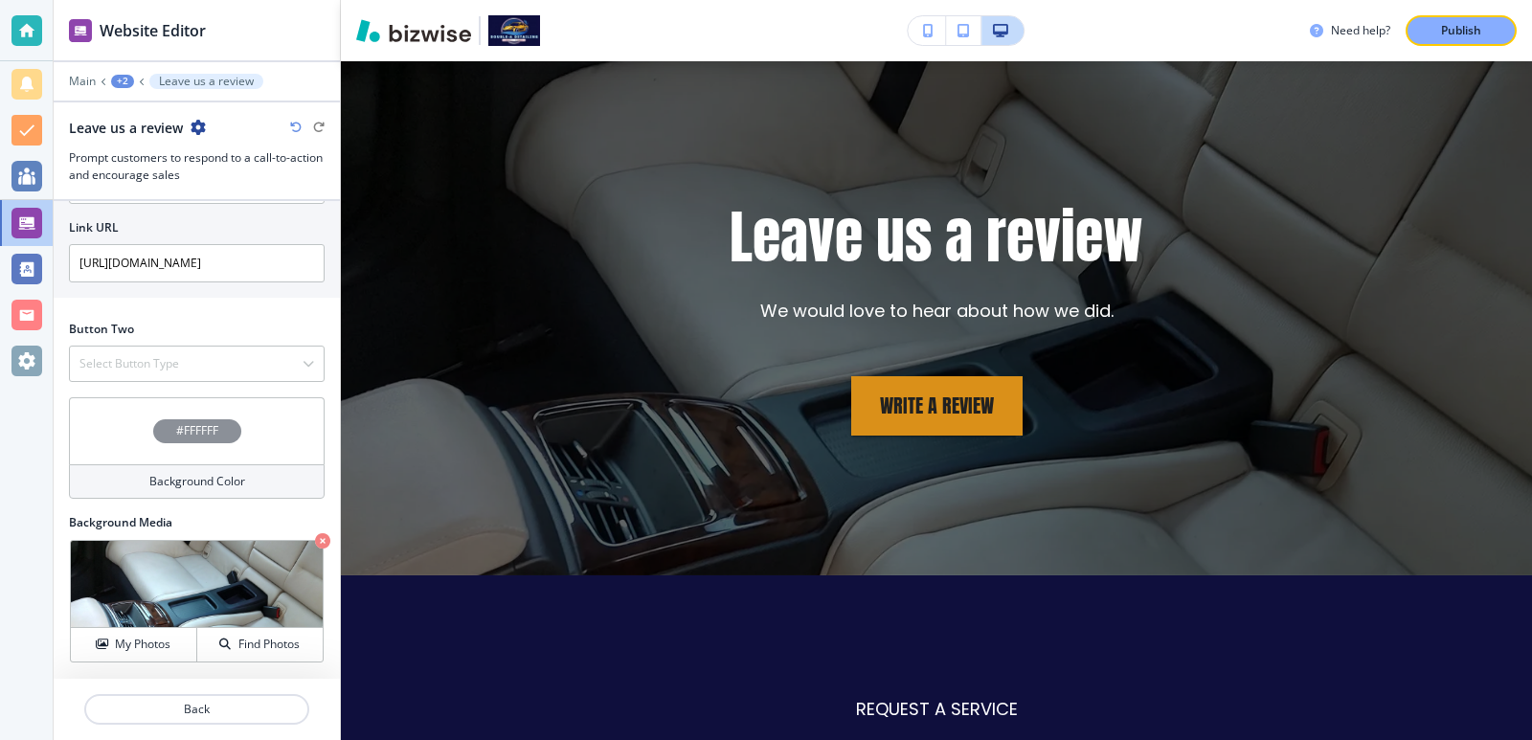
click at [111, 82] on div "+2" at bounding box center [122, 81] width 23 height 13
click at [148, 120] on p "Pages" at bounding box center [172, 112] width 98 height 17
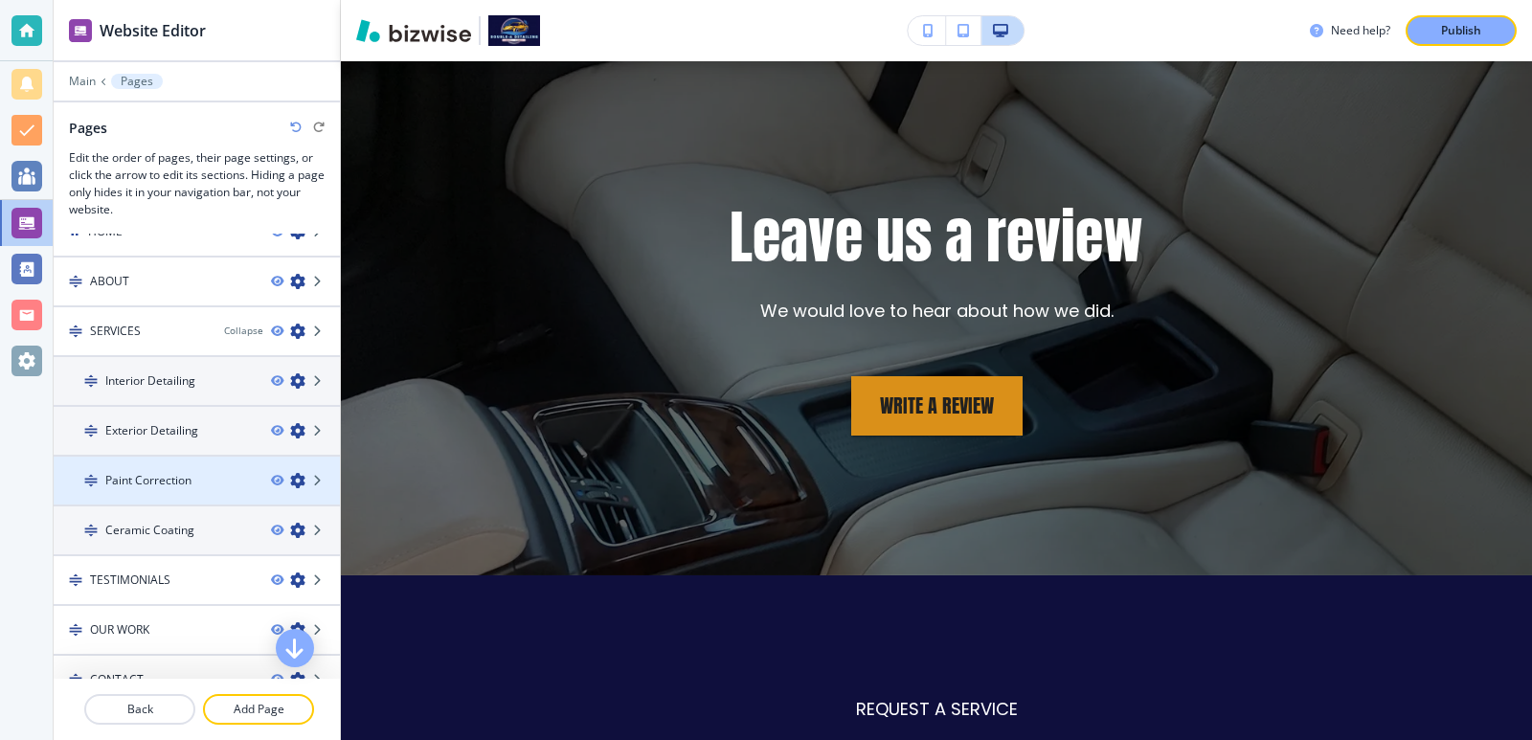
scroll to position [55, 0]
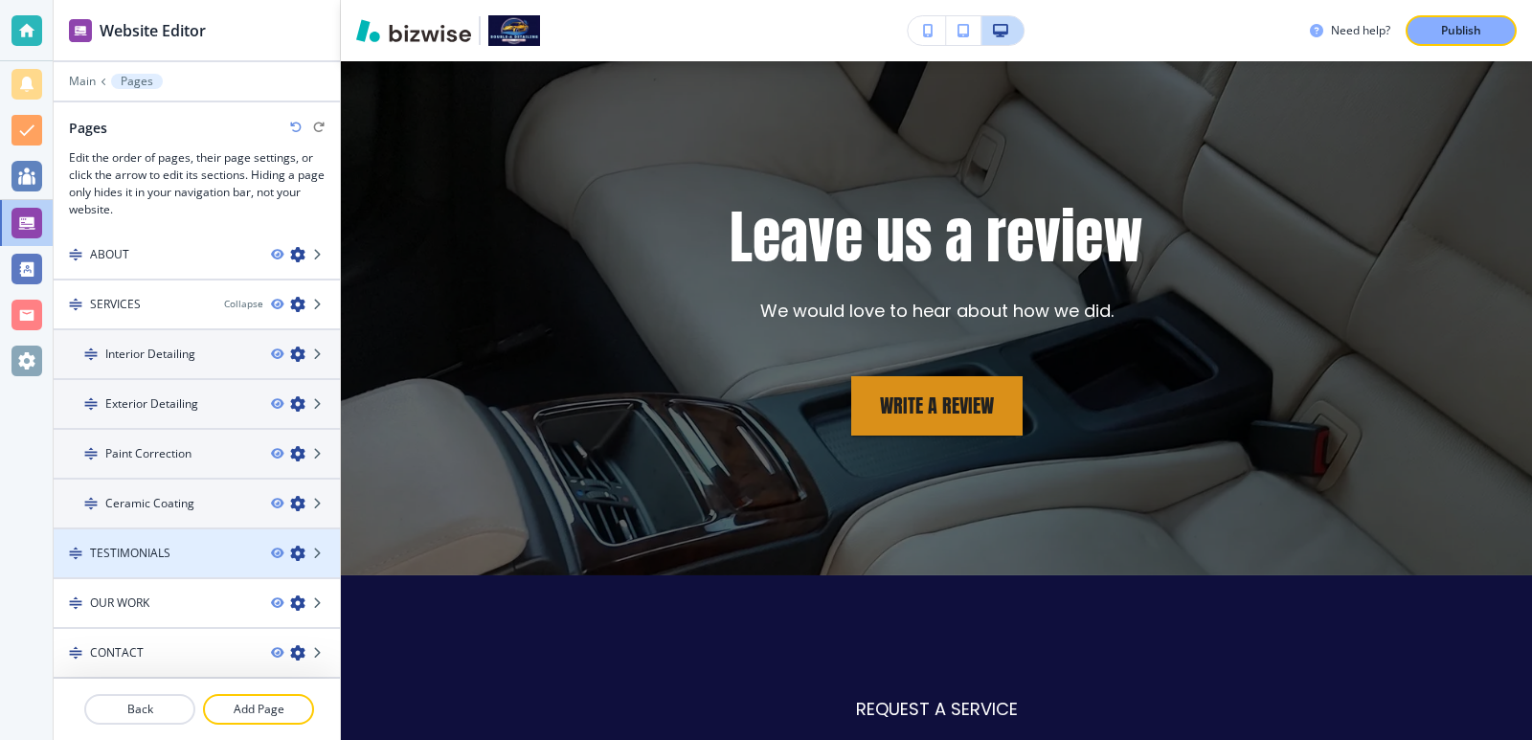
click at [202, 541] on div at bounding box center [197, 536] width 286 height 15
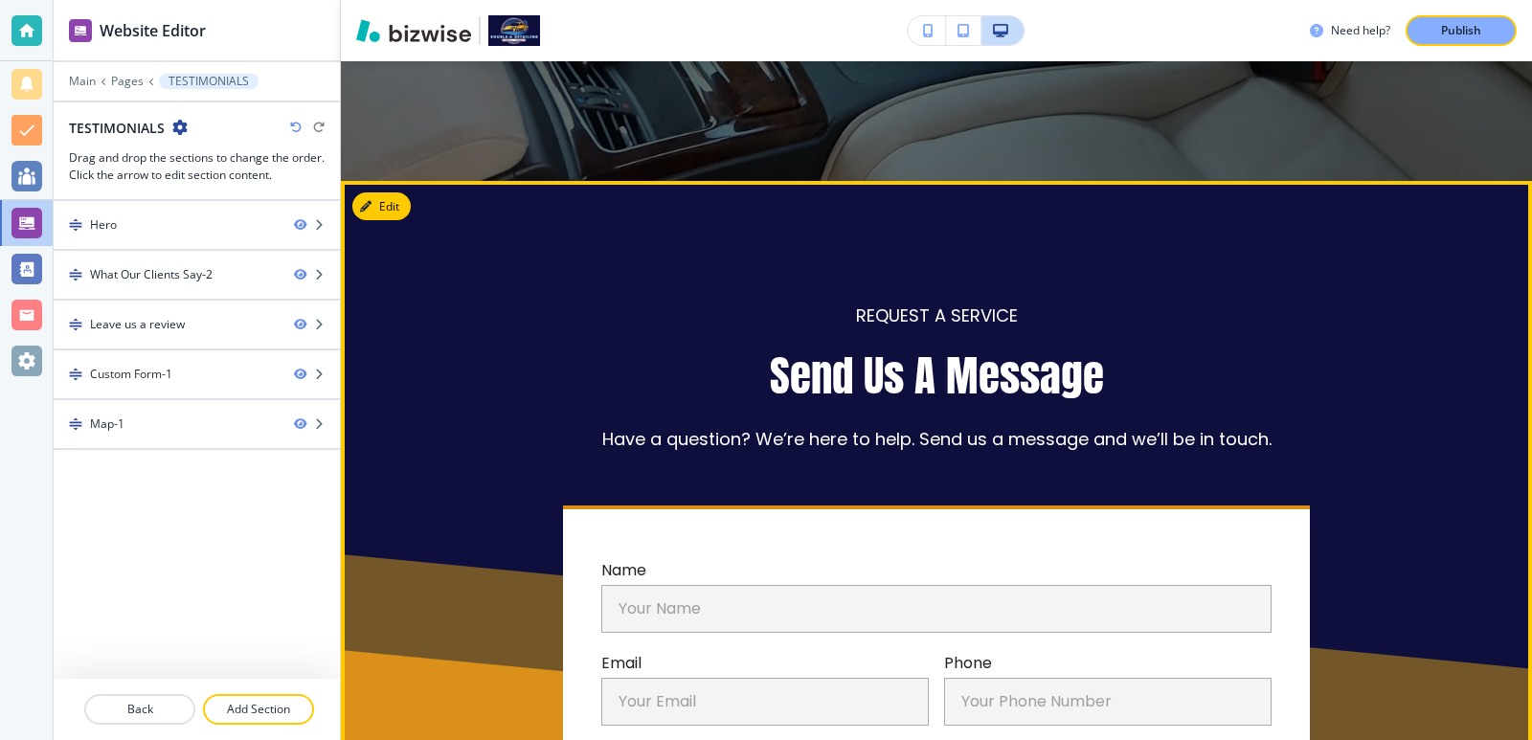
scroll to position [3707, 0]
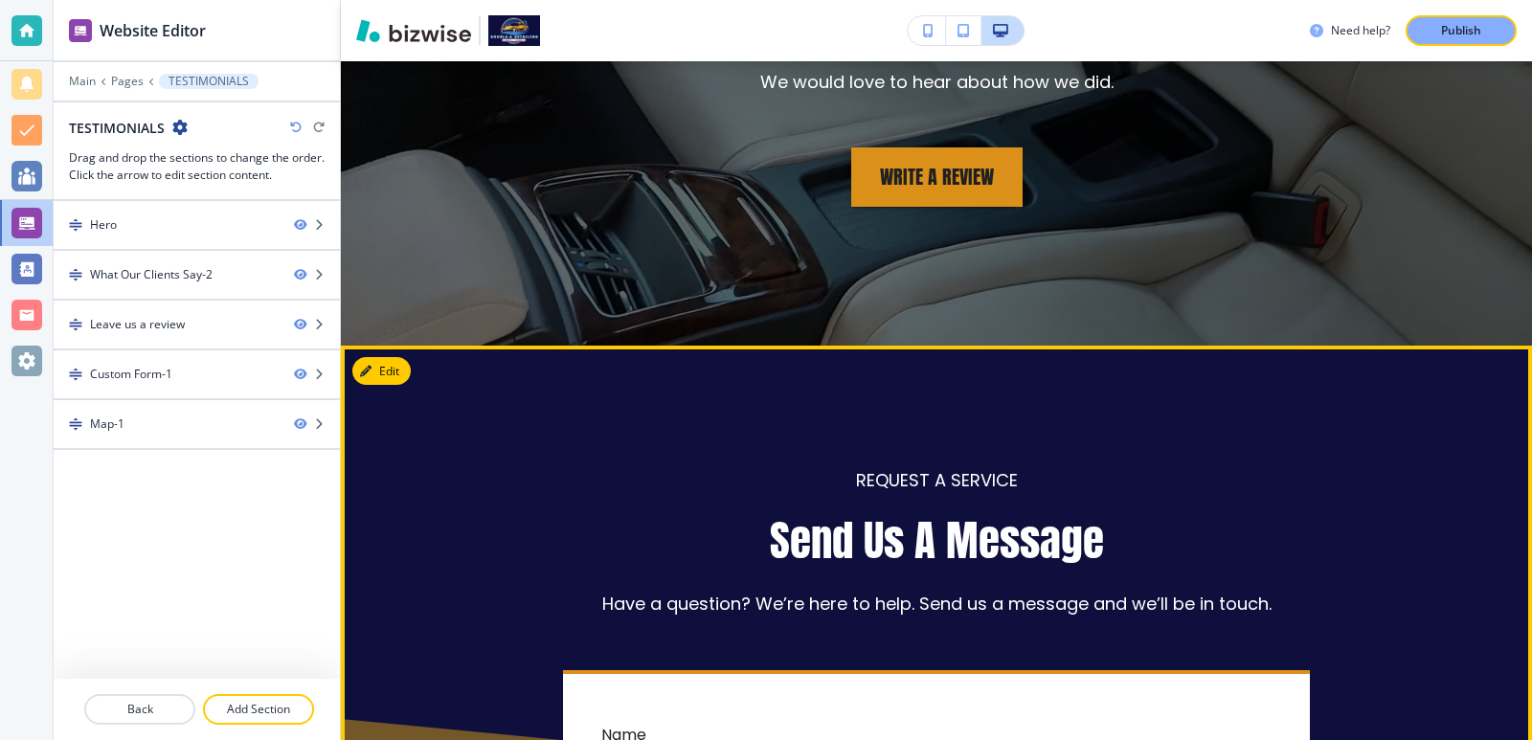
click at [959, 474] on p "REQUEST A SERVICE" at bounding box center [937, 480] width 162 height 25
drag, startPoint x: 926, startPoint y: 475, endPoint x: 1019, endPoint y: 478, distance: 92.9
click at [995, 478] on p "REQUEST A SERVICE" at bounding box center [937, 480] width 162 height 25
click at [964, 480] on p "REQUEST A SERVICE" at bounding box center [937, 480] width 162 height 25
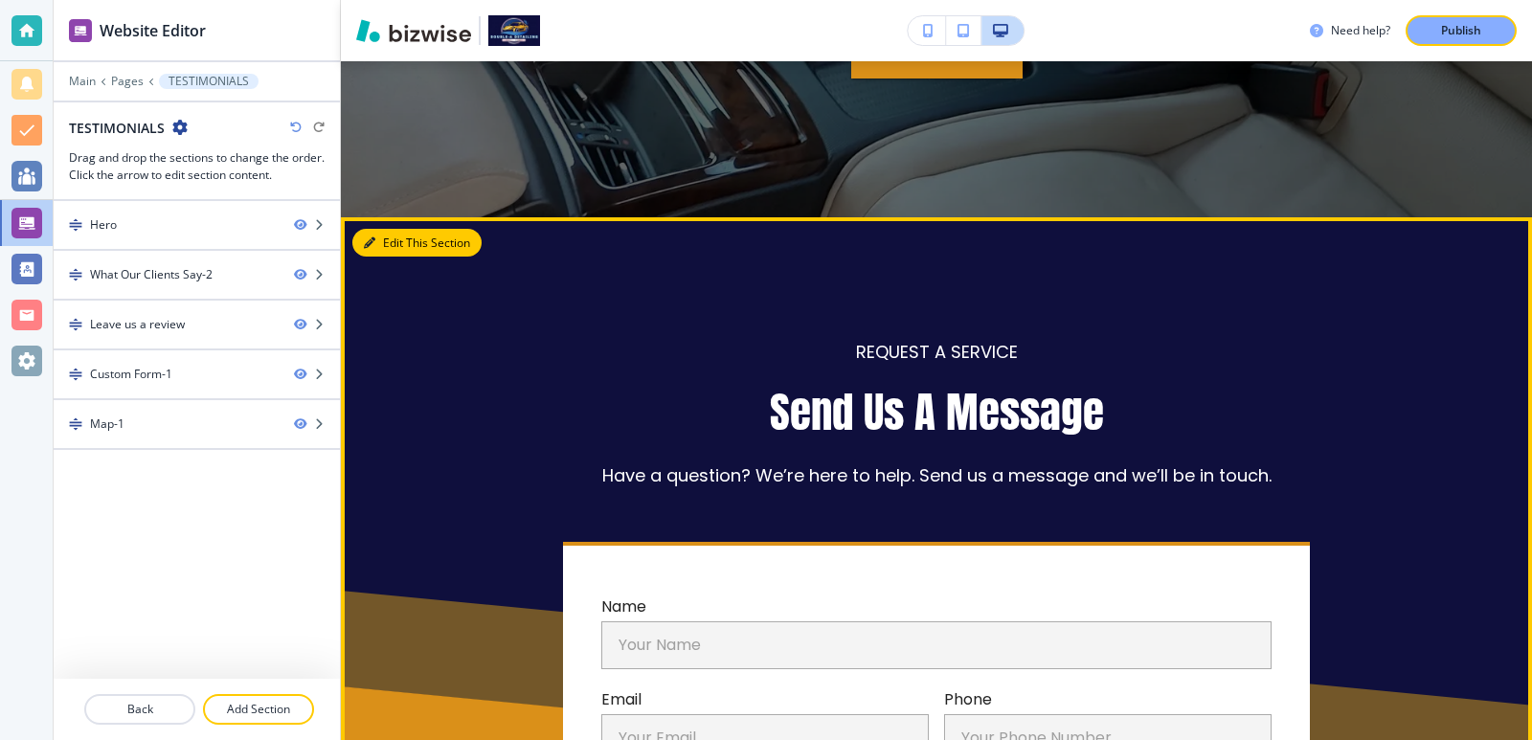
click at [389, 255] on button "Edit This Section" at bounding box center [416, 243] width 129 height 29
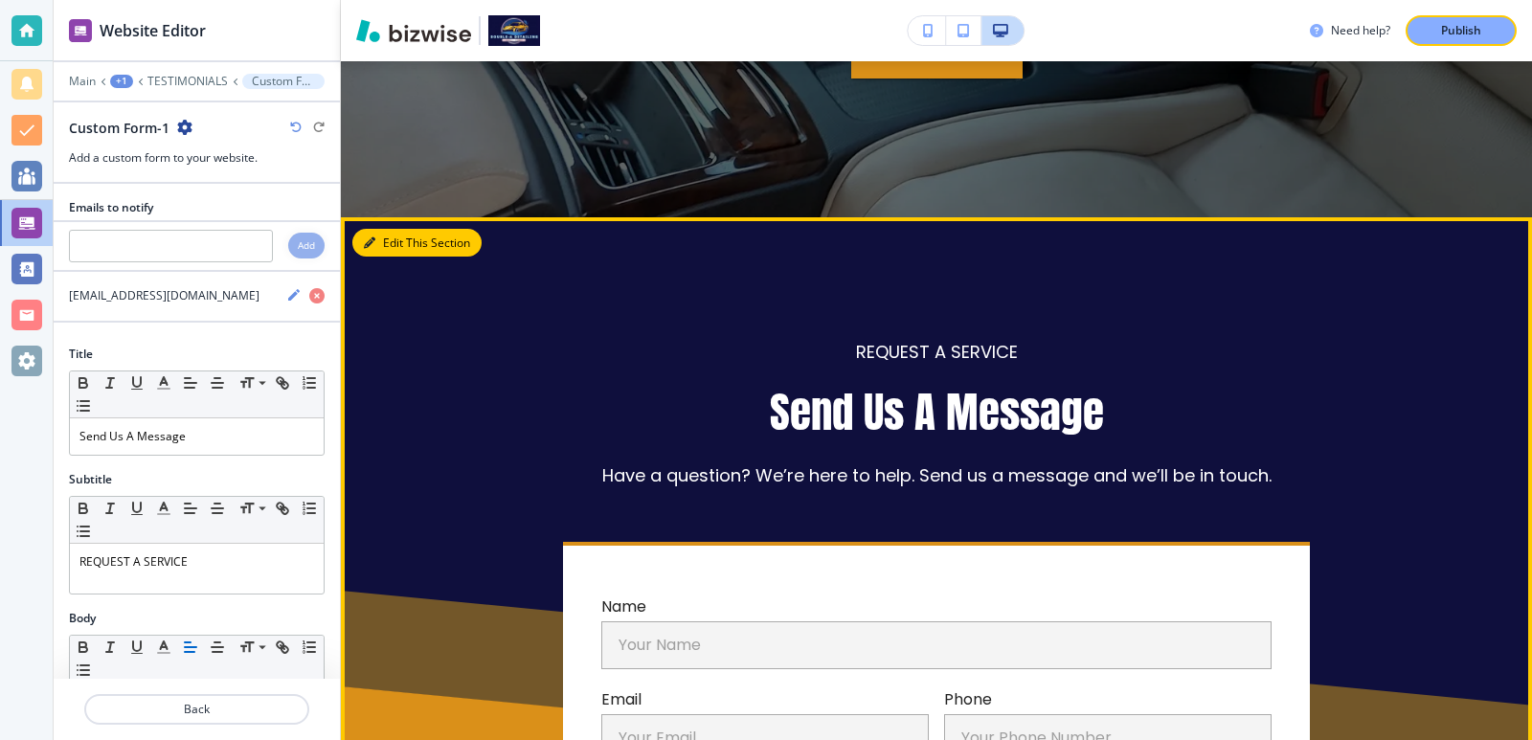
scroll to position [3991, 0]
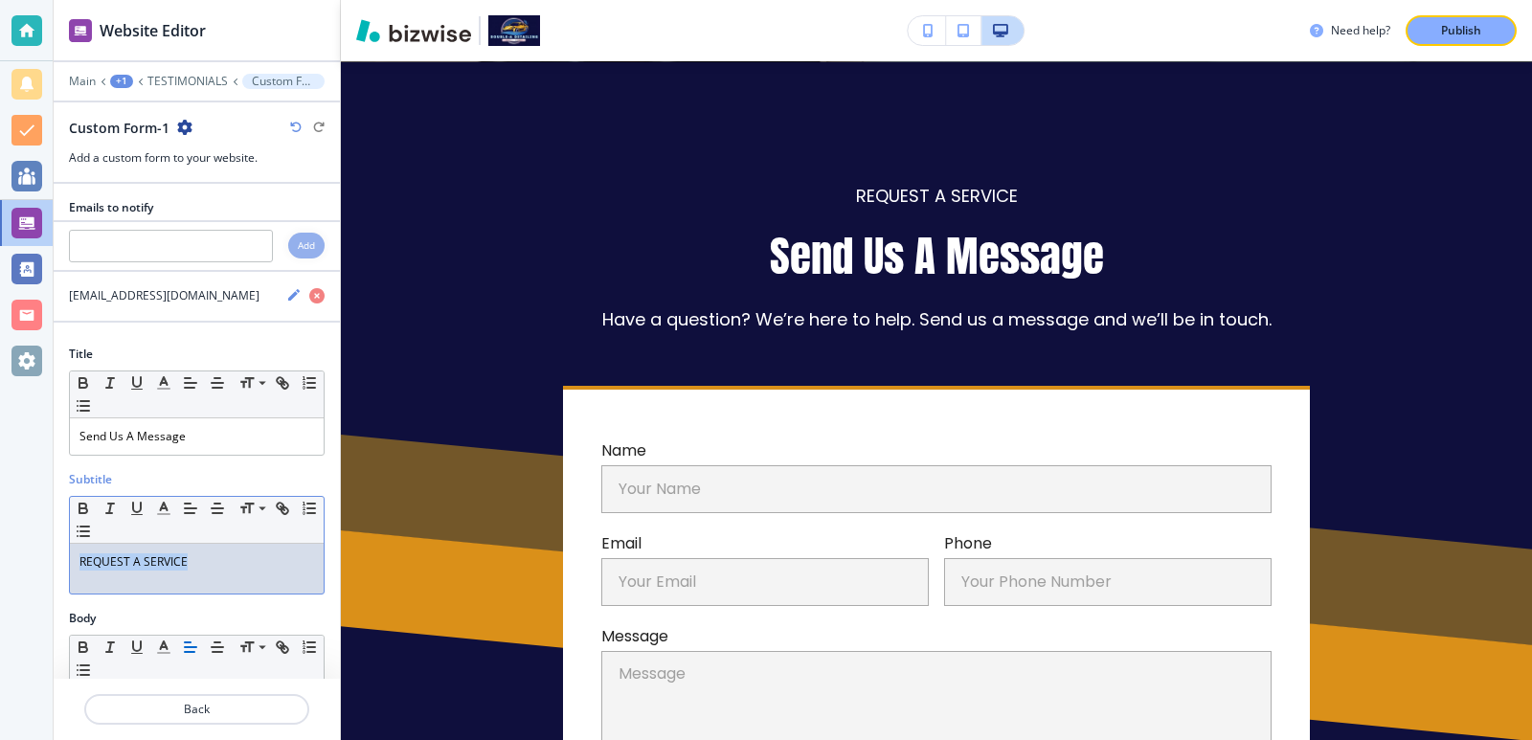
drag, startPoint x: 224, startPoint y: 560, endPoint x: 30, endPoint y: 551, distance: 194.5
click at [30, 551] on div "Website Editor Main +1 TESTIMONIALS Custom Form-1 Custom Form-1 Add a custom fo…" at bounding box center [766, 370] width 1532 height 740
click at [299, 131] on icon "button" at bounding box center [295, 127] width 11 height 11
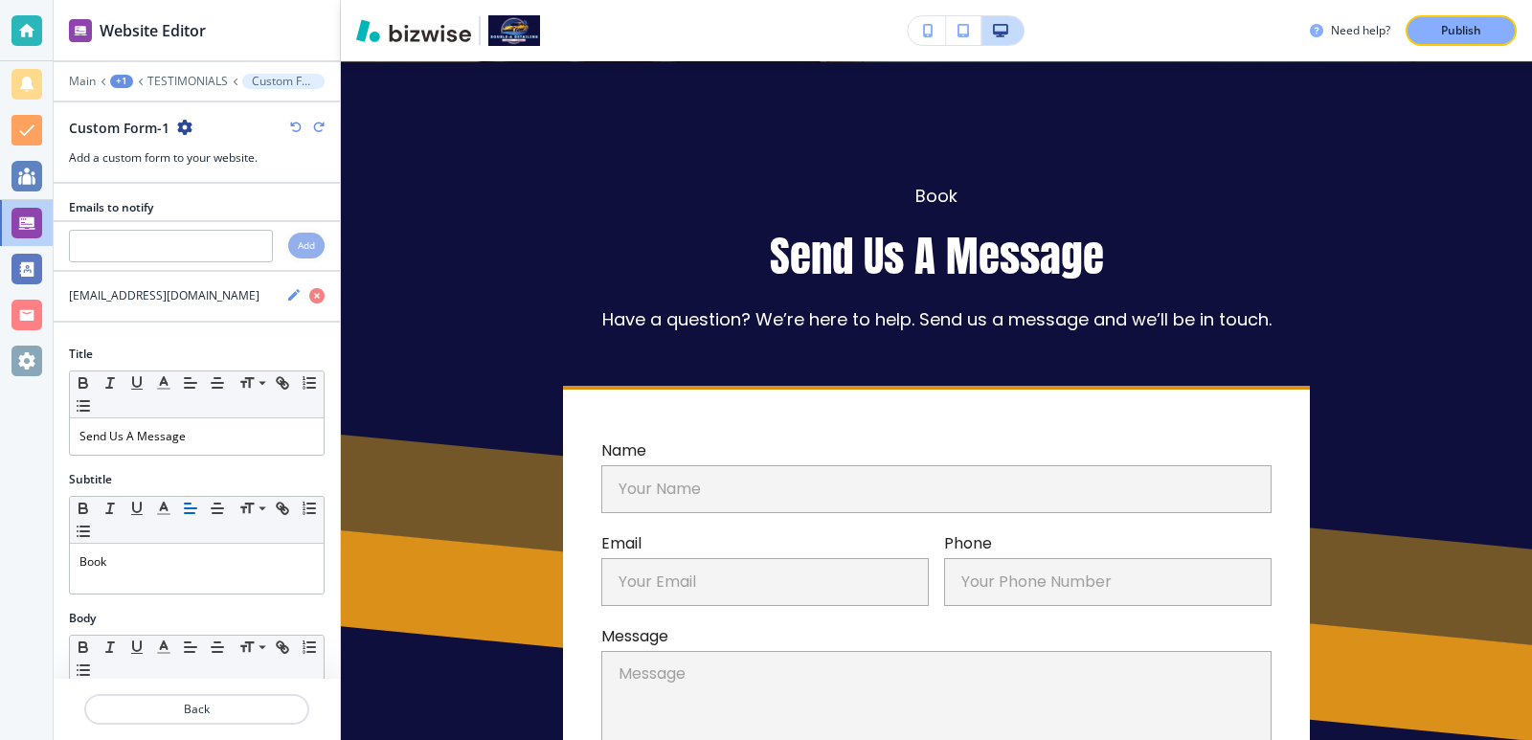
click at [299, 131] on icon "button" at bounding box center [295, 127] width 11 height 11
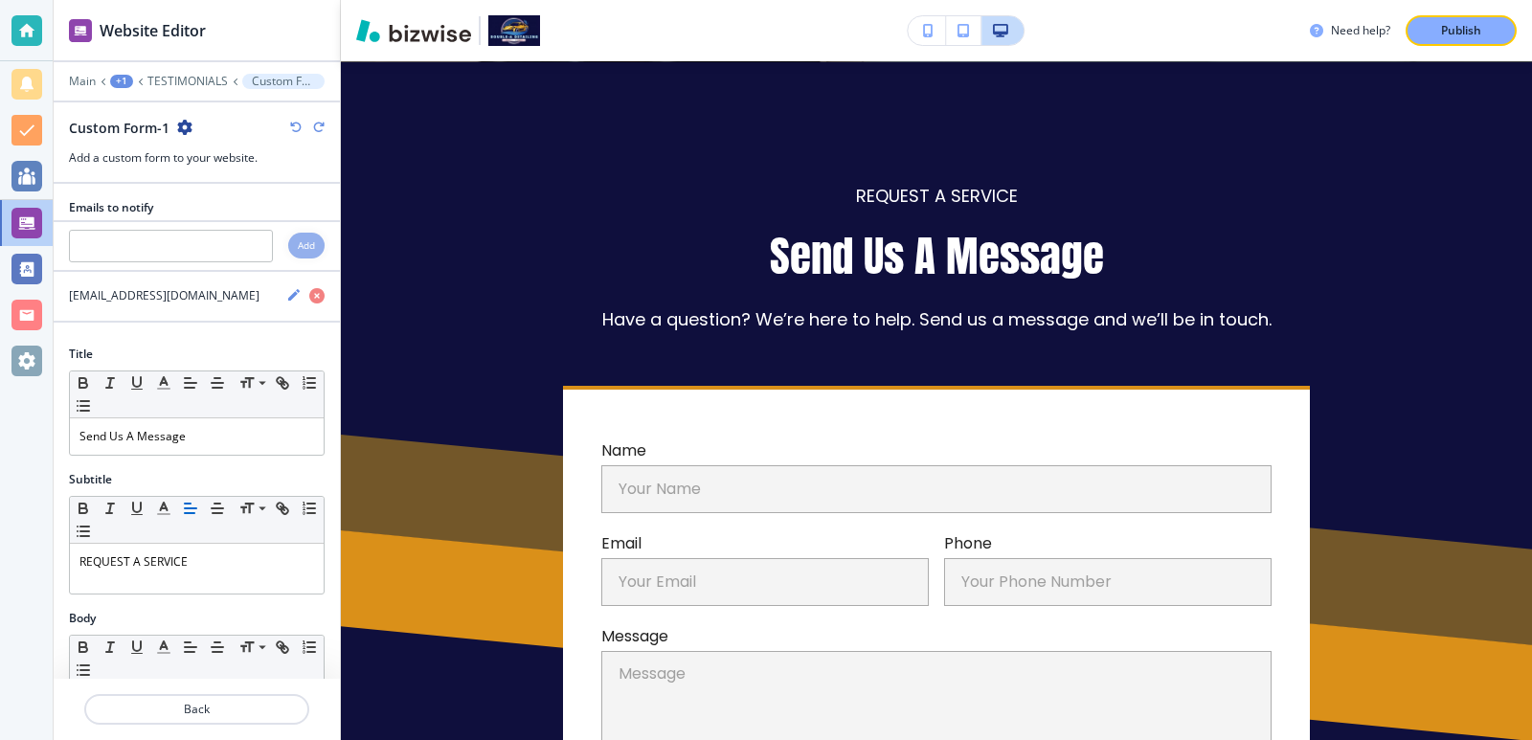
click at [299, 131] on icon "button" at bounding box center [295, 127] width 11 height 11
click at [322, 126] on icon "button" at bounding box center [318, 127] width 11 height 11
click at [174, 562] on p "B" at bounding box center [196, 561] width 235 height 17
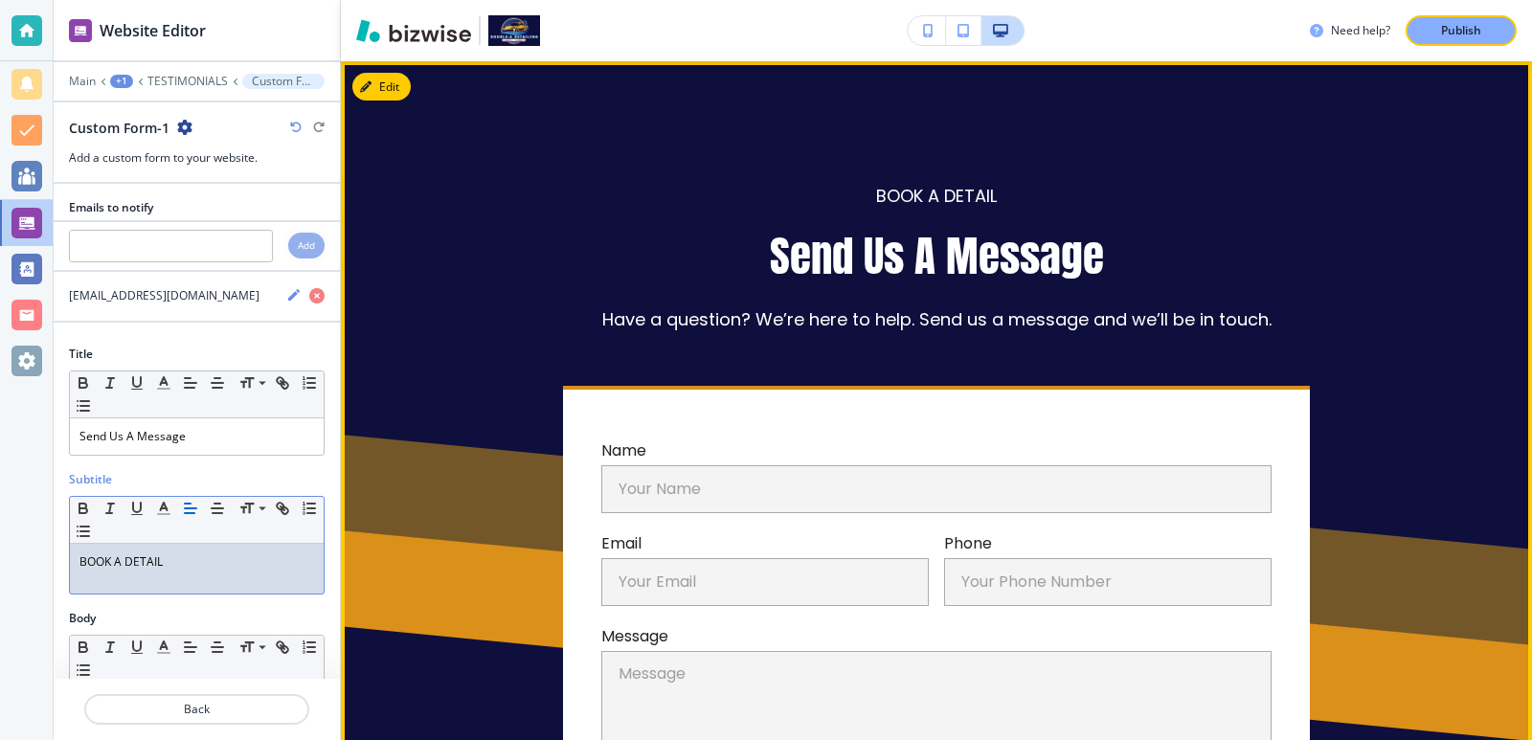
click at [544, 422] on div "Name Your Name Your Name Email Your Email Your Email Phone Your Phone Number Yo…" at bounding box center [936, 641] width 1084 height 510
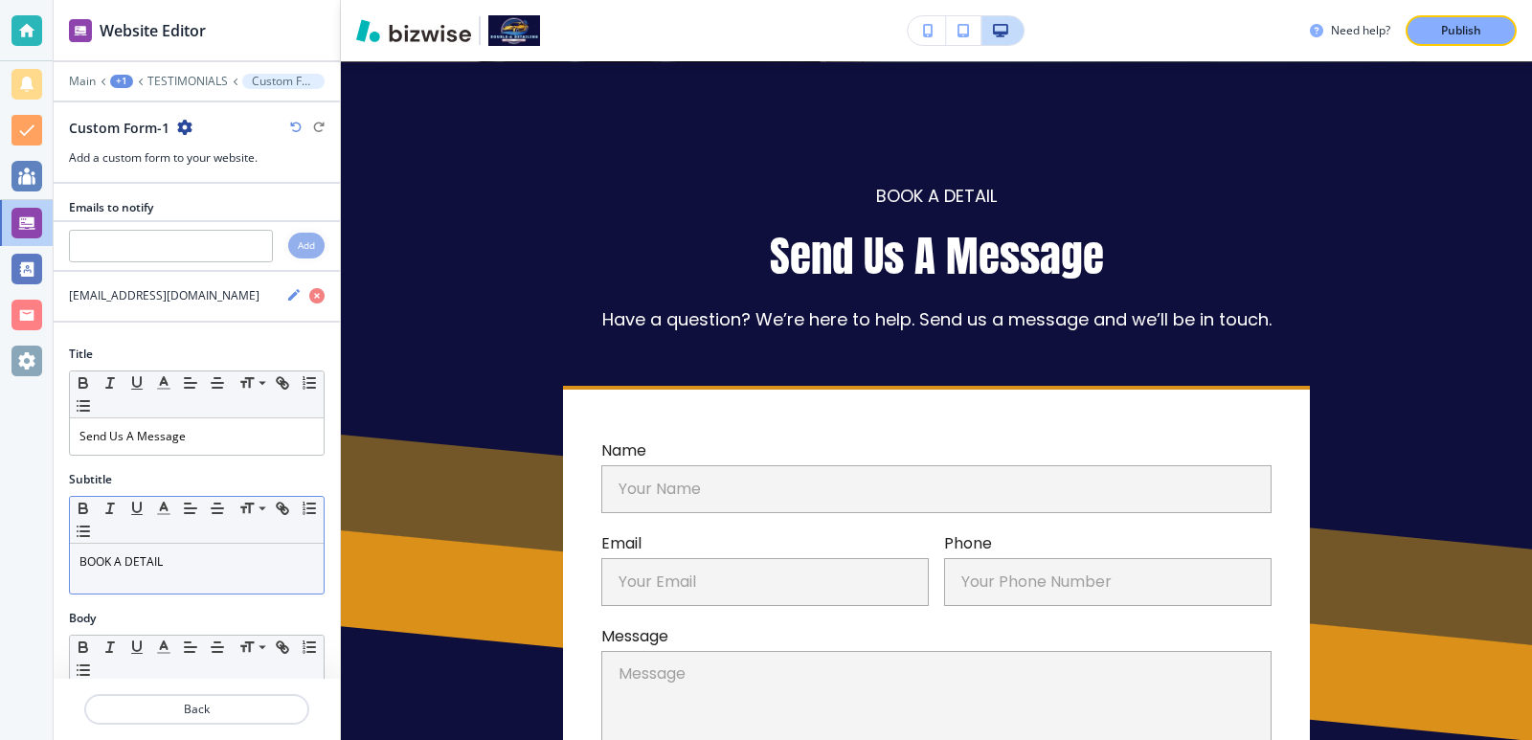
click at [139, 570] on p "BOOK A DETAIL" at bounding box center [196, 561] width 235 height 17
click at [209, 573] on div "BOOK A DETAIL" at bounding box center [197, 569] width 254 height 50
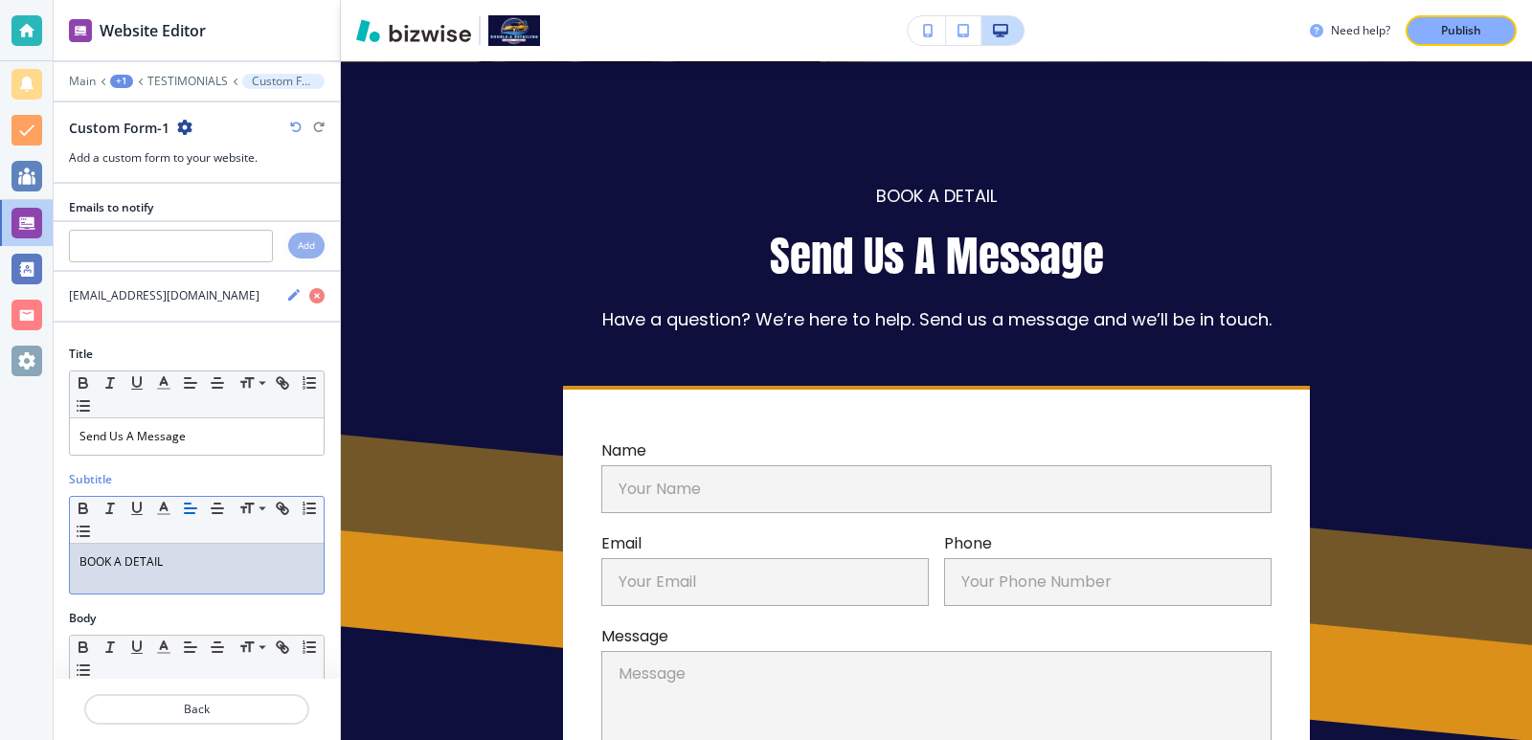
click at [209, 573] on div "BOOK A DETAIL" at bounding box center [197, 569] width 254 height 50
click at [92, 583] on div "BOOK A DETAIL" at bounding box center [197, 569] width 254 height 50
click at [139, 583] on div "BOOK A DETAIL" at bounding box center [197, 569] width 254 height 50
click at [113, 569] on p "BOOK A DETAIL" at bounding box center [196, 561] width 235 height 17
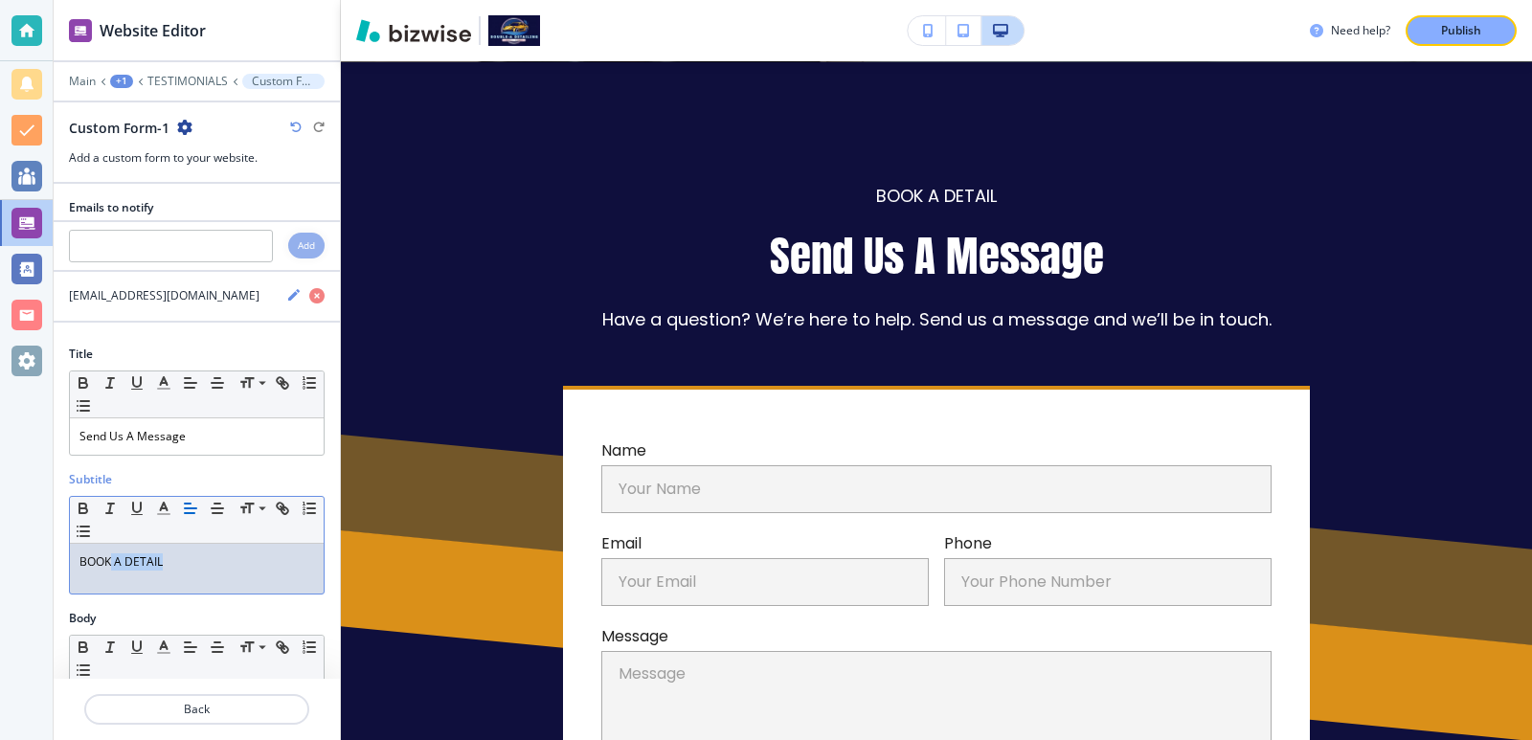
drag, startPoint x: 113, startPoint y: 569, endPoint x: 190, endPoint y: 576, distance: 77.9
click at [190, 576] on div "BOOK A DETAIL" at bounding box center [197, 569] width 254 height 50
click at [85, 571] on div "BOOK A DETAIL" at bounding box center [197, 569] width 254 height 50
drag, startPoint x: 85, startPoint y: 571, endPoint x: 213, endPoint y: 549, distance: 130.3
click at [213, 549] on div "BOOK A DETAIL" at bounding box center [197, 569] width 254 height 50
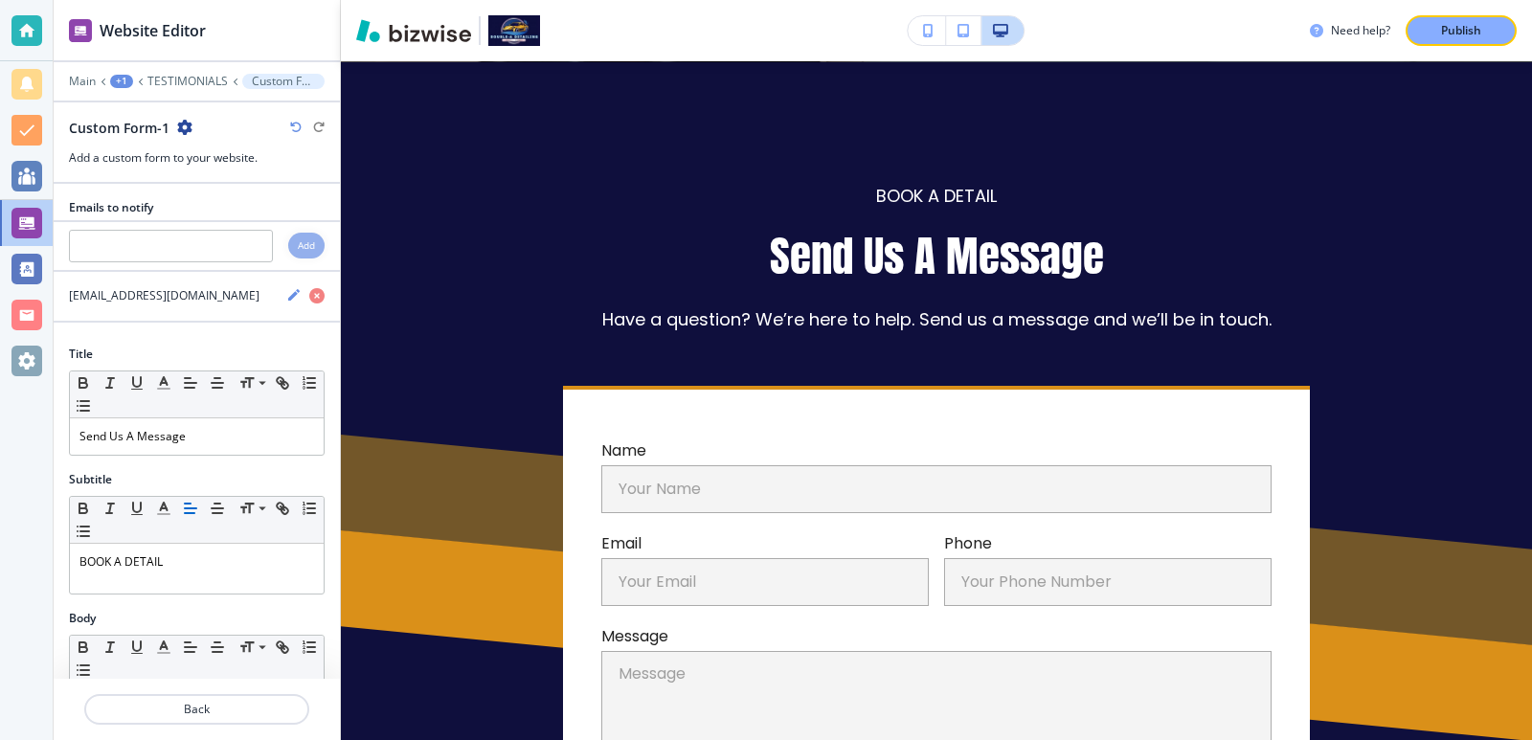
click at [286, 130] on div "Custom Form-1" at bounding box center [197, 128] width 256 height 20
click at [289, 127] on div "Custom Form-1" at bounding box center [197, 128] width 256 height 20
click at [293, 123] on icon "button" at bounding box center [295, 127] width 11 height 11
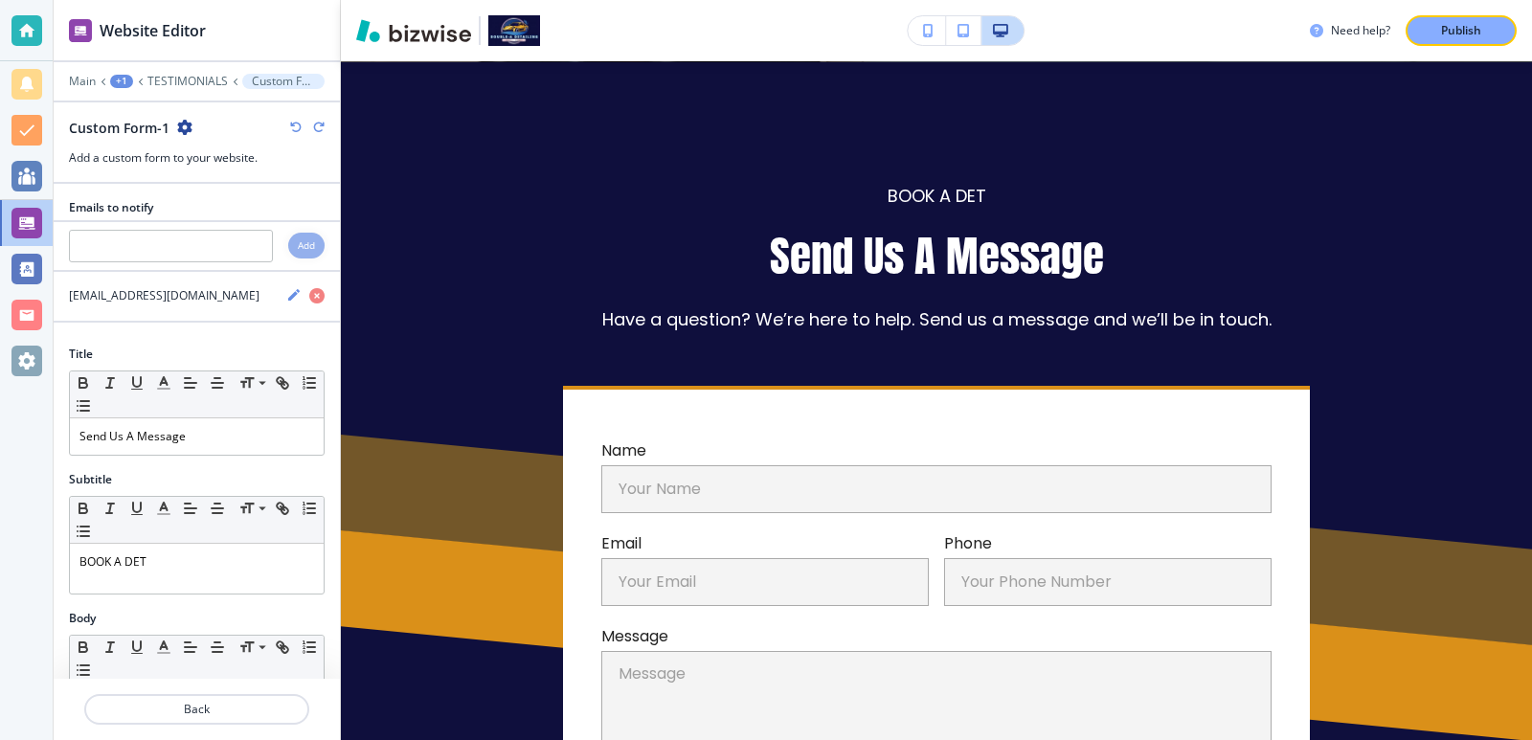
click at [293, 123] on icon "button" at bounding box center [295, 127] width 11 height 11
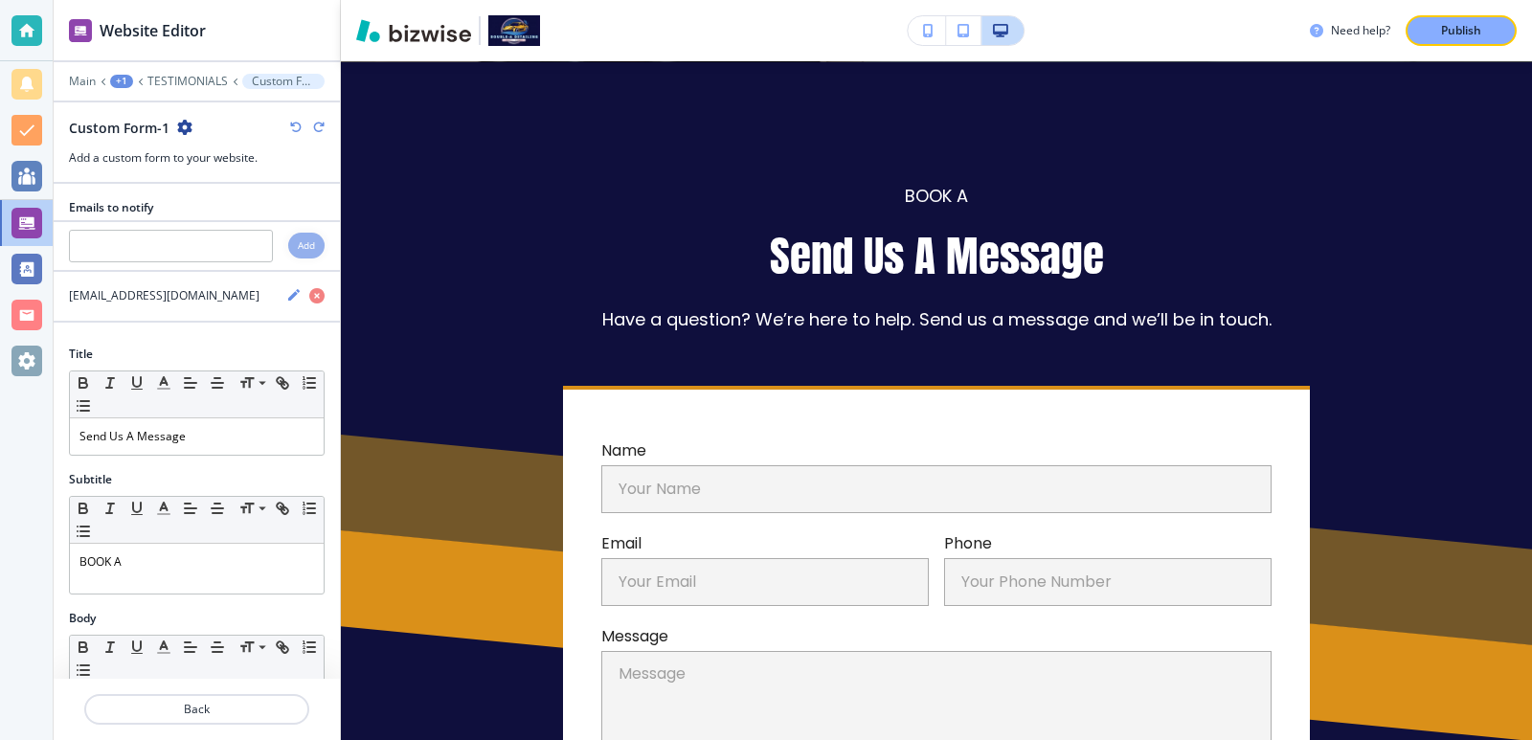
click at [293, 123] on icon "button" at bounding box center [295, 127] width 11 height 11
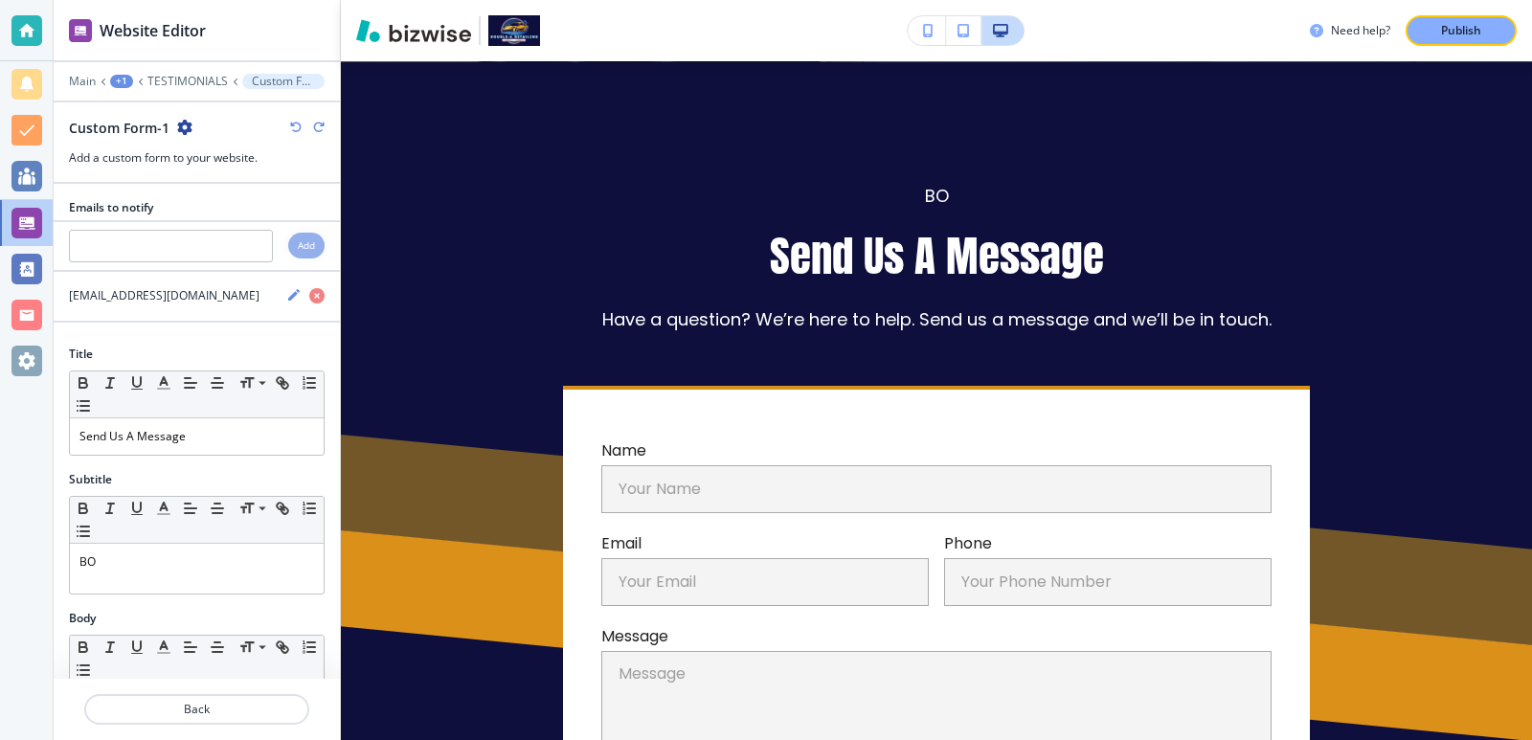
click at [293, 123] on icon "button" at bounding box center [295, 127] width 11 height 11
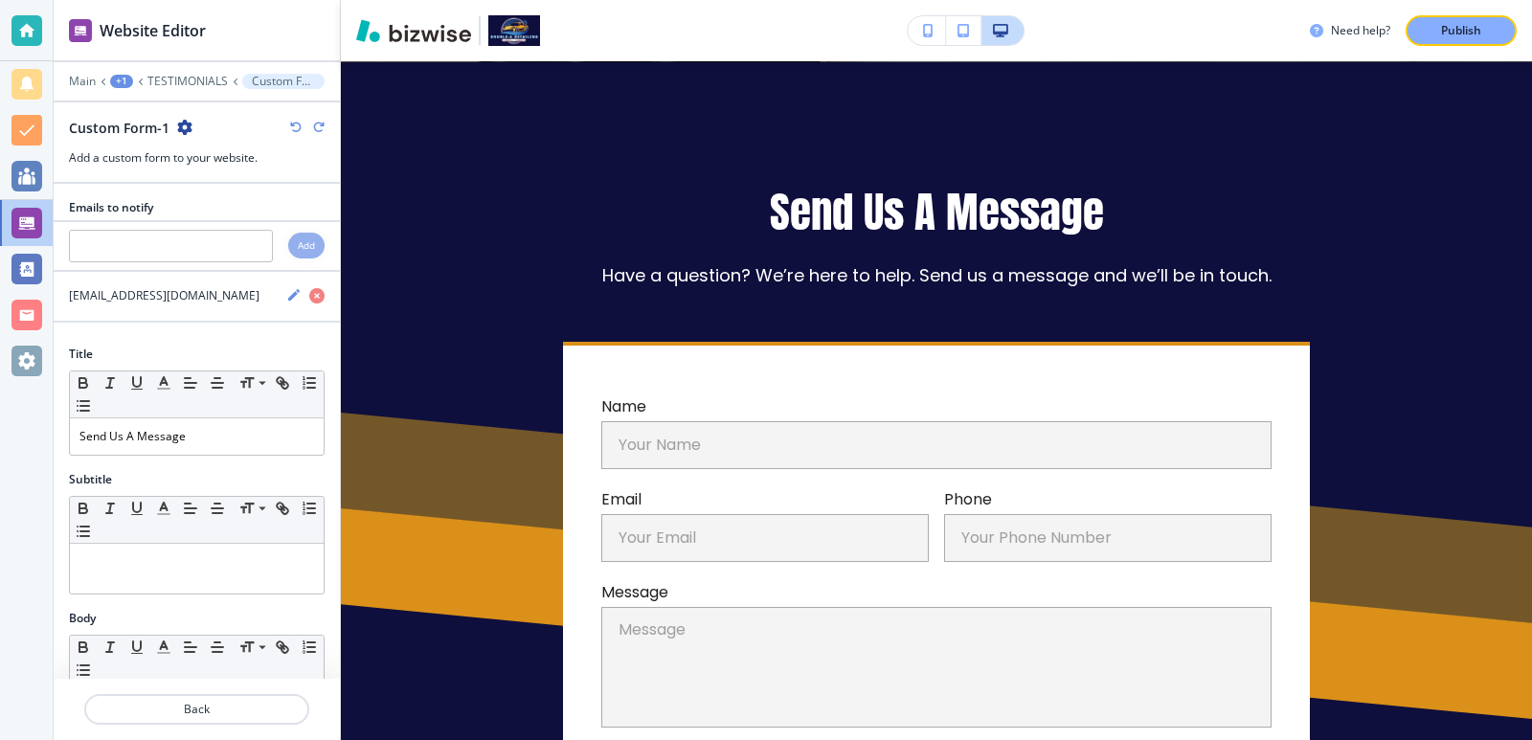
click at [293, 123] on icon "button" at bounding box center [295, 127] width 11 height 11
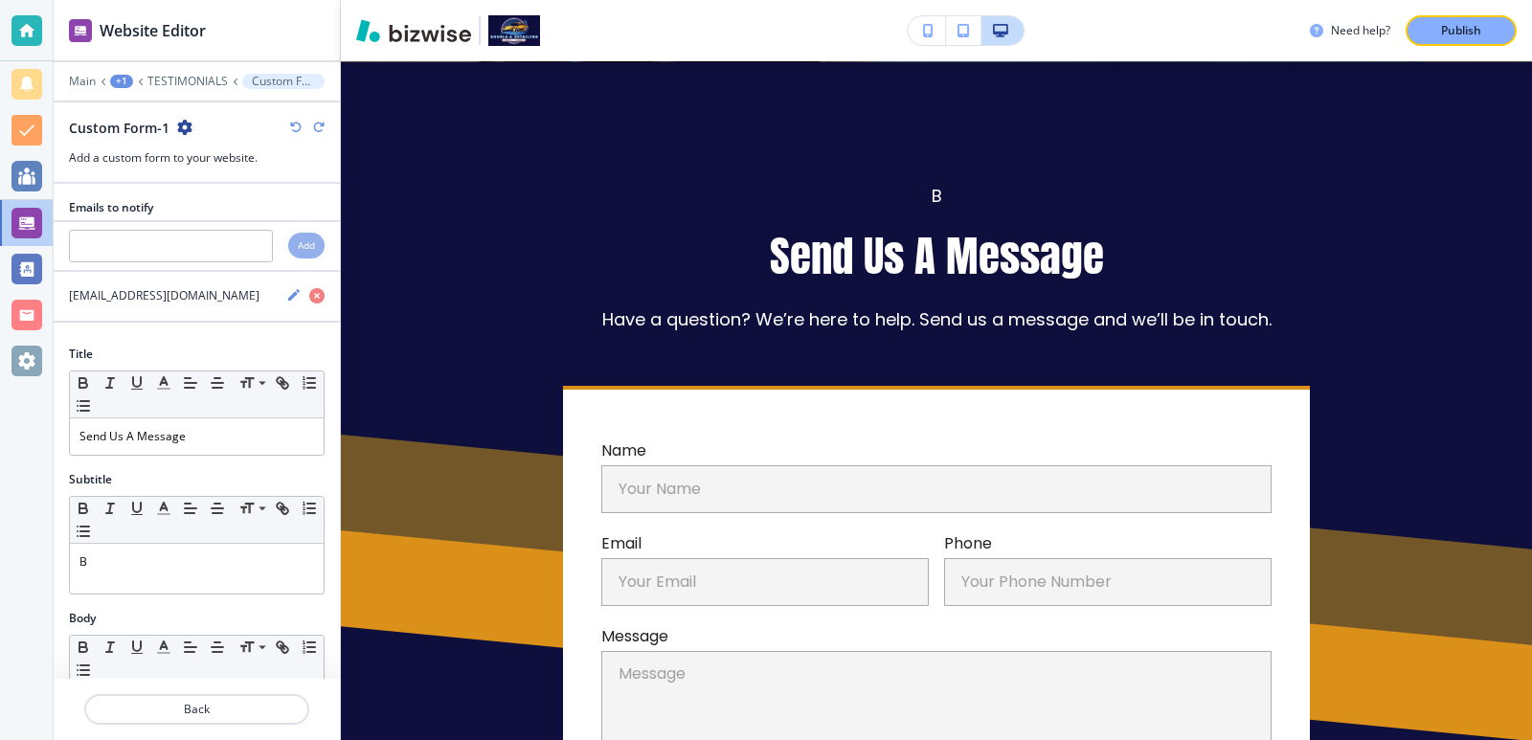
click at [293, 123] on icon "button" at bounding box center [295, 127] width 11 height 11
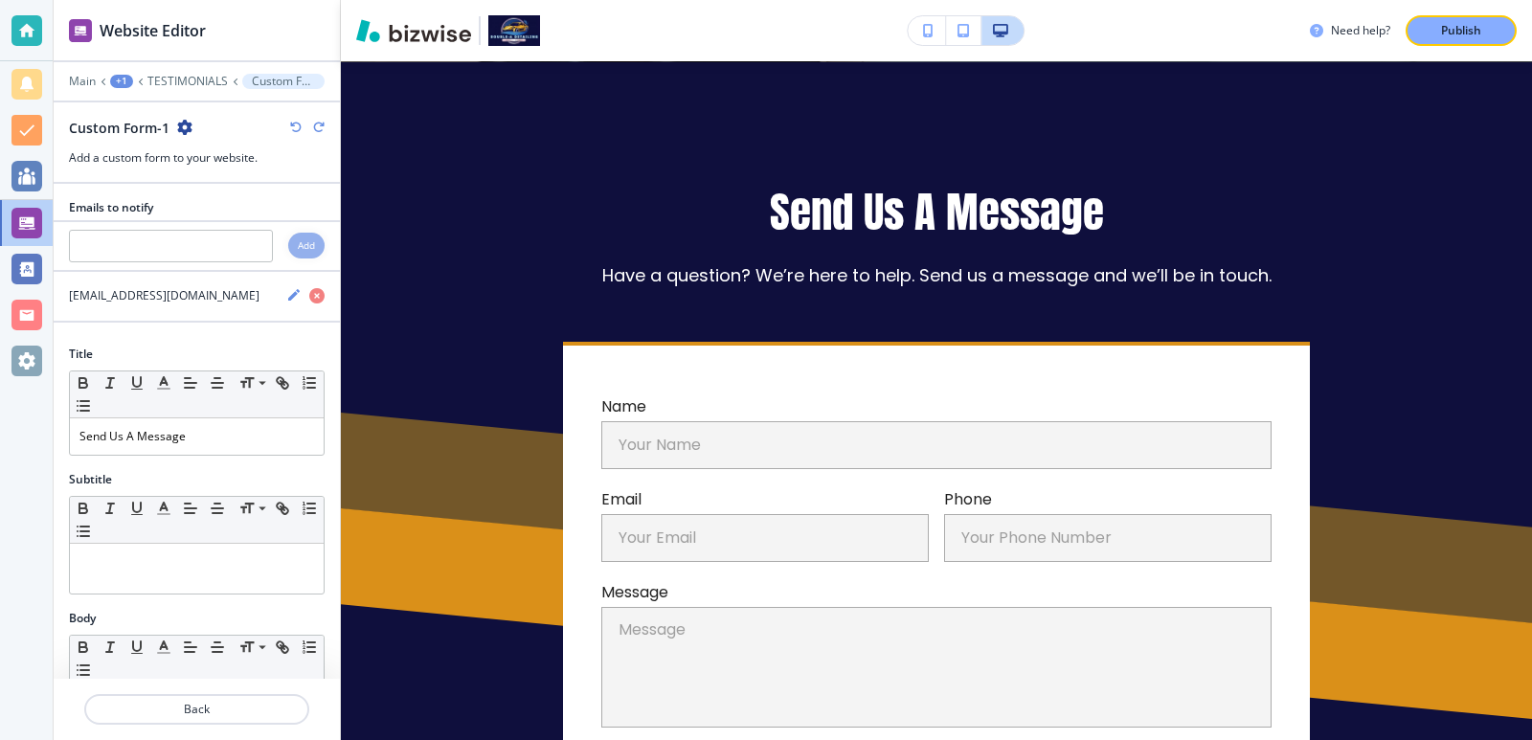
click at [293, 123] on icon "button" at bounding box center [295, 127] width 11 height 11
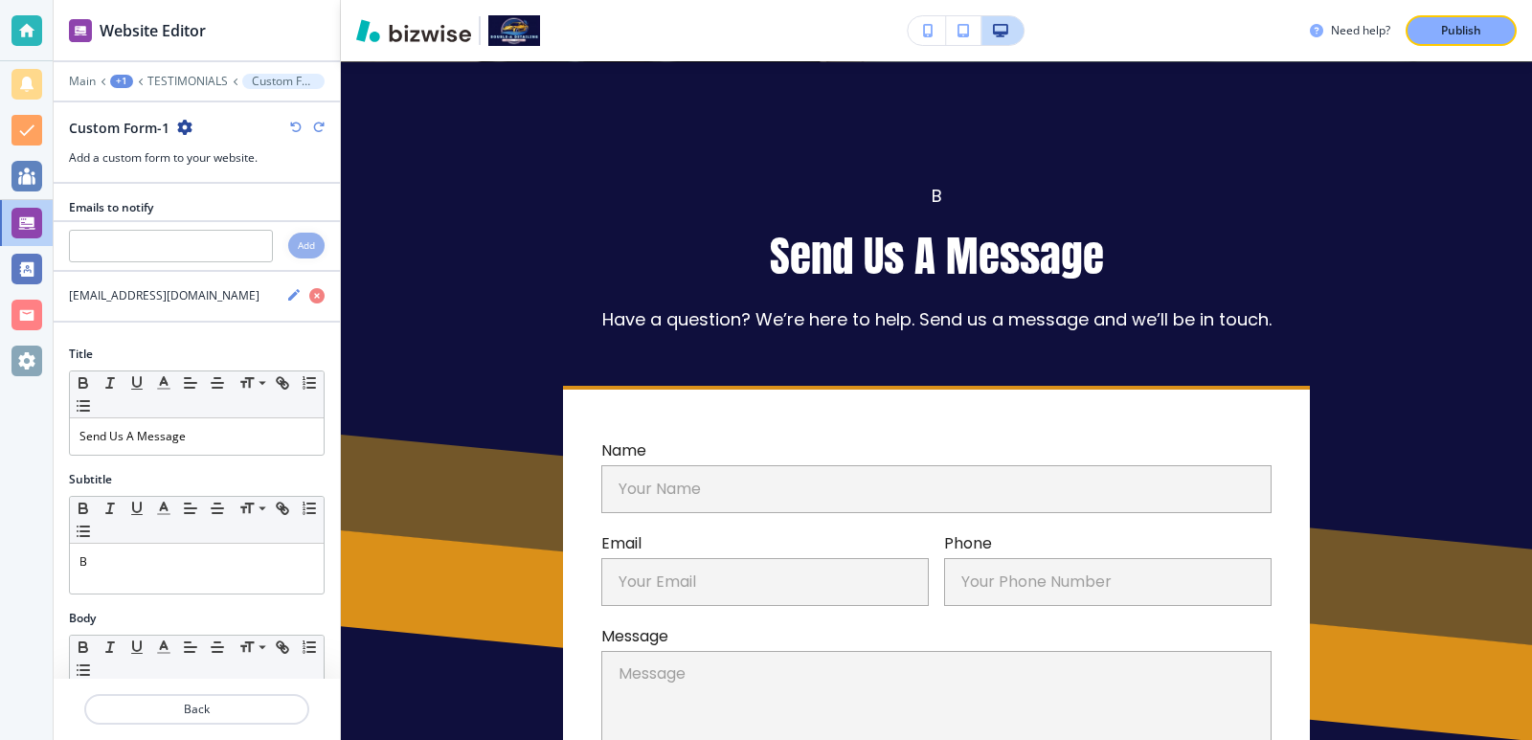
click at [293, 123] on icon "button" at bounding box center [295, 127] width 11 height 11
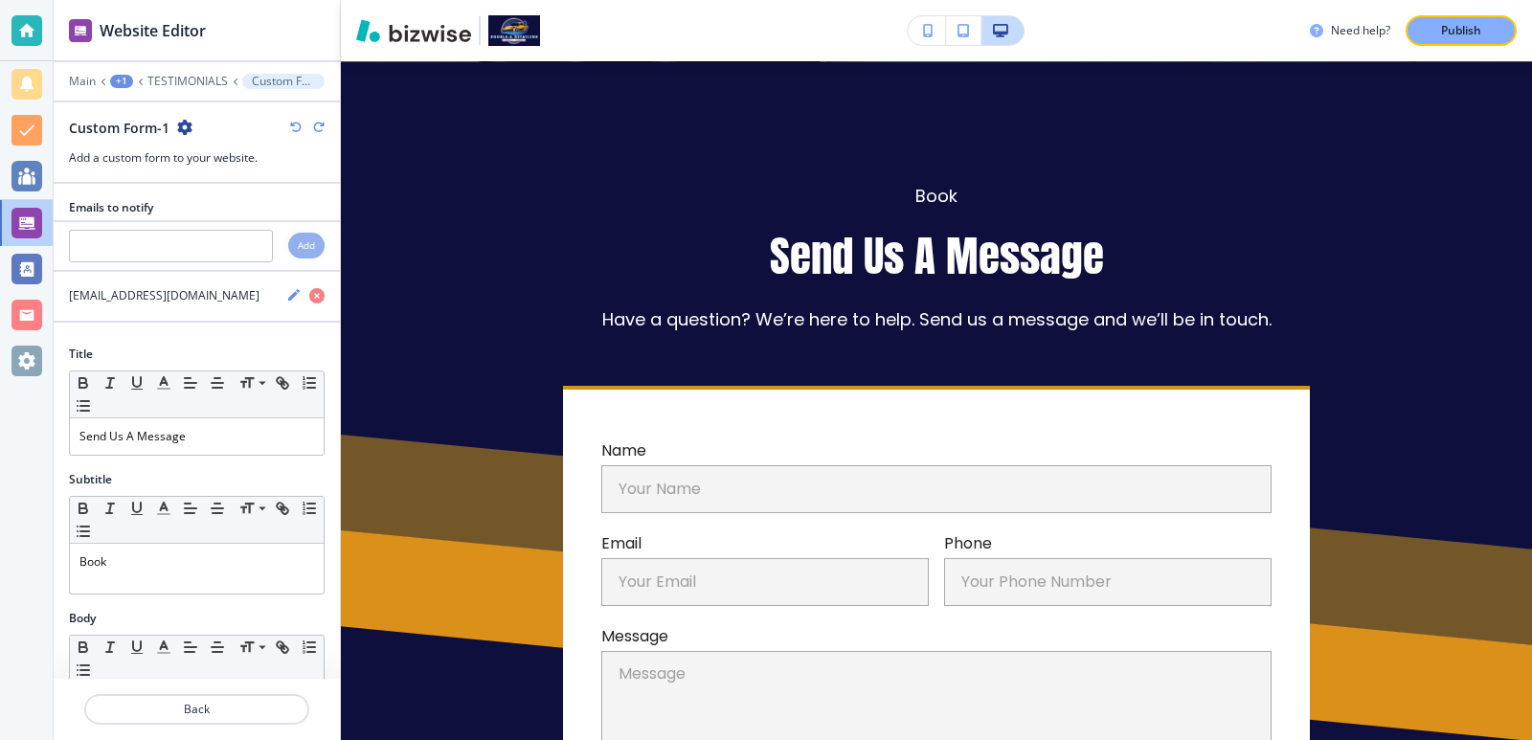
click at [293, 123] on icon "button" at bounding box center [295, 127] width 11 height 11
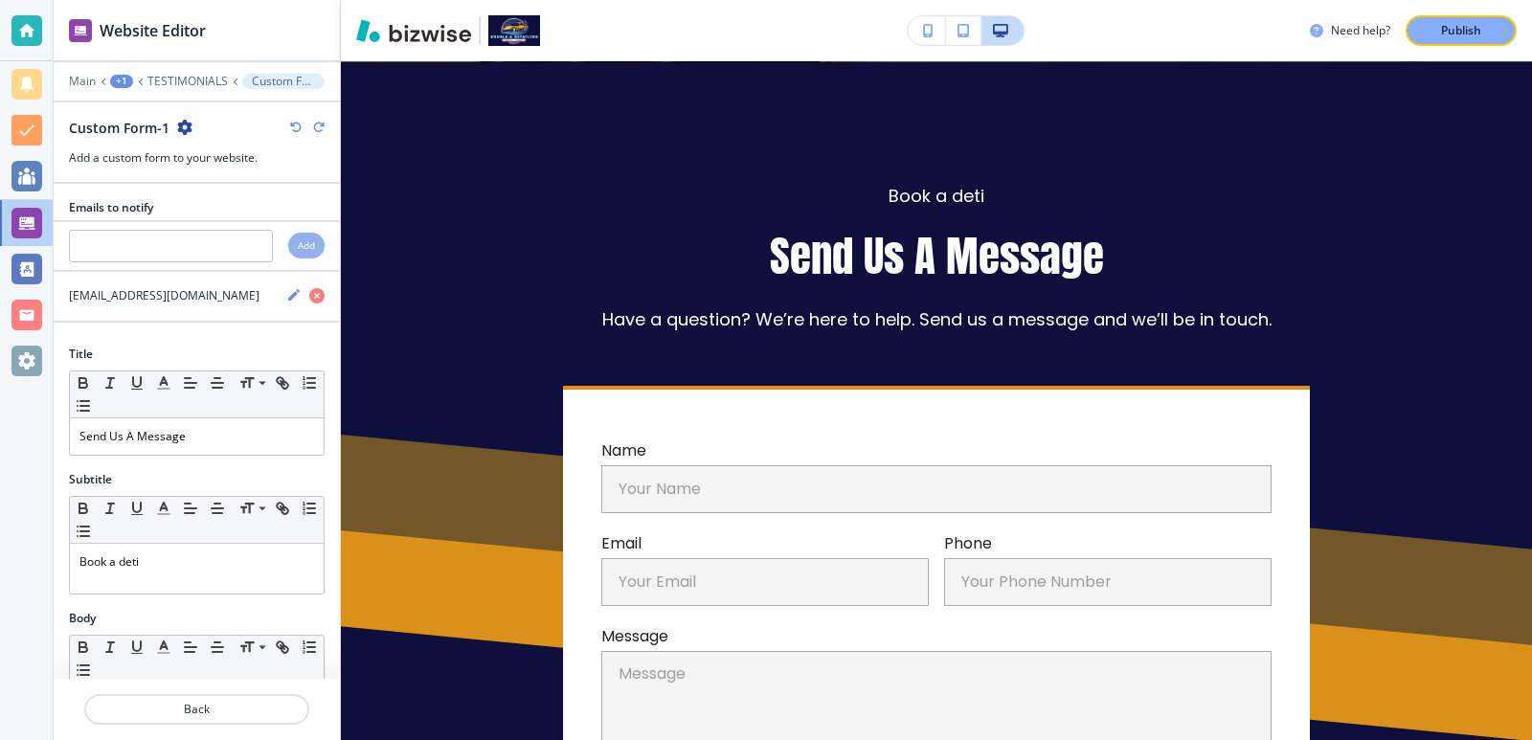
click at [293, 123] on icon "button" at bounding box center [295, 127] width 11 height 11
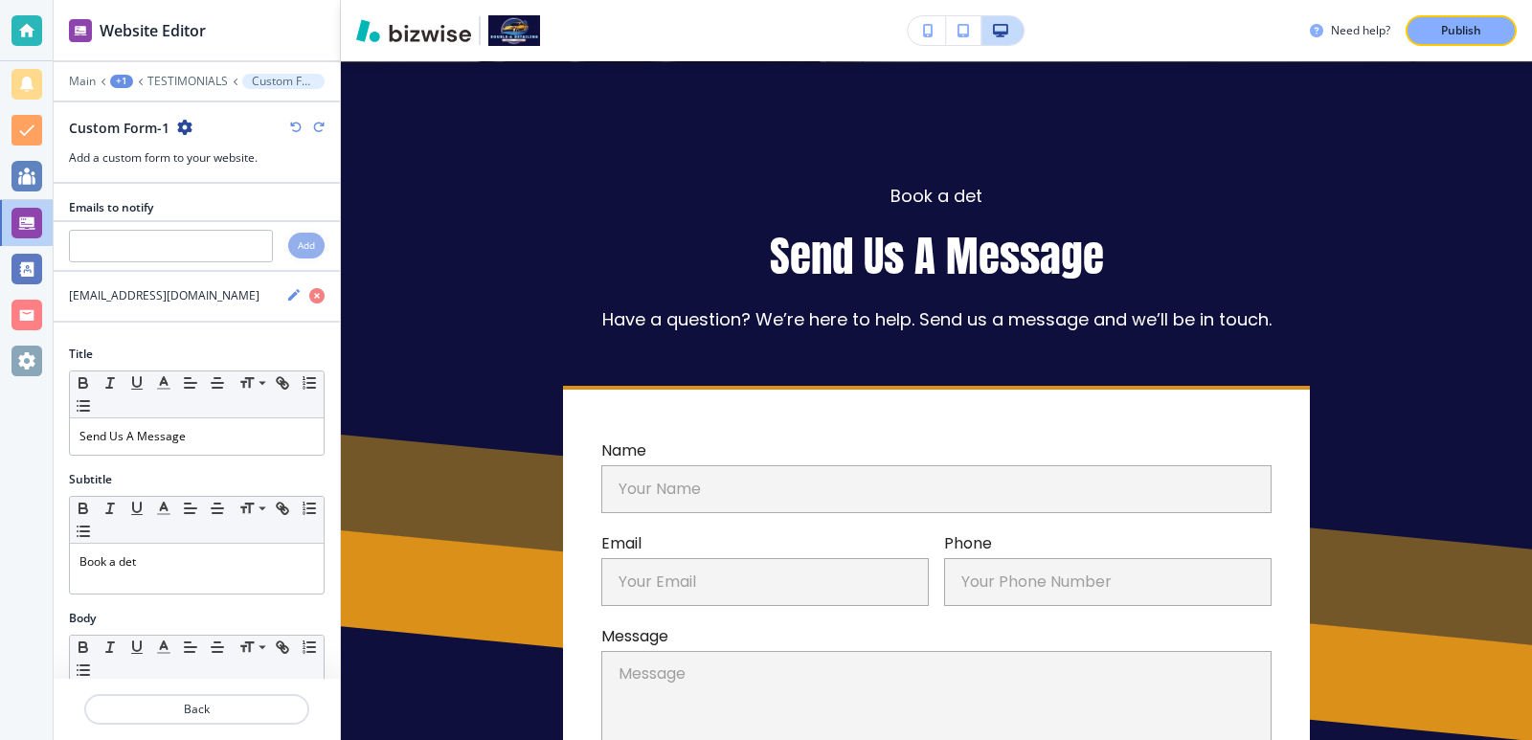
click at [293, 123] on icon "button" at bounding box center [295, 127] width 11 height 11
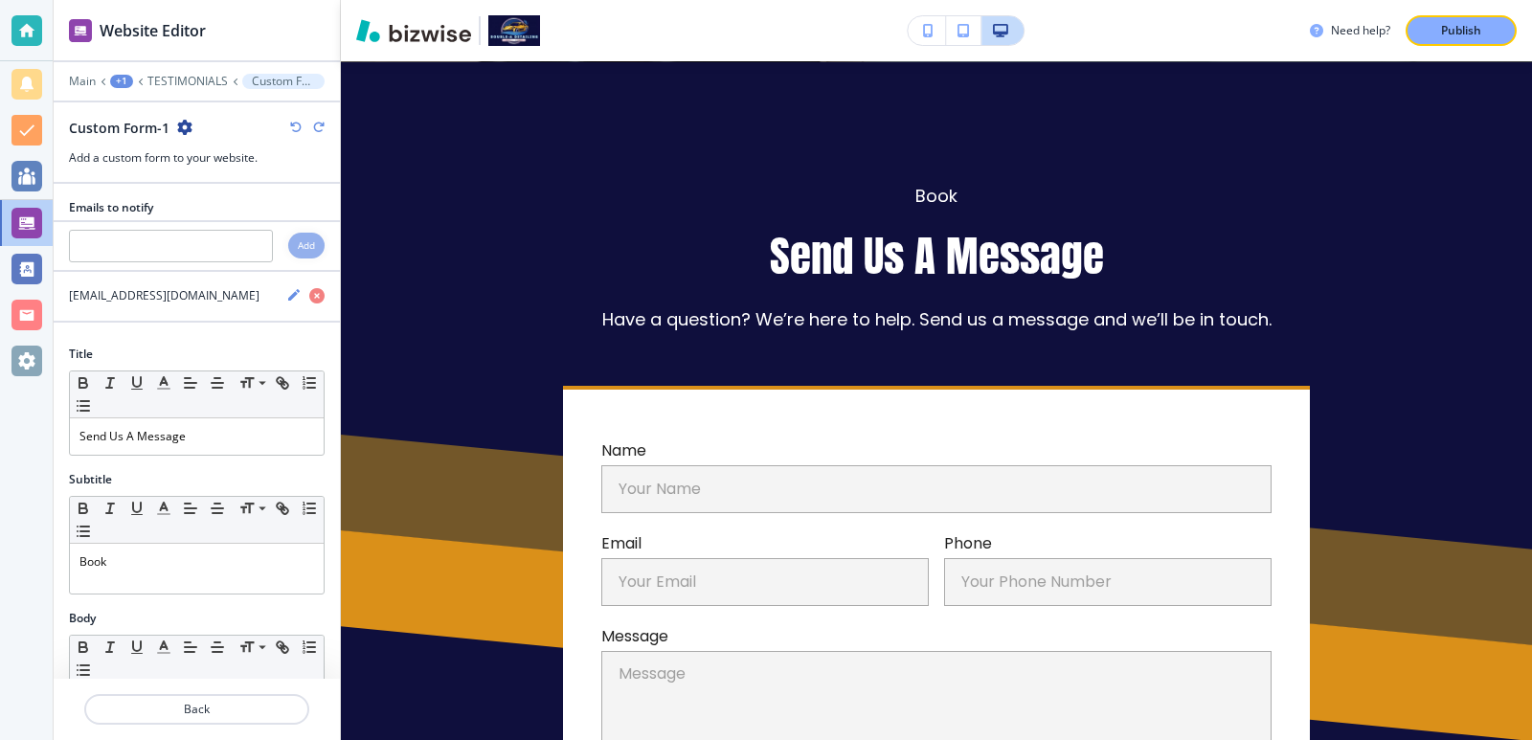
click at [293, 123] on icon "button" at bounding box center [295, 127] width 11 height 11
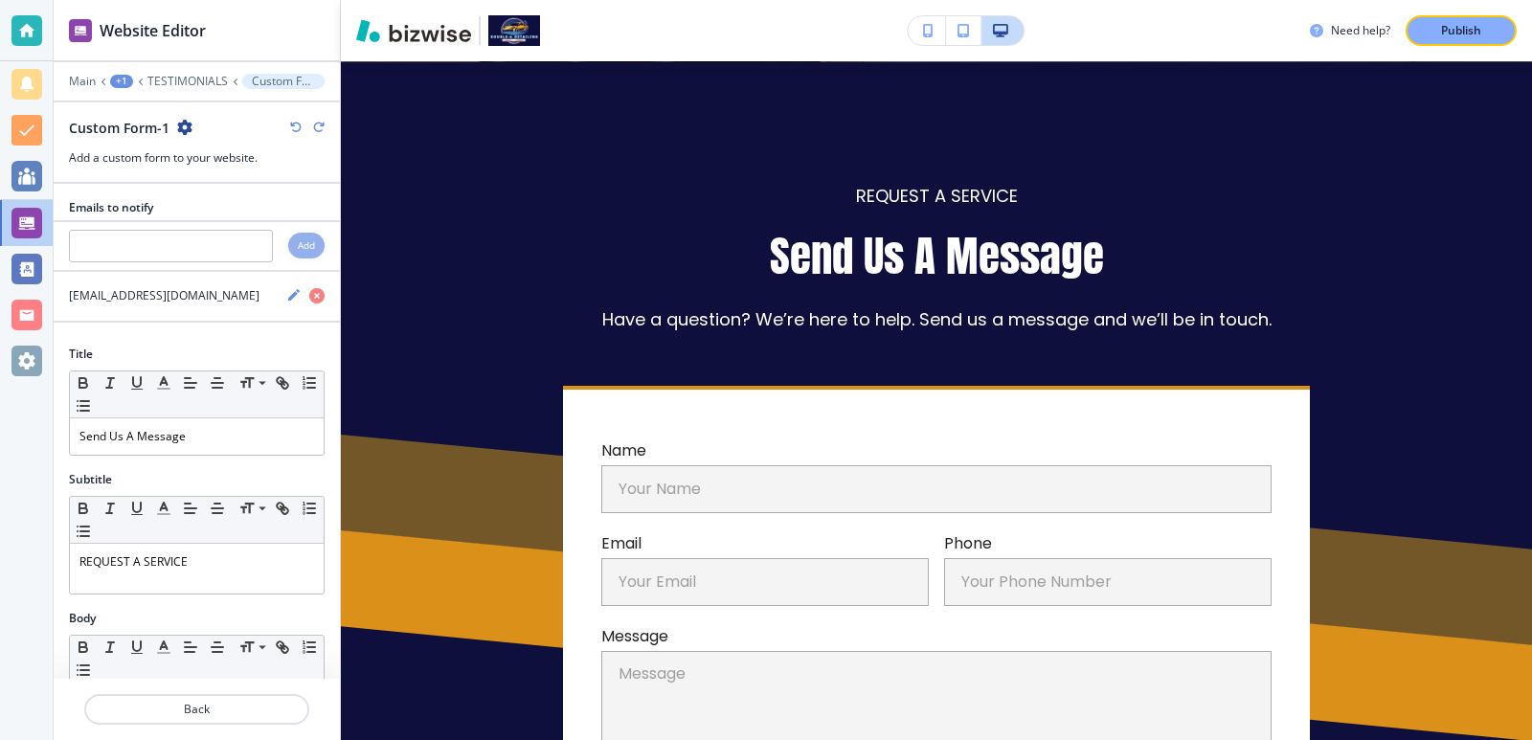
click at [288, 208] on div "Emails to notify" at bounding box center [197, 207] width 286 height 17
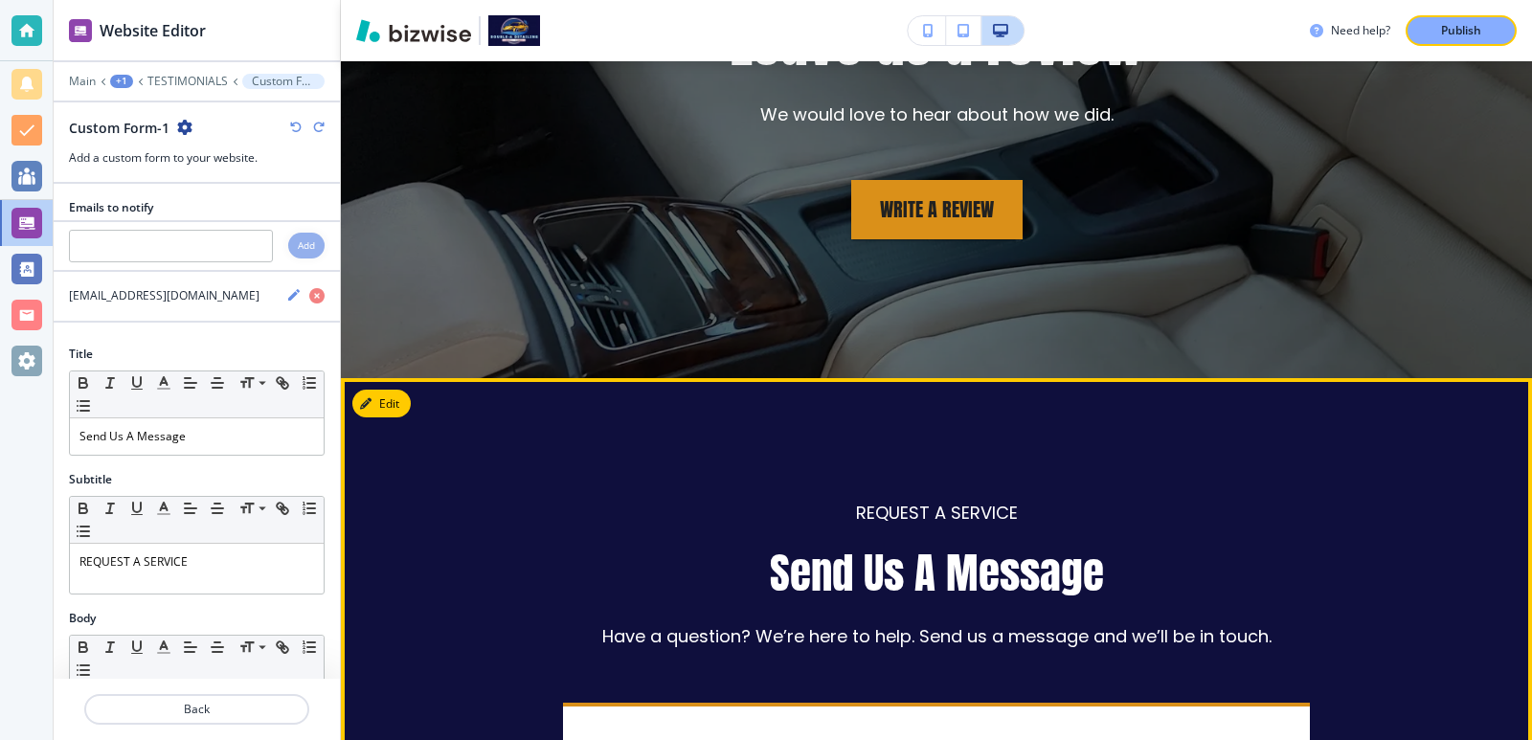
scroll to position [3608, 0]
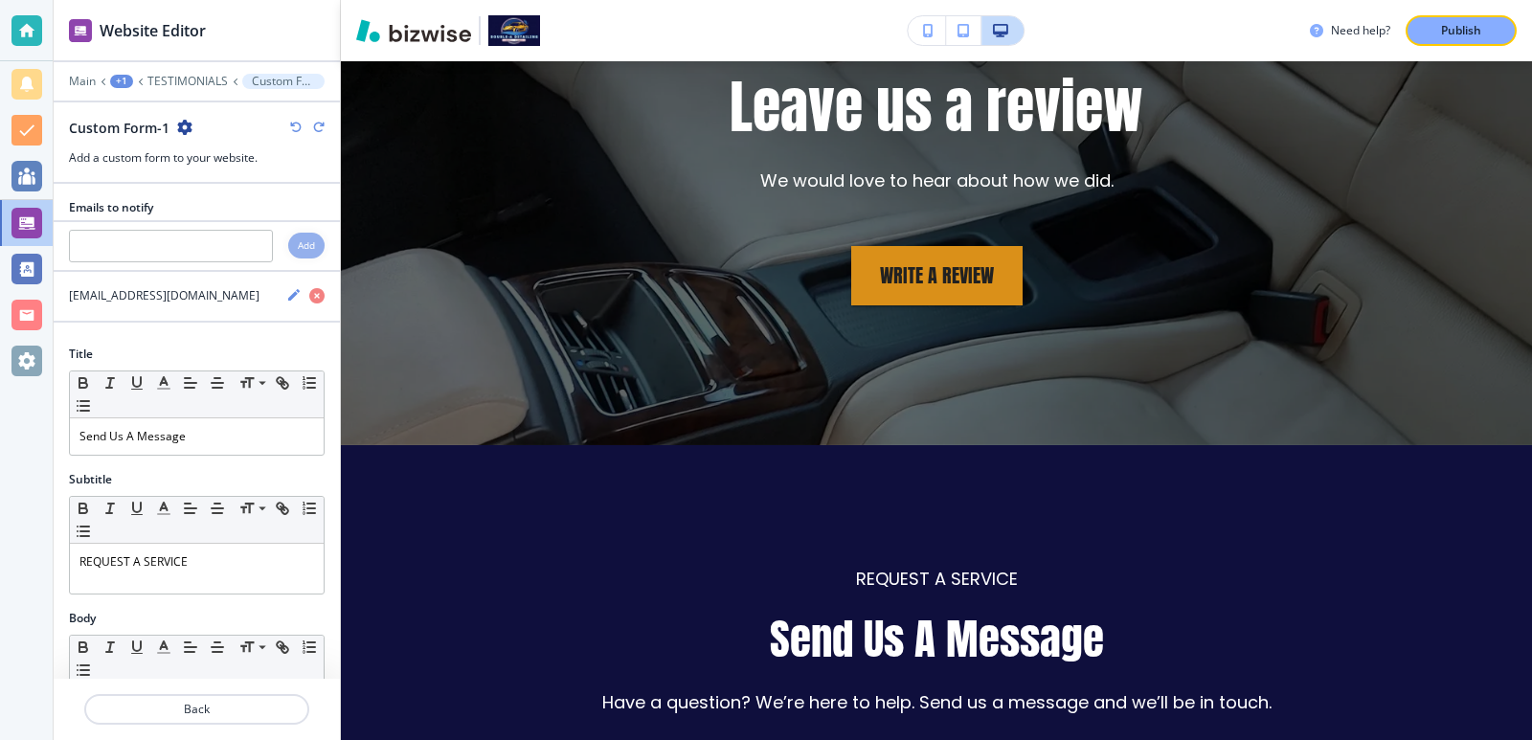
click at [324, 123] on icon "button" at bounding box center [318, 127] width 11 height 11
click at [290, 128] on icon "button" at bounding box center [295, 127] width 11 height 11
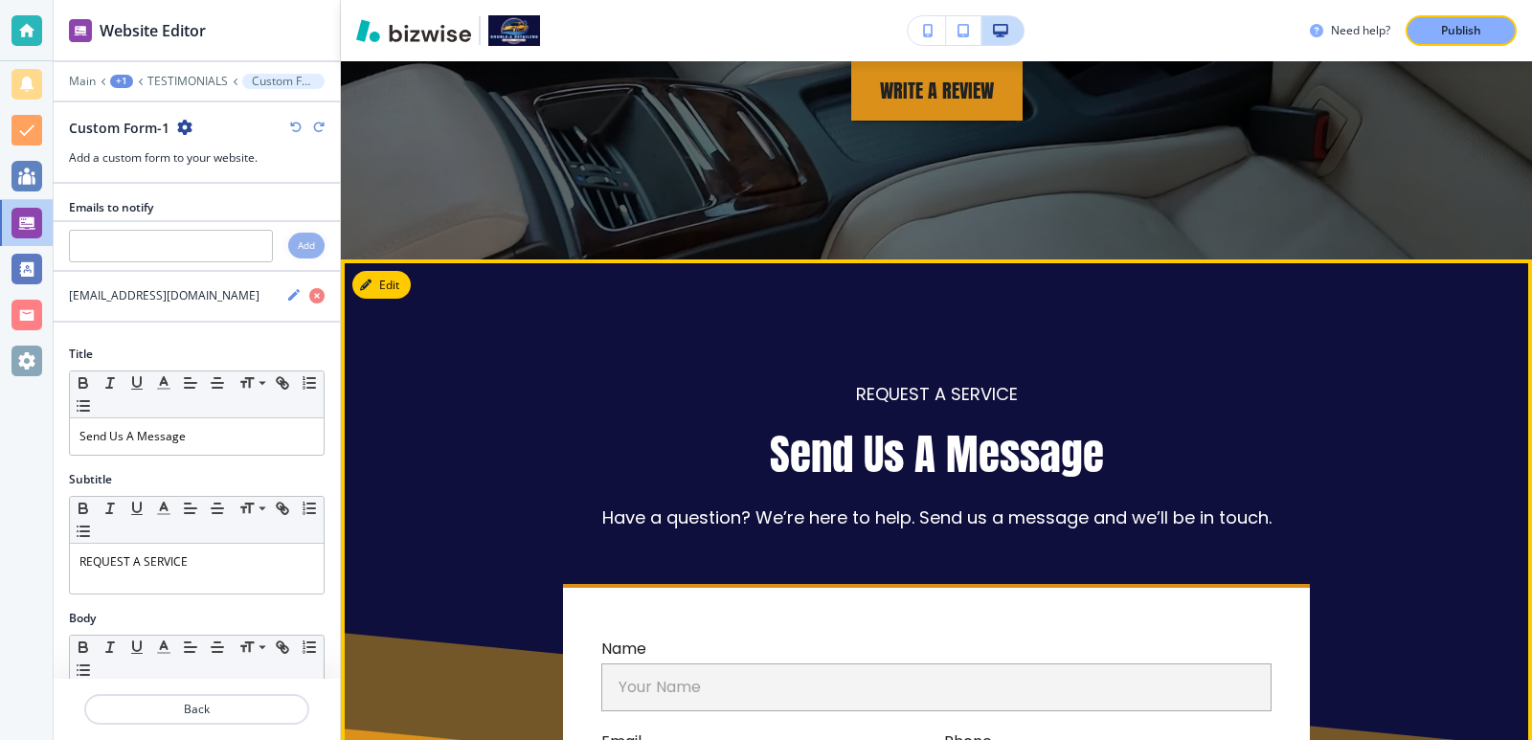
scroll to position [4118, 0]
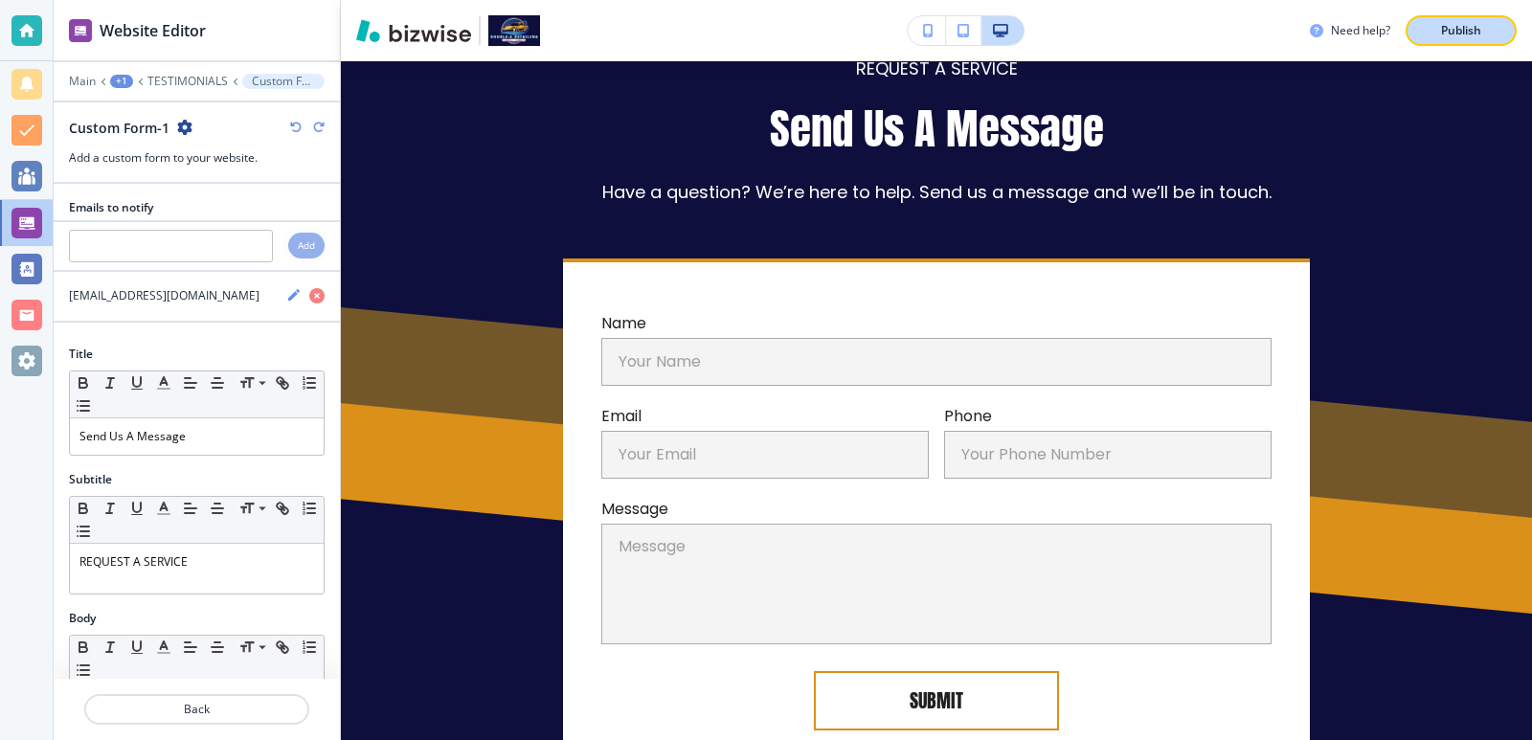
click at [1457, 20] on button "Publish" at bounding box center [1460, 30] width 111 height 31
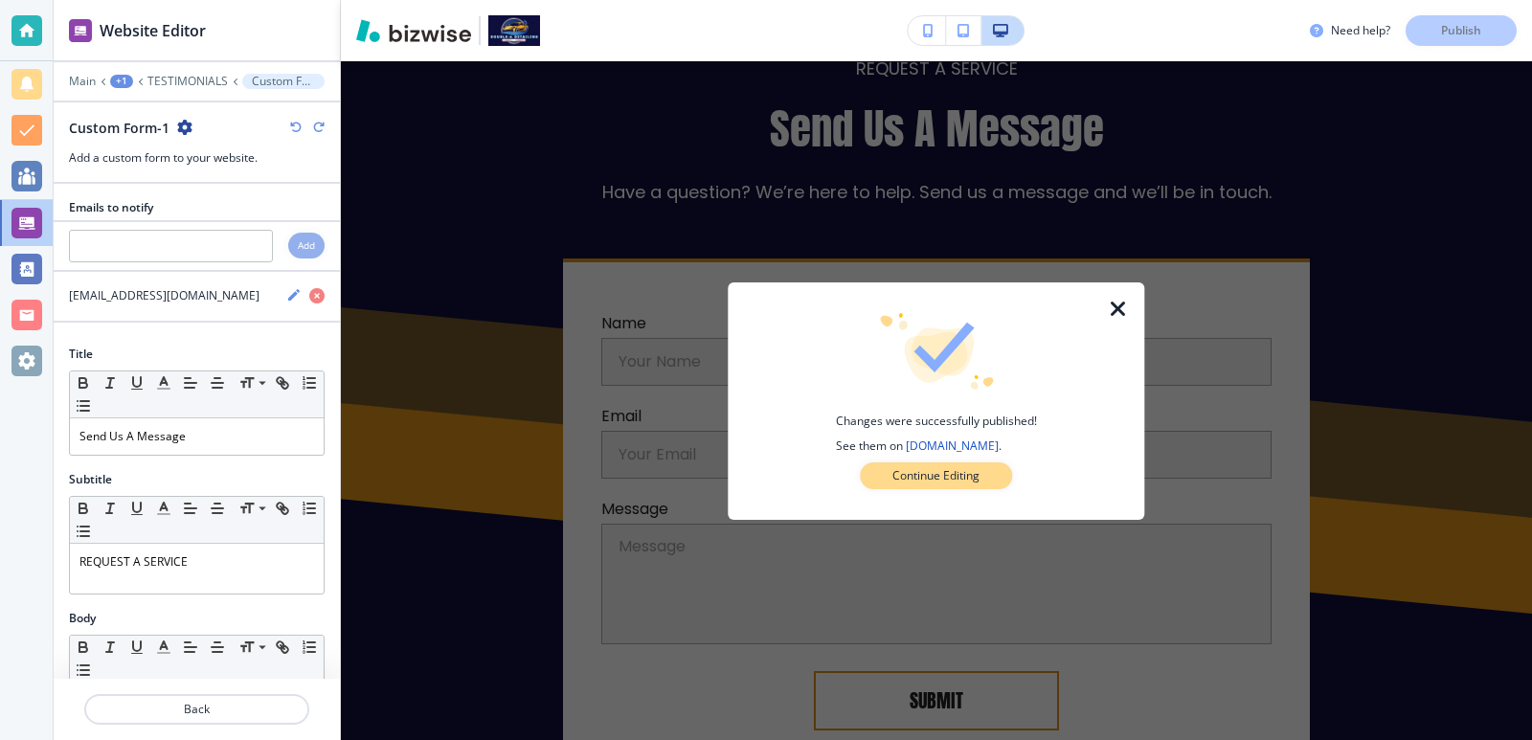
click at [979, 470] on p "Continue Editing" at bounding box center [935, 475] width 87 height 17
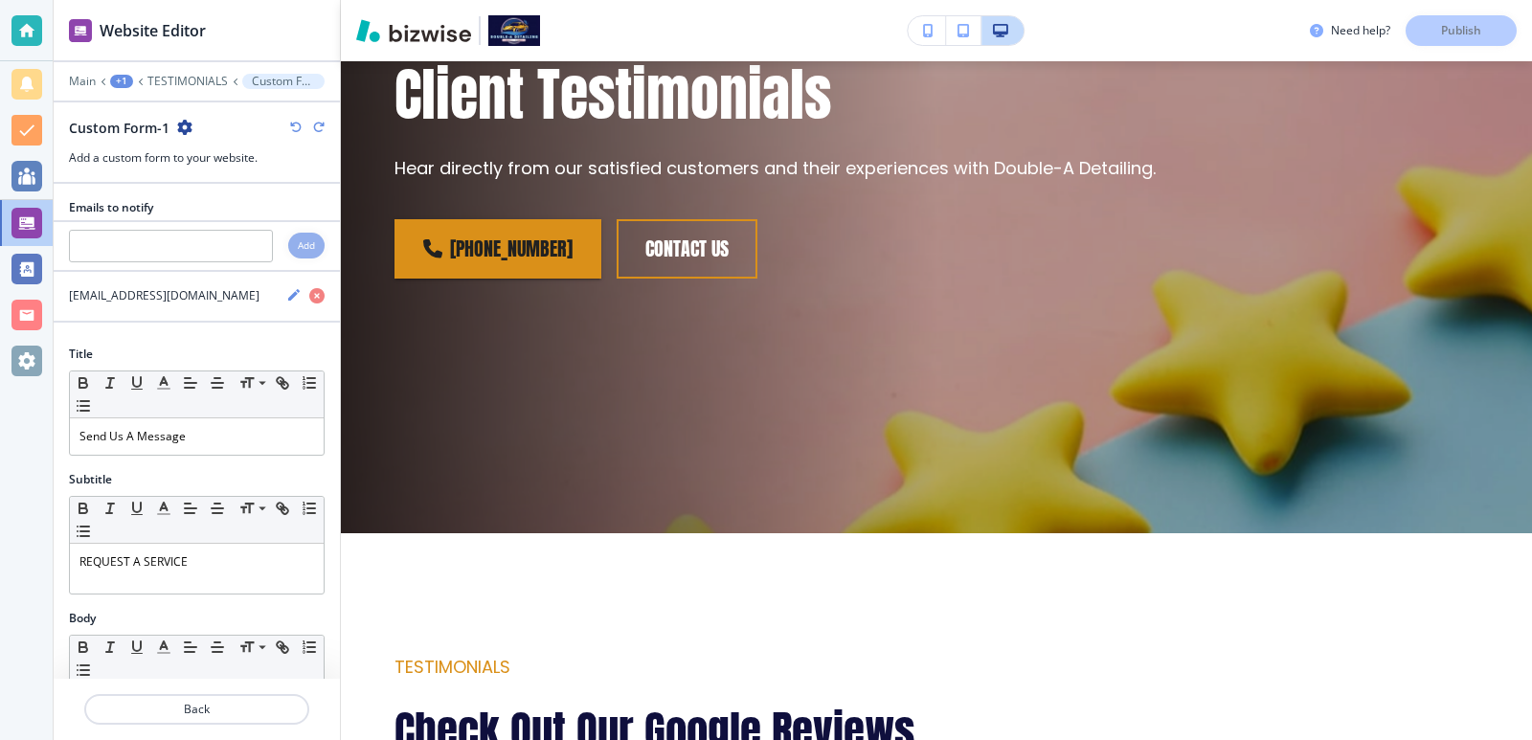
scroll to position [0, 0]
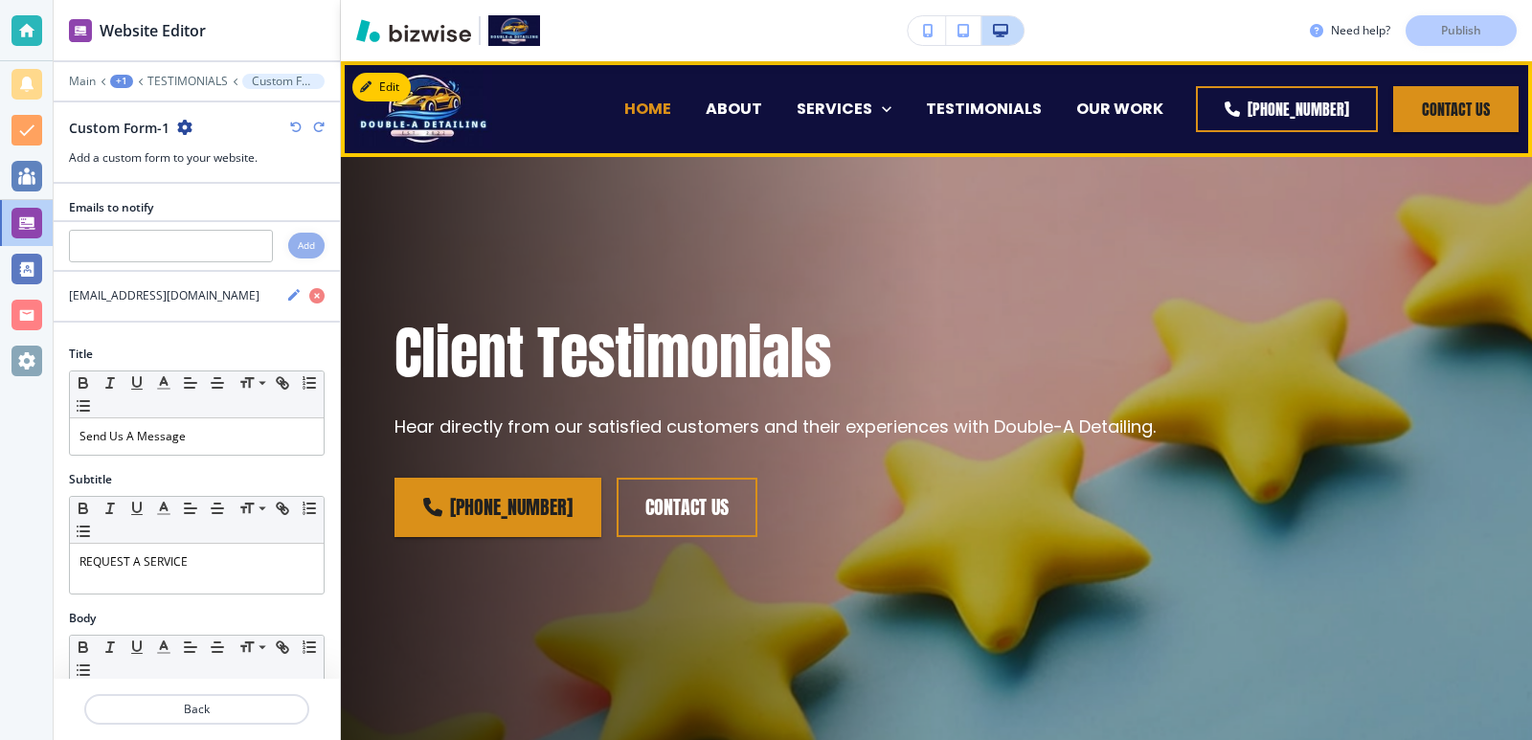
click at [624, 113] on p "HOME" at bounding box center [647, 109] width 47 height 22
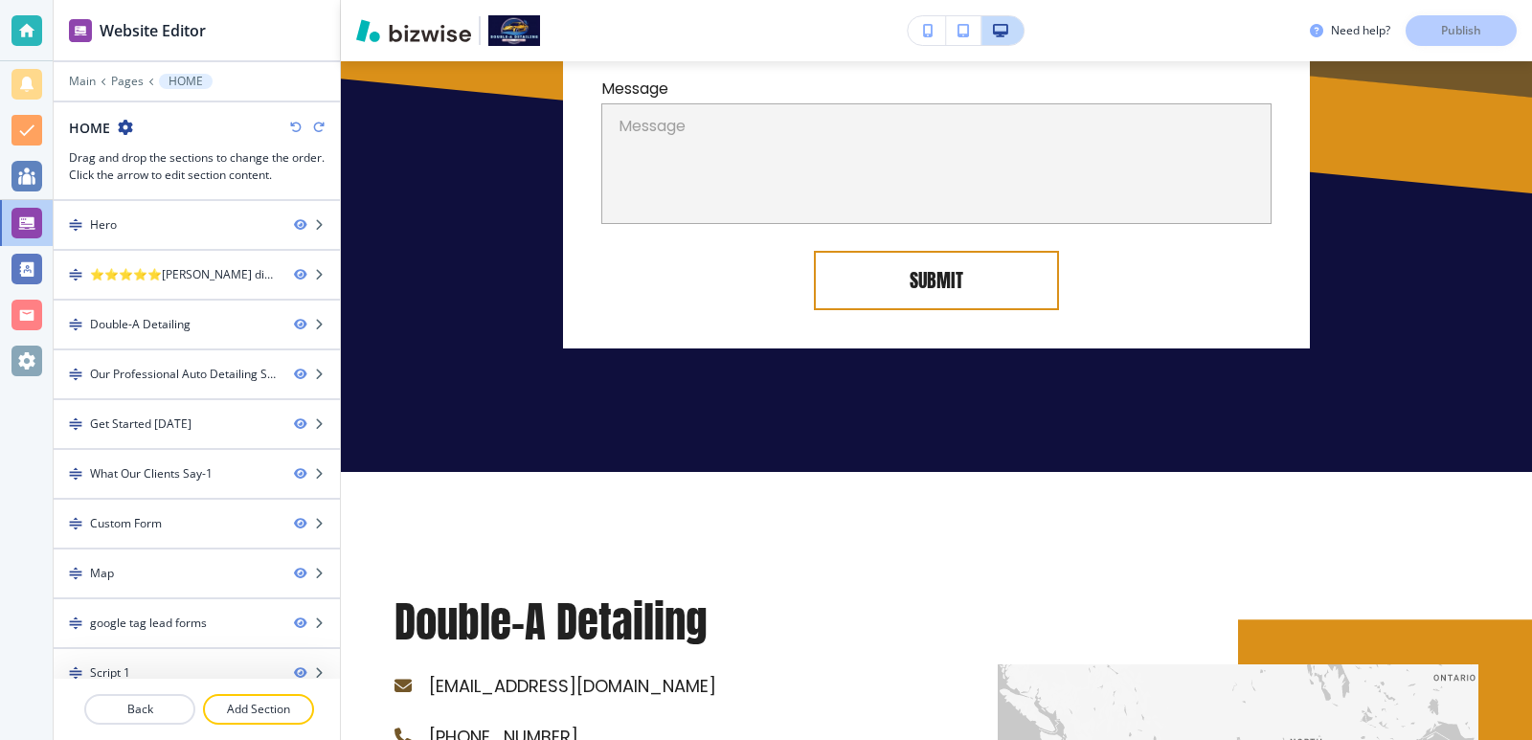
scroll to position [6610, 0]
